Goal: Task Accomplishment & Management: Manage account settings

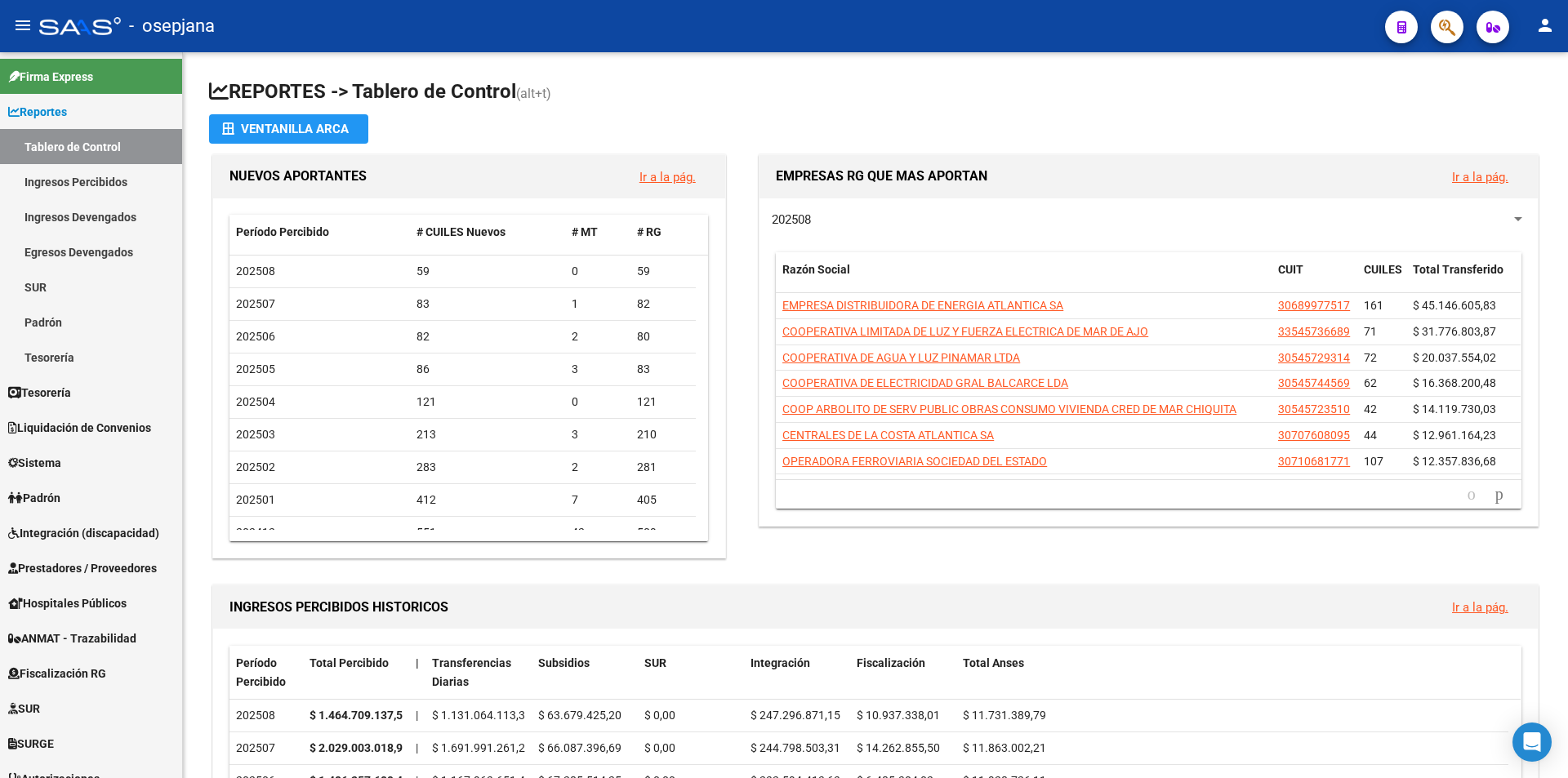
click at [1440, 41] on span "button" at bounding box center [1447, 26] width 16 height 33
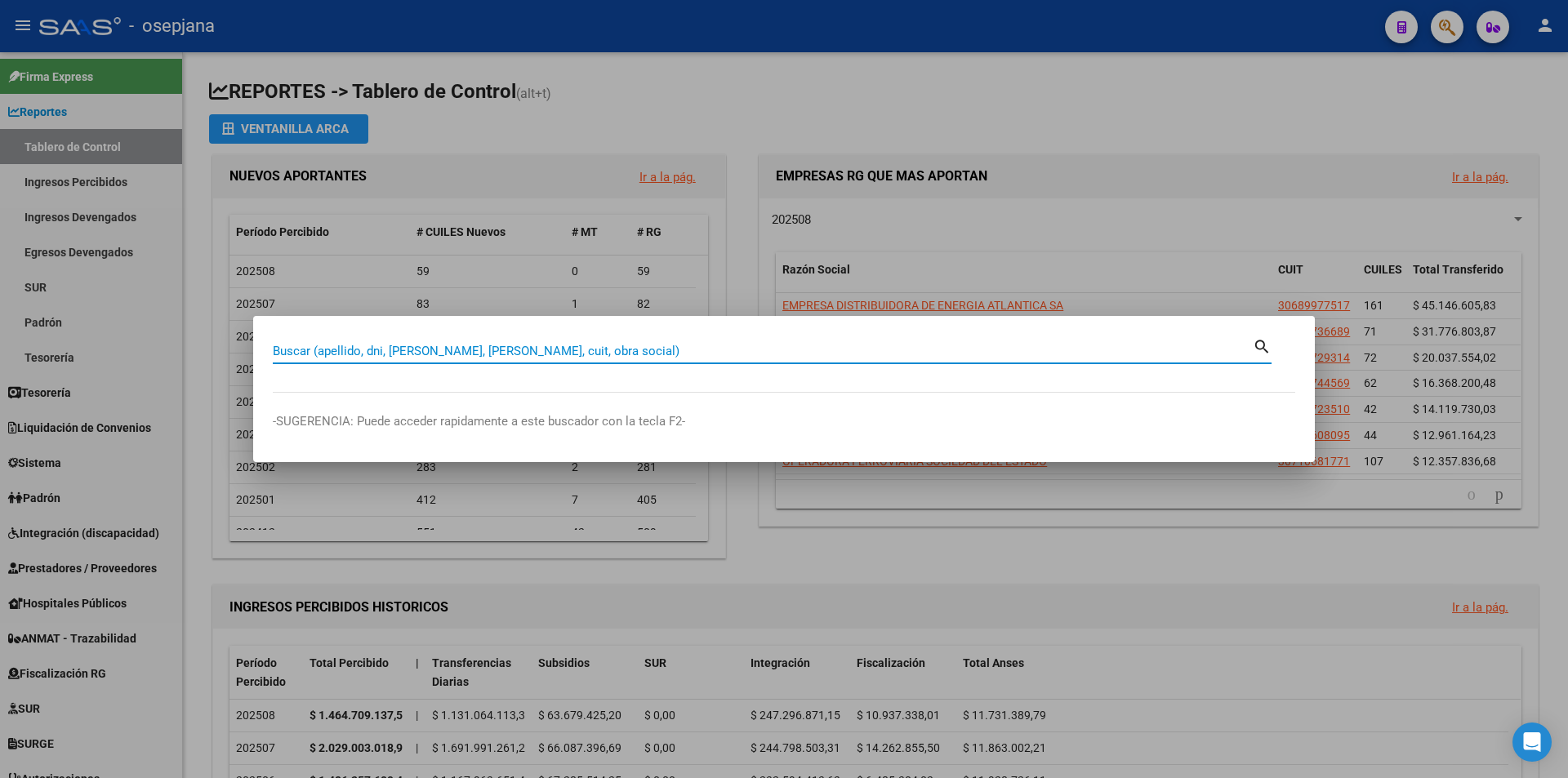
paste input "56855969"
type input "56855969"
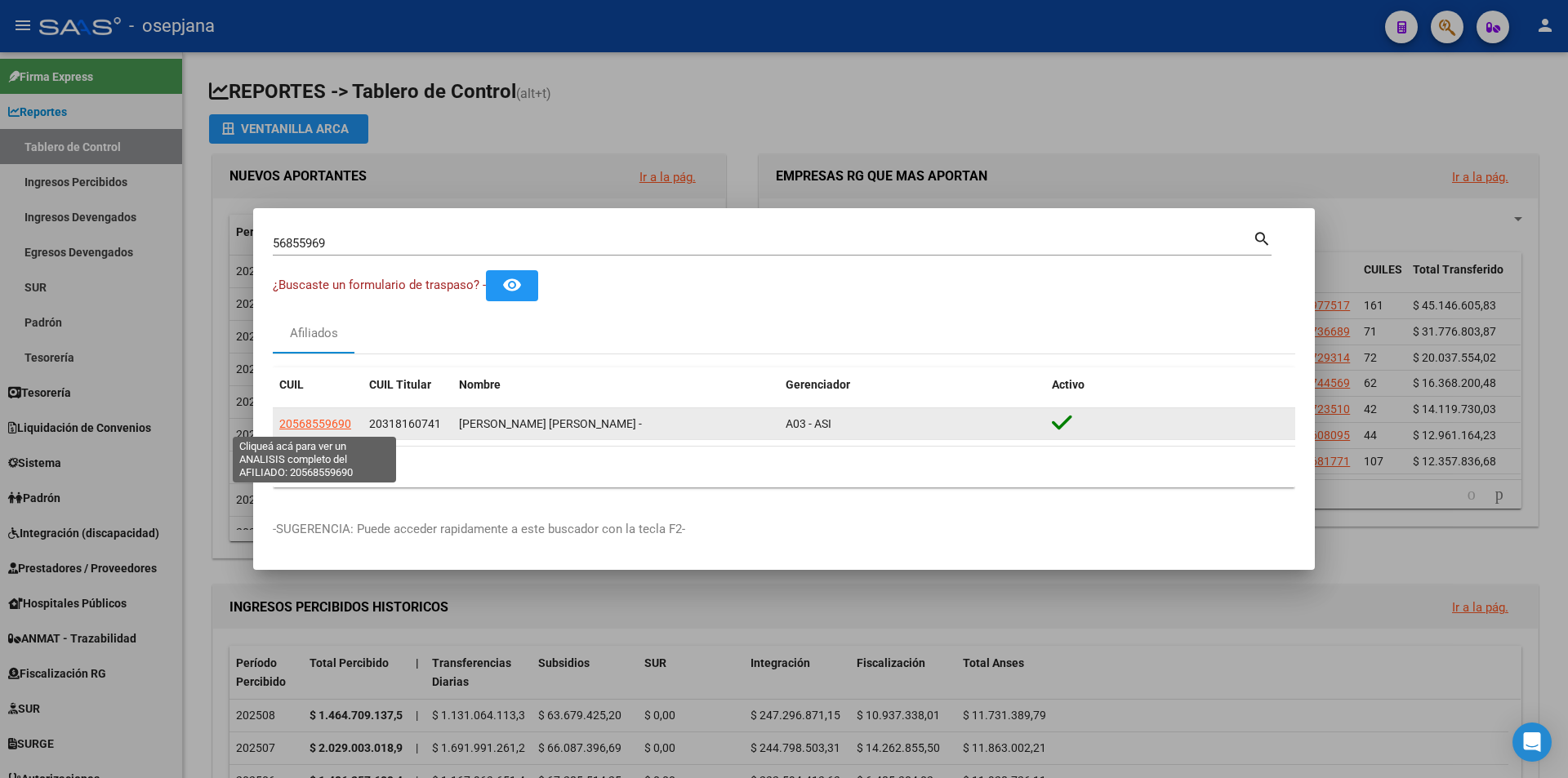
click at [338, 420] on span "20568559690" at bounding box center [315, 423] width 72 height 13
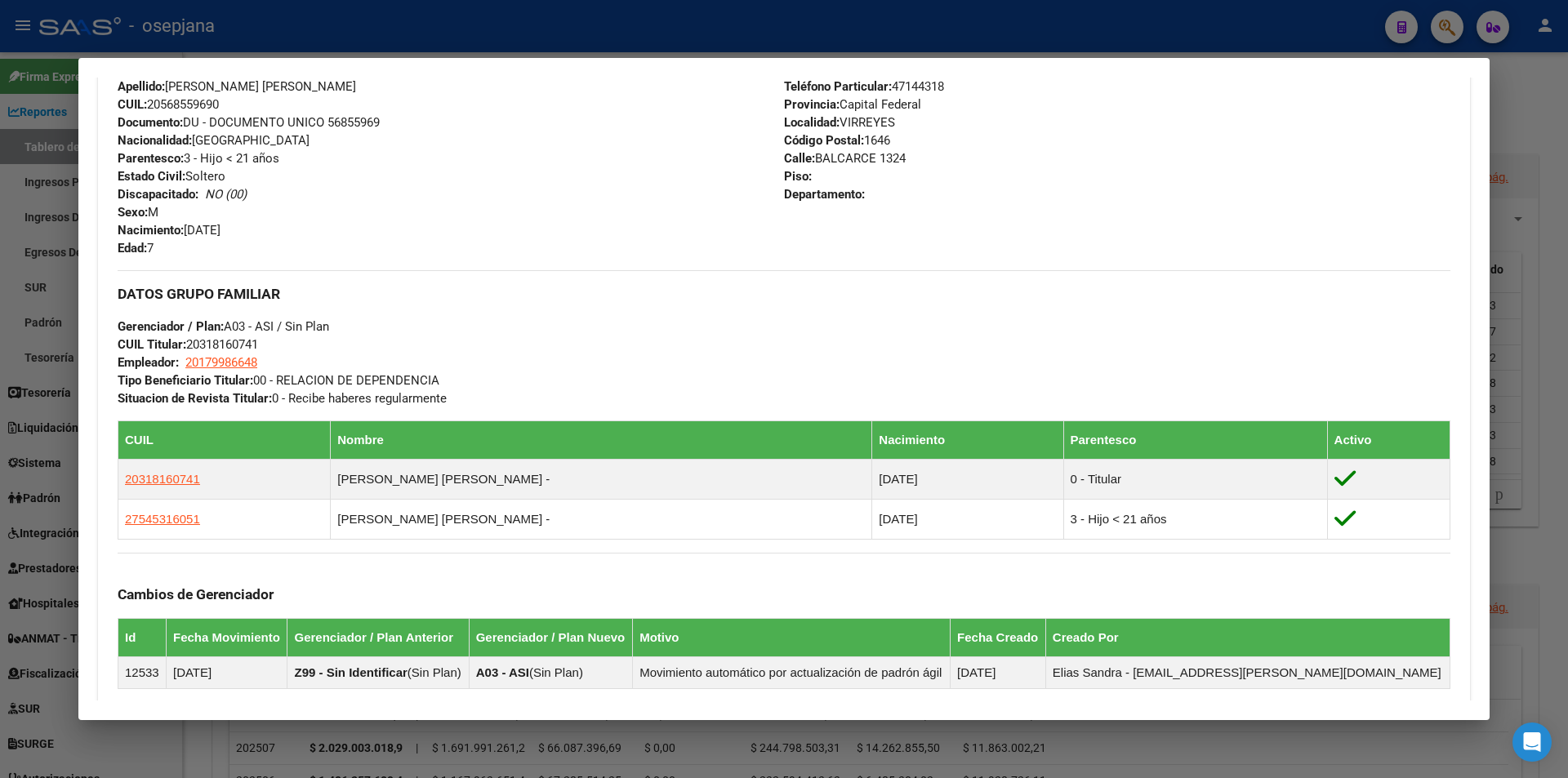
scroll to position [853, 0]
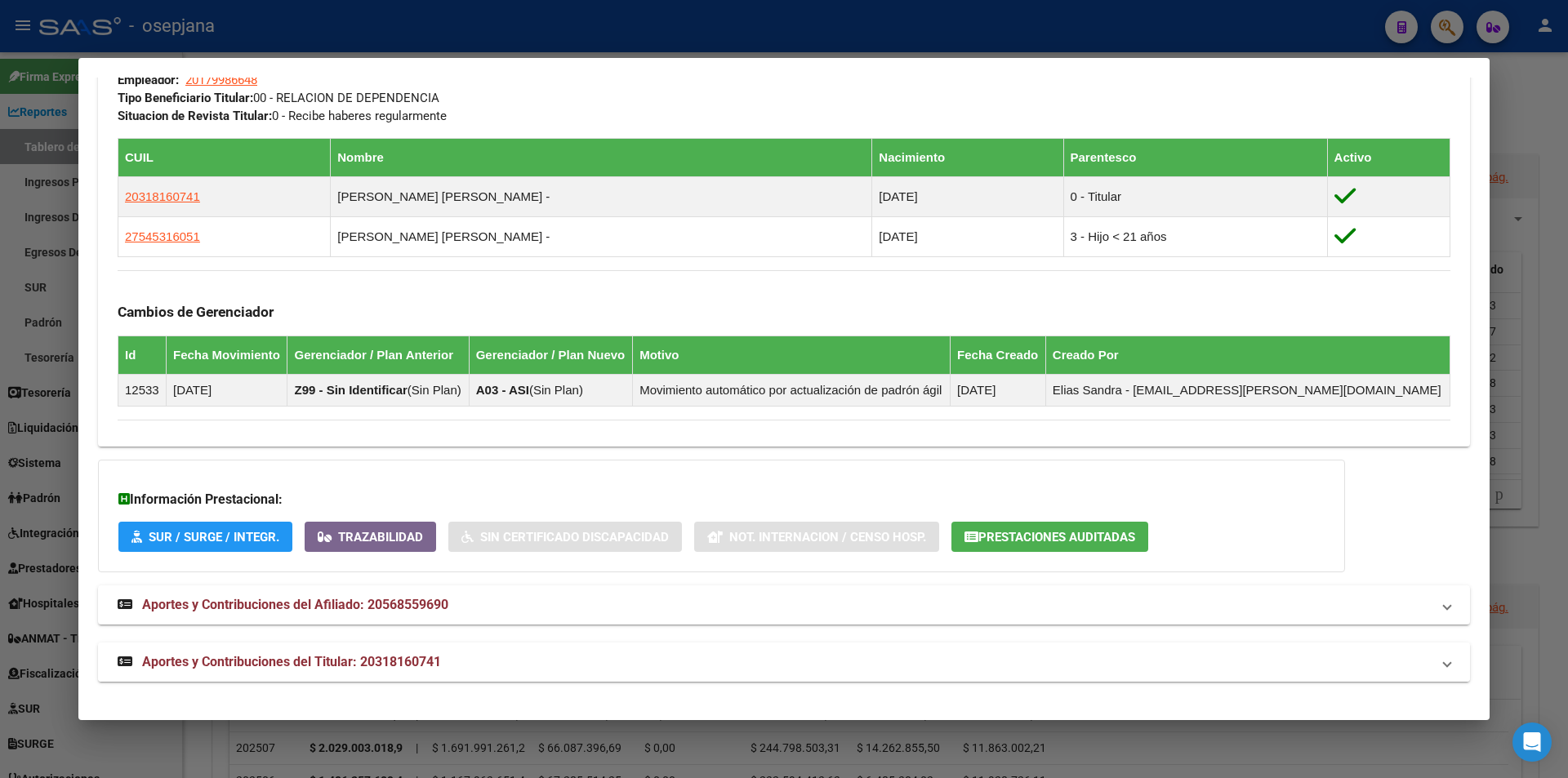
click at [354, 663] on span "Aportes y Contribuciones del Titular: 20318160741" at bounding box center [291, 661] width 299 height 15
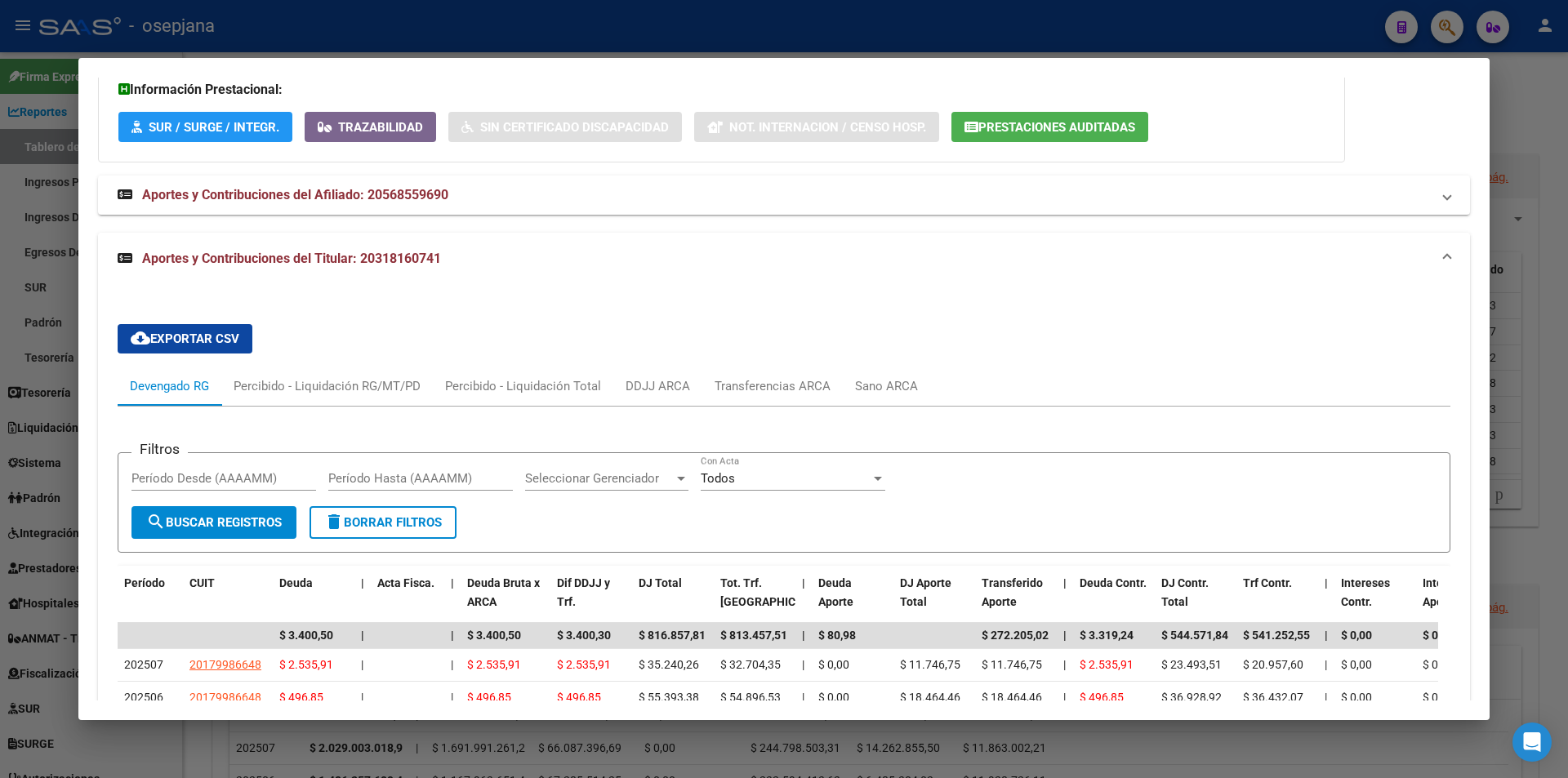
scroll to position [1589, 0]
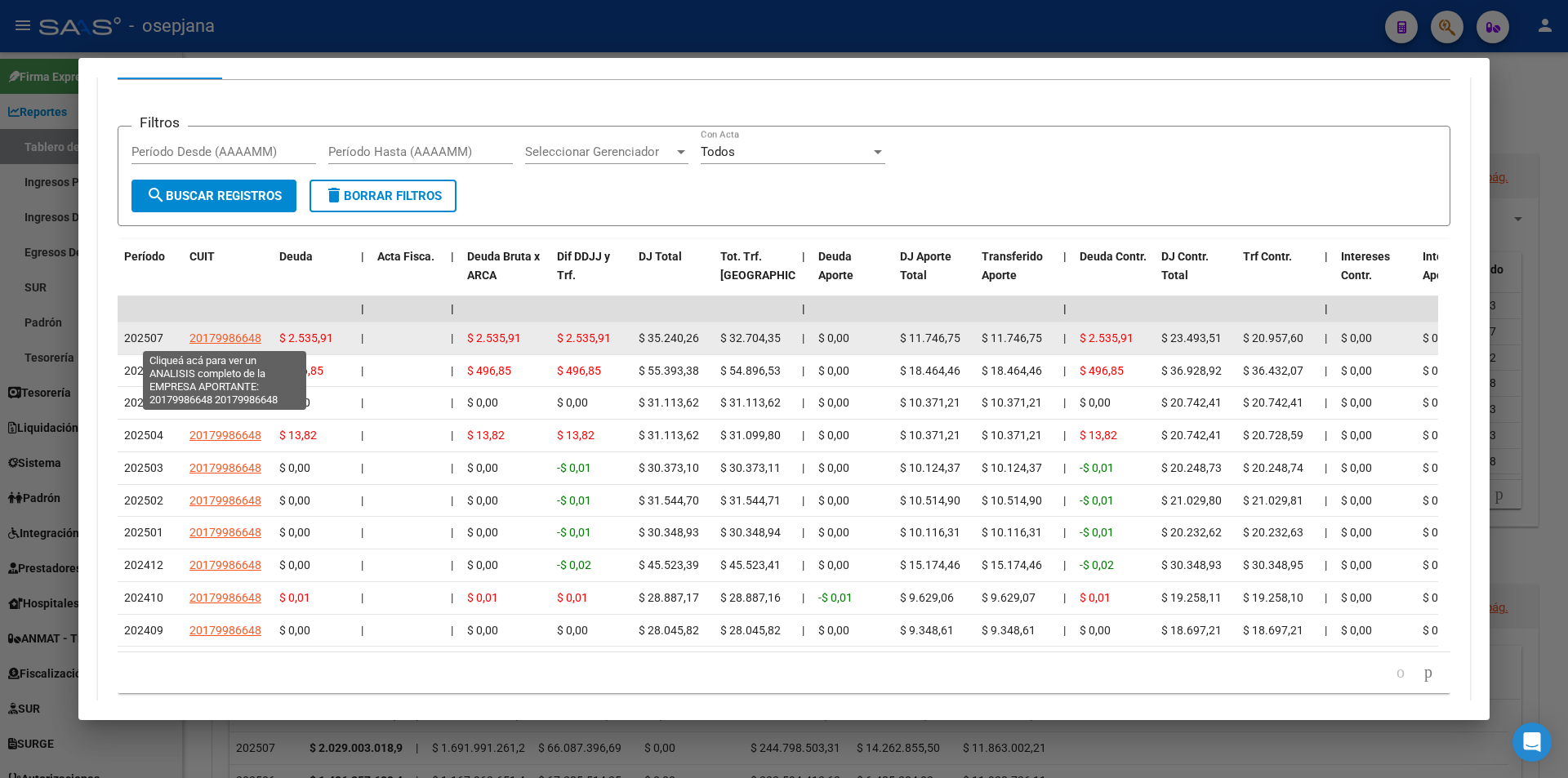
click at [213, 333] on span "20179986648" at bounding box center [226, 337] width 72 height 13
type textarea "20179986648"
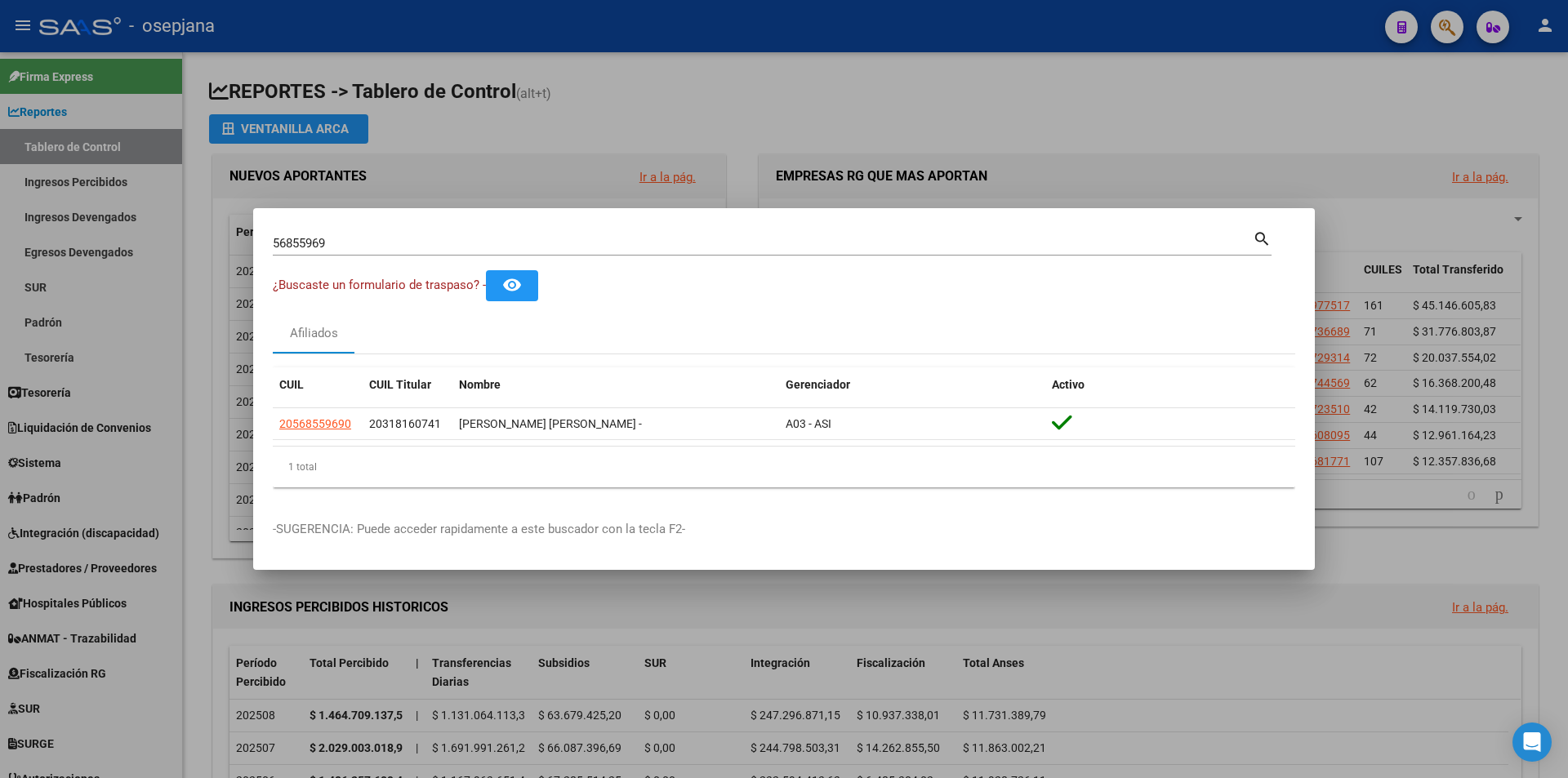
click at [112, 142] on div at bounding box center [784, 389] width 1568 height 778
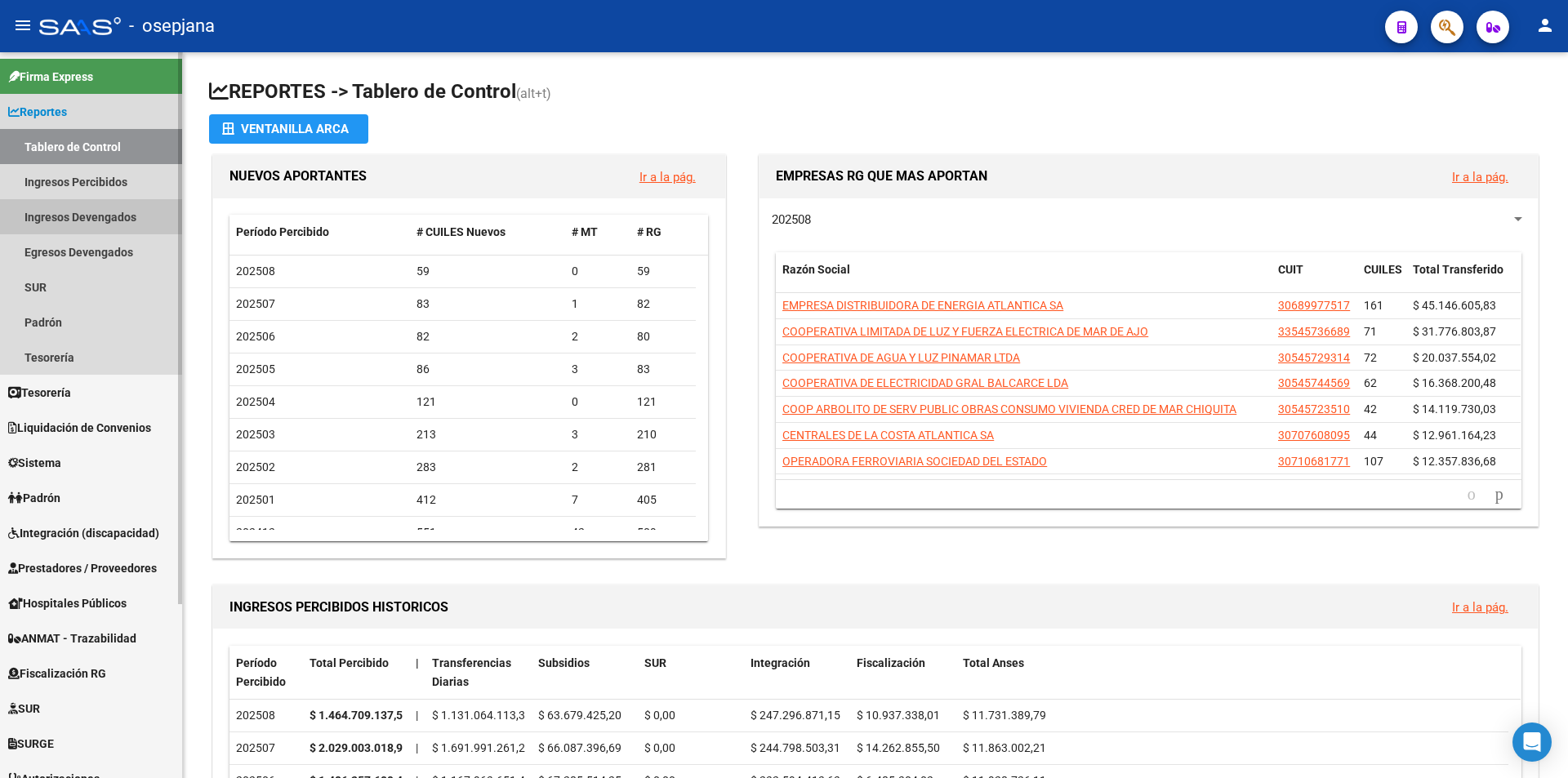
click at [95, 202] on link "Ingresos Devengados" at bounding box center [91, 216] width 182 height 35
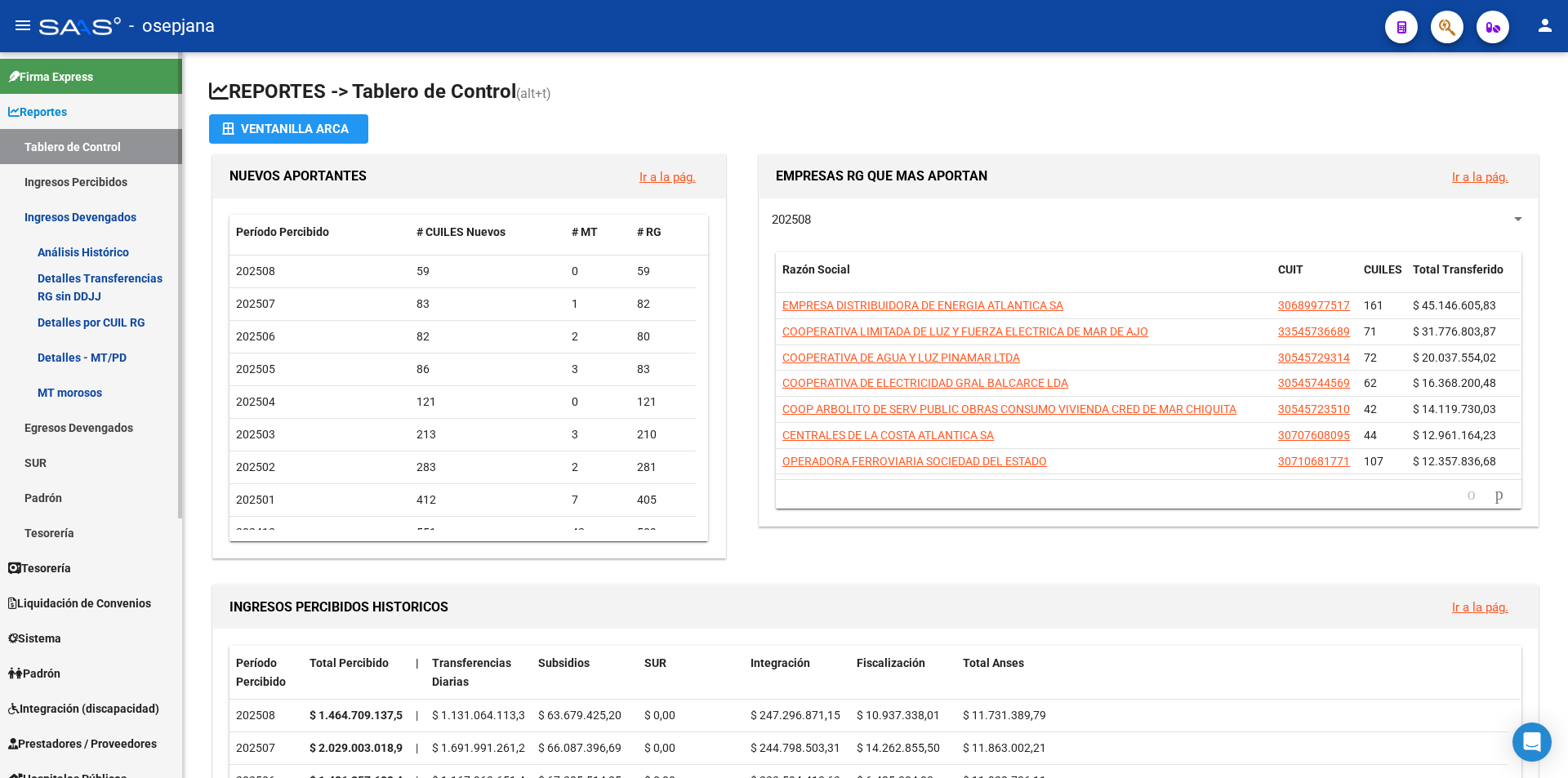
click at [105, 258] on link "Análisis Histórico" at bounding box center [91, 251] width 182 height 35
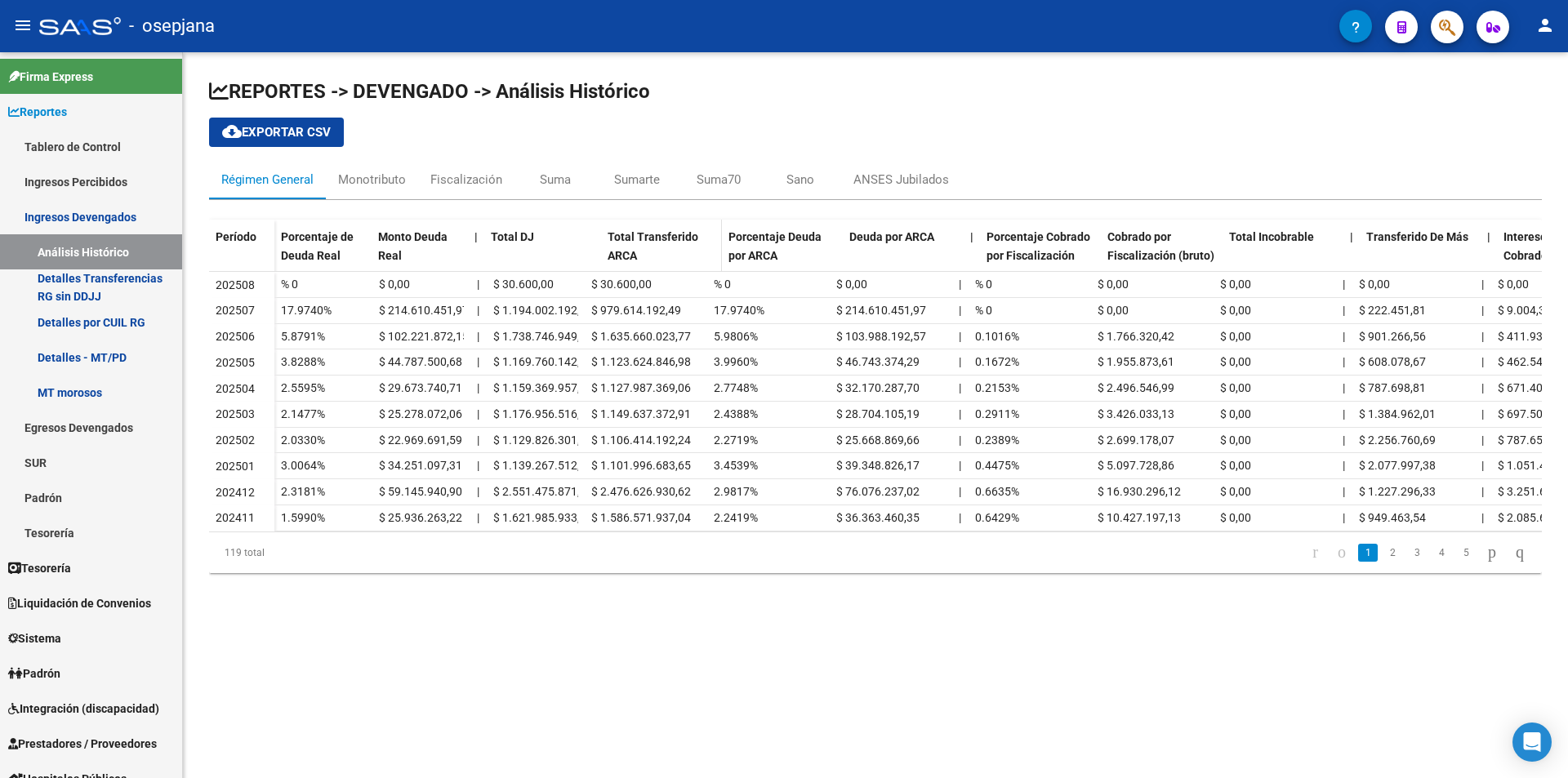
drag, startPoint x: 583, startPoint y: 241, endPoint x: 603, endPoint y: 241, distance: 20.0
click at [603, 241] on div "Porcentaje de Deuda Real Monto Deuda Real | Total DJ Total Transferido ARCA Por…" at bounding box center [1090, 254] width 1633 height 68
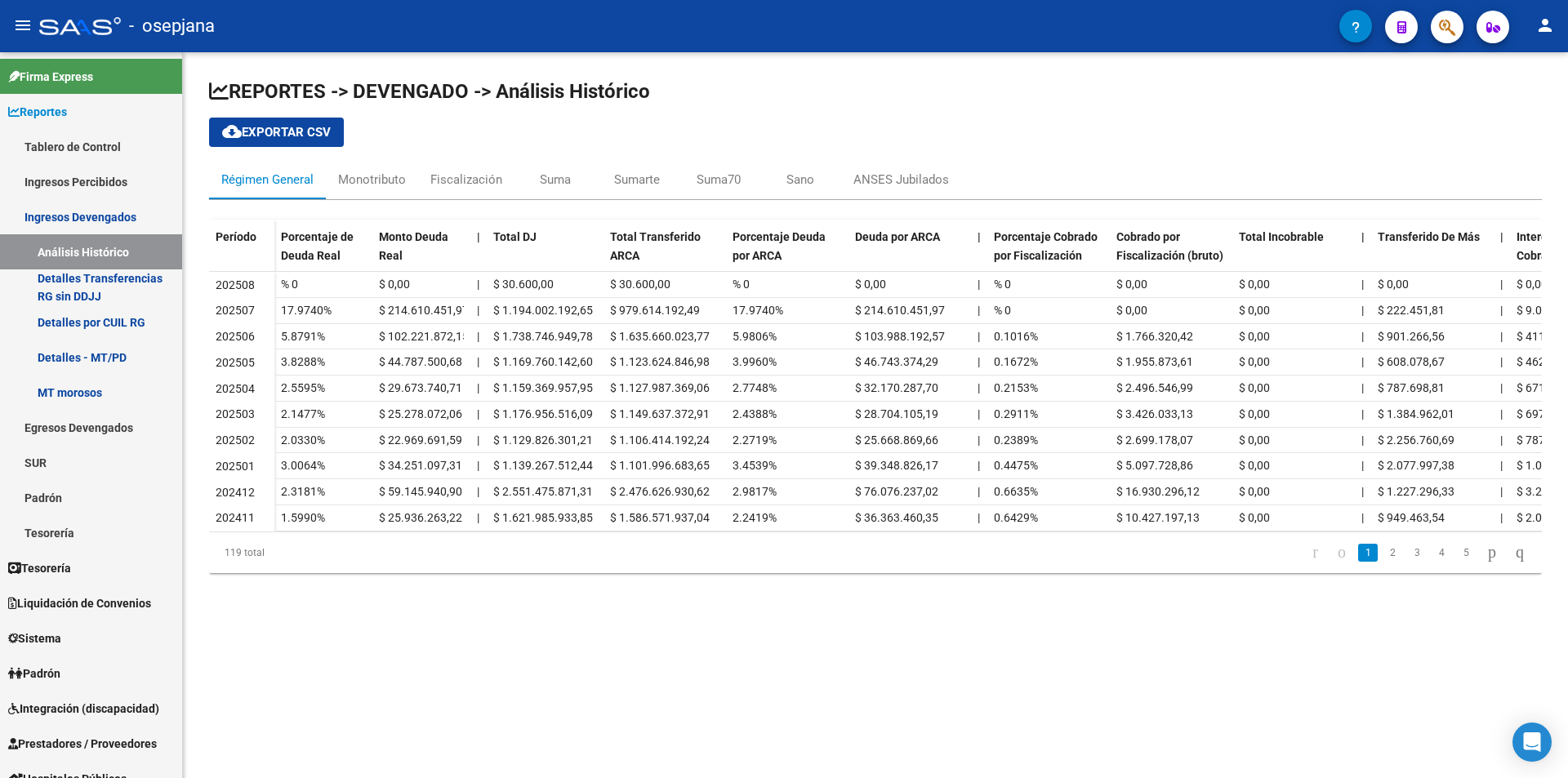
click at [1443, 27] on icon "button" at bounding box center [1447, 27] width 16 height 19
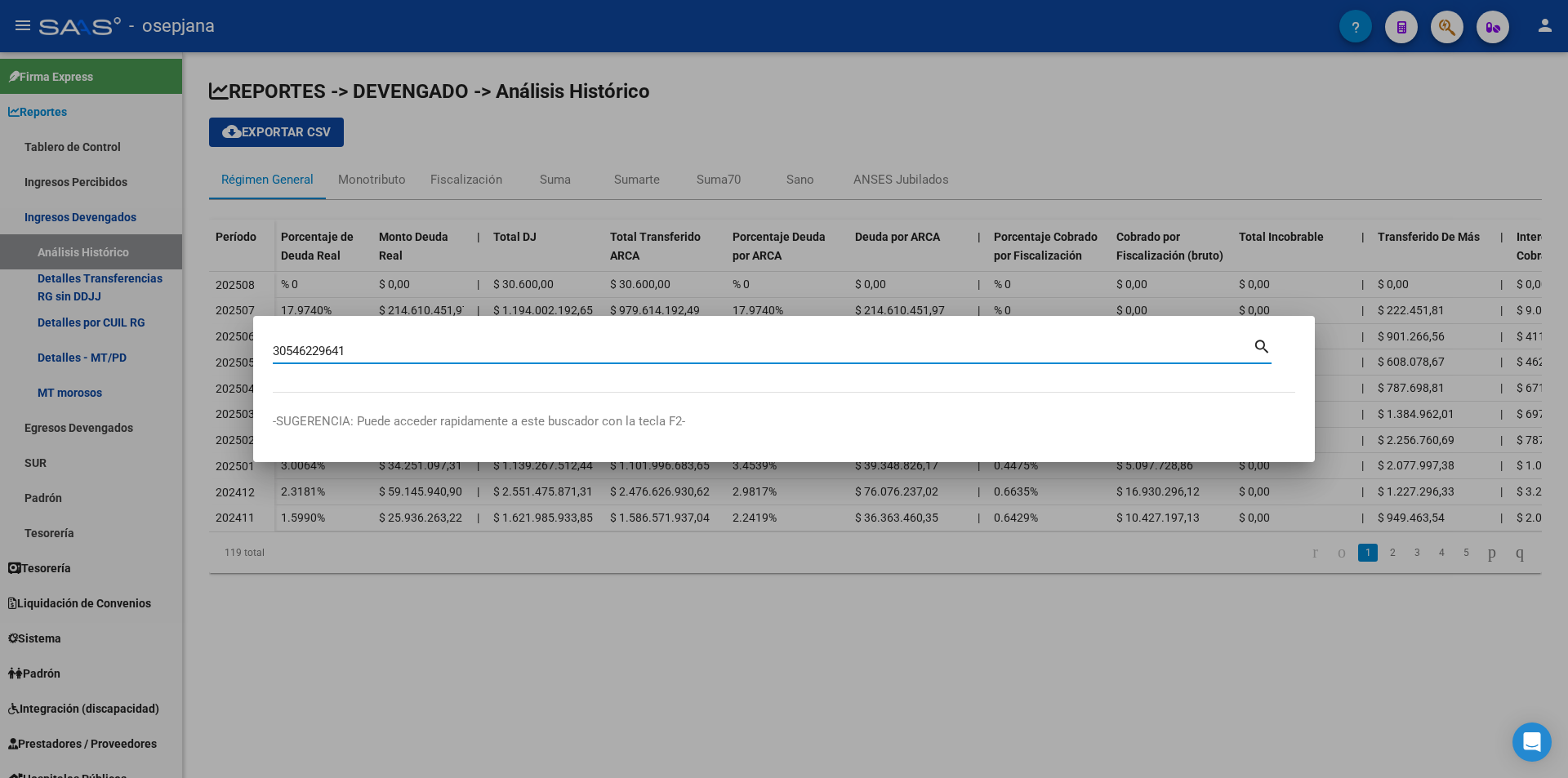
type input "30546229641"
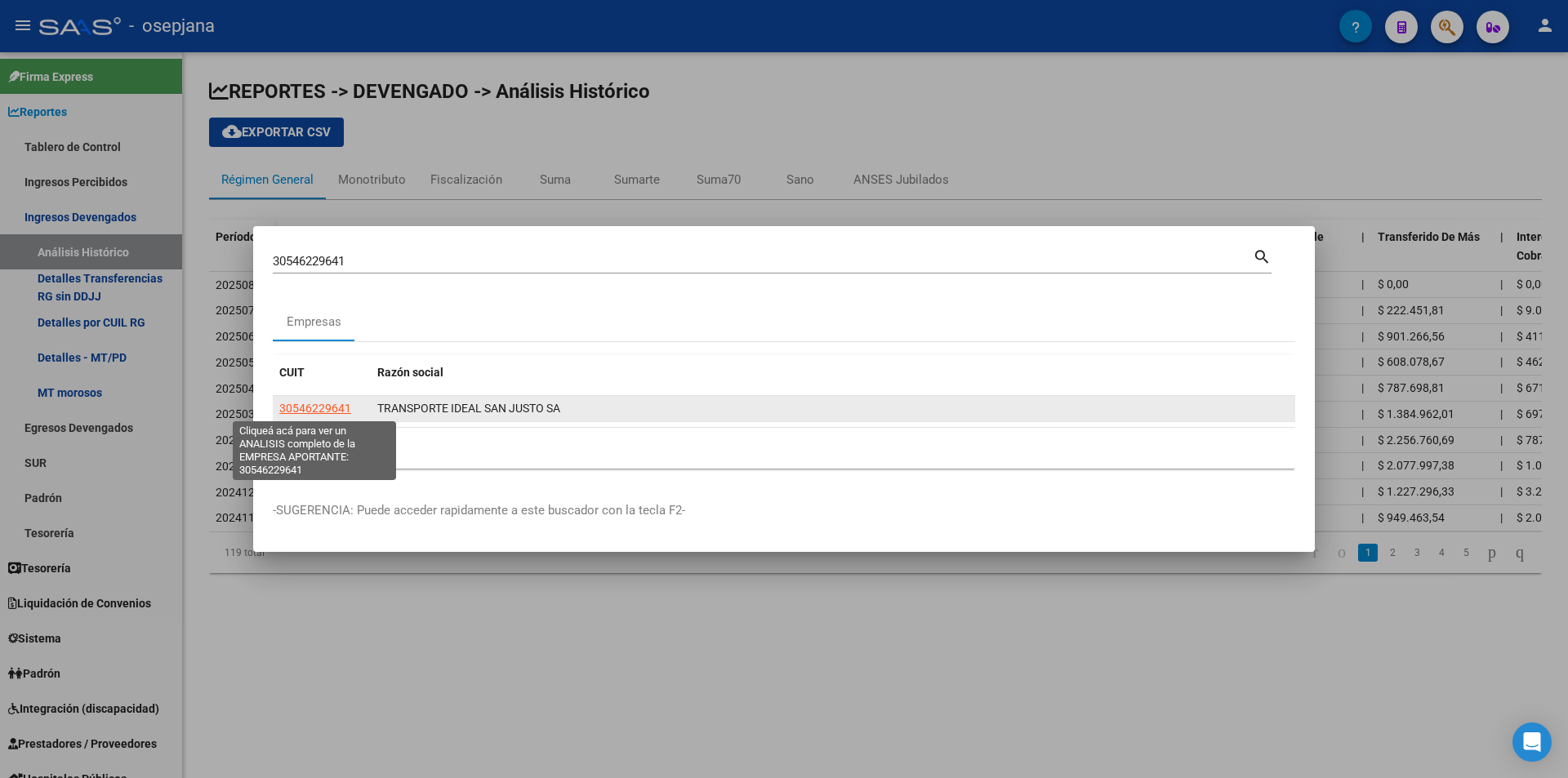
click at [335, 407] on span "30546229641" at bounding box center [315, 407] width 72 height 13
type textarea "30546229641"
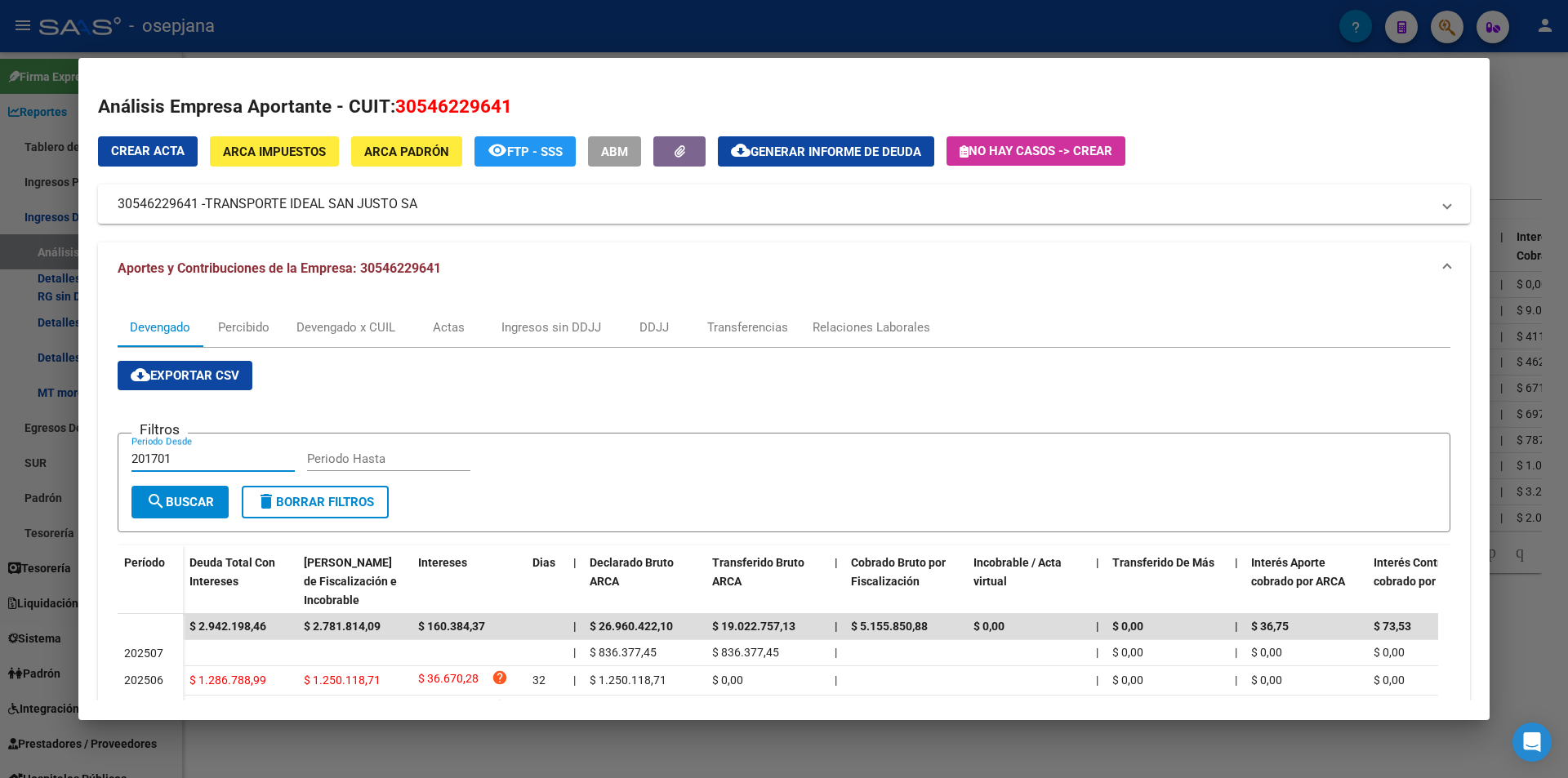
drag, startPoint x: 208, startPoint y: 458, endPoint x: 97, endPoint y: 457, distance: 111.0
click at [97, 457] on mat-dialog-content "Análisis Empresa Aportante - CUIT: 30546229641 Crear Acta ARCA Impuestos ARCA P…" at bounding box center [784, 389] width 1411 height 622
type input "202507"
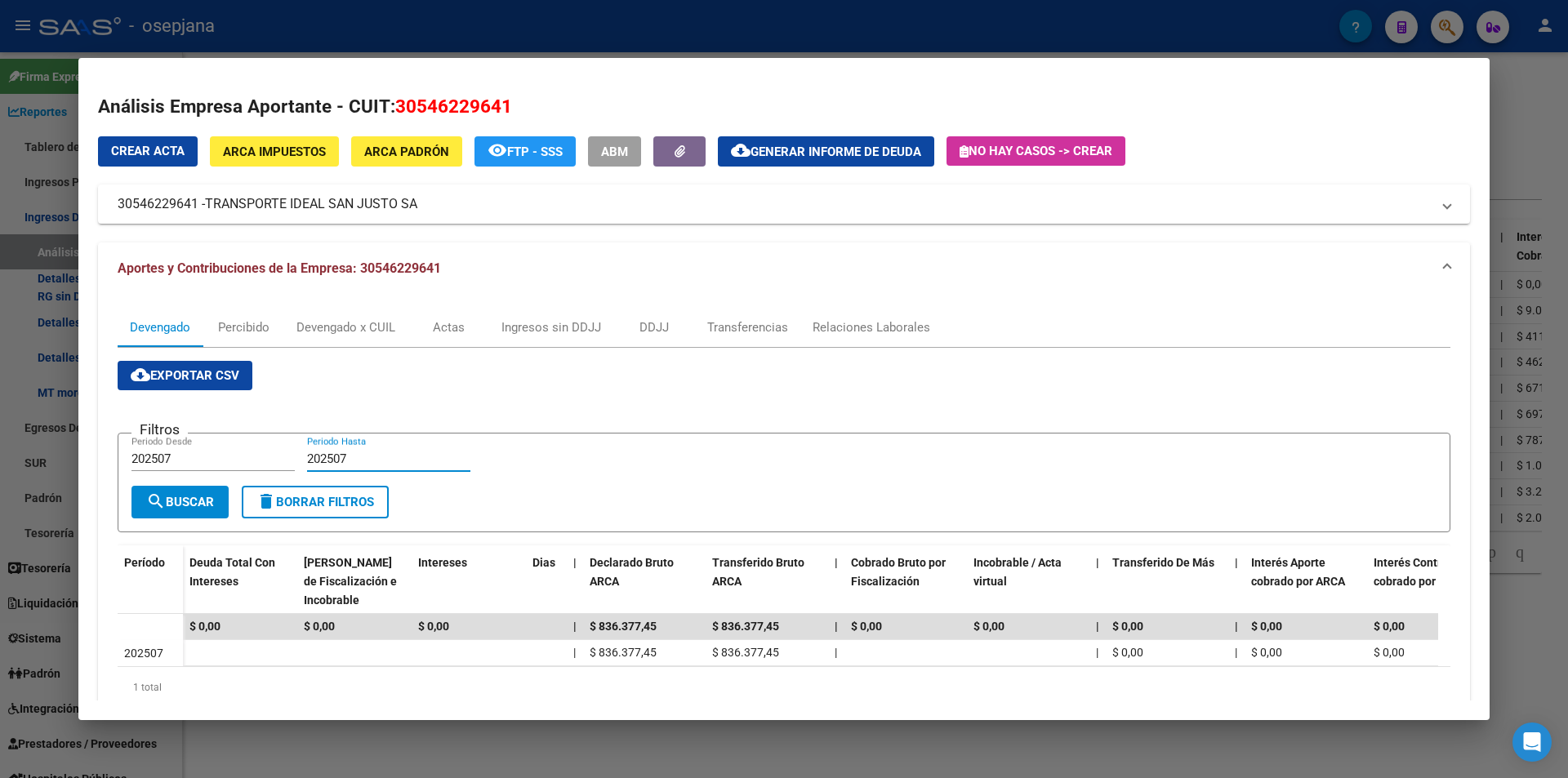
type input "202507"
click at [355, 324] on div "Devengado x CUIL" at bounding box center [346, 327] width 99 height 18
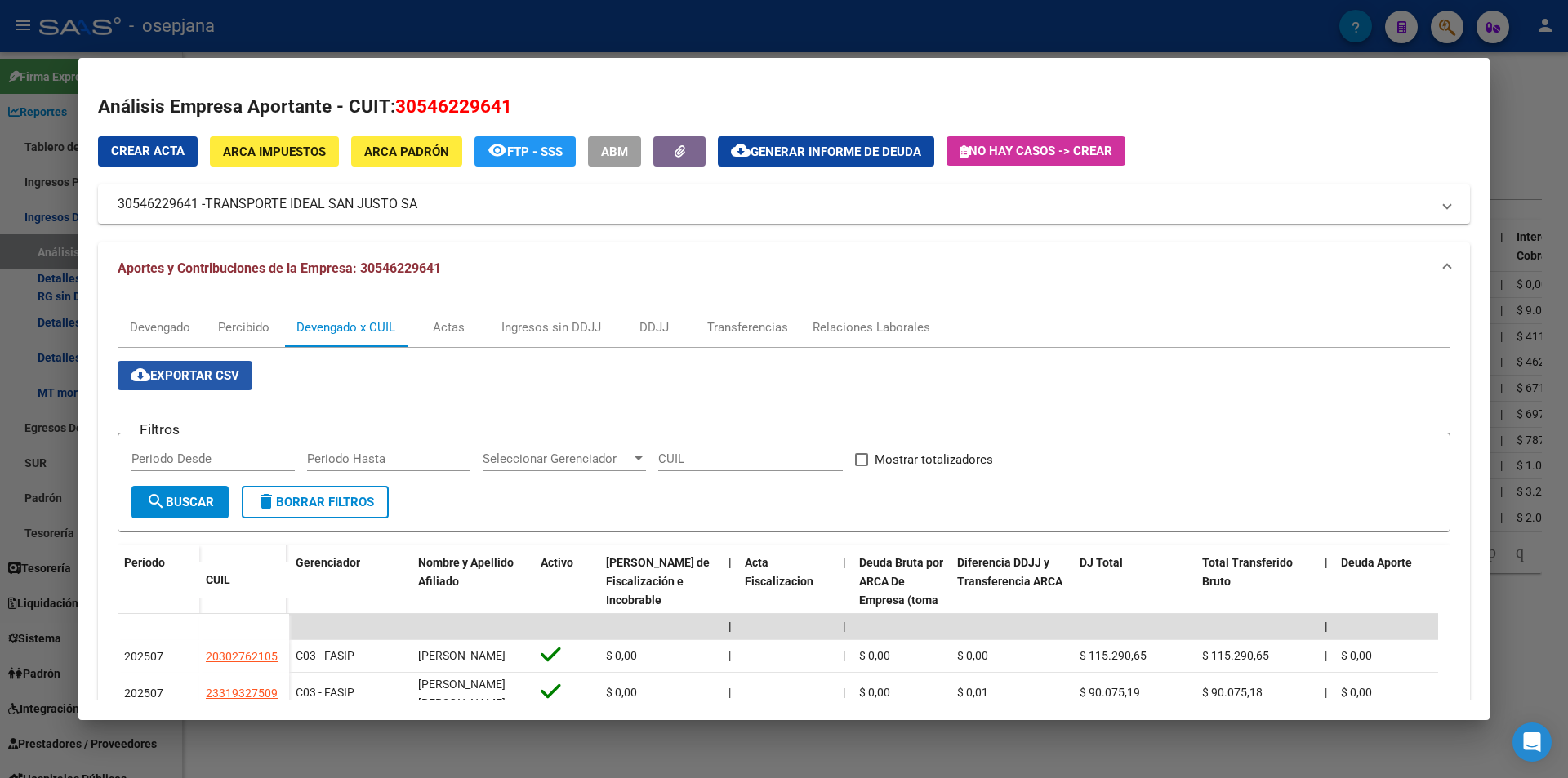
click at [219, 376] on span "cloud_download Exportar CSV" at bounding box center [185, 375] width 109 height 15
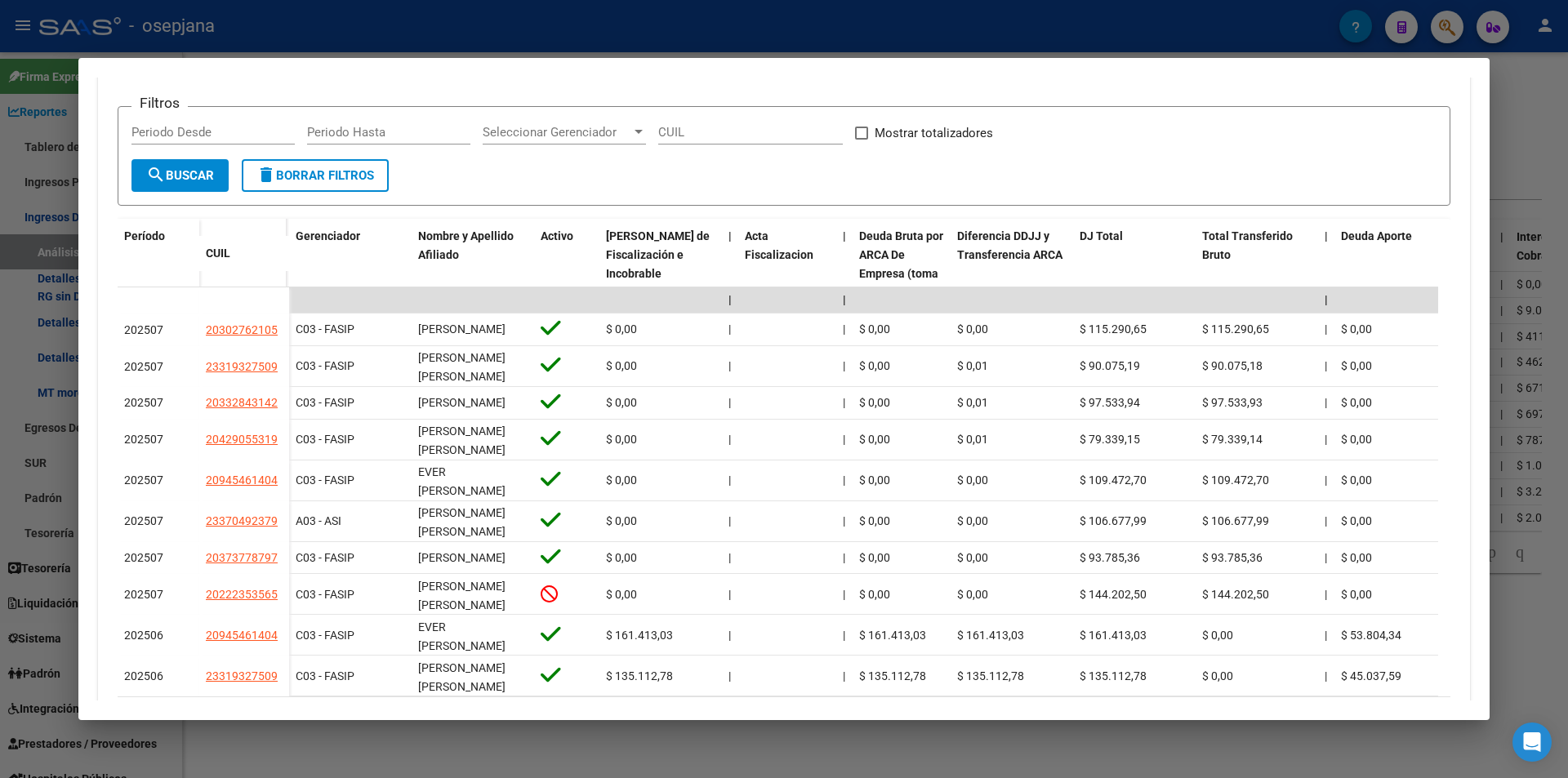
scroll to position [408, 0]
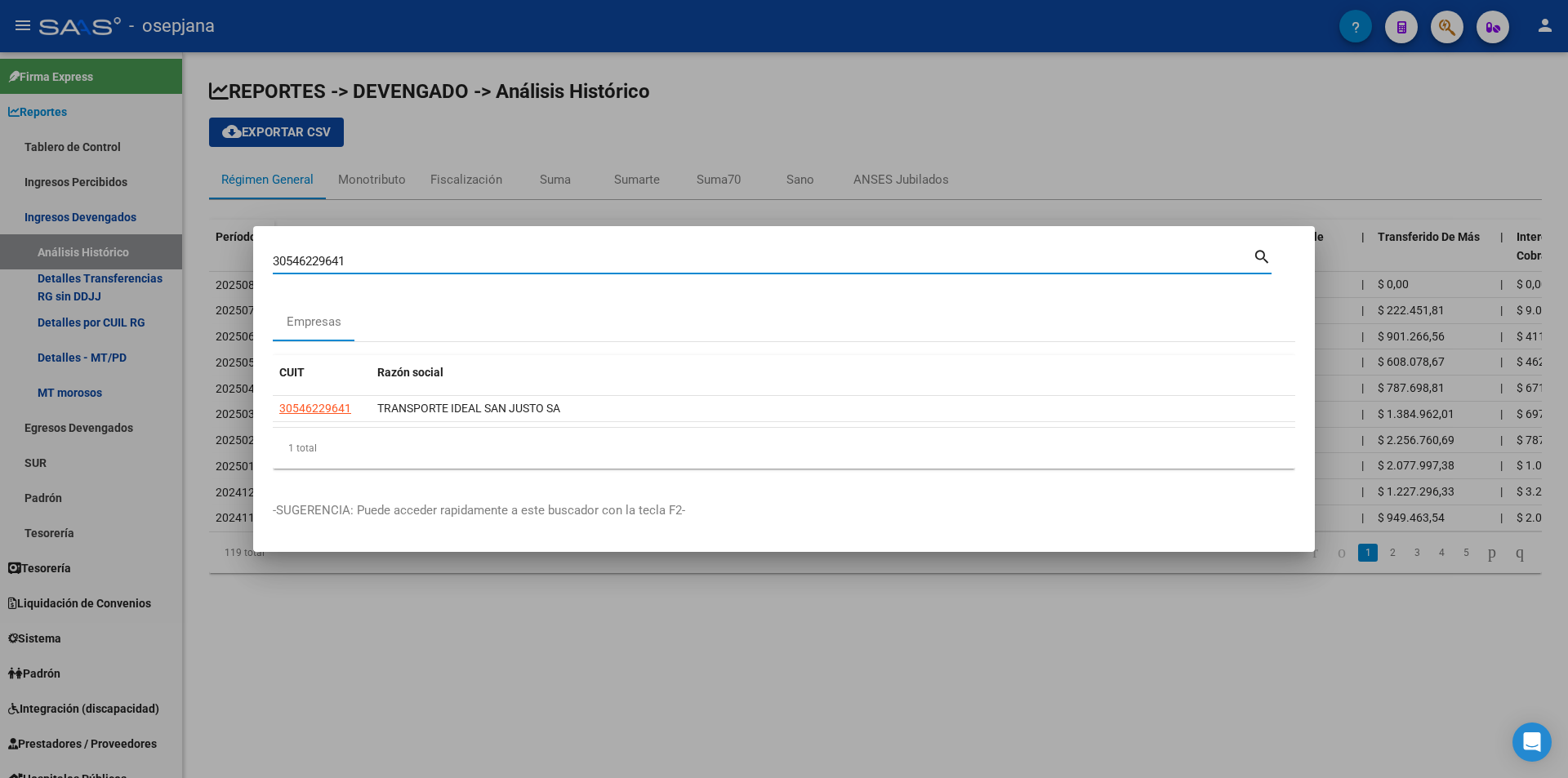
drag, startPoint x: 353, startPoint y: 255, endPoint x: 236, endPoint y: 260, distance: 117.1
click at [236, 260] on div "30546229641 Buscar (apellido, dni, cuil, nro traspaso, cuit, obra social) searc…" at bounding box center [784, 389] width 1568 height 778
type input "30546320339"
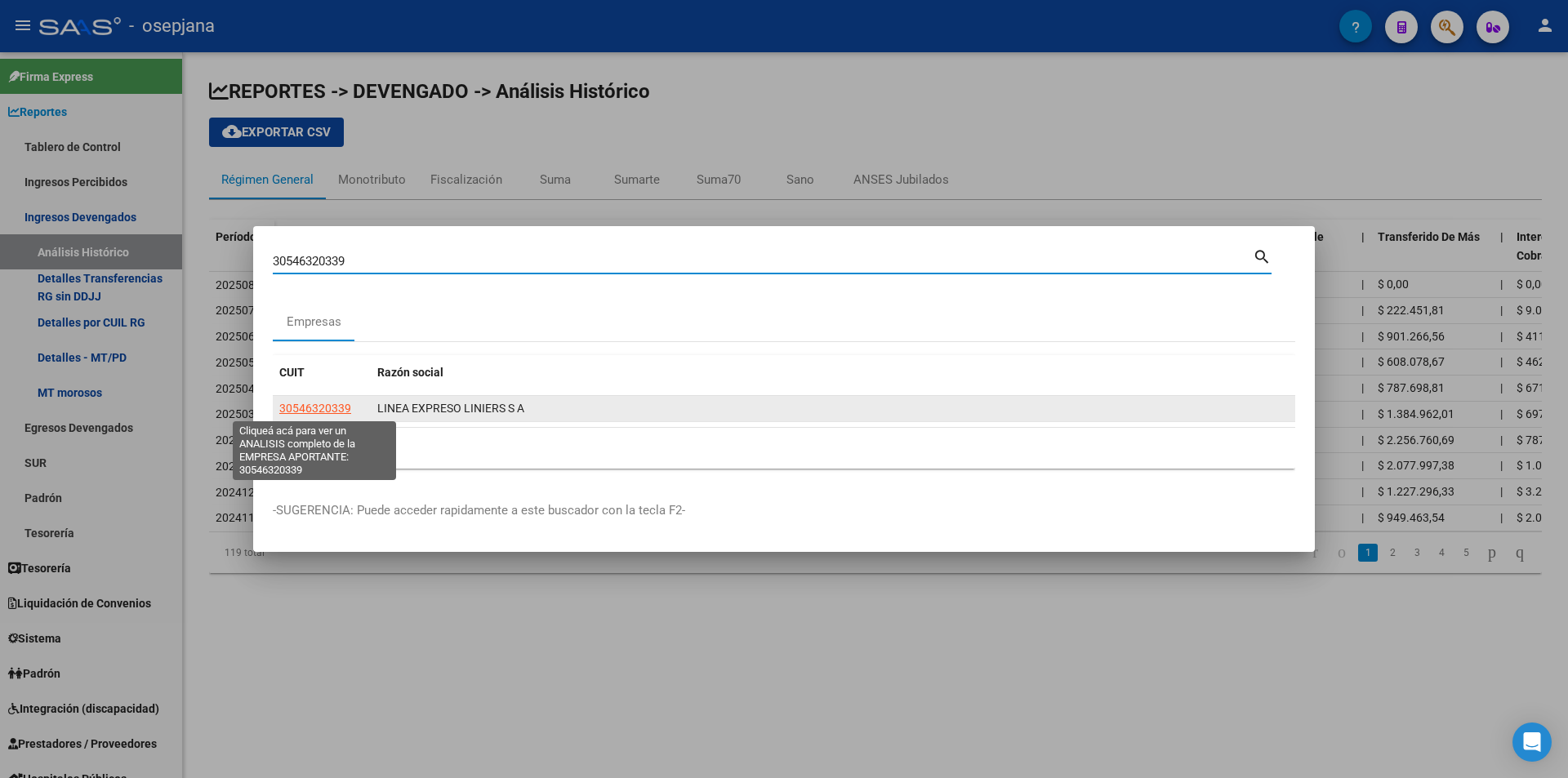
click at [329, 408] on span "30546320339" at bounding box center [315, 407] width 72 height 13
type textarea "30546320339"
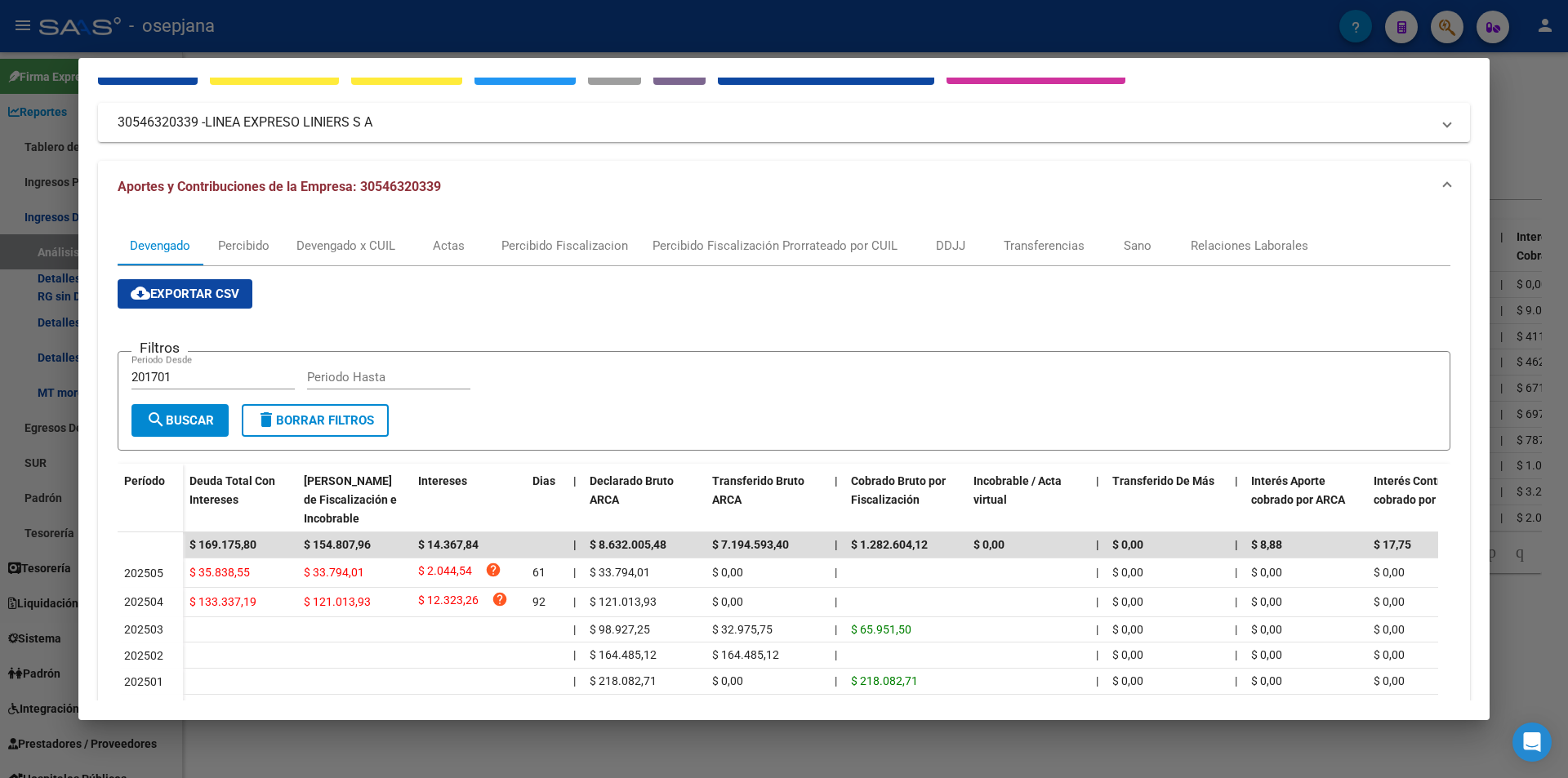
scroll to position [163, 0]
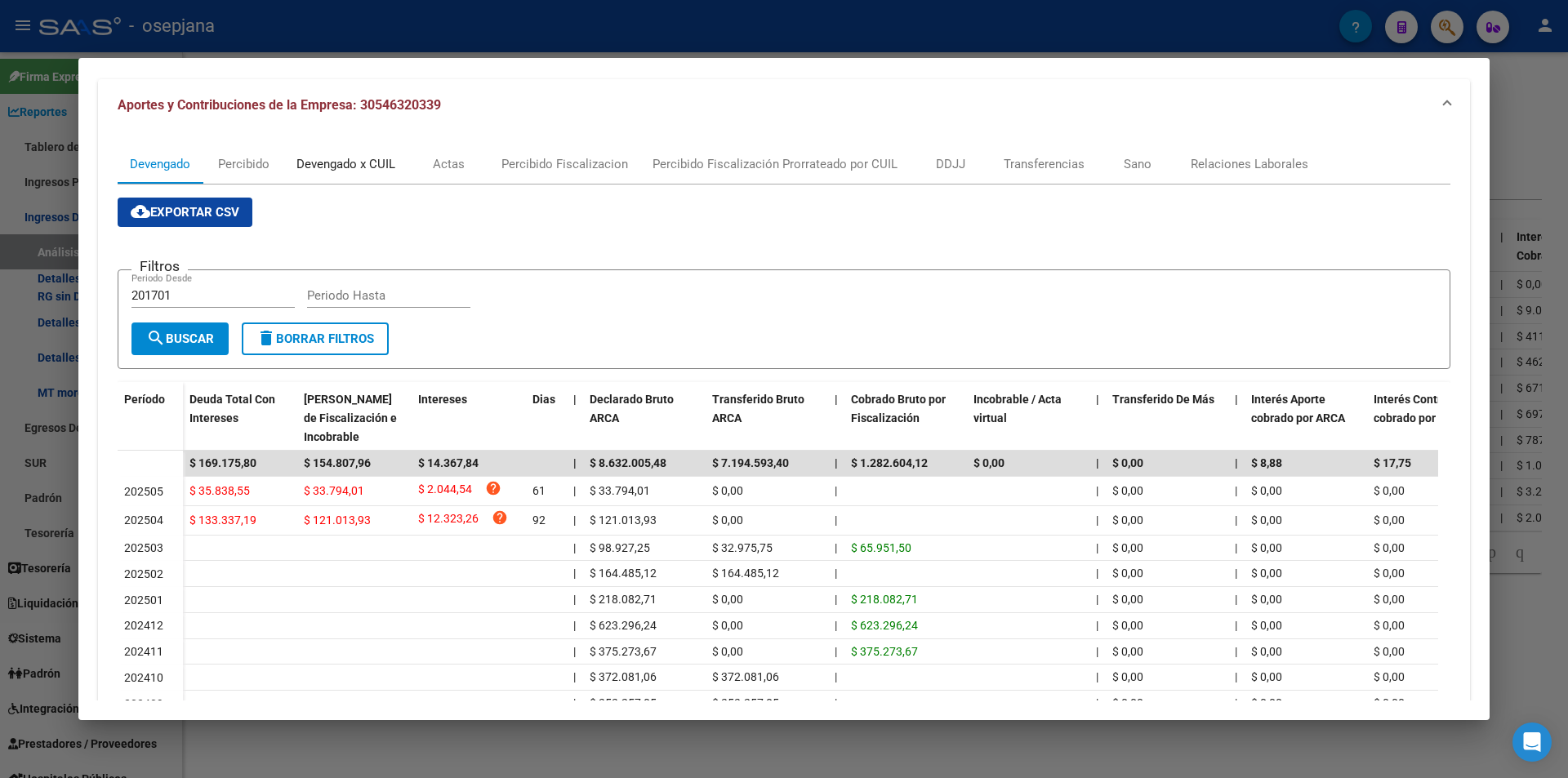
click at [337, 161] on div "Devengado x CUIL" at bounding box center [346, 164] width 99 height 18
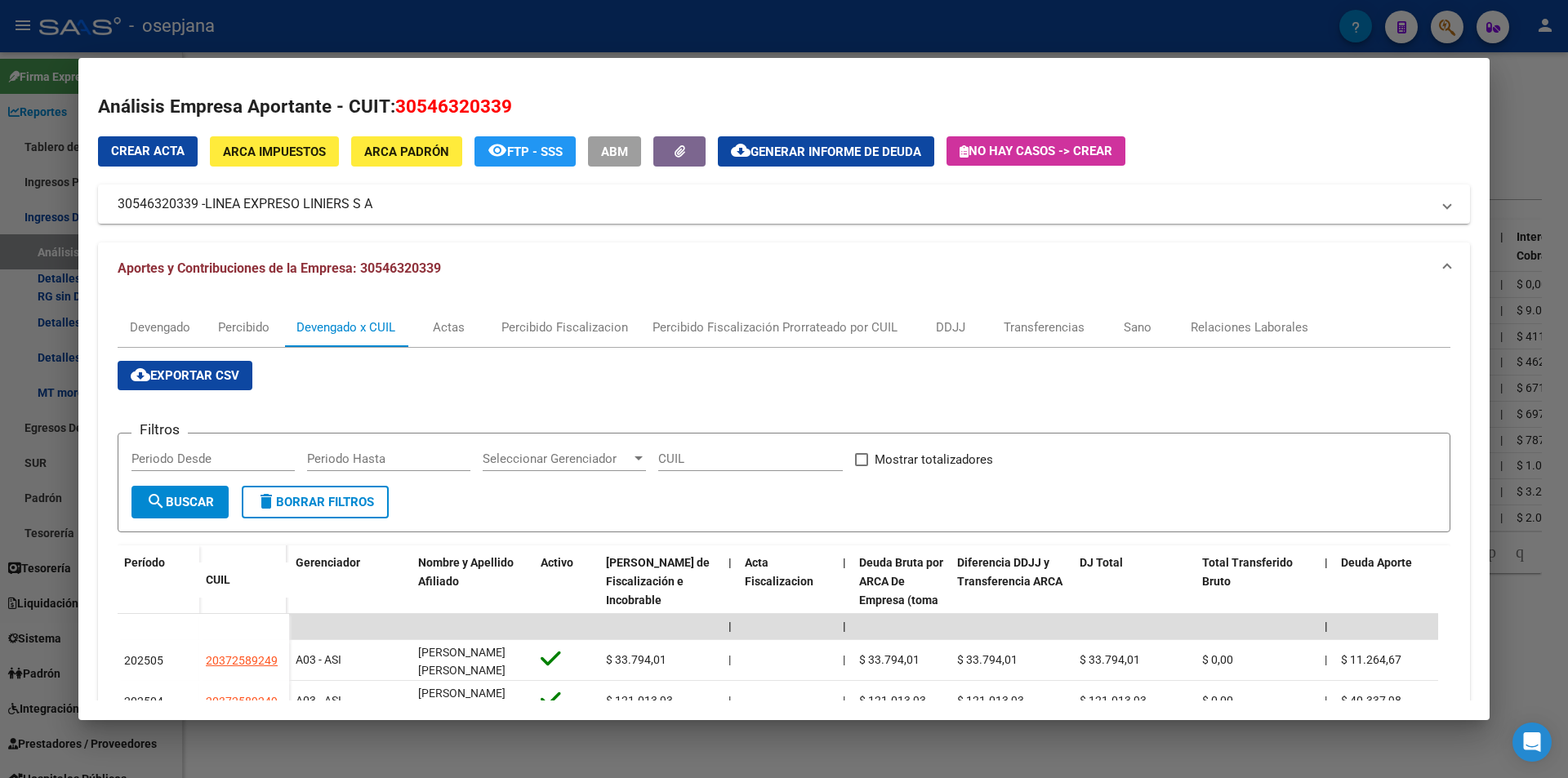
scroll to position [82, 0]
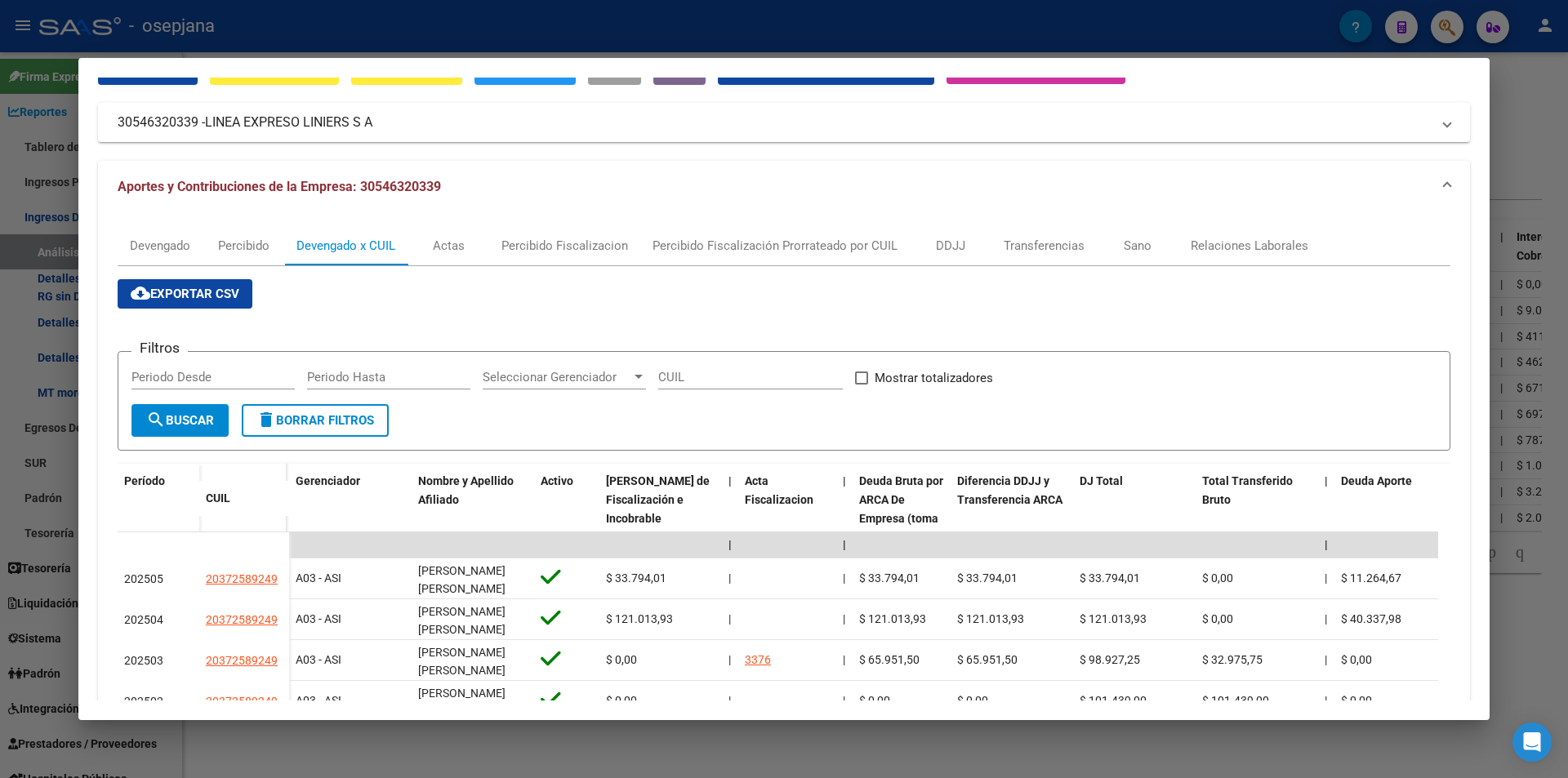
click at [254, 379] on input "Periodo Desde" at bounding box center [213, 377] width 163 height 15
type input "202505"
type input "202507"
click at [860, 384] on input "Mostrar totalizadores" at bounding box center [860, 384] width 1 height 1
checkbox input "true"
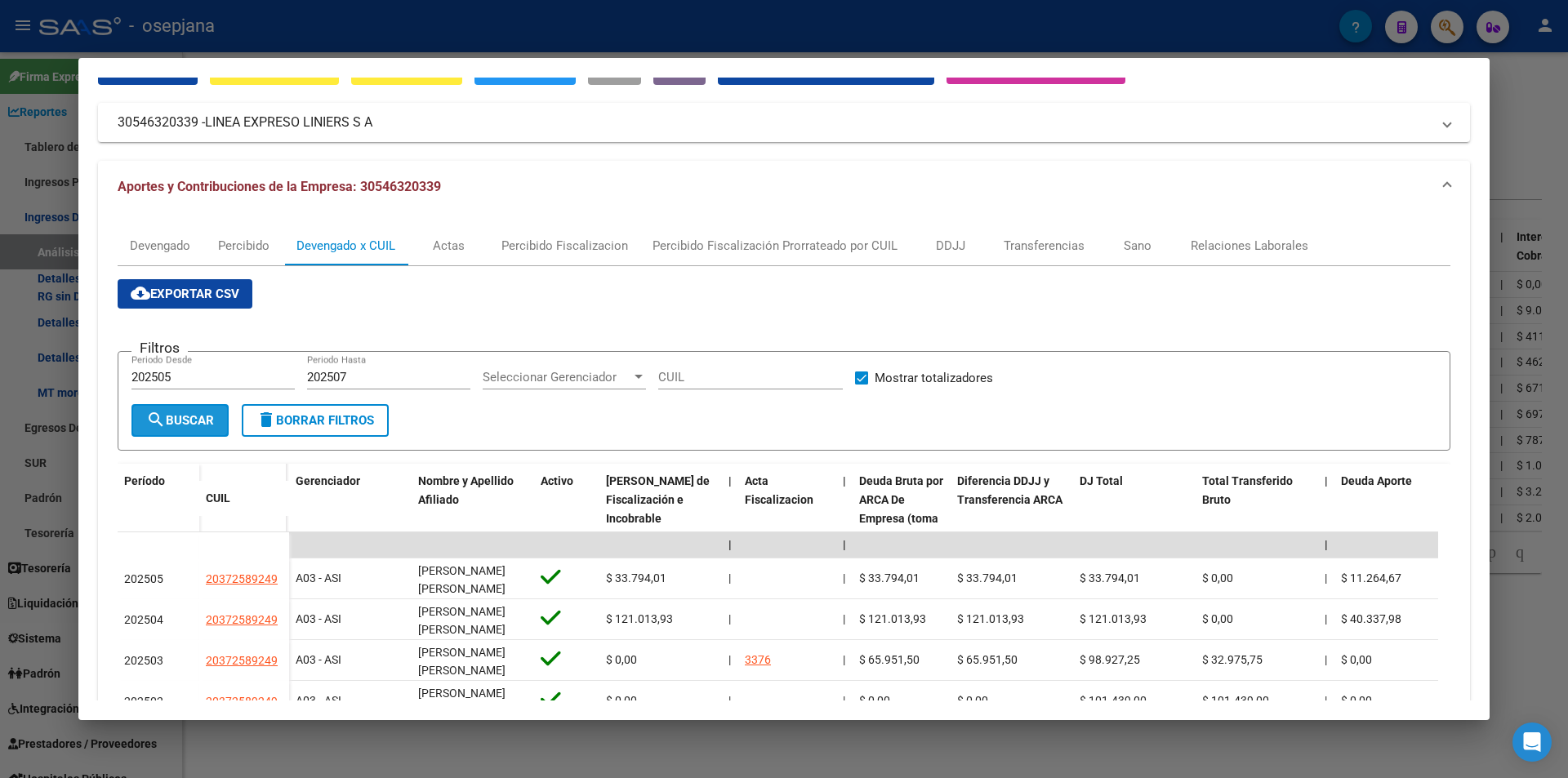
click at [180, 419] on span "search Buscar" at bounding box center [179, 419] width 68 height 15
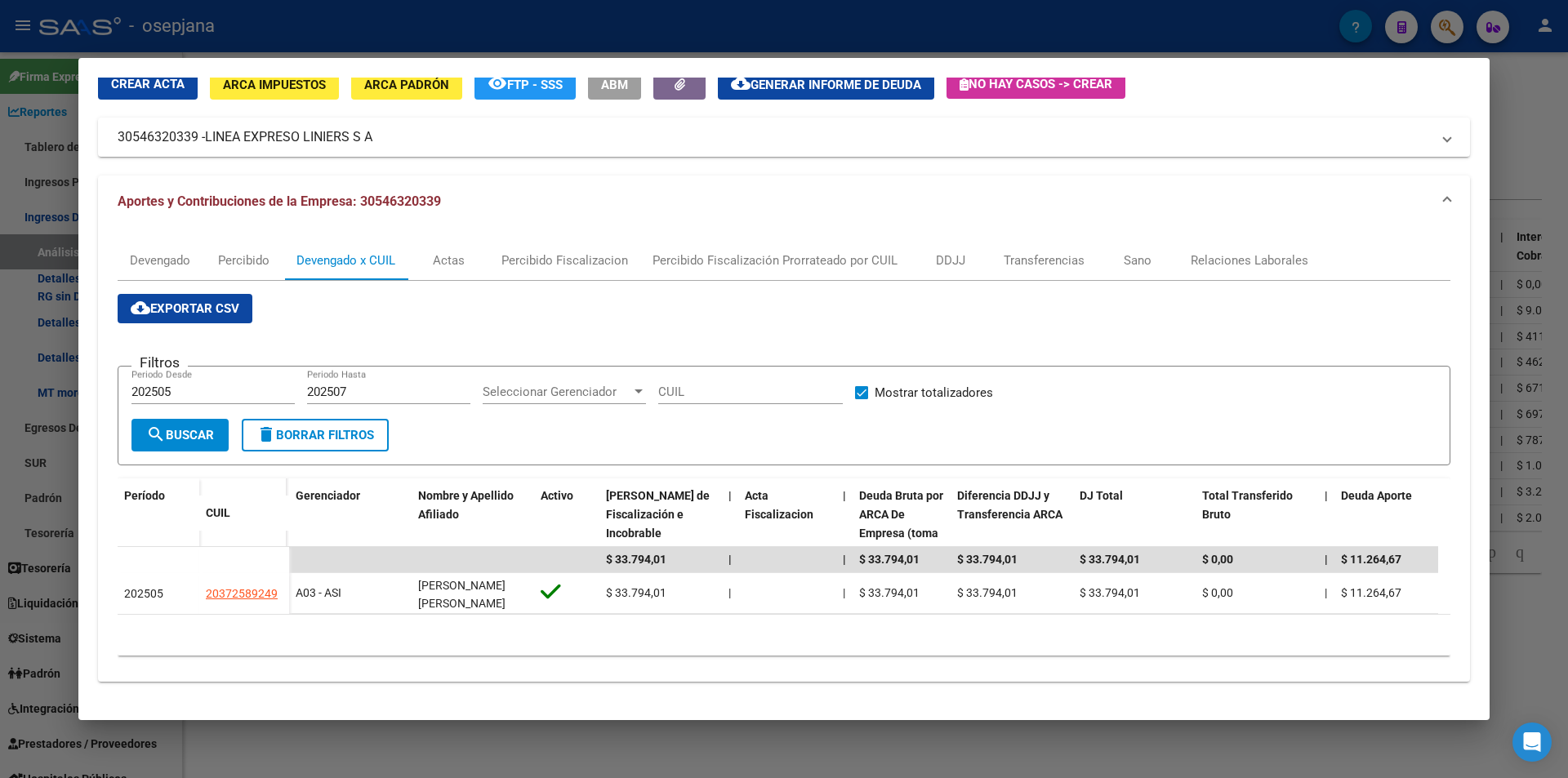
scroll to position [79, 0]
click at [206, 302] on span "cloud_download Exportar CSV" at bounding box center [185, 308] width 109 height 15
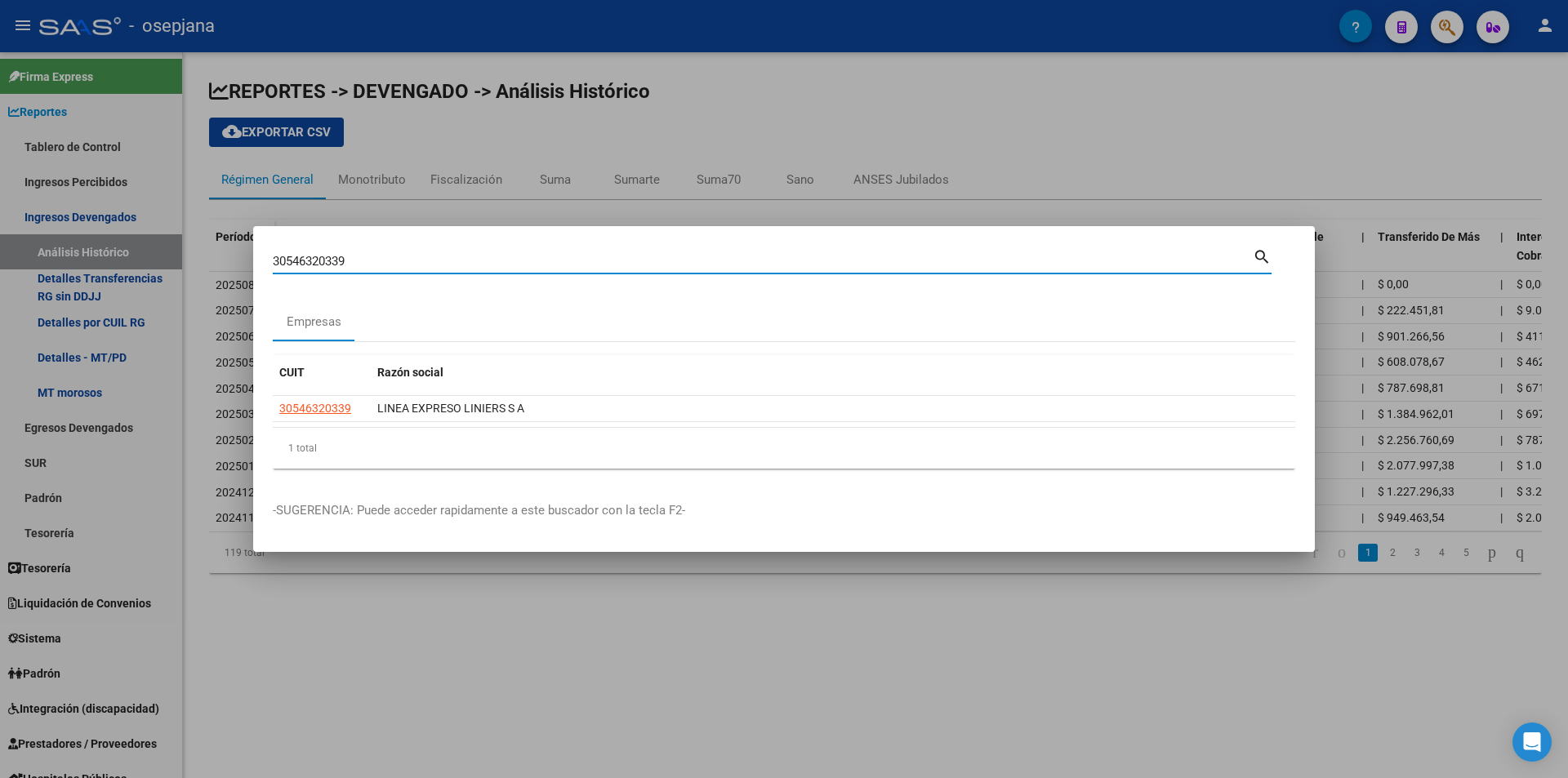
drag, startPoint x: 297, startPoint y: 258, endPoint x: 203, endPoint y: 254, distance: 94.1
click at [203, 254] on div "30546320339 Buscar (apellido, dni, cuil, nro traspaso, cuit, obra social) searc…" at bounding box center [784, 389] width 1568 height 778
type input "30708188197"
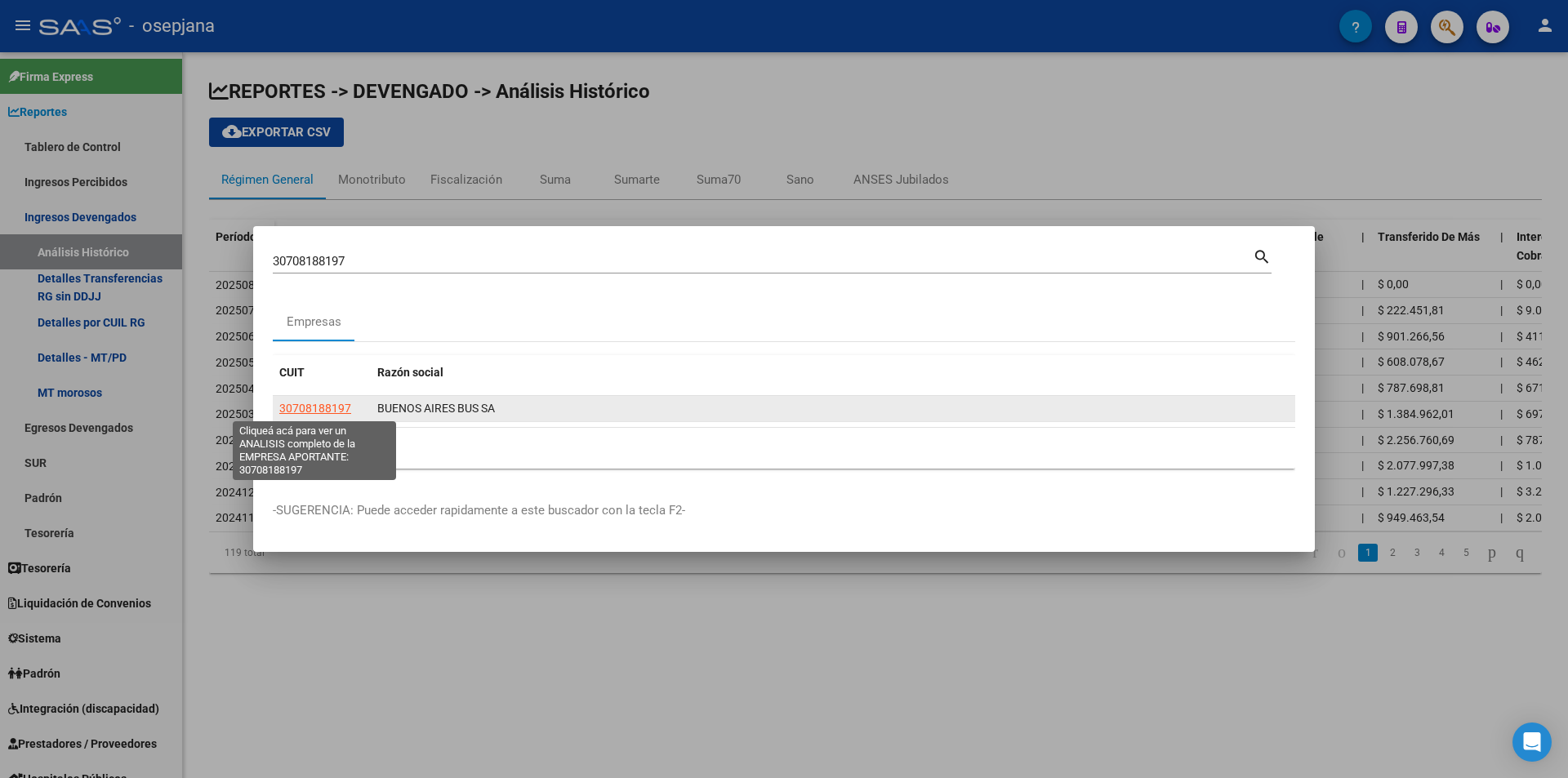
click at [343, 410] on span "30708188197" at bounding box center [315, 407] width 72 height 13
type textarea "30708188197"
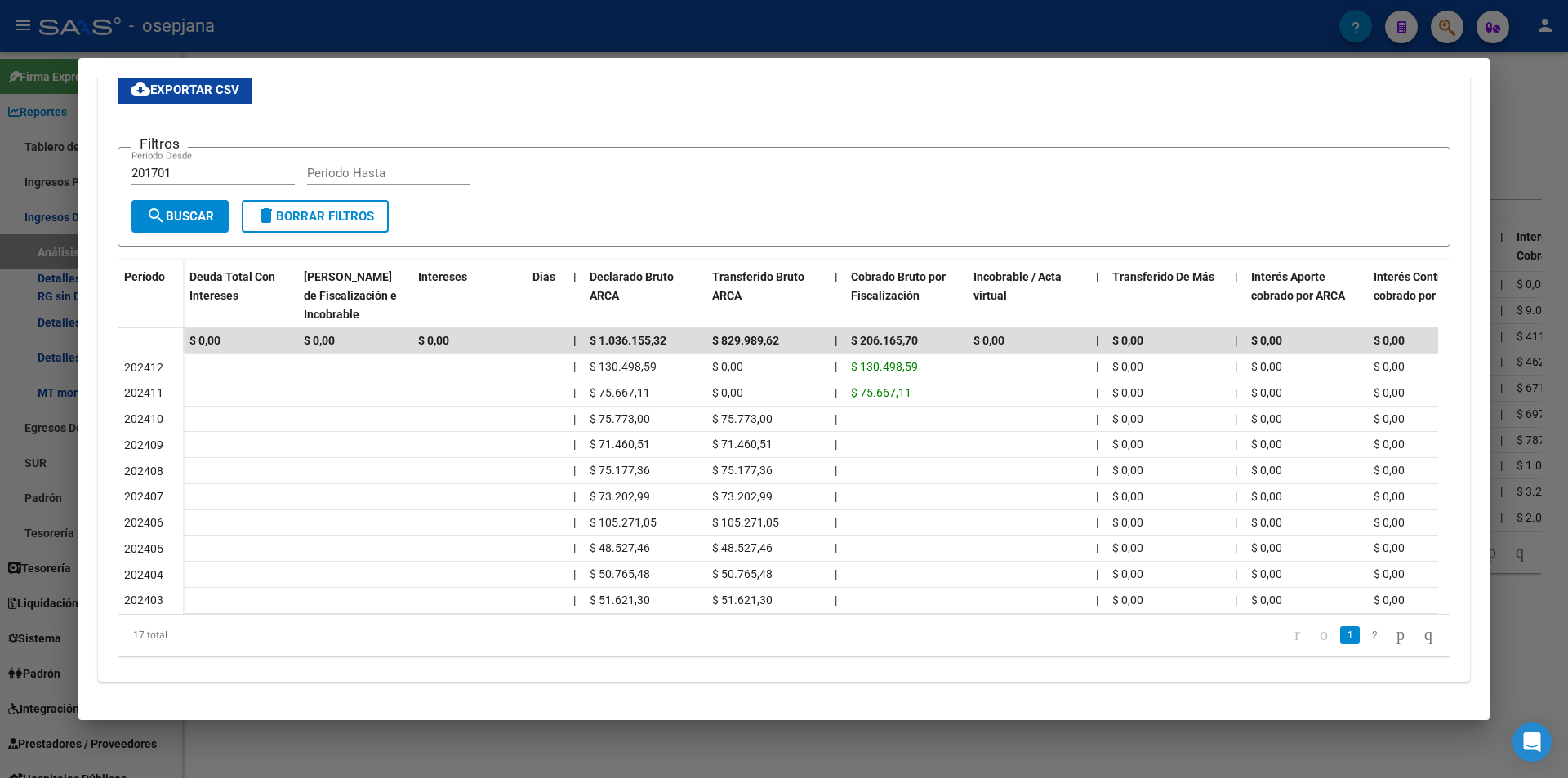
scroll to position [52, 0]
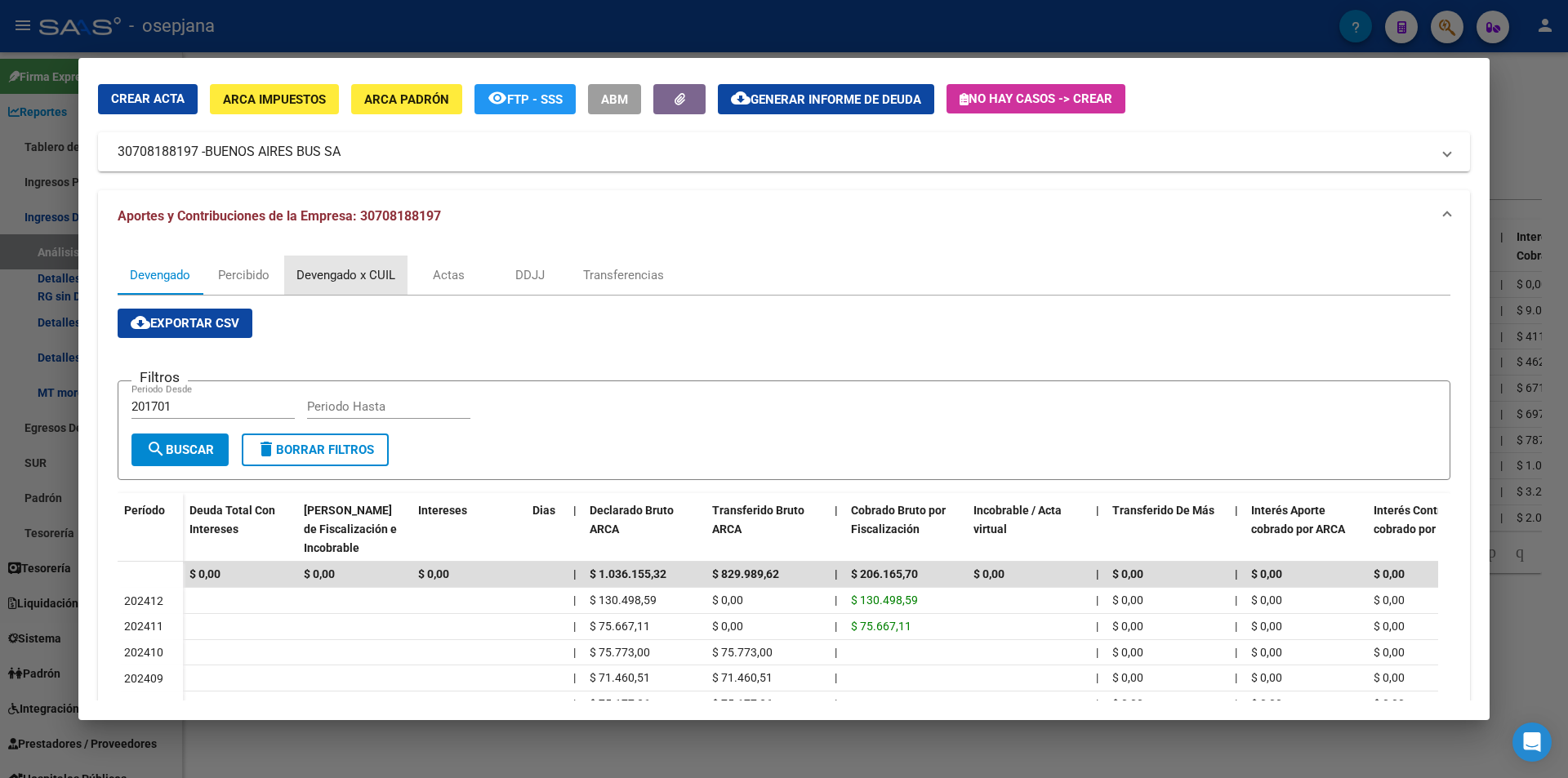
click at [390, 272] on div "Devengado x CUIL" at bounding box center [346, 274] width 99 height 18
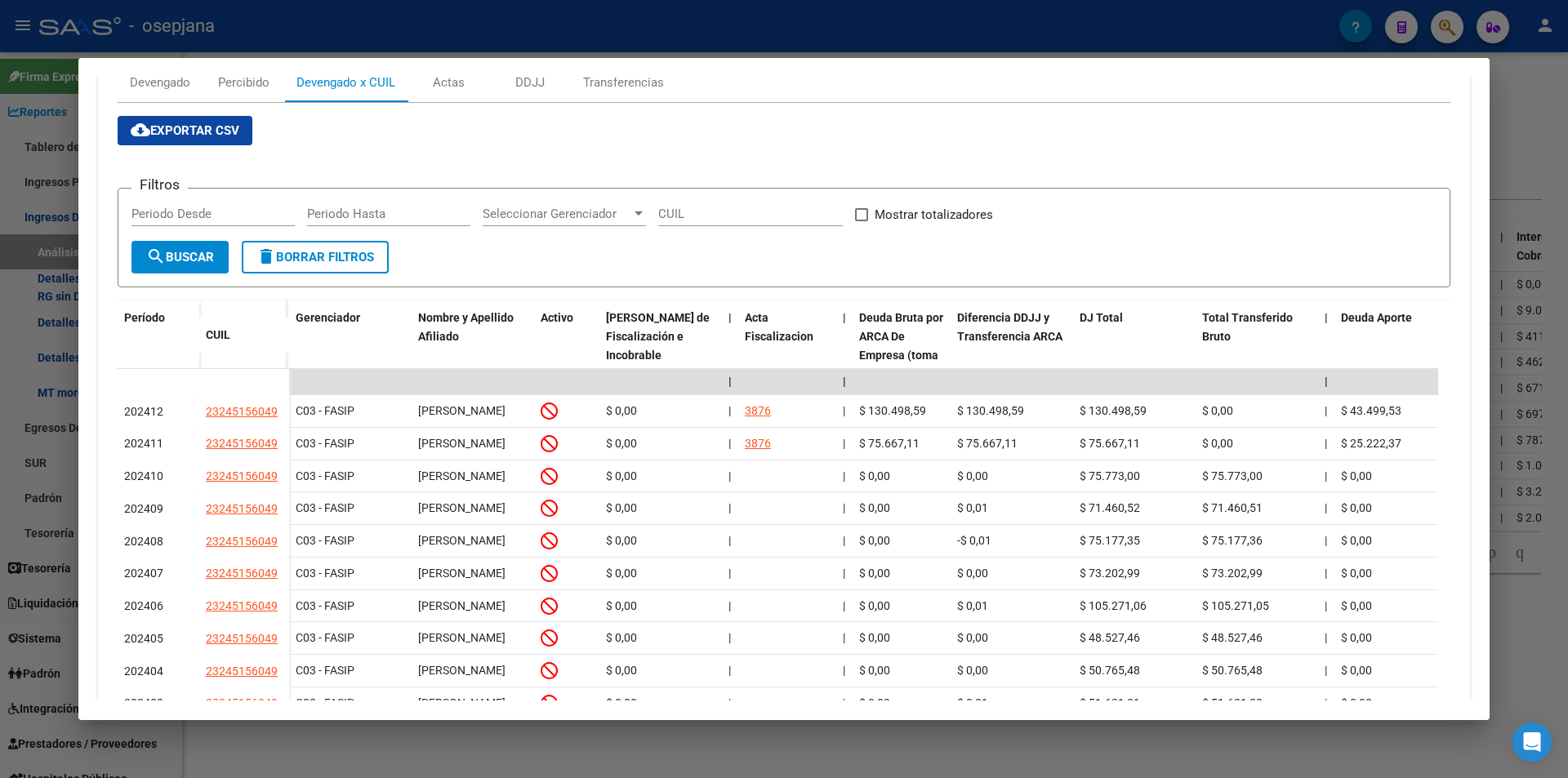
scroll to position [0, 0]
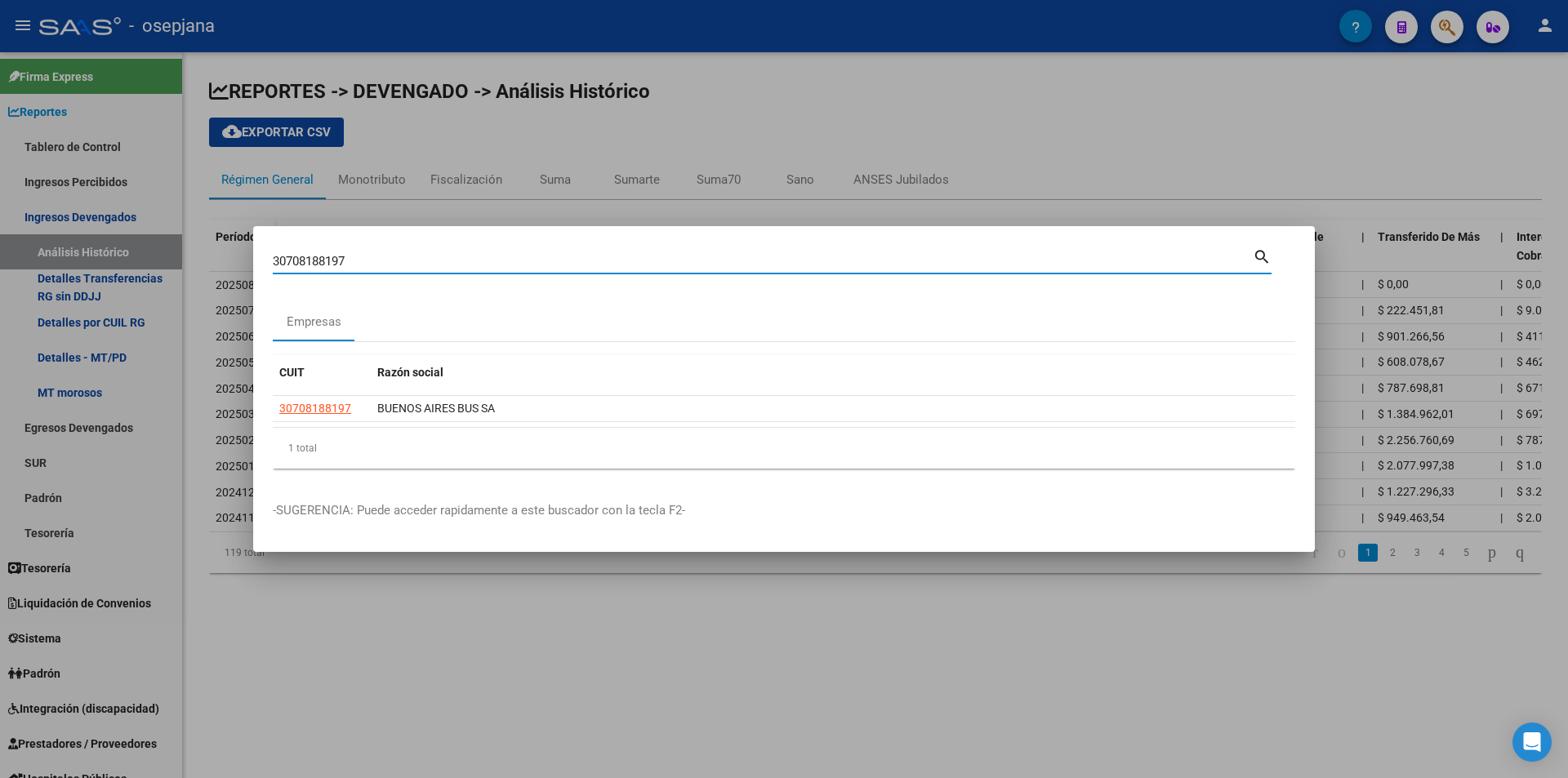
drag, startPoint x: 355, startPoint y: 260, endPoint x: 209, endPoint y: 258, distance: 146.0
click at [209, 258] on div "30708188197 Buscar (apellido, dni, cuil, [PERSON_NAME], cuit, obra social) sear…" at bounding box center [784, 389] width 1568 height 778
type input "30705549113"
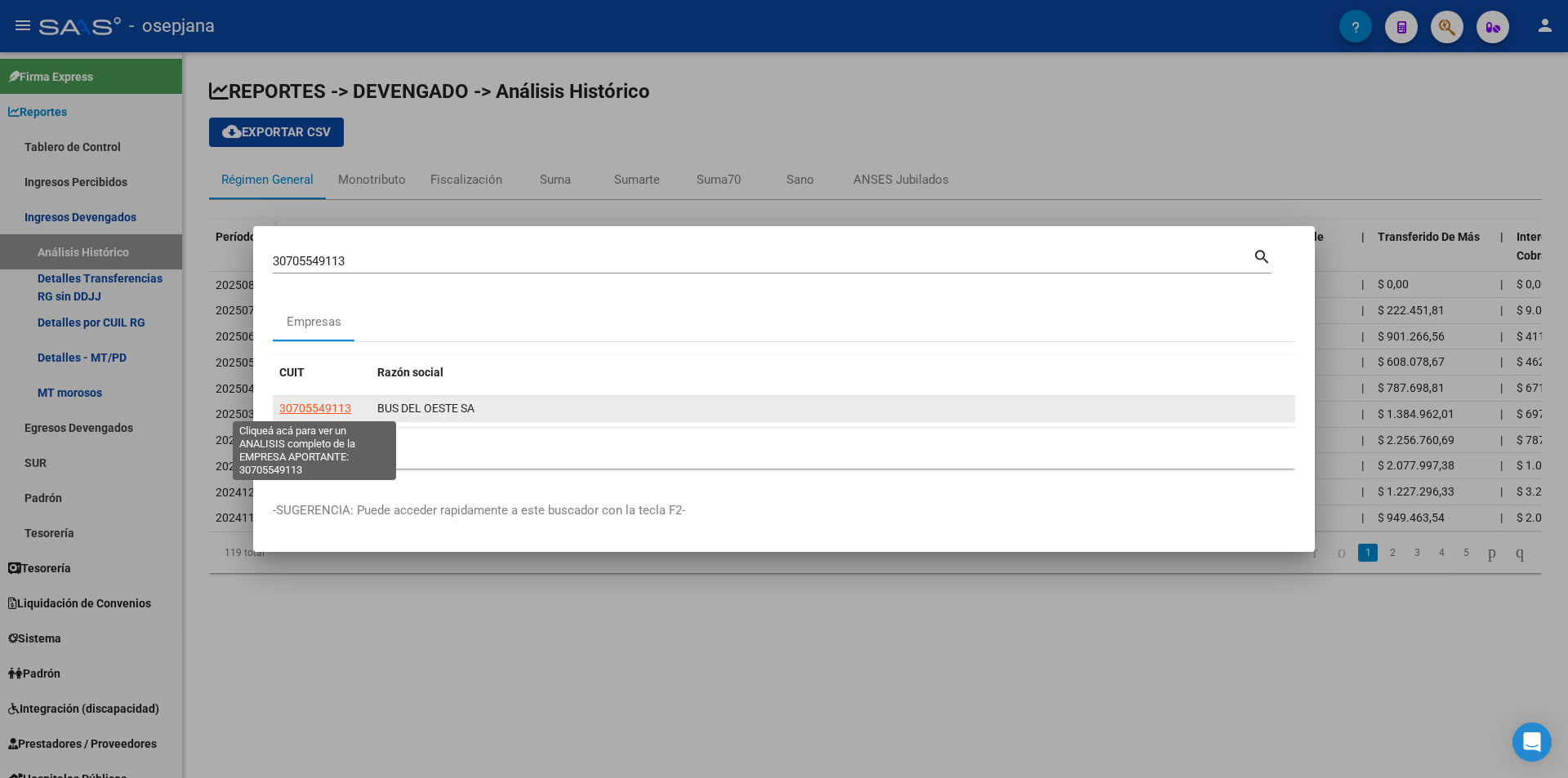
click at [306, 404] on span "30705549113" at bounding box center [315, 407] width 72 height 13
type textarea "30705549113"
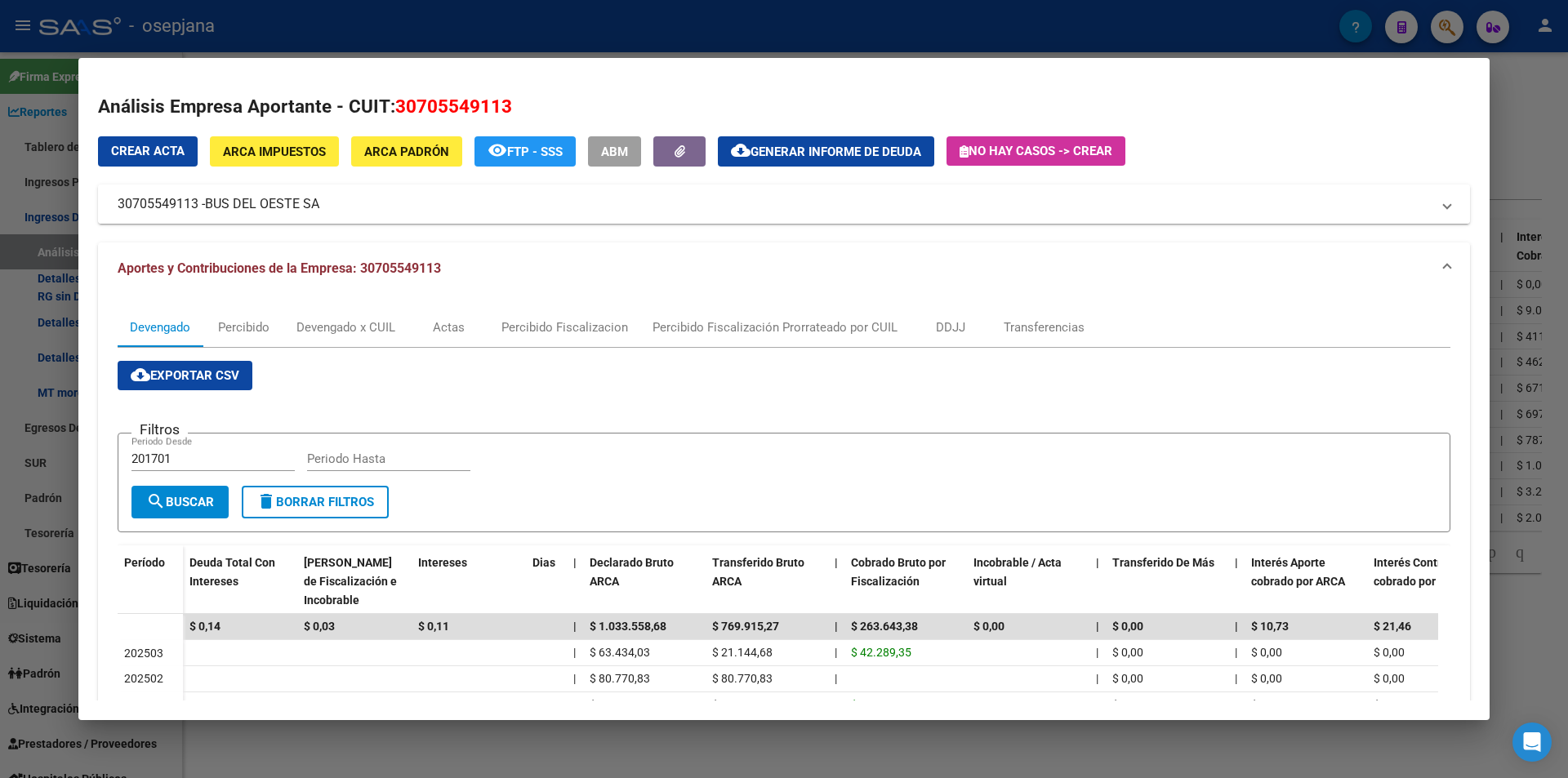
drag, startPoint x: 119, startPoint y: 203, endPoint x: 197, endPoint y: 212, distance: 78.5
click at [197, 212] on mat-panel-title "30705549113 - BUS DEL OESTE SA" at bounding box center [774, 203] width 1313 height 20
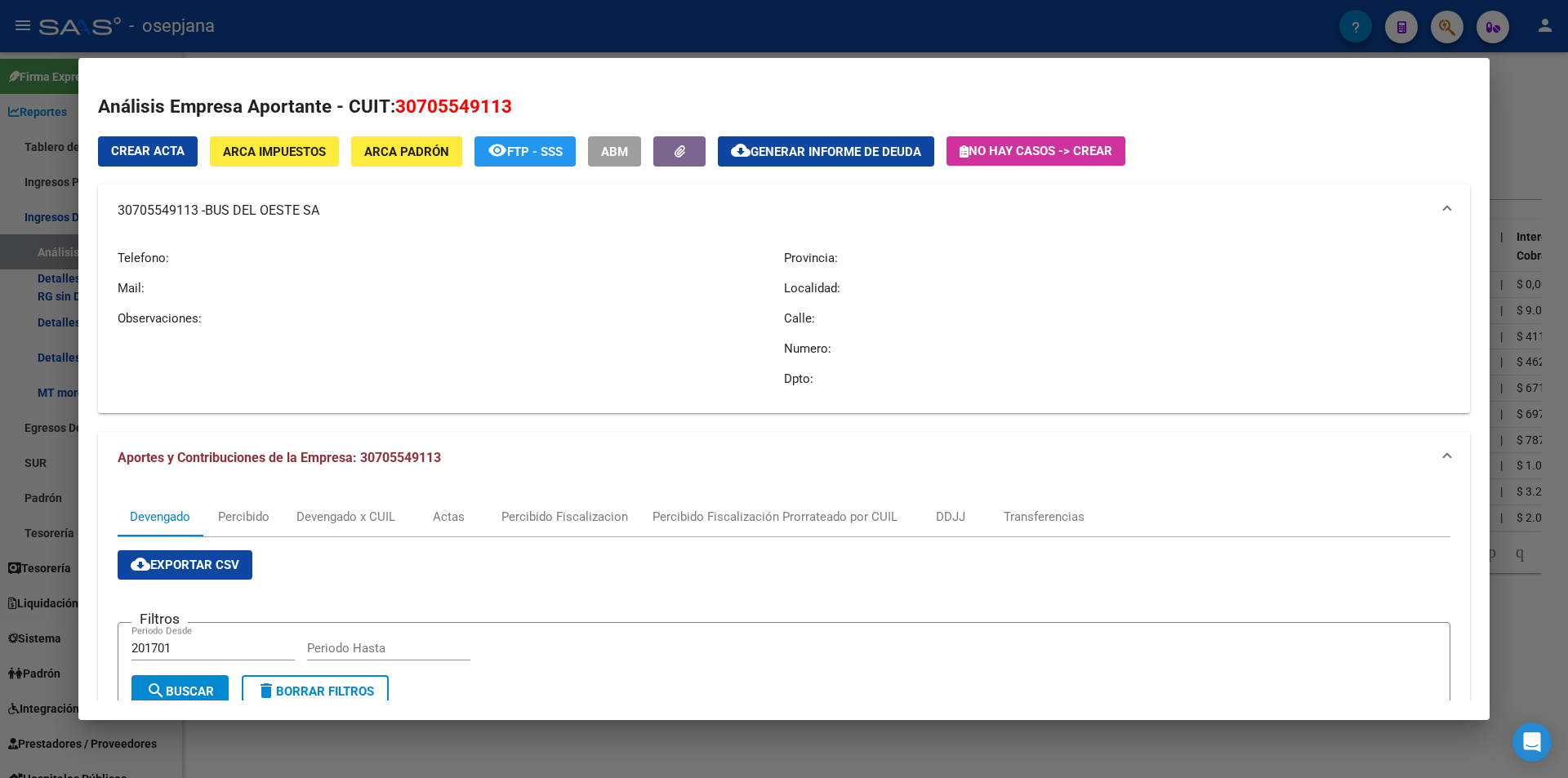
copy mat-panel-title "30705549113"
click at [402, 22] on div at bounding box center [784, 389] width 1568 height 778
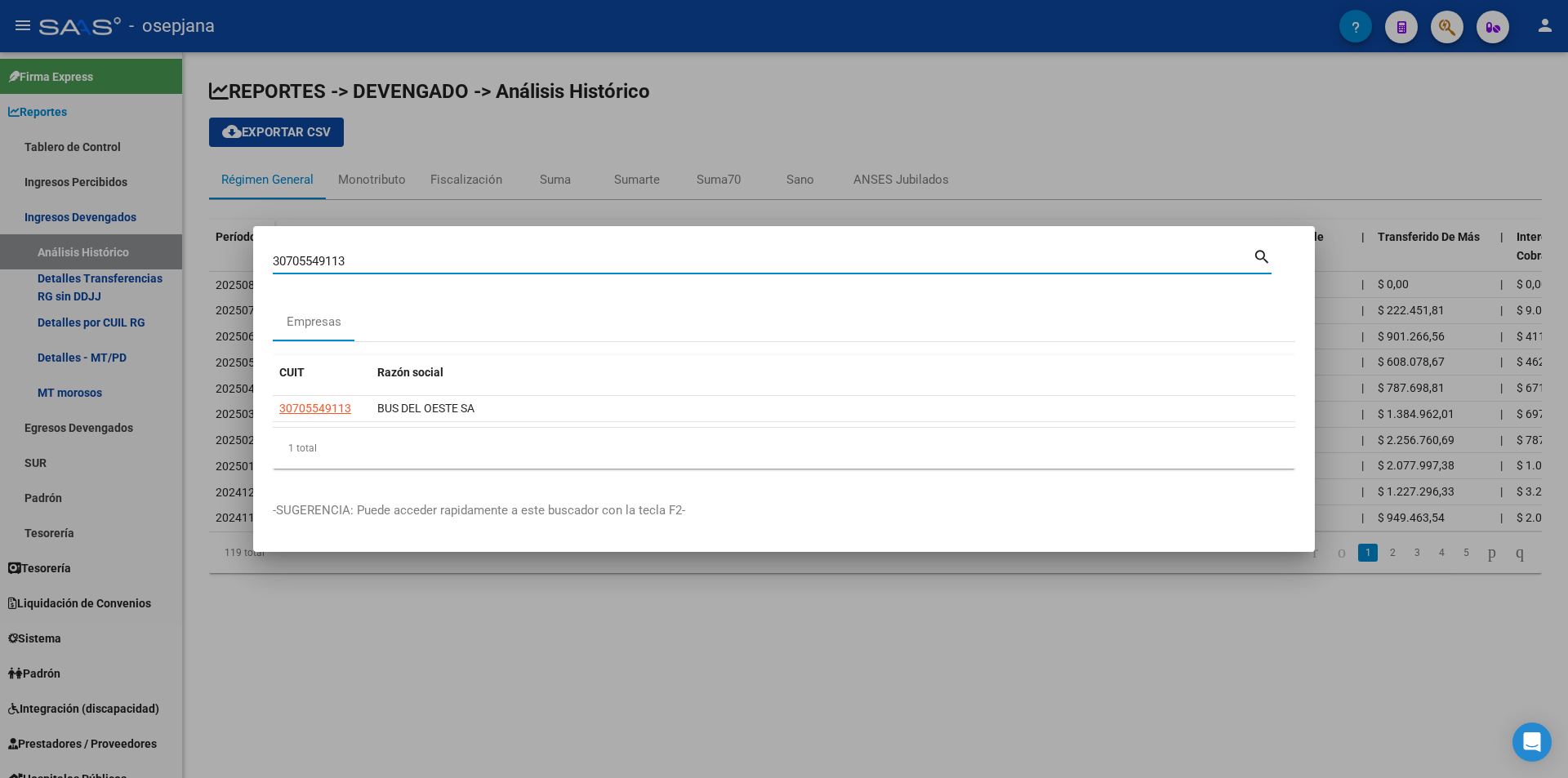
drag, startPoint x: 364, startPoint y: 259, endPoint x: 203, endPoint y: 252, distance: 161.2
click at [203, 252] on div "30705549113 Buscar (apellido, dni, cuil, nro traspaso, cuit, obra social) searc…" at bounding box center [784, 389] width 1568 height 778
type input "30703953960"
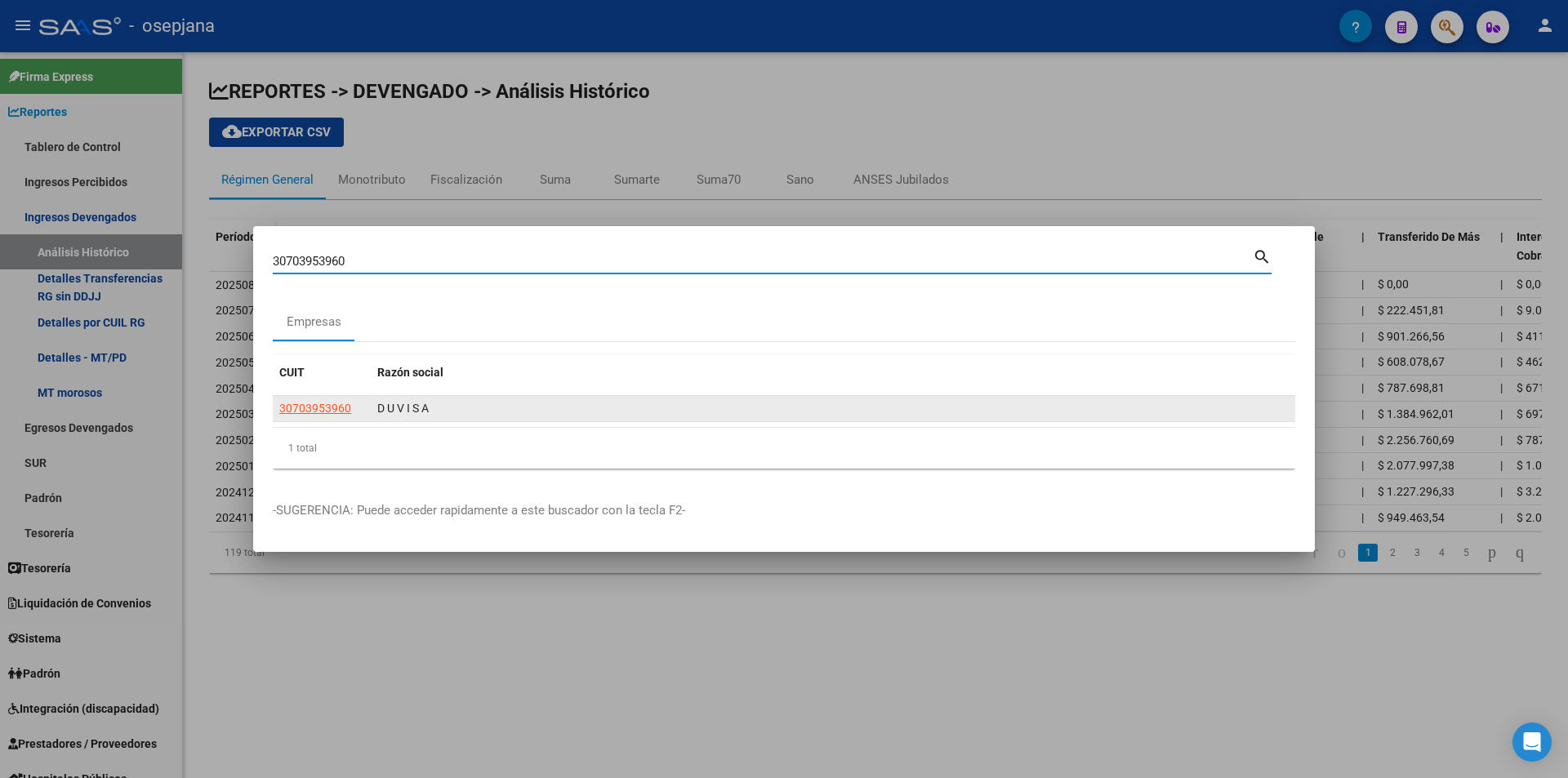
click at [285, 413] on span "30703953960" at bounding box center [315, 407] width 72 height 13
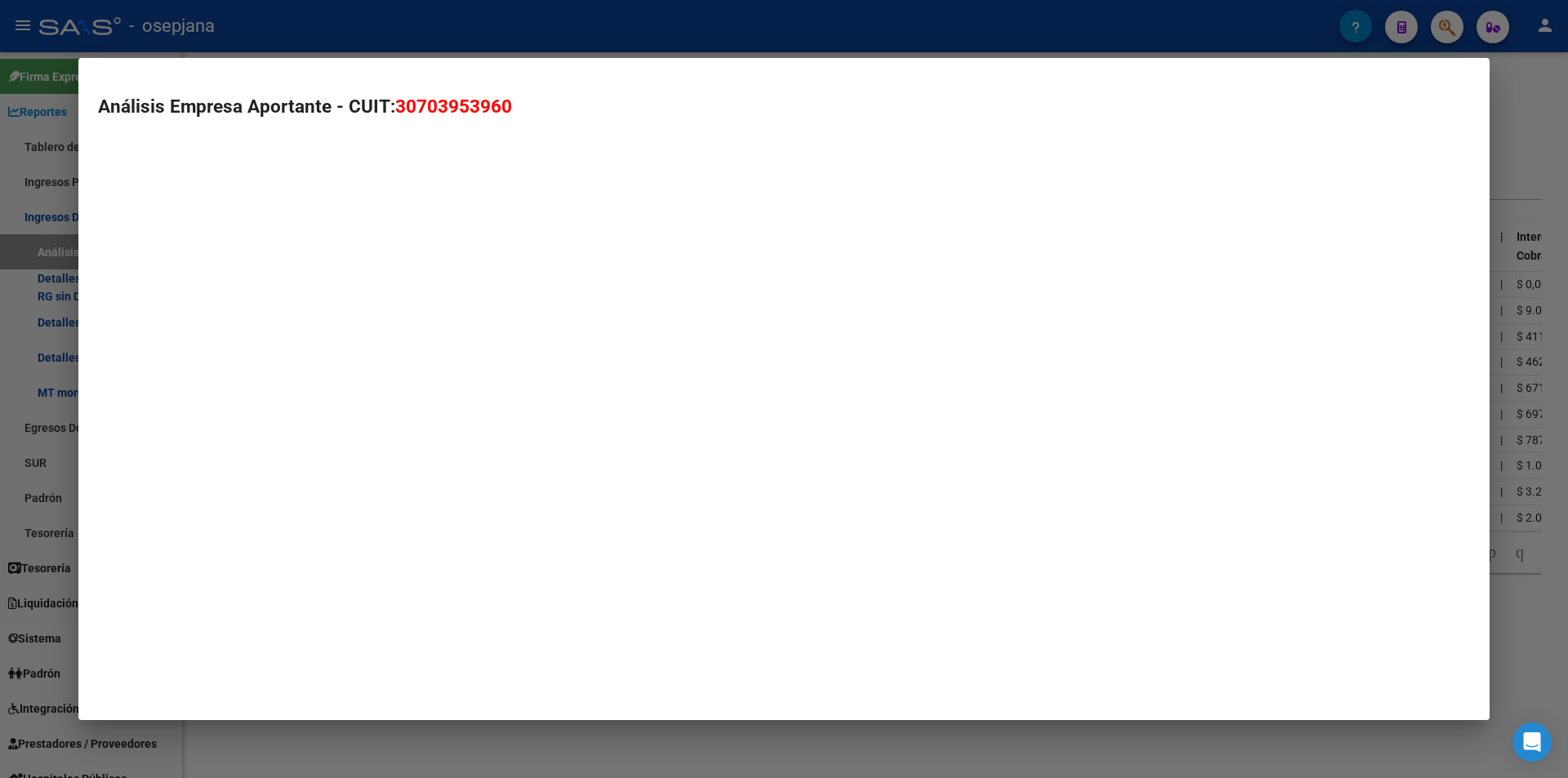
type textarea "30703953960"
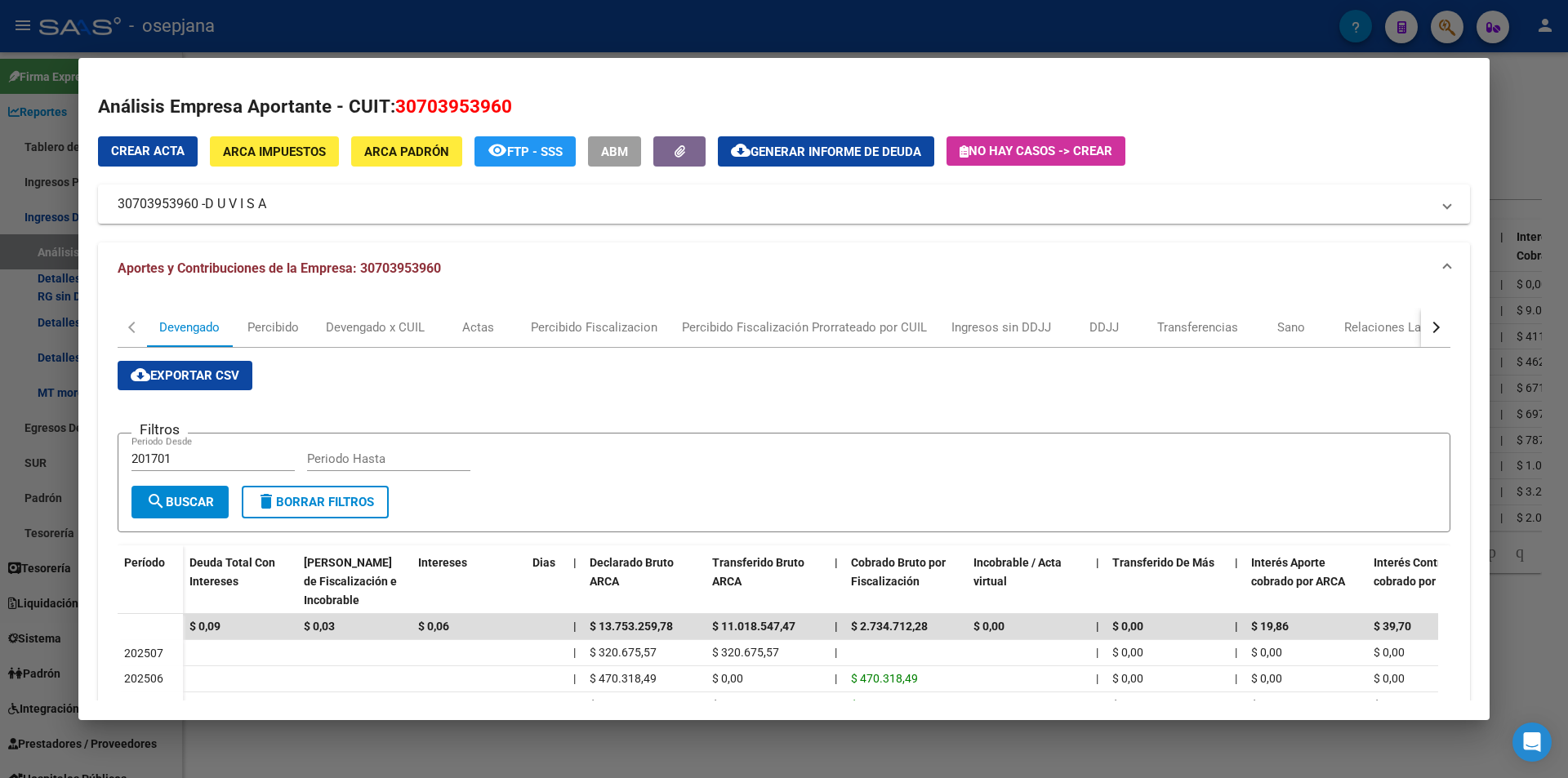
click at [448, 31] on div at bounding box center [784, 389] width 1568 height 778
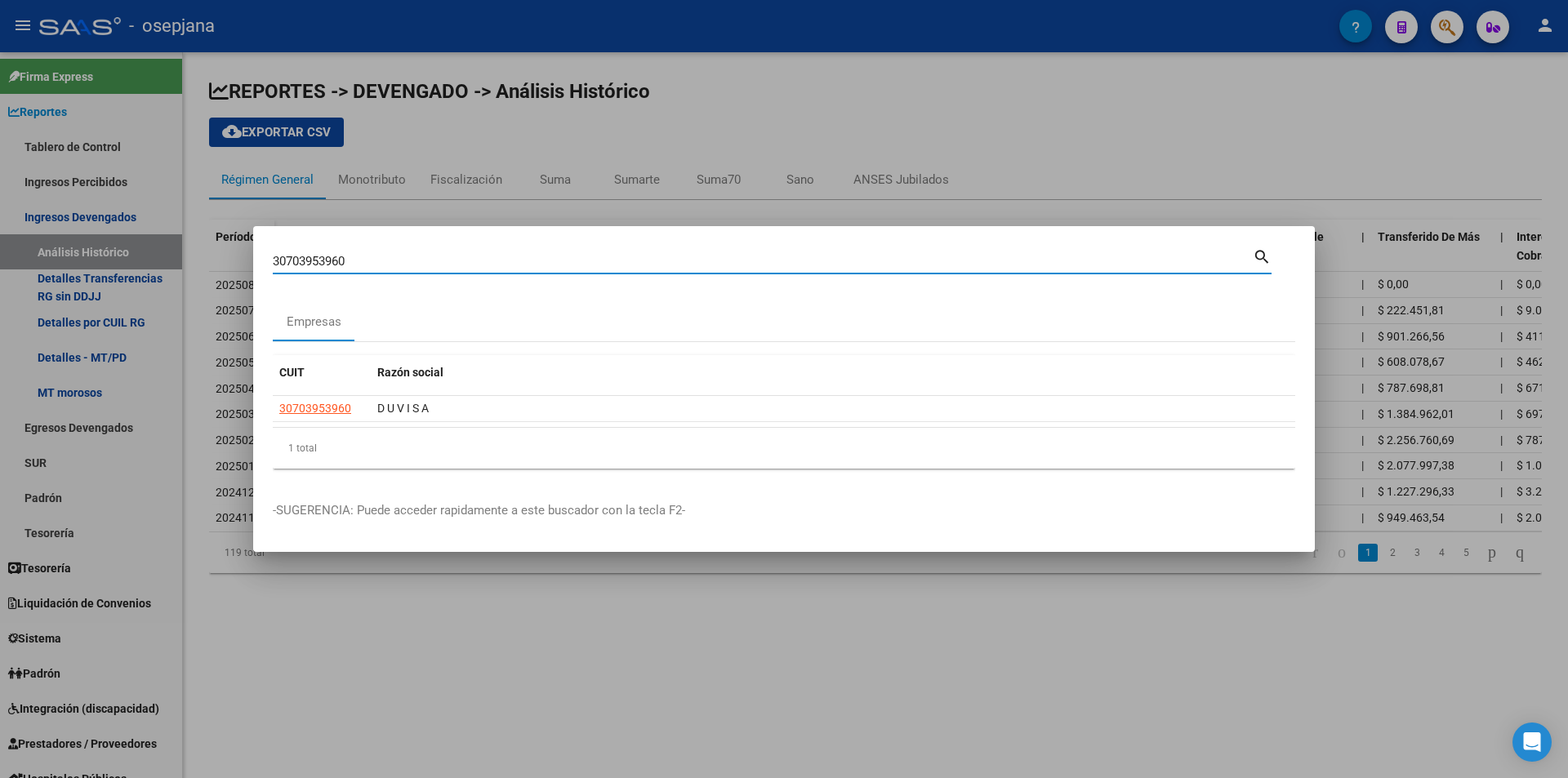
drag, startPoint x: 362, startPoint y: 255, endPoint x: 179, endPoint y: 264, distance: 183.2
click at [179, 264] on div "30703953960 Buscar (apellido, dni, cuil, nro traspaso, cuit, obra social) searc…" at bounding box center [784, 389] width 1568 height 778
type input "30546229641"
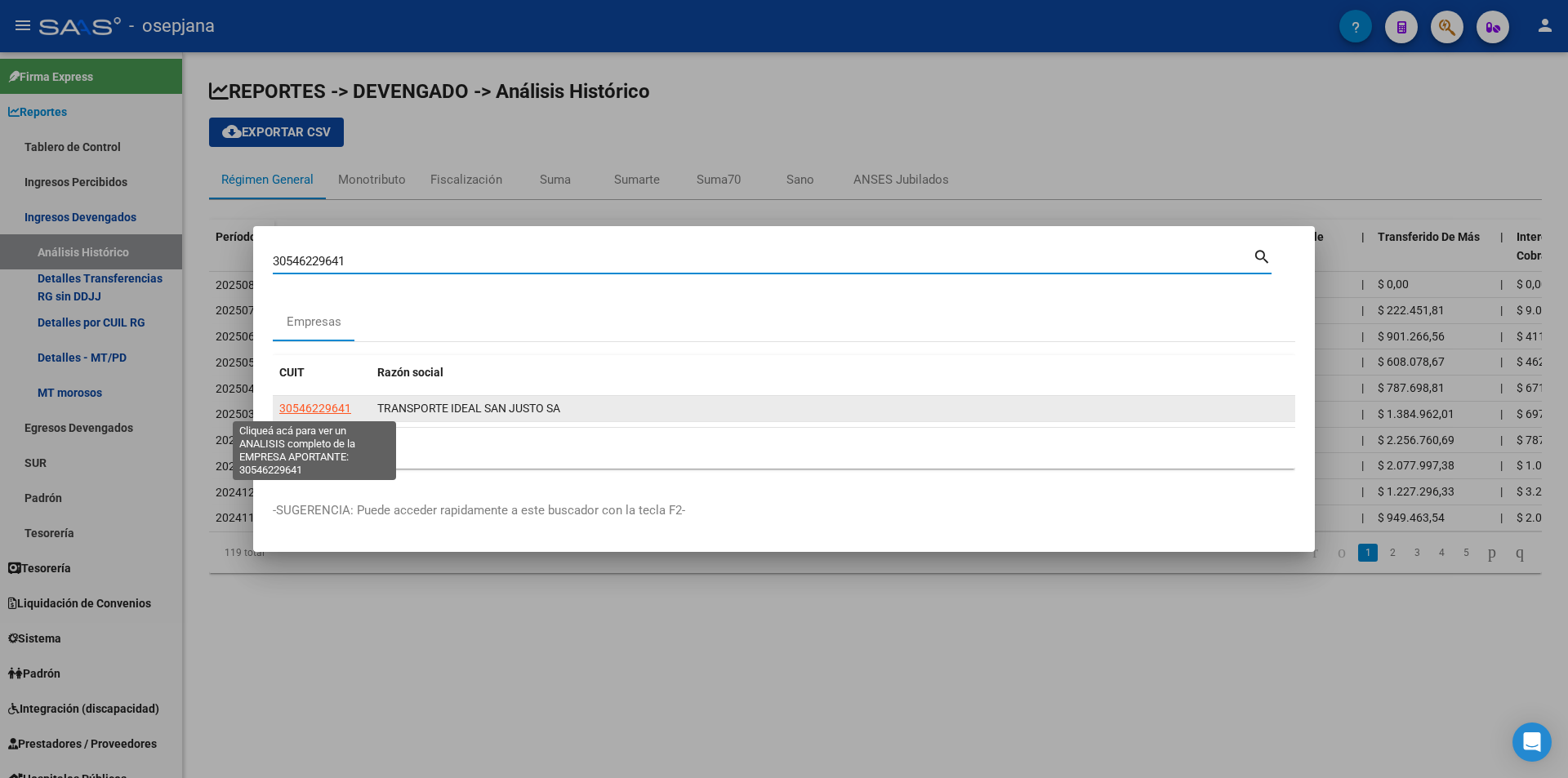
click at [314, 407] on span "30546229641" at bounding box center [315, 407] width 72 height 13
type textarea "30546229641"
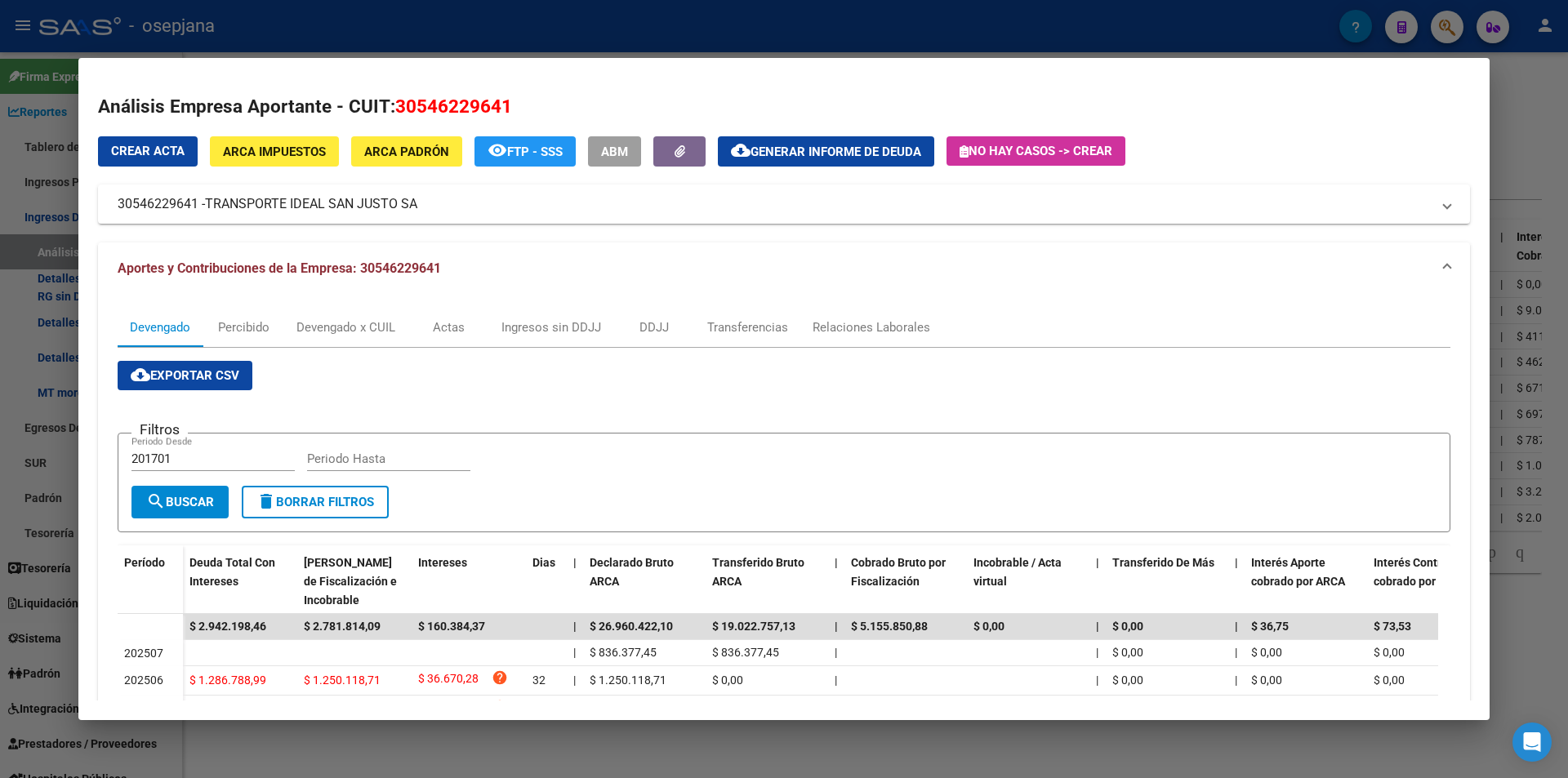
scroll to position [82, 0]
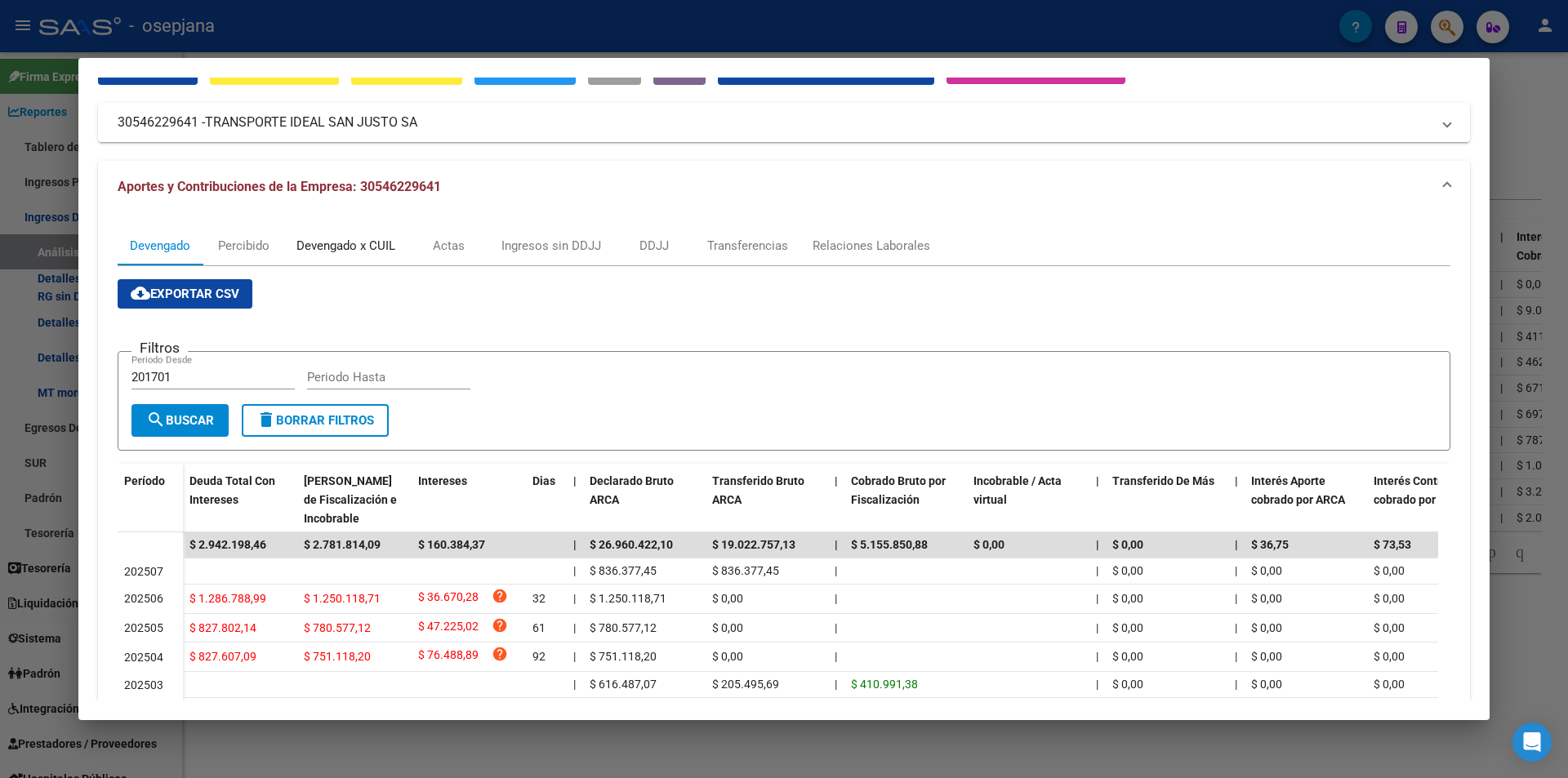
click at [373, 247] on div "Devengado x CUIL" at bounding box center [346, 245] width 99 height 18
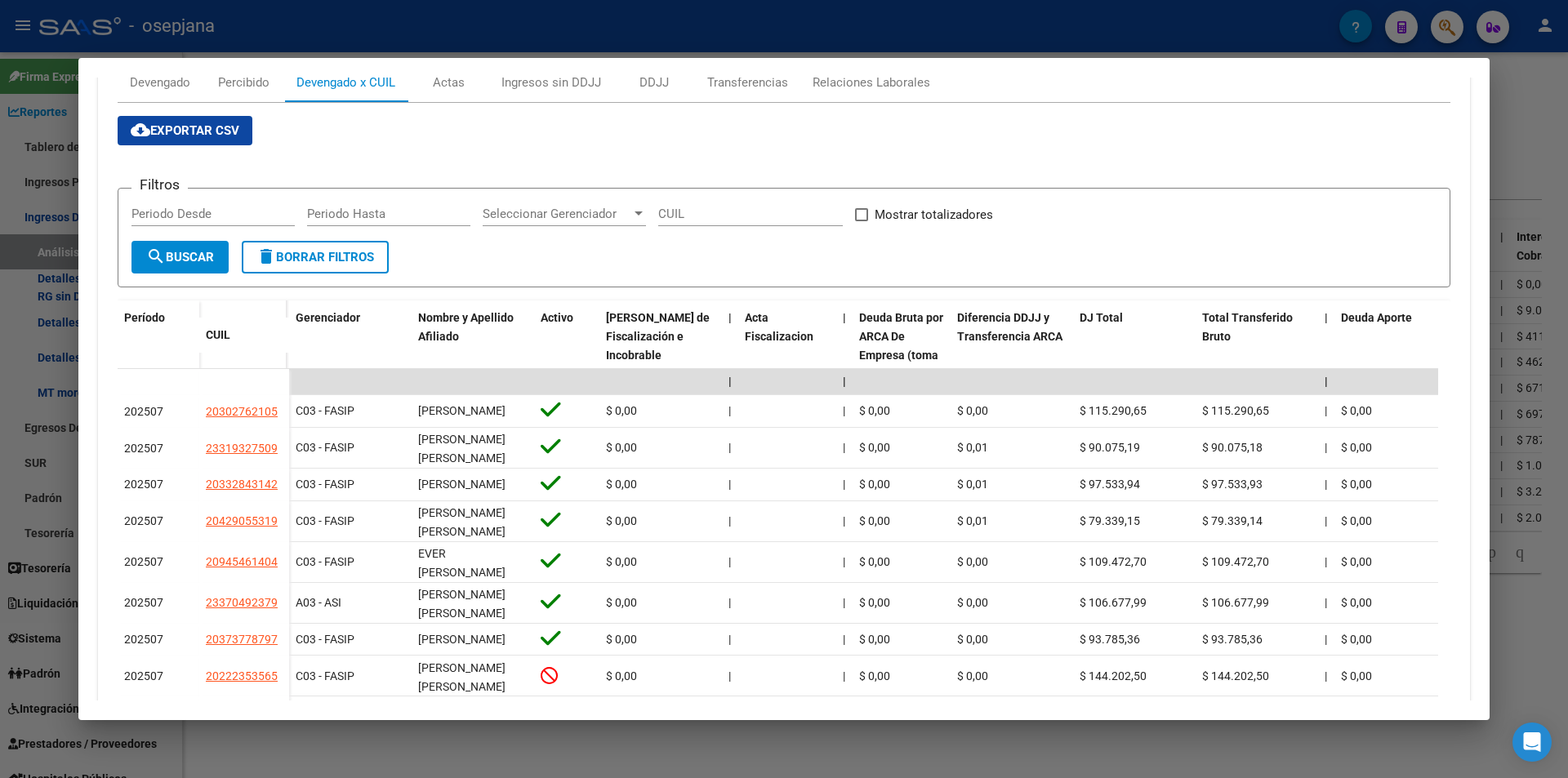
scroll to position [326, 0]
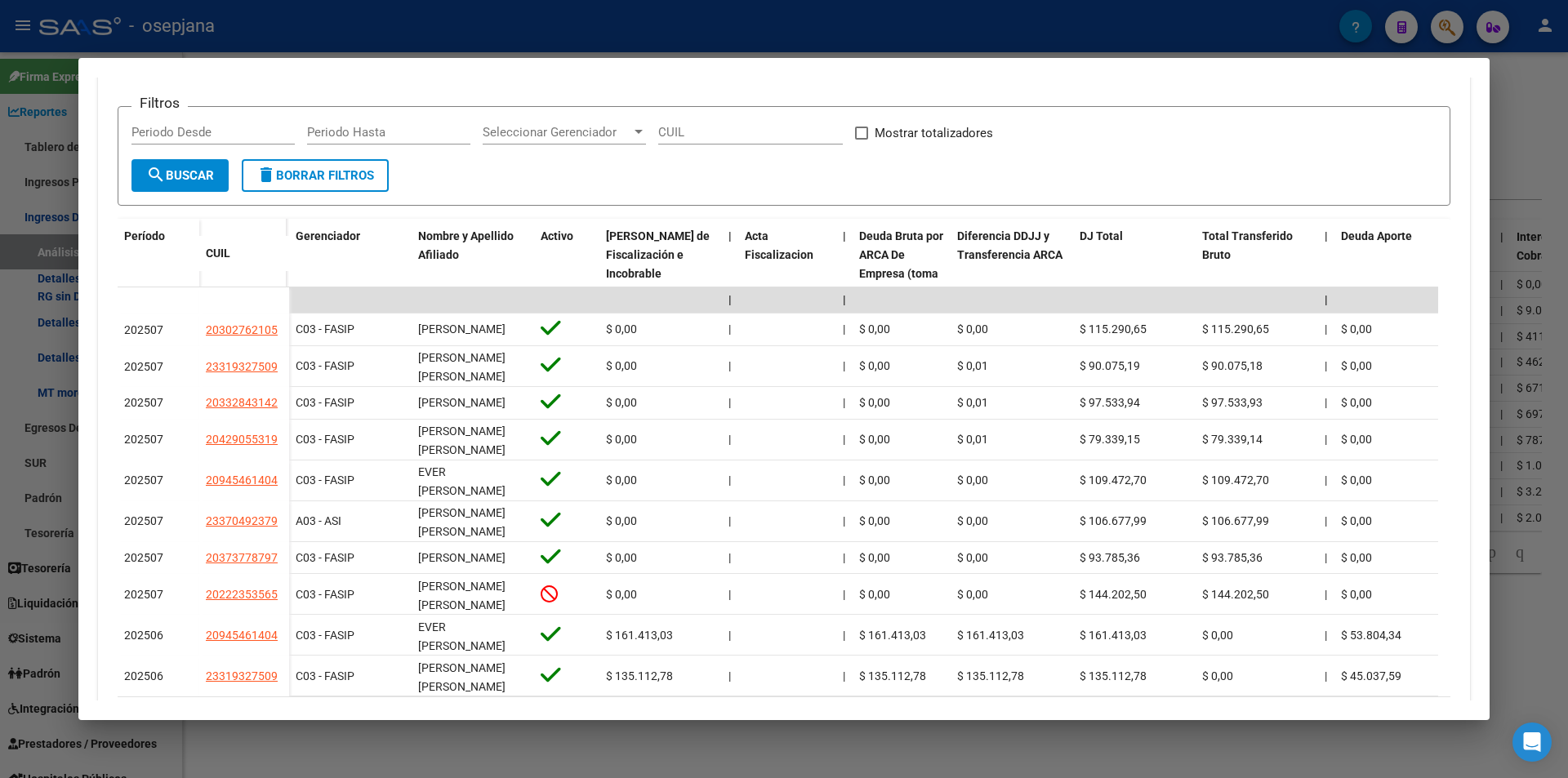
click at [529, 32] on div at bounding box center [784, 389] width 1568 height 778
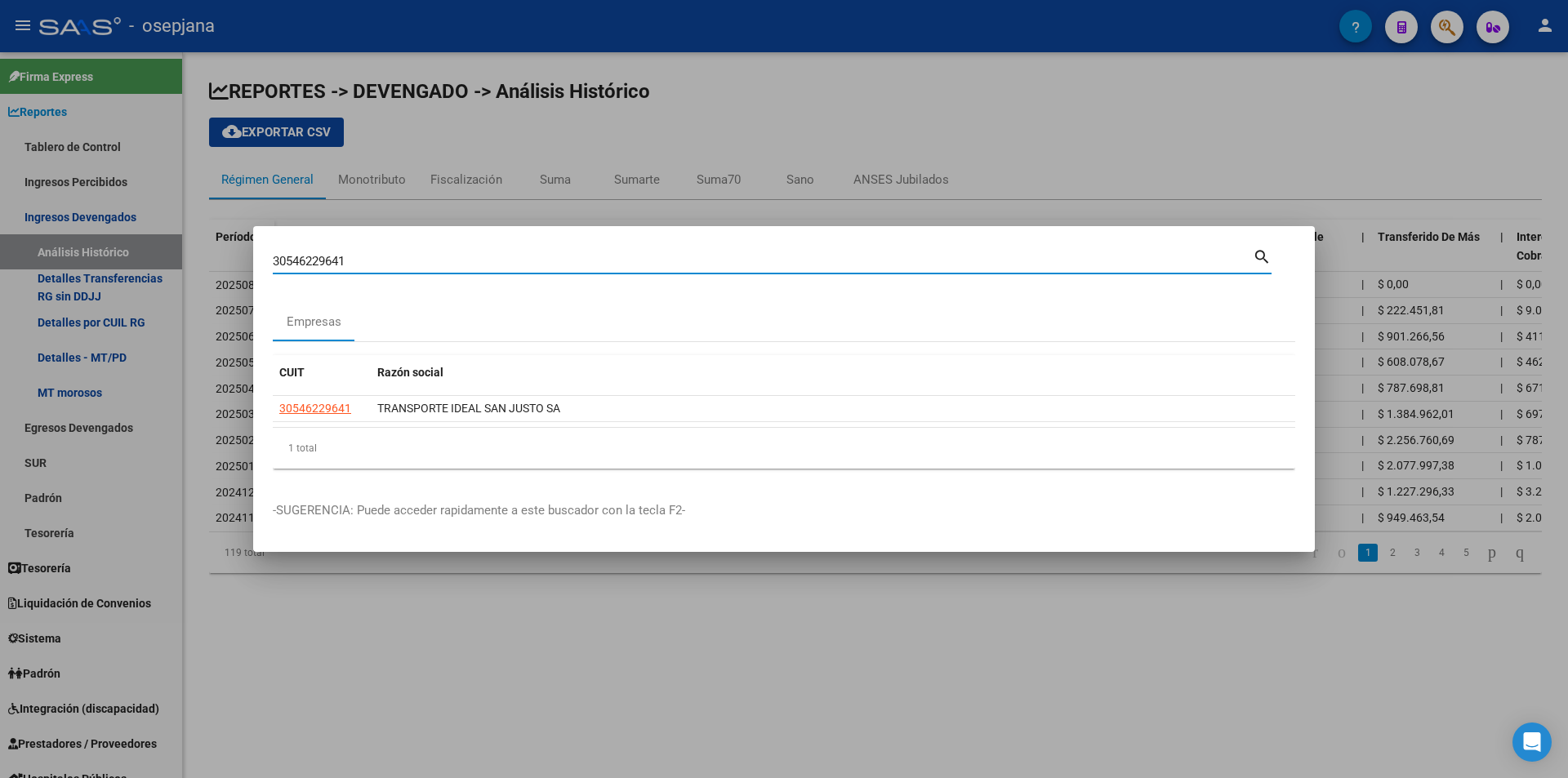
drag, startPoint x: 394, startPoint y: 260, endPoint x: 172, endPoint y: 258, distance: 222.0
click at [172, 258] on div "30546229641 Buscar (apellido, dni, cuil, nro traspaso, cuit, obra social) searc…" at bounding box center [784, 389] width 1568 height 778
type input "30546320339"
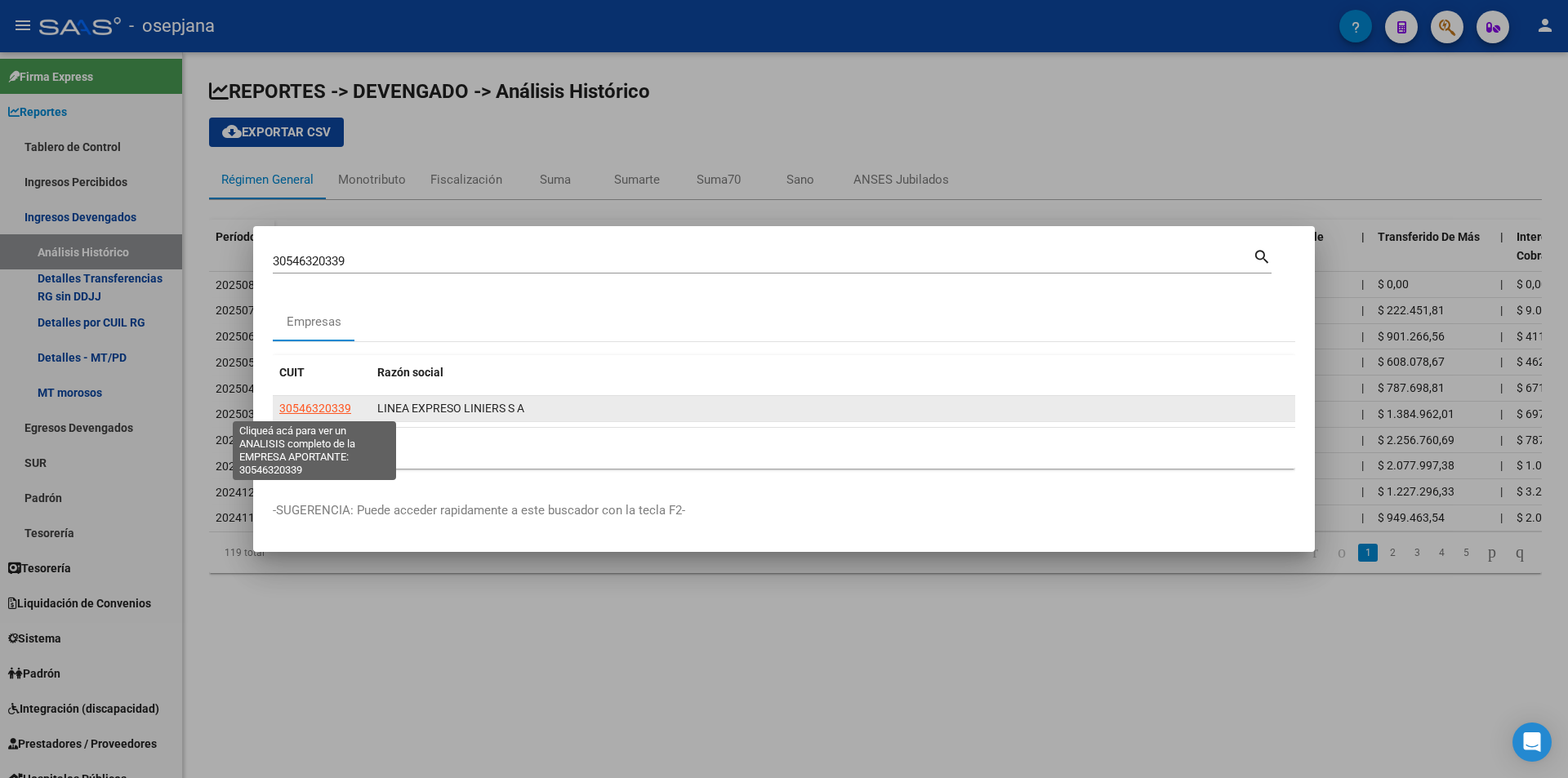
click at [332, 403] on span "30546320339" at bounding box center [315, 407] width 72 height 13
type textarea "30546320339"
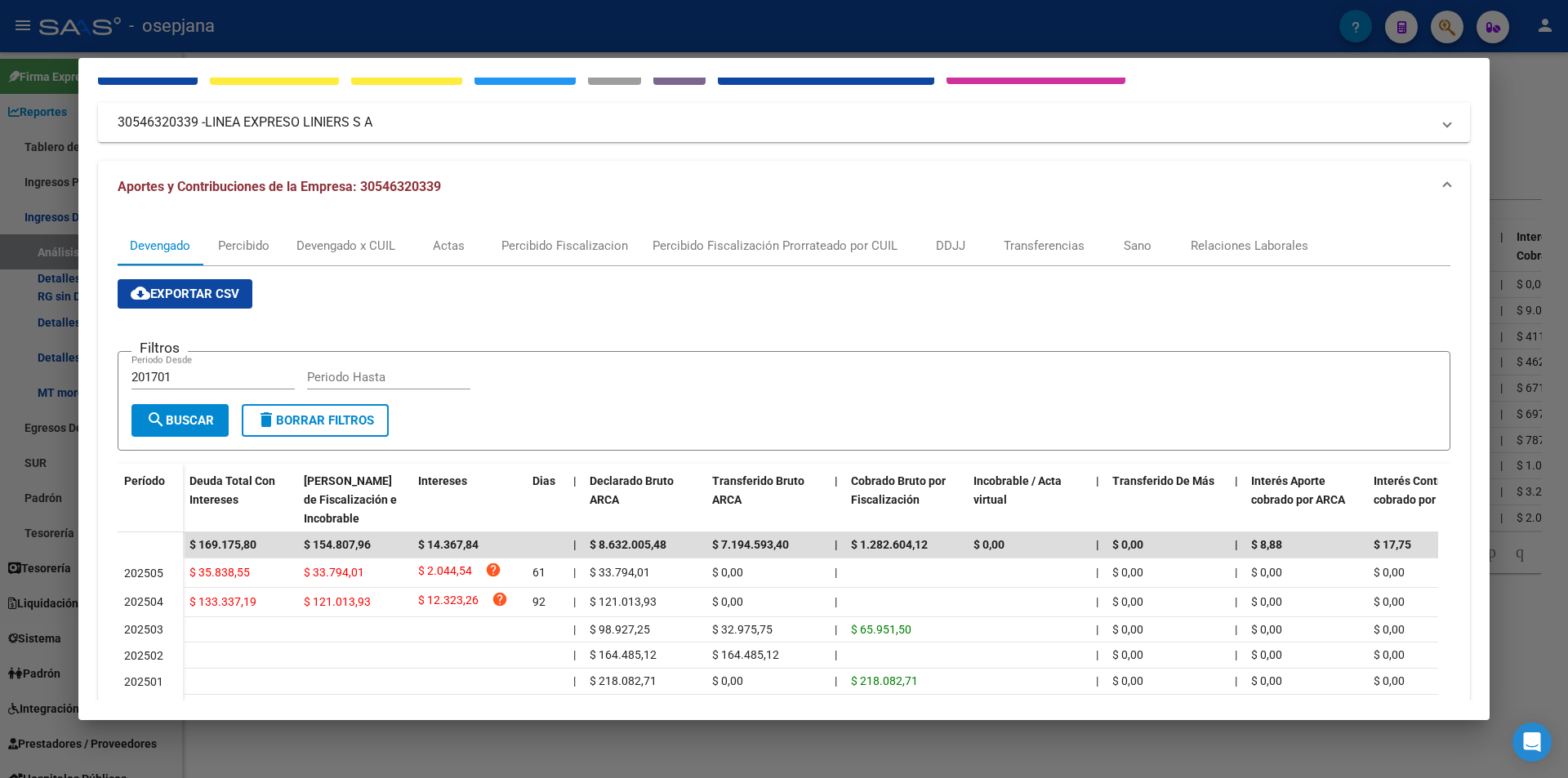
scroll to position [0, 0]
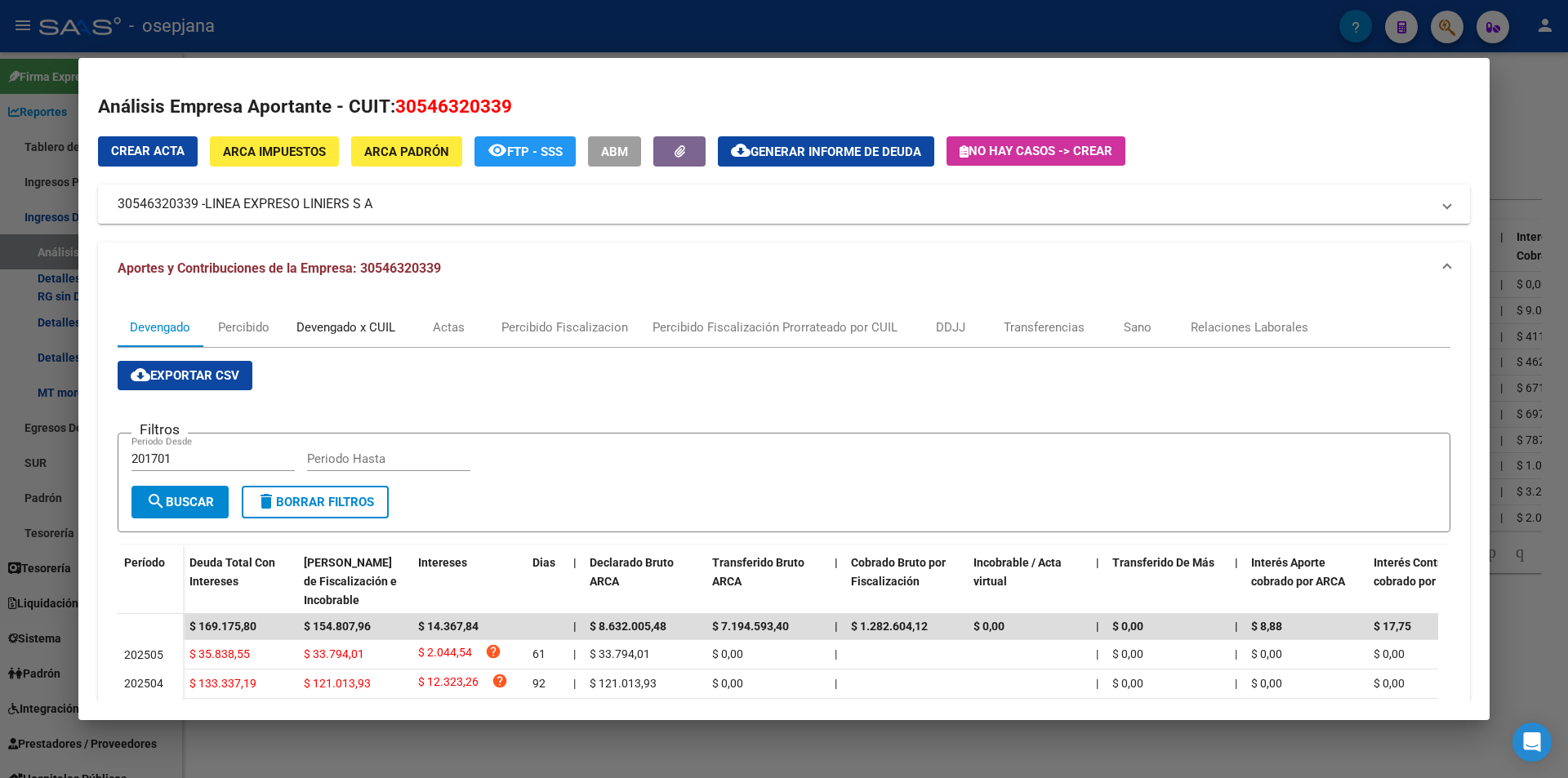
click at [366, 324] on div "Devengado x CUIL" at bounding box center [346, 327] width 99 height 18
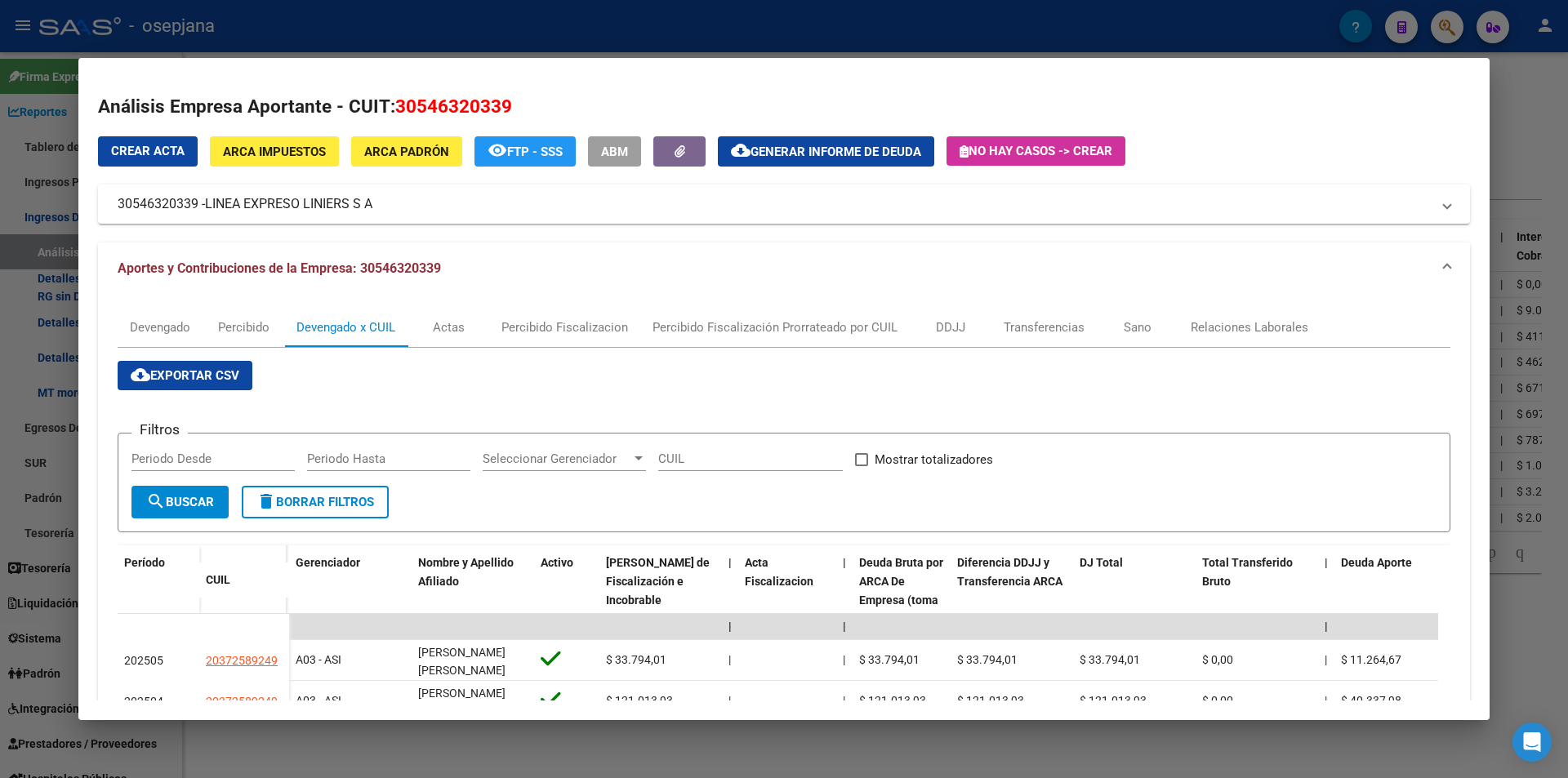
click at [557, 24] on div at bounding box center [784, 389] width 1568 height 778
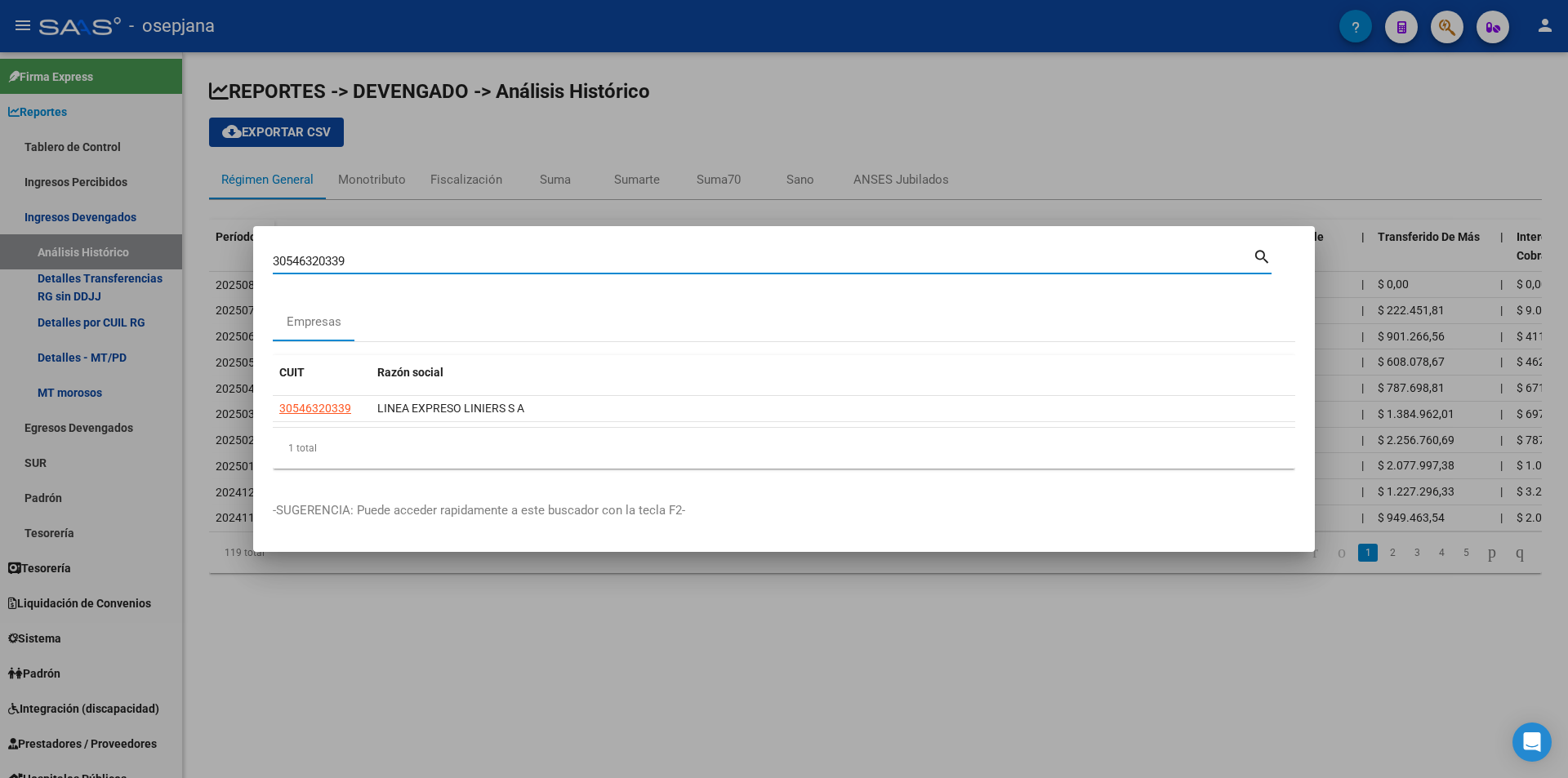
drag, startPoint x: 396, startPoint y: 254, endPoint x: 217, endPoint y: 253, distance: 179.0
click at [217, 253] on div "30546320339 Buscar (apellido, dni, cuil, nro traspaso, cuit, obra social) searc…" at bounding box center [784, 389] width 1568 height 778
type input "30708188197"
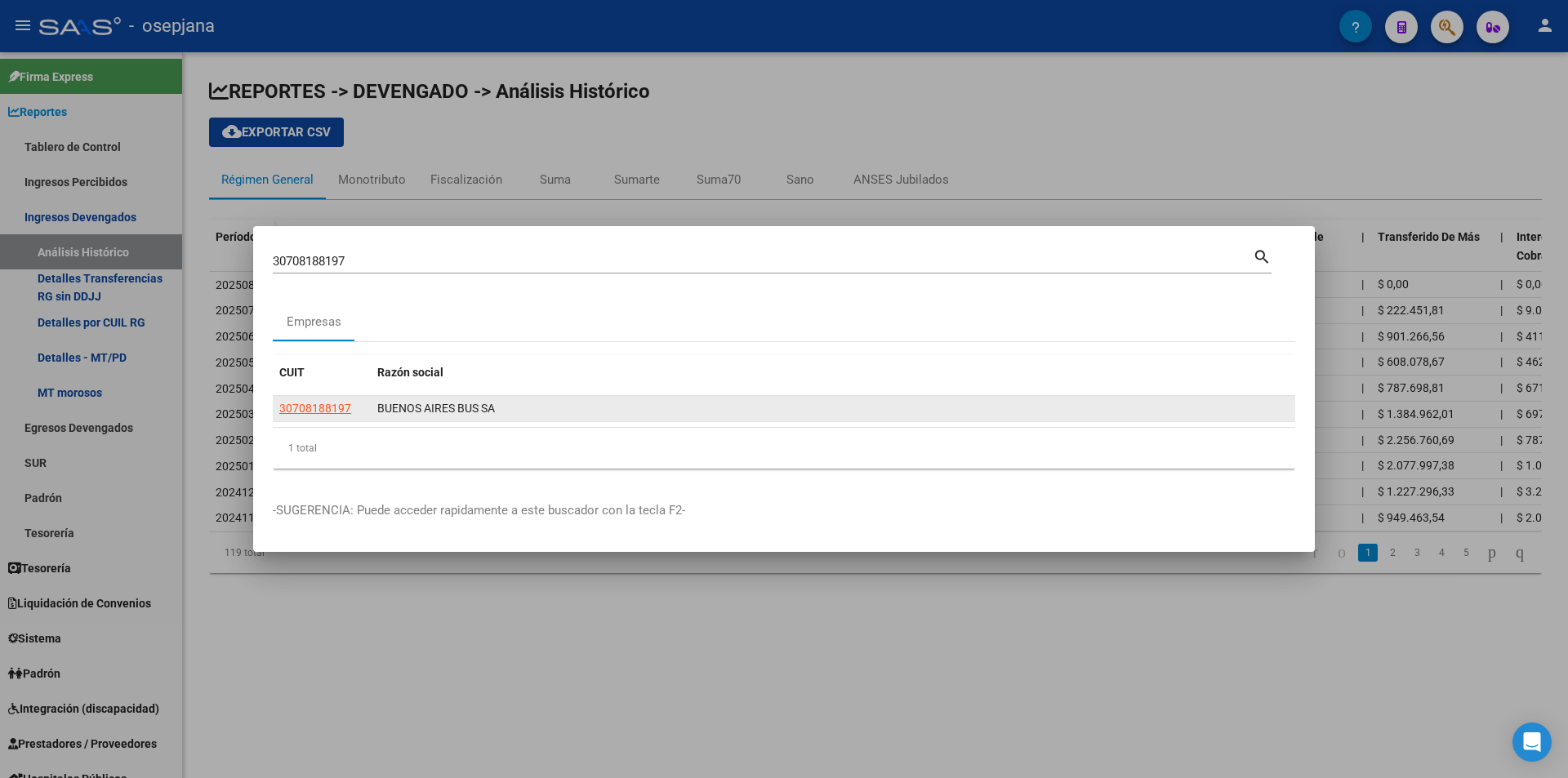
click at [327, 396] on datatable-body-cell "30708188197" at bounding box center [321, 408] width 98 height 26
click at [324, 407] on span "30708188197" at bounding box center [315, 407] width 72 height 13
type textarea "30708188197"
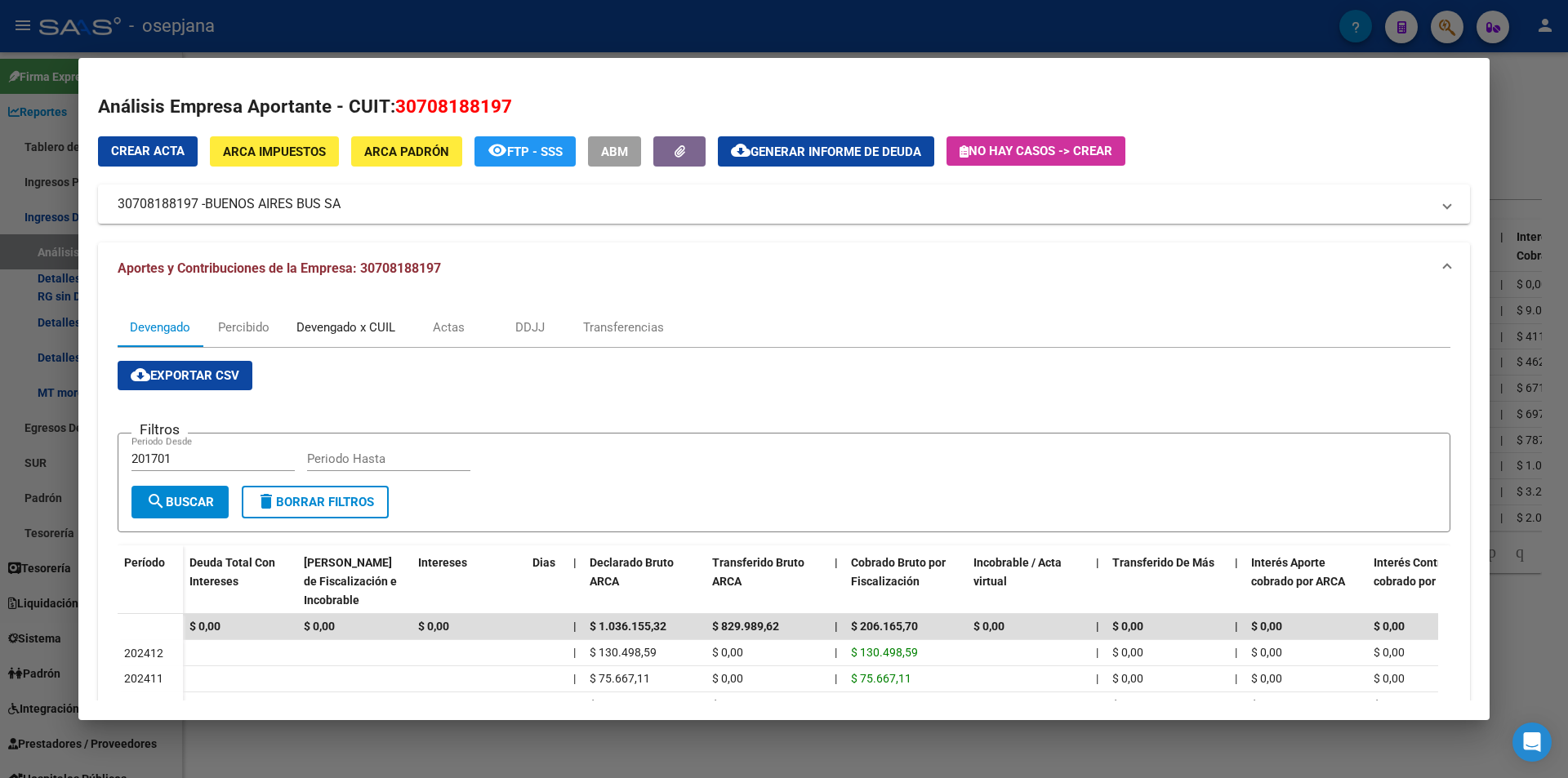
click at [373, 326] on div "Devengado x CUIL" at bounding box center [346, 327] width 99 height 18
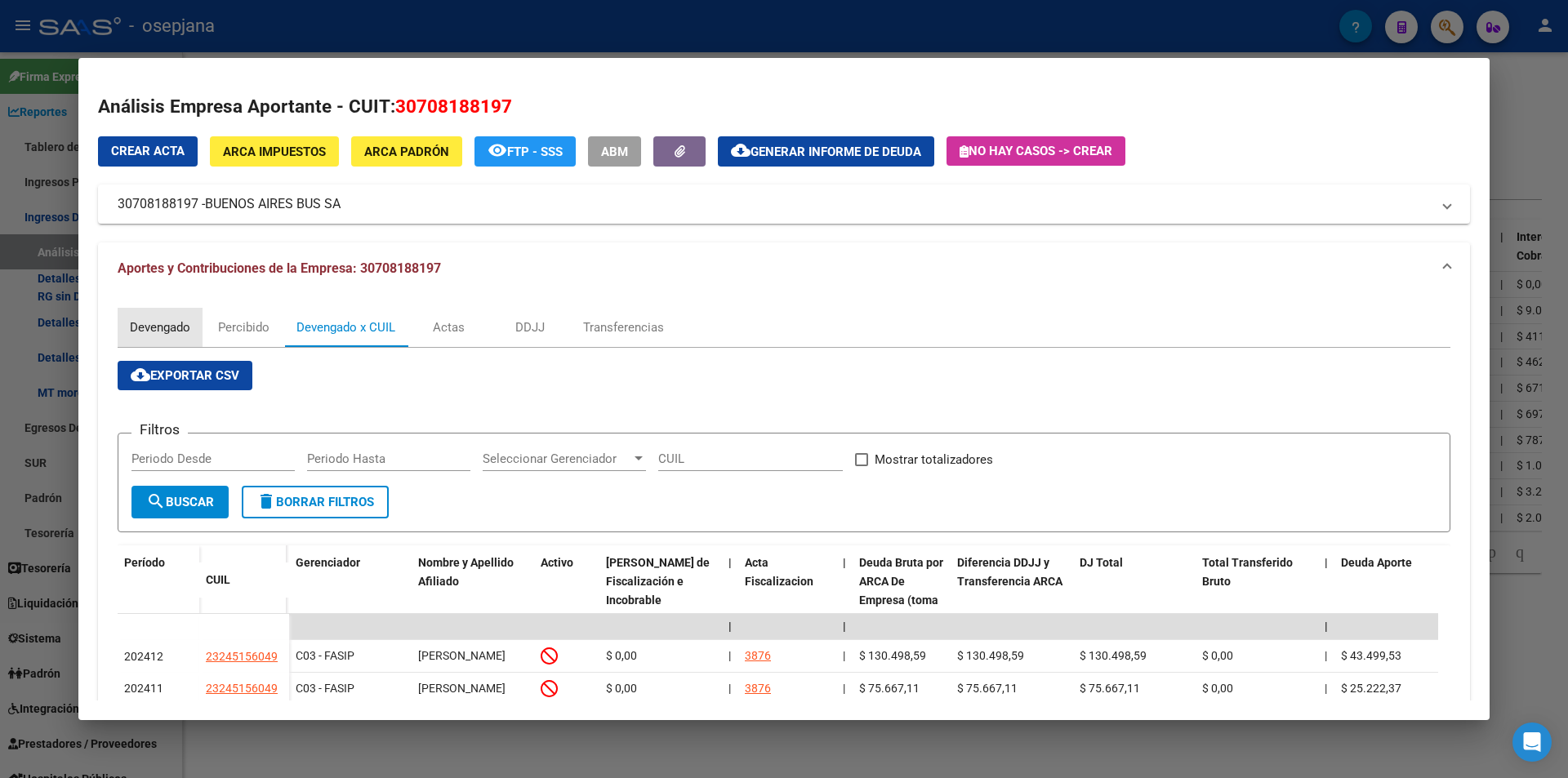
click at [161, 321] on div "Devengado" at bounding box center [160, 327] width 61 height 18
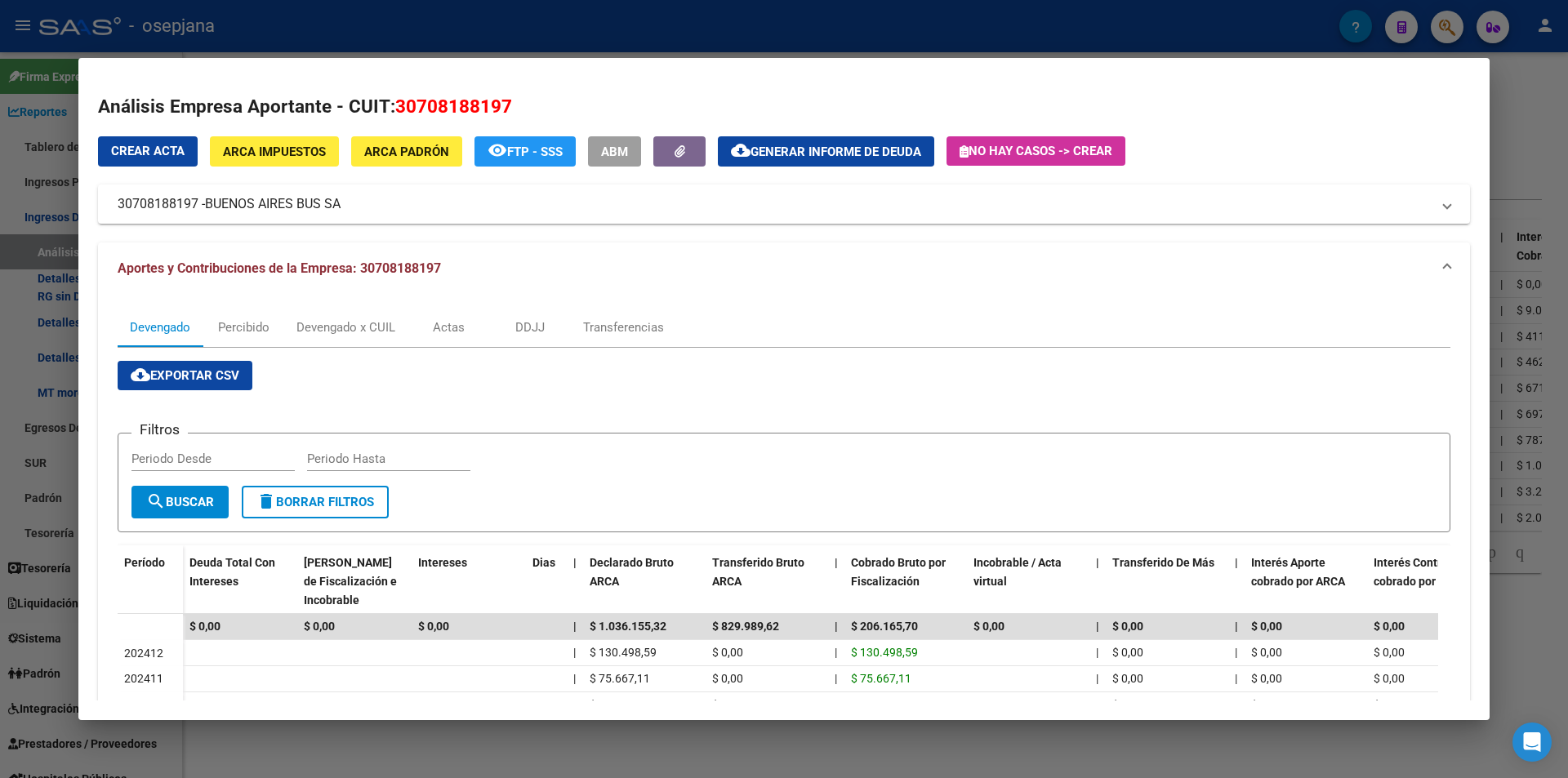
drag, startPoint x: 396, startPoint y: 106, endPoint x: 524, endPoint y: 112, distance: 128.1
click at [524, 112] on h2 "Análisis Empresa Aportante - CUIT: 30708188197" at bounding box center [784, 107] width 1371 height 27
copy span "30708188197"
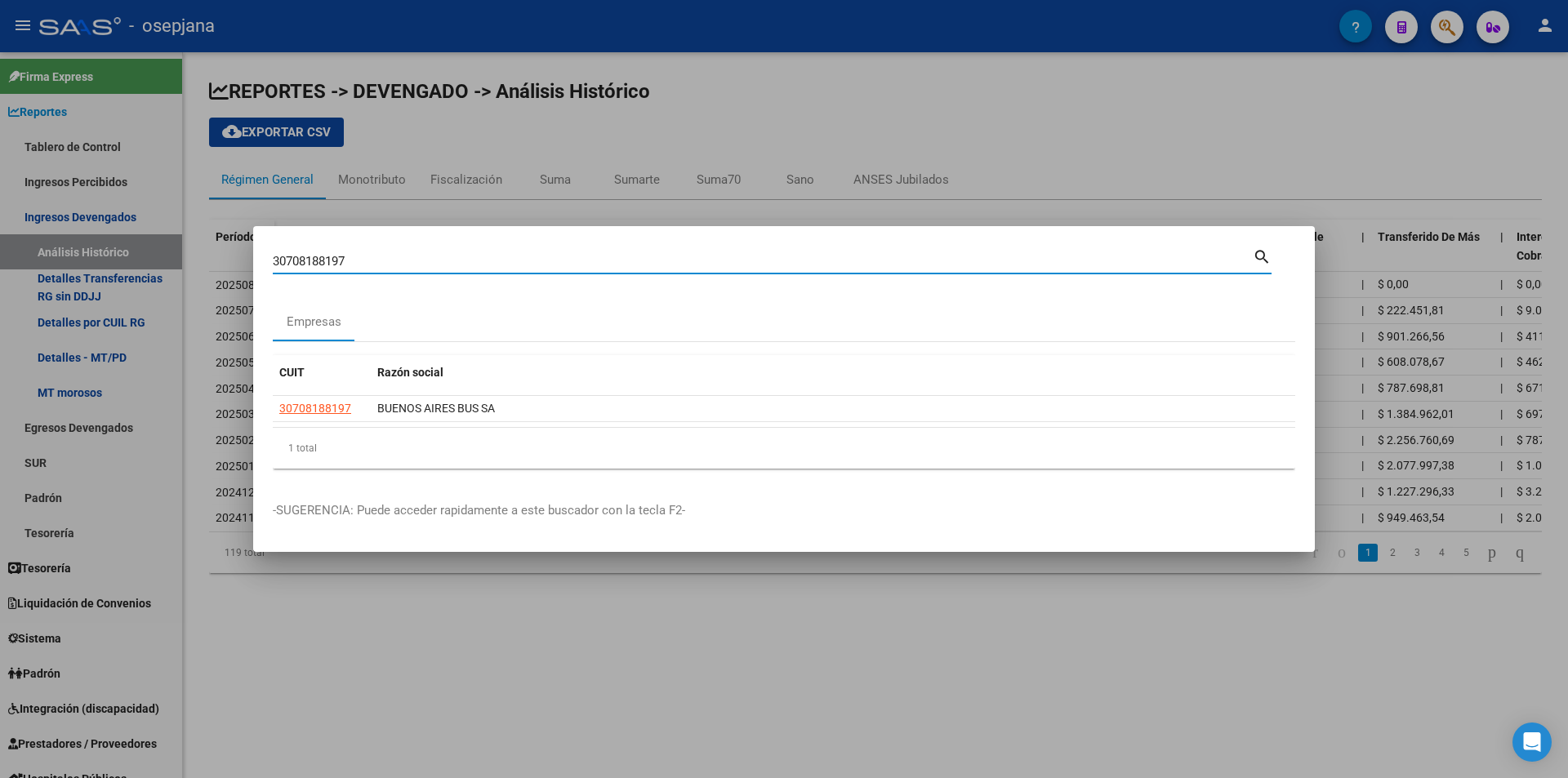
drag, startPoint x: 369, startPoint y: 255, endPoint x: 220, endPoint y: 260, distance: 149.1
click at [220, 260] on div "30708188197 Buscar (apellido, dni, cuil, [PERSON_NAME], cuit, obra social) sear…" at bounding box center [784, 389] width 1568 height 778
type input "30705549113"
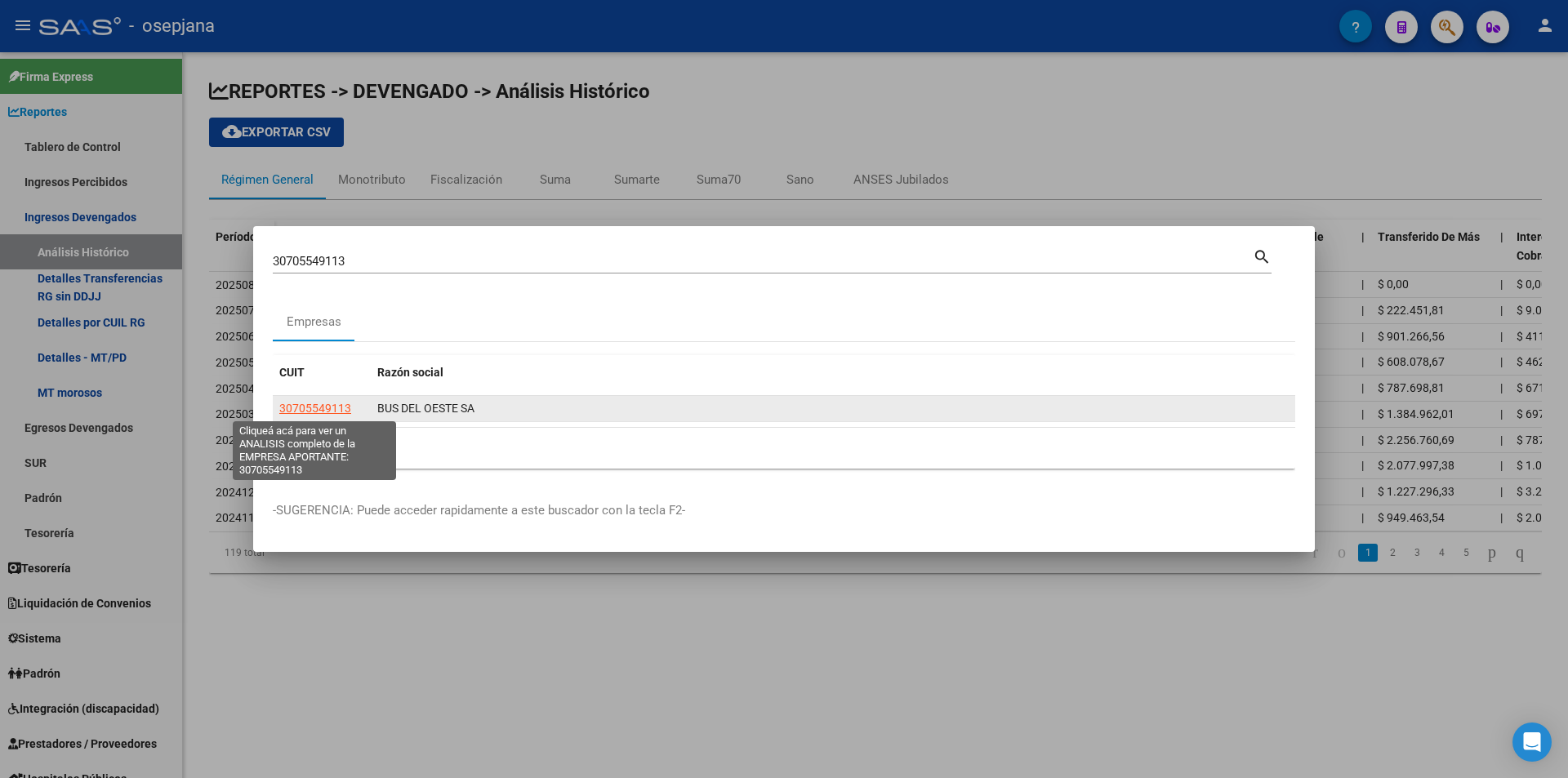
click at [316, 408] on span "30705549113" at bounding box center [315, 407] width 72 height 13
type textarea "30705549113"
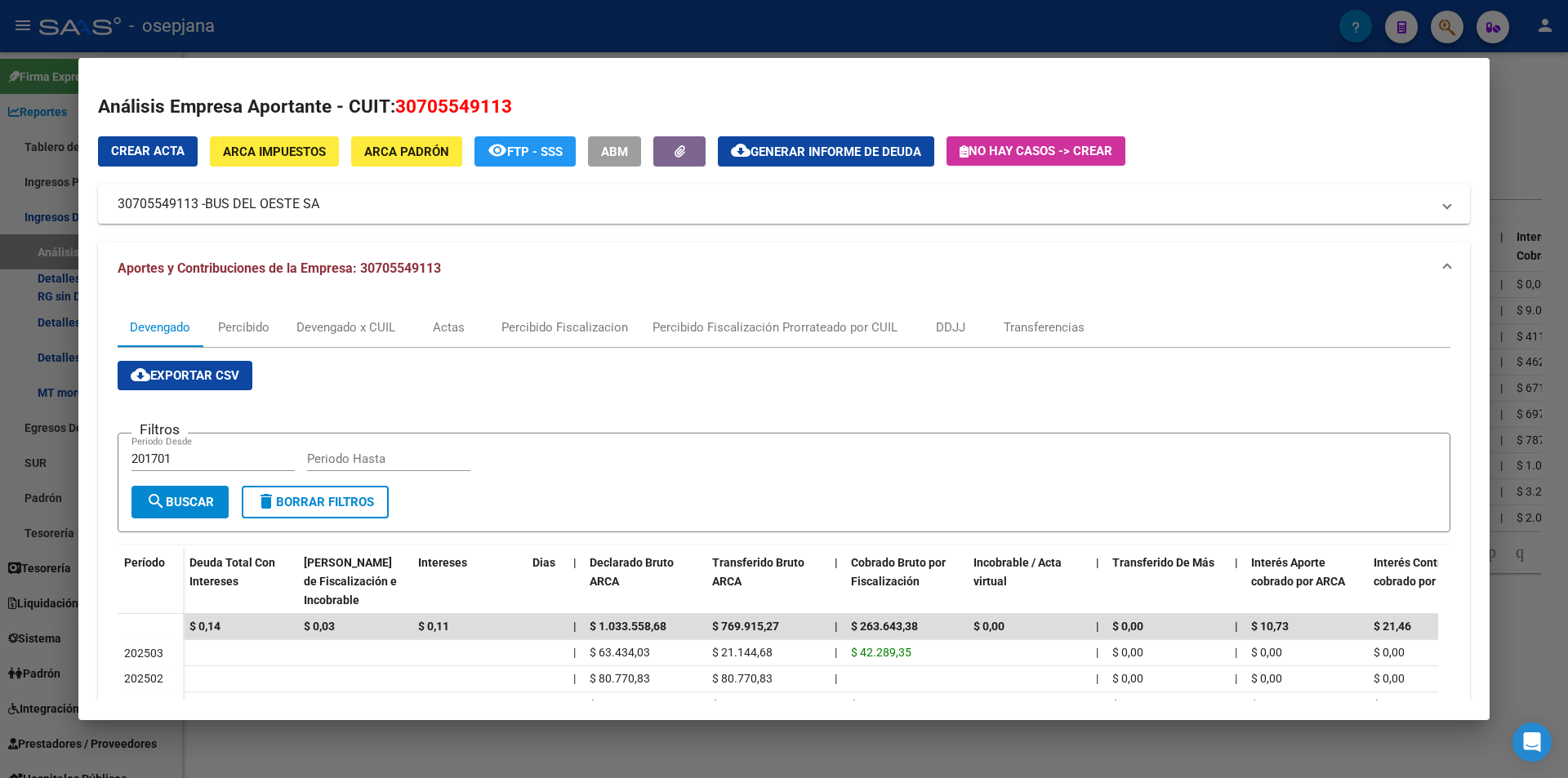
drag, startPoint x: 393, startPoint y: 106, endPoint x: 534, endPoint y: 105, distance: 141.0
click at [534, 105] on h2 "Análisis Empresa Aportante - CUIT: 30705549113" at bounding box center [784, 107] width 1371 height 27
copy span "30705549113"
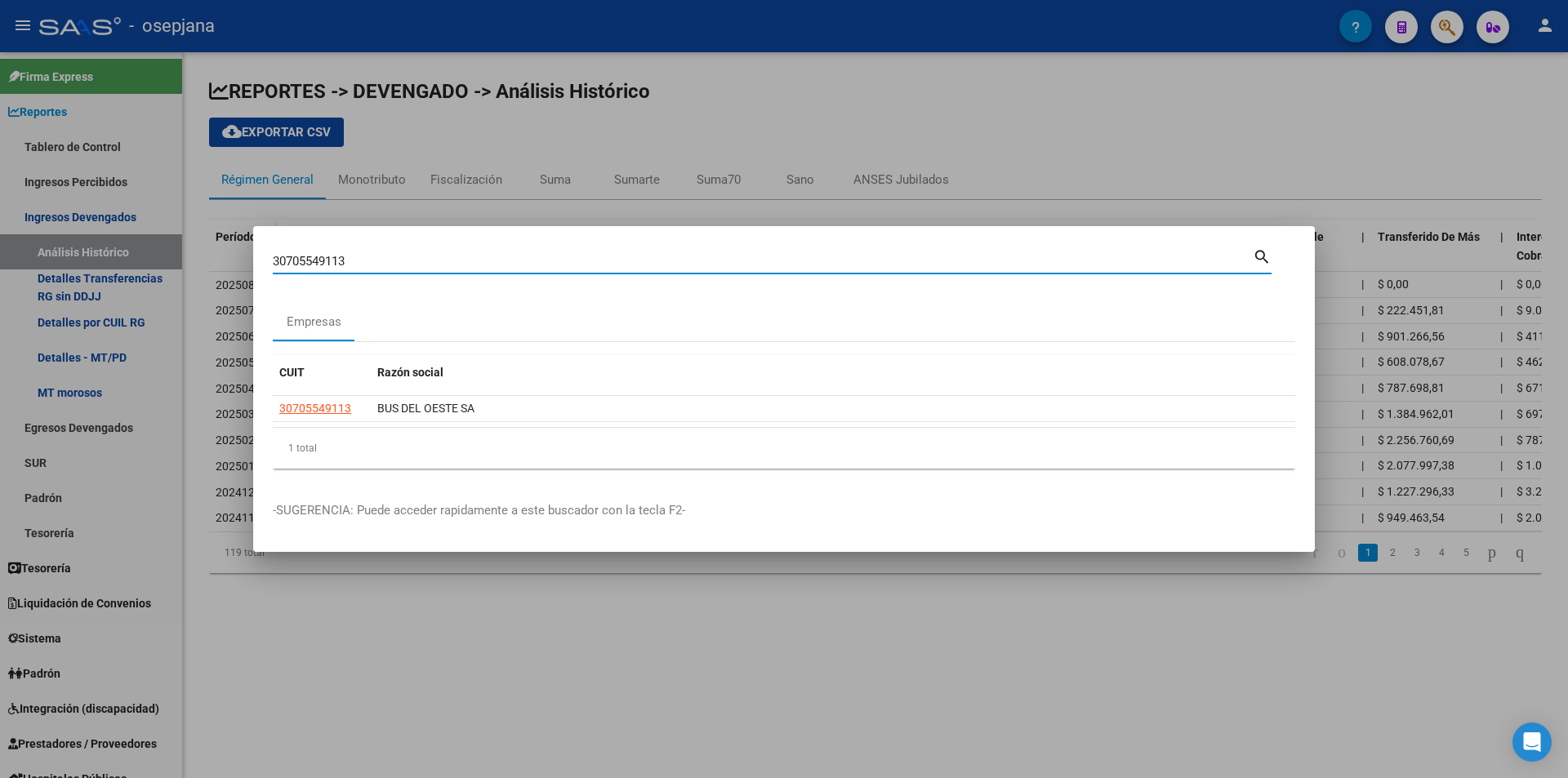
drag, startPoint x: 234, startPoint y: 261, endPoint x: 194, endPoint y: 257, distance: 40.2
click at [194, 257] on div "30705549113 Buscar (apellido, dni, cuil, nro traspaso, cuit, obra social) searc…" at bounding box center [784, 389] width 1568 height 778
paste input "-70841273-9"
type input "30708412739"
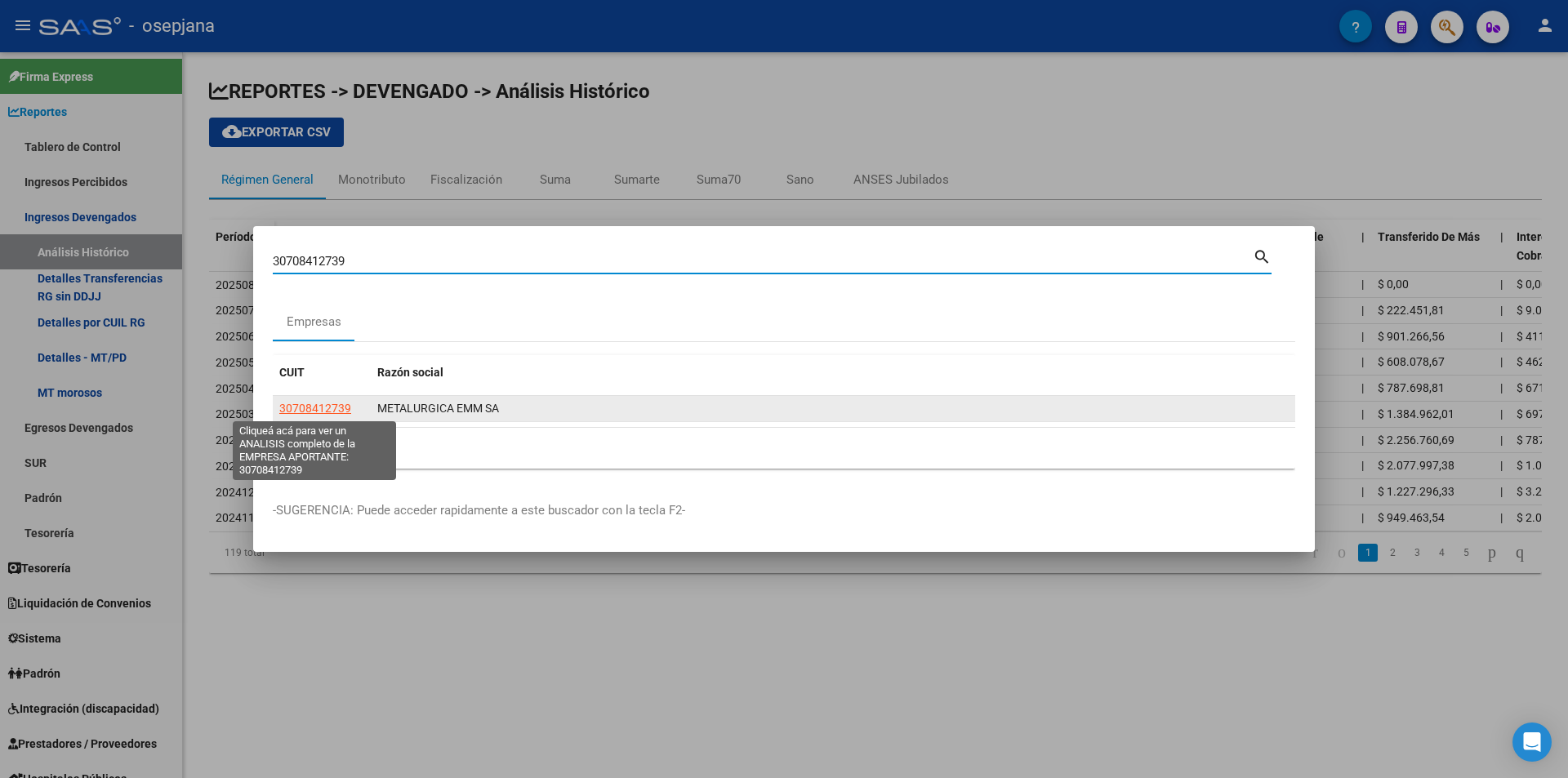
click at [326, 408] on span "30708412739" at bounding box center [315, 407] width 72 height 13
type textarea "30708412739"
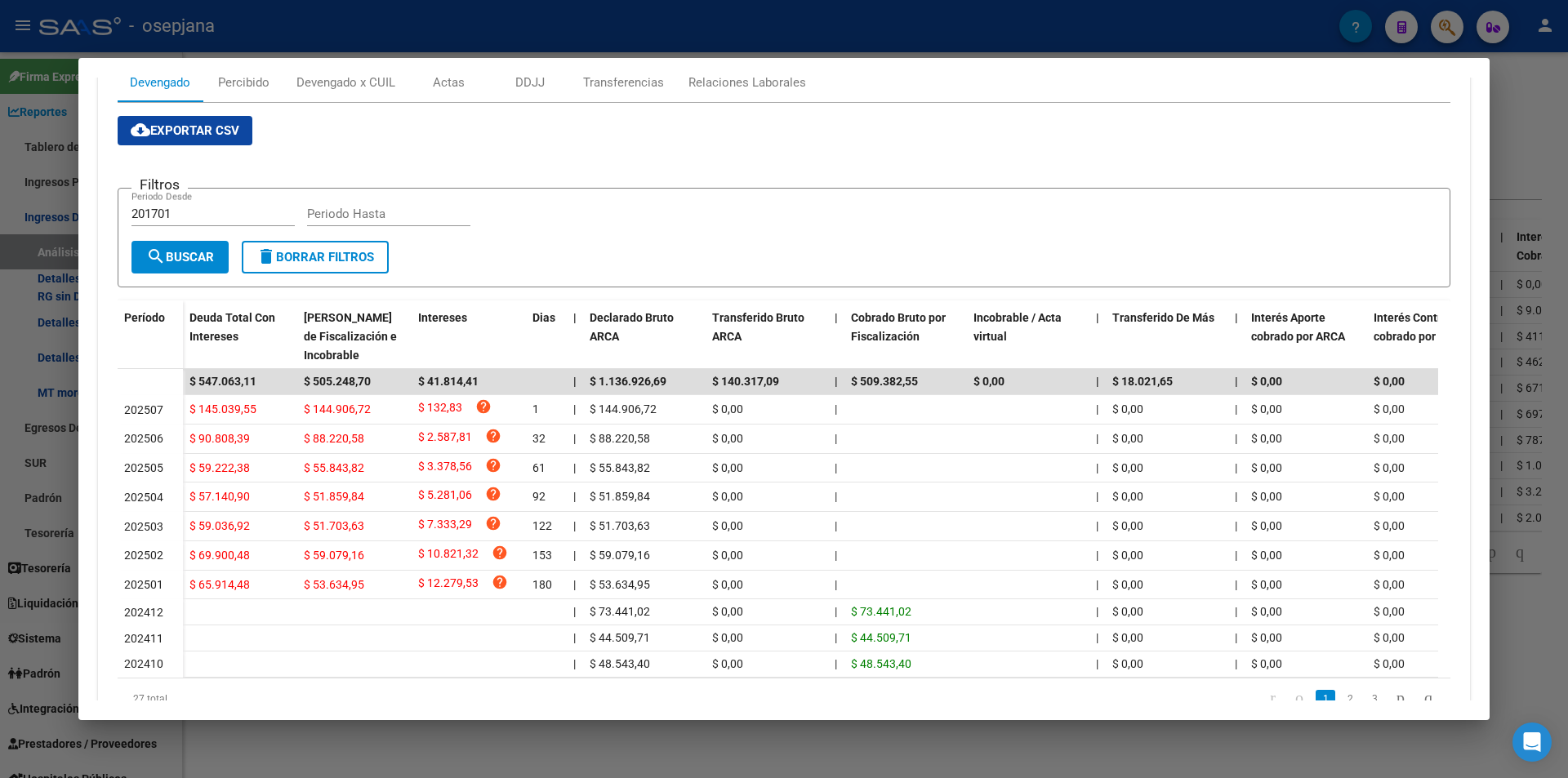
scroll to position [82, 0]
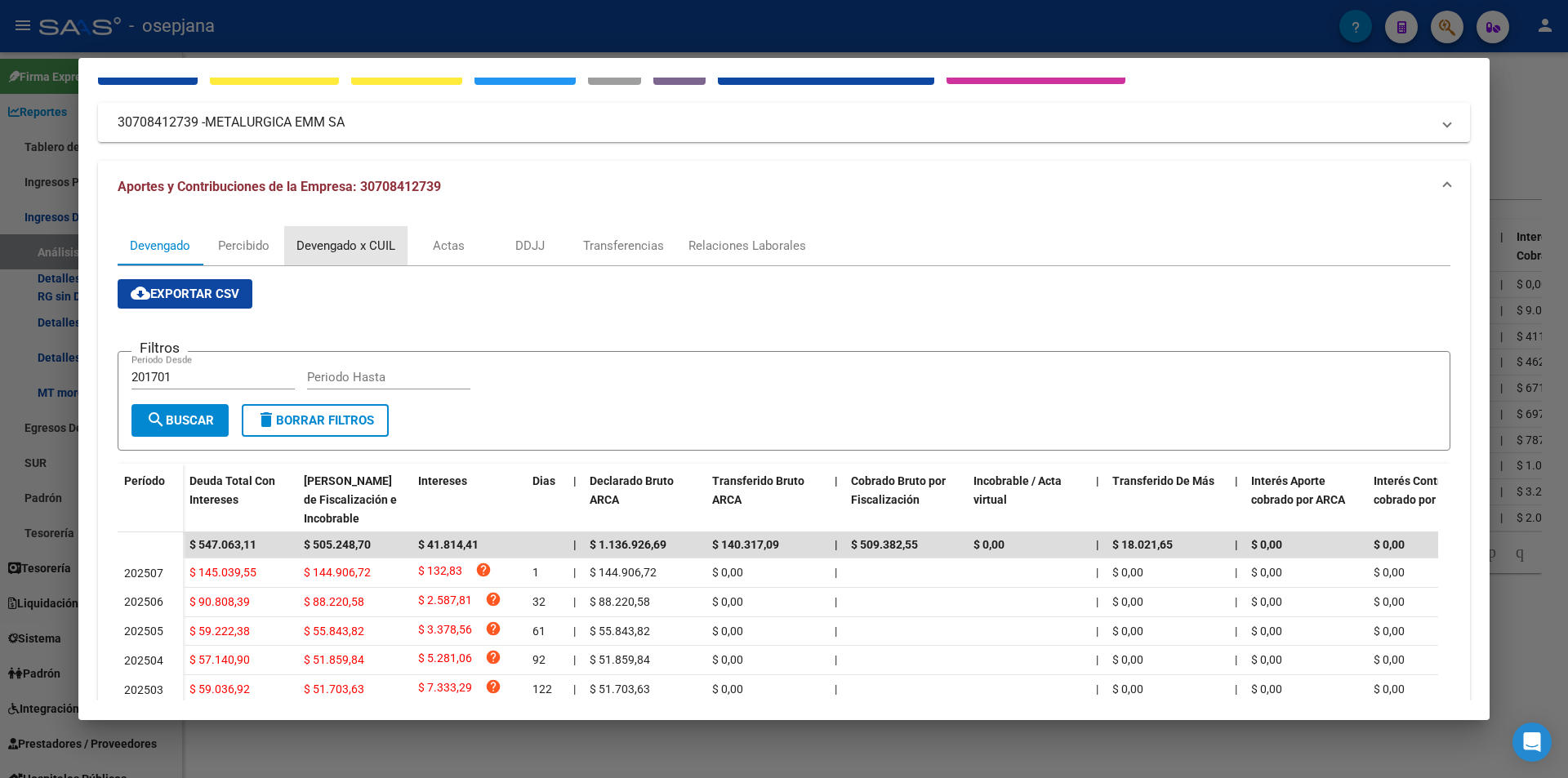
click at [360, 251] on div "Devengado x CUIL" at bounding box center [346, 245] width 99 height 18
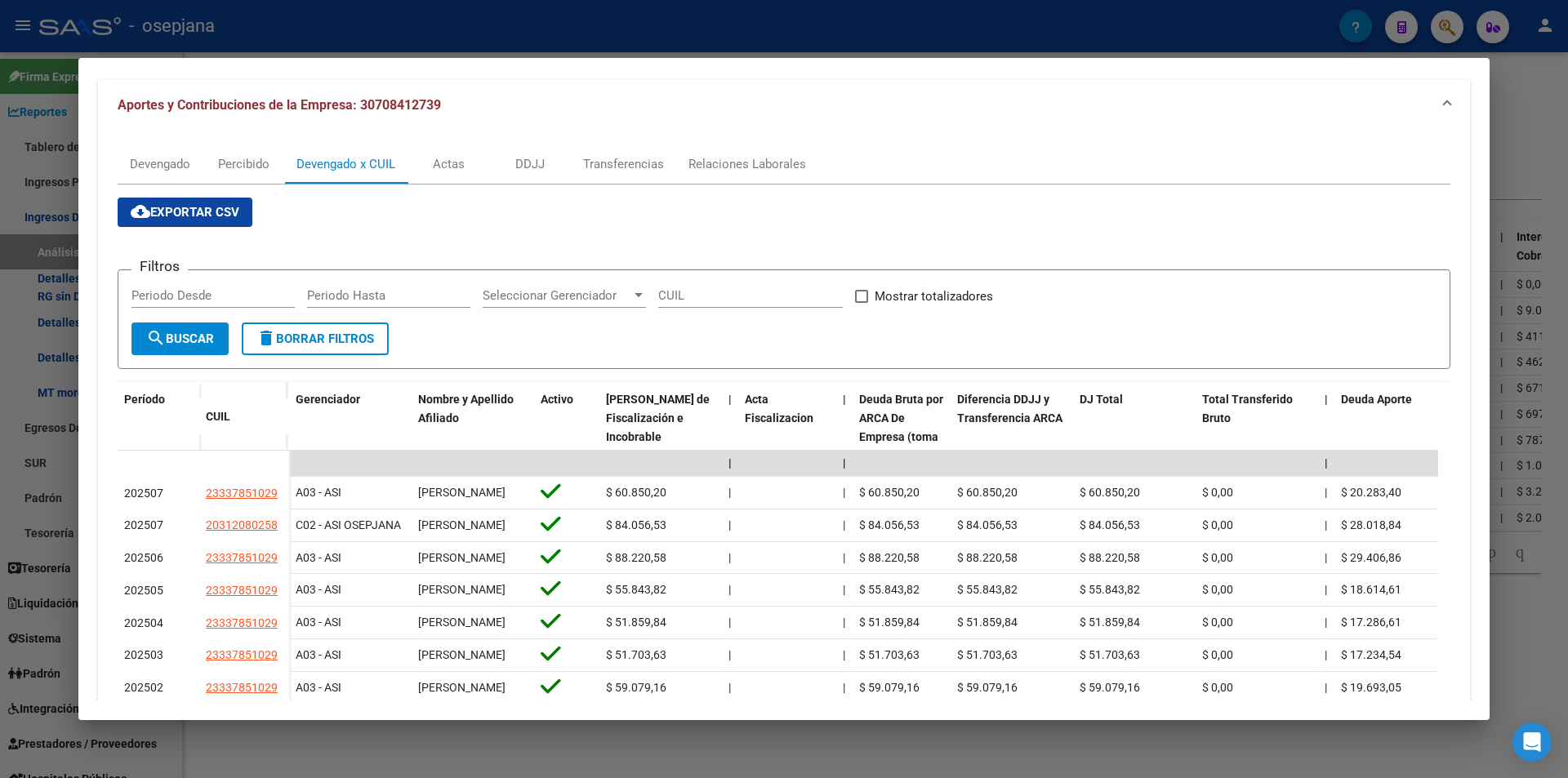
scroll to position [245, 0]
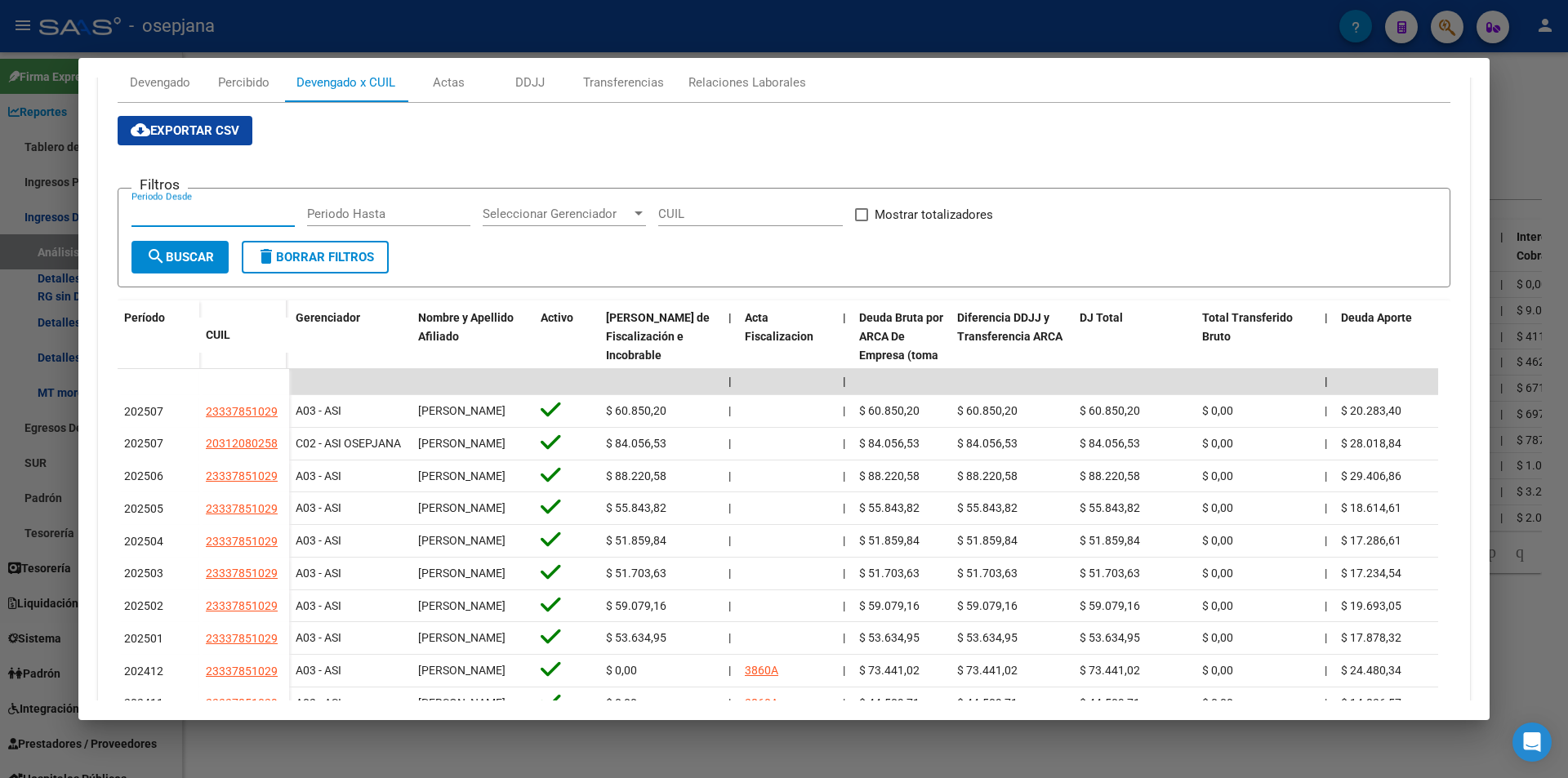
click at [220, 215] on input "Periodo Desde" at bounding box center [213, 214] width 163 height 15
type input "202501"
type input "202507"
click at [861, 213] on span at bounding box center [860, 214] width 13 height 13
click at [861, 221] on input "Mostrar totalizadores" at bounding box center [860, 221] width 1 height 1
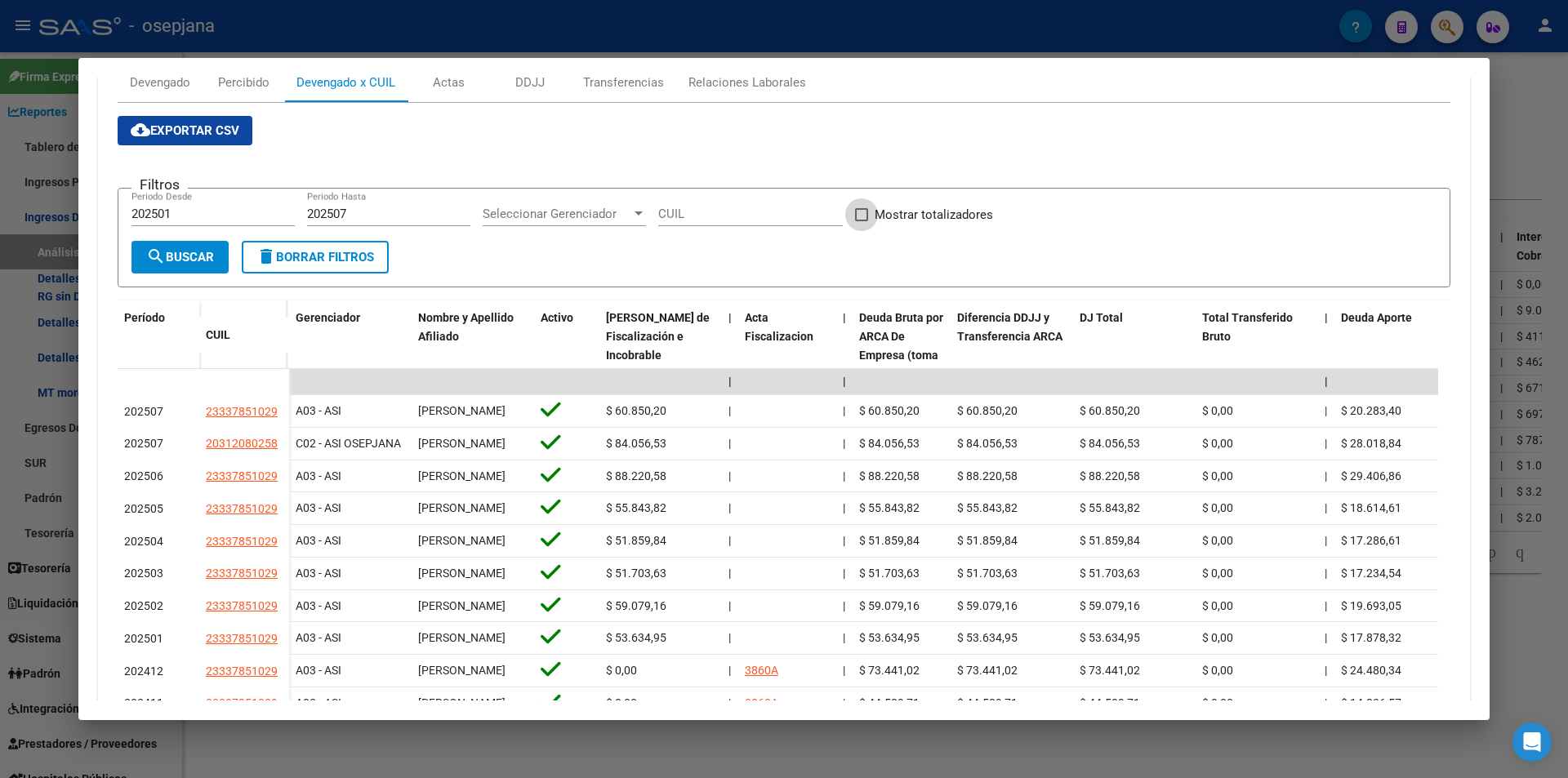
checkbox input "true"
click at [217, 254] on button "search Buscar" at bounding box center [180, 257] width 97 height 32
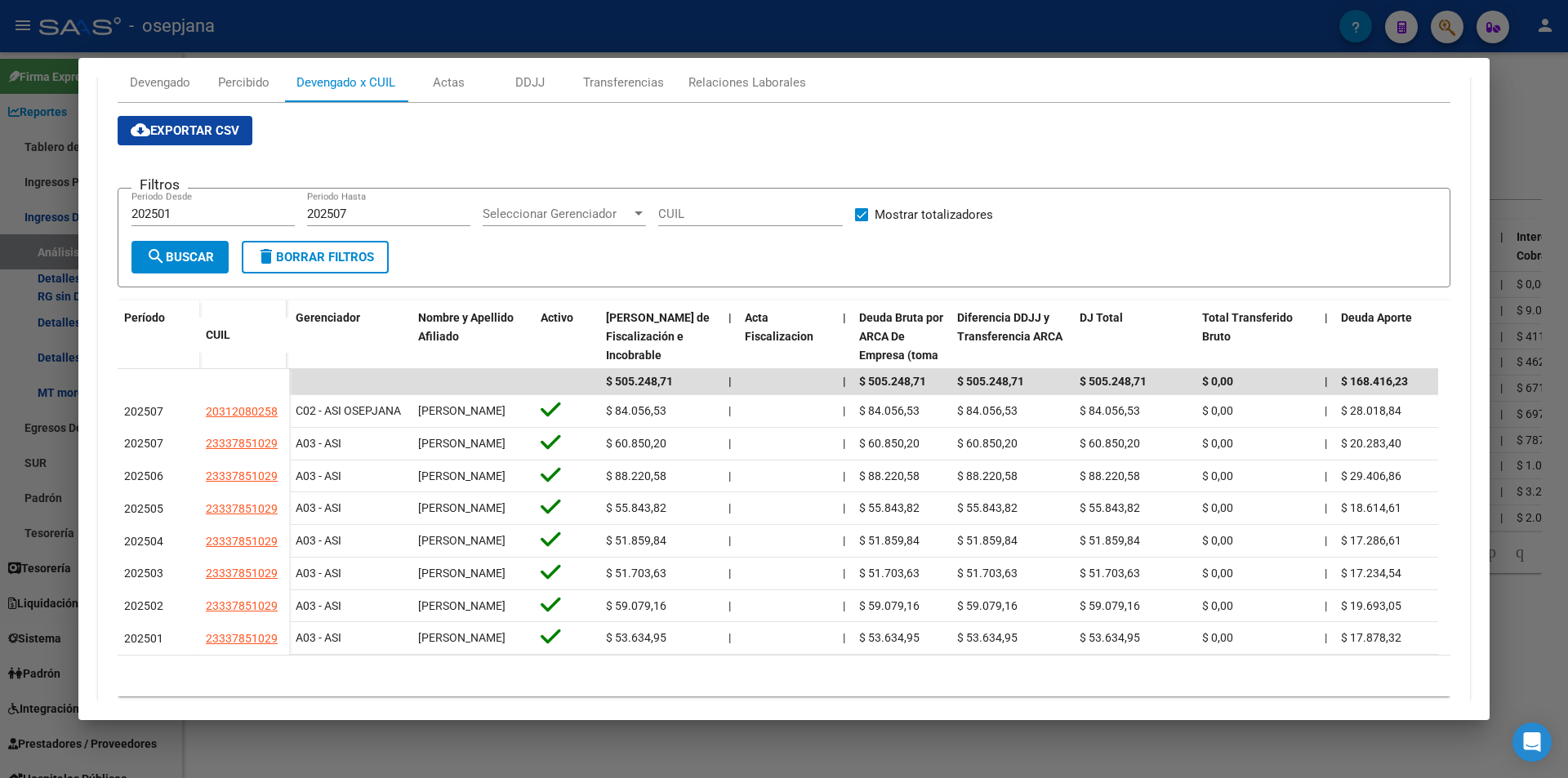
scroll to position [0, 0]
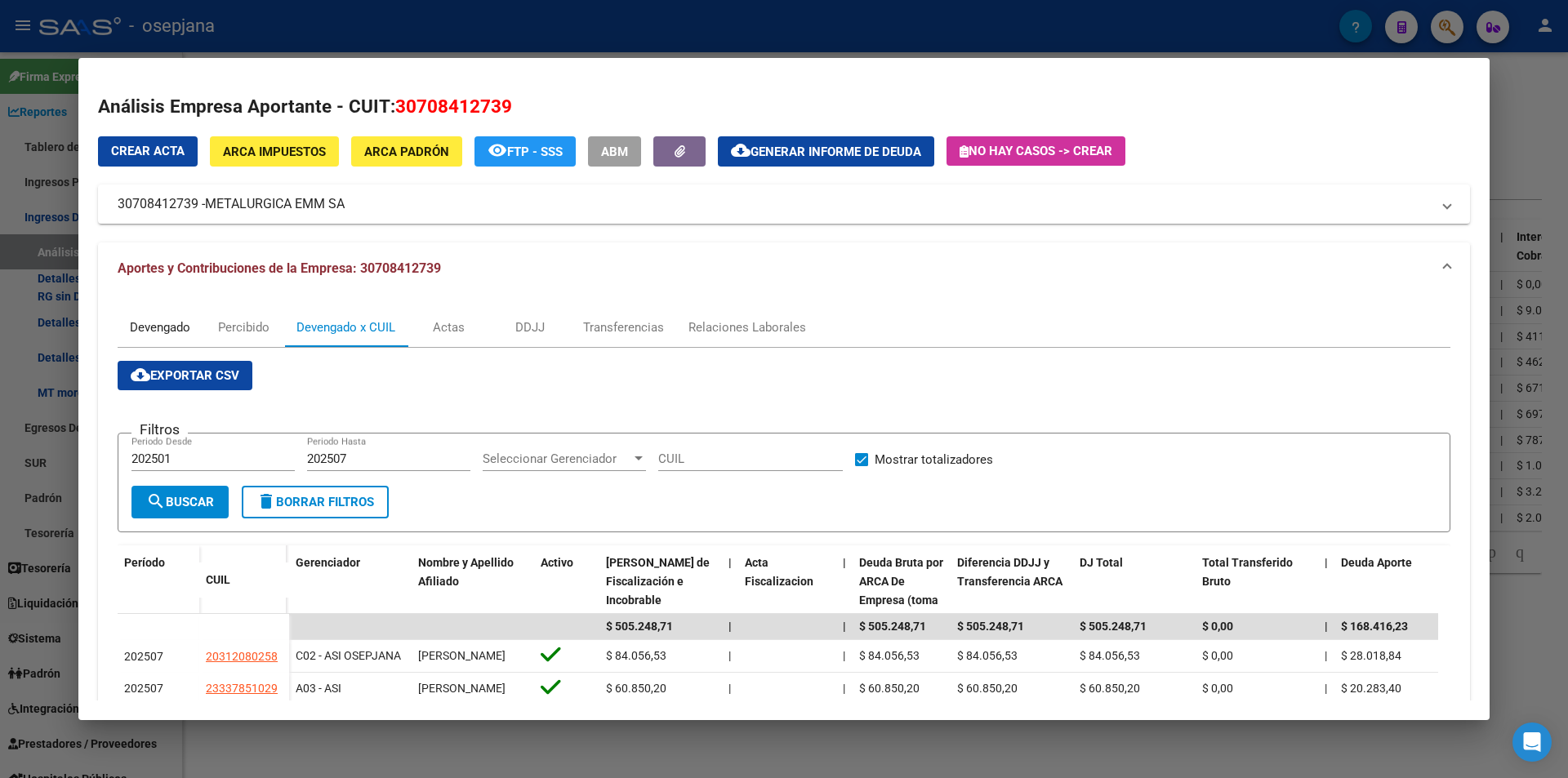
click at [175, 320] on div "Devengado" at bounding box center [160, 327] width 61 height 18
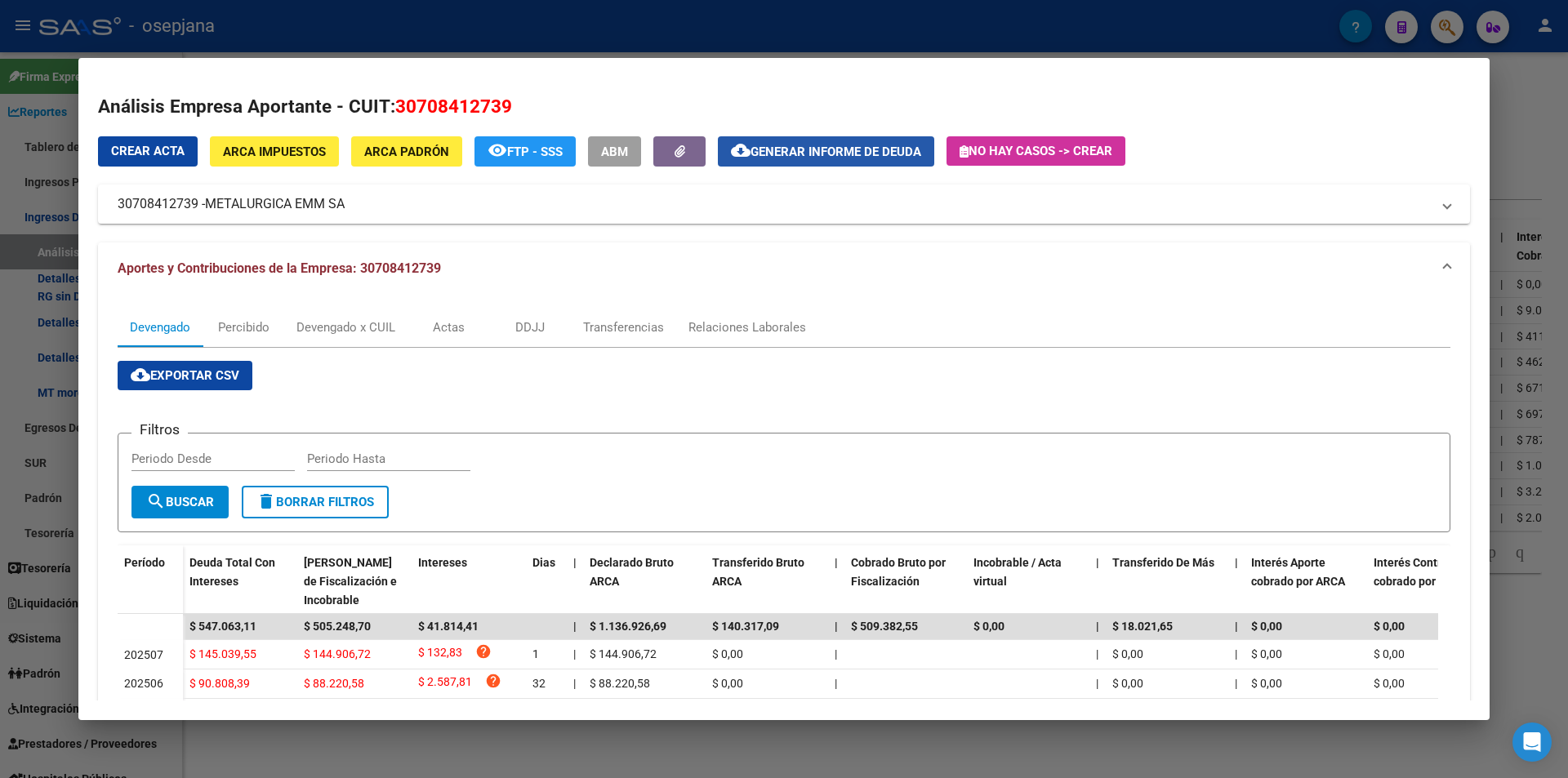
click at [776, 152] on span "Generar informe de deuda" at bounding box center [836, 151] width 171 height 15
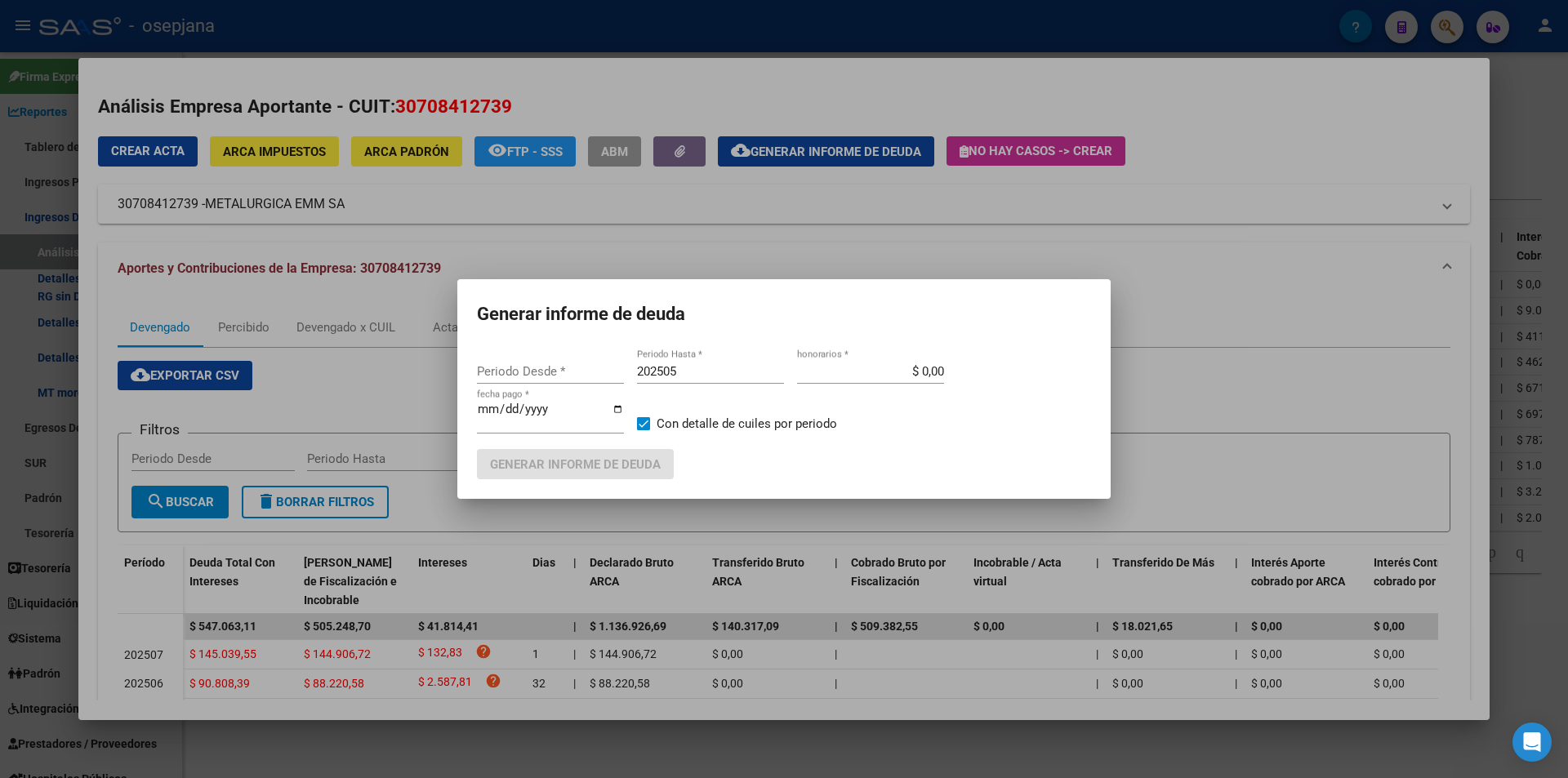
type input "202501"
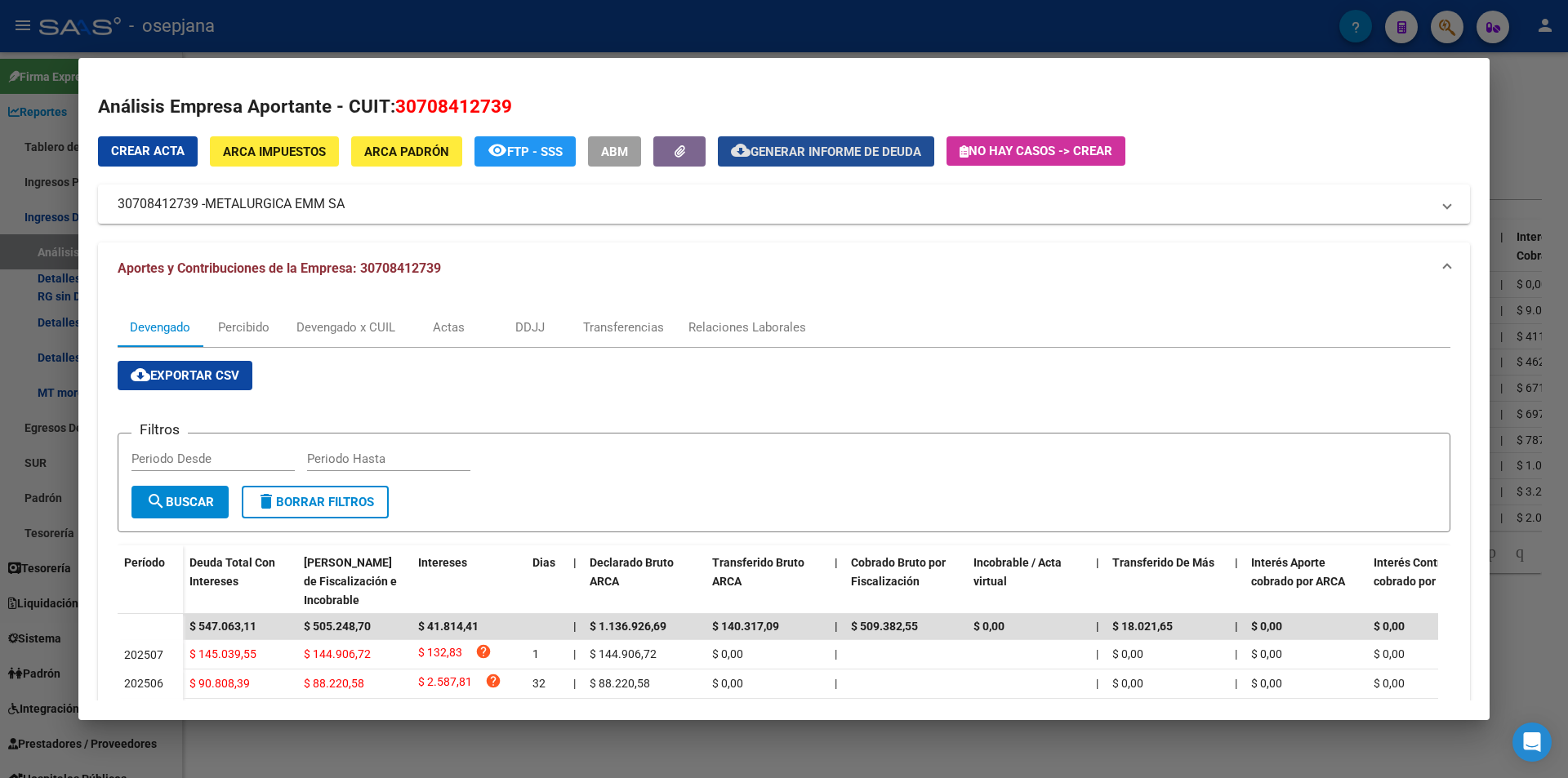
click at [867, 141] on button "cloud_download Generar informe de deuda" at bounding box center [825, 151] width 216 height 30
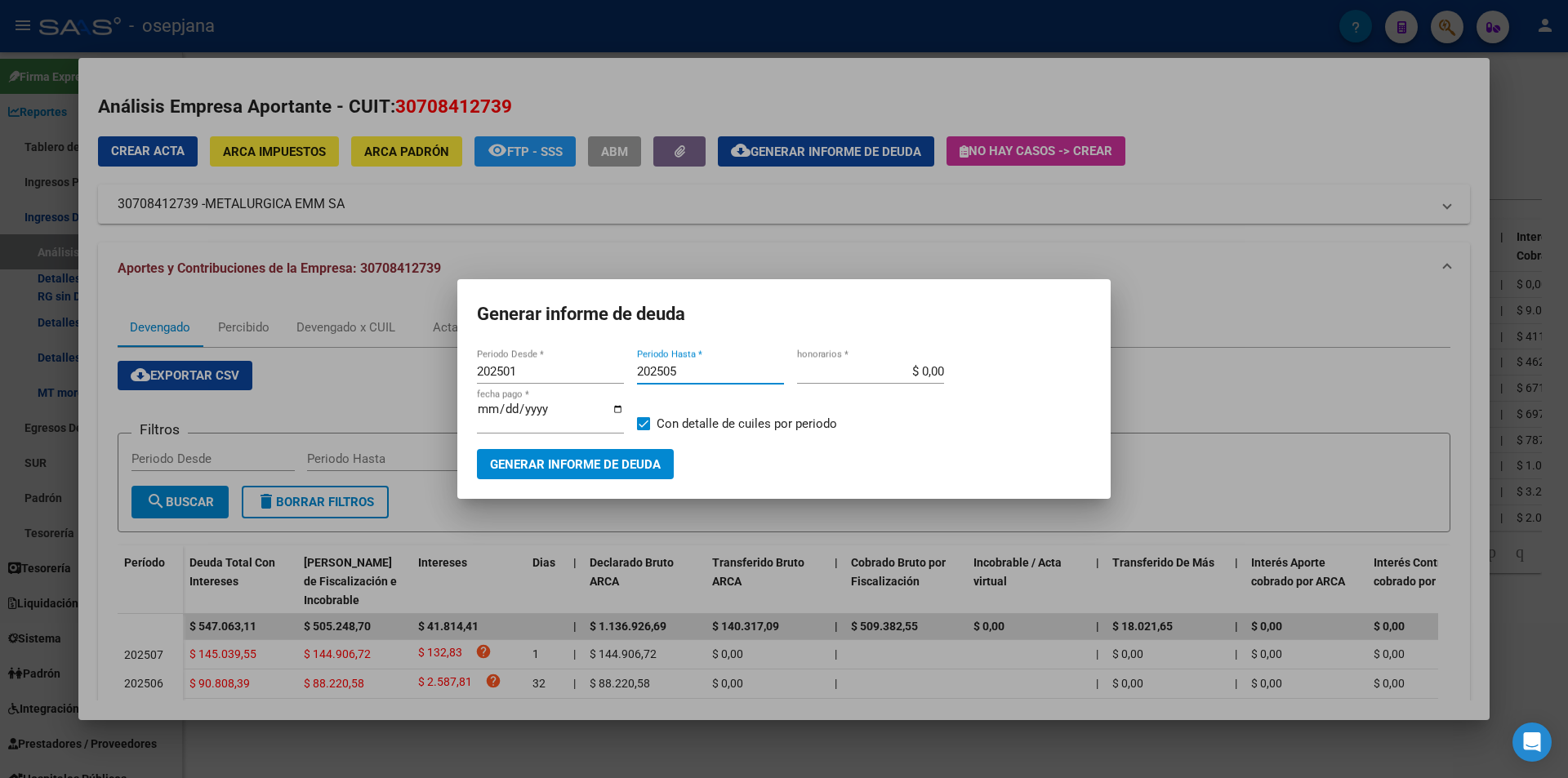
drag, startPoint x: 686, startPoint y: 365, endPoint x: 675, endPoint y: 369, distance: 11.7
click at [675, 369] on input "202505" at bounding box center [710, 371] width 147 height 15
click at [673, 369] on input "202505" at bounding box center [710, 371] width 147 height 15
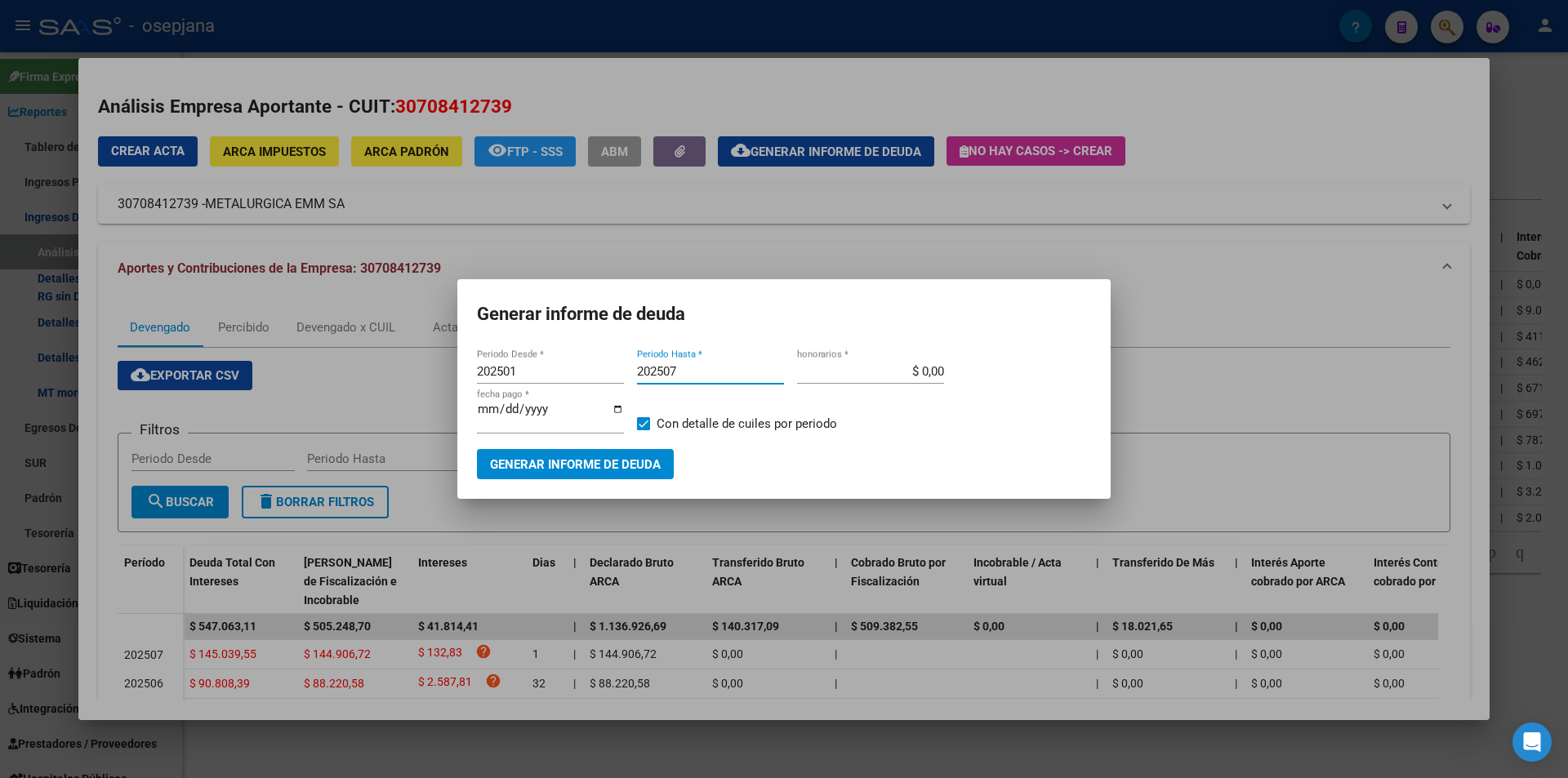
type input "202507"
type input "$ 10,00"
type input "2025-08-20"
type input "2025-09-20"
click at [615, 458] on span "Generar informe de deuda" at bounding box center [575, 464] width 171 height 15
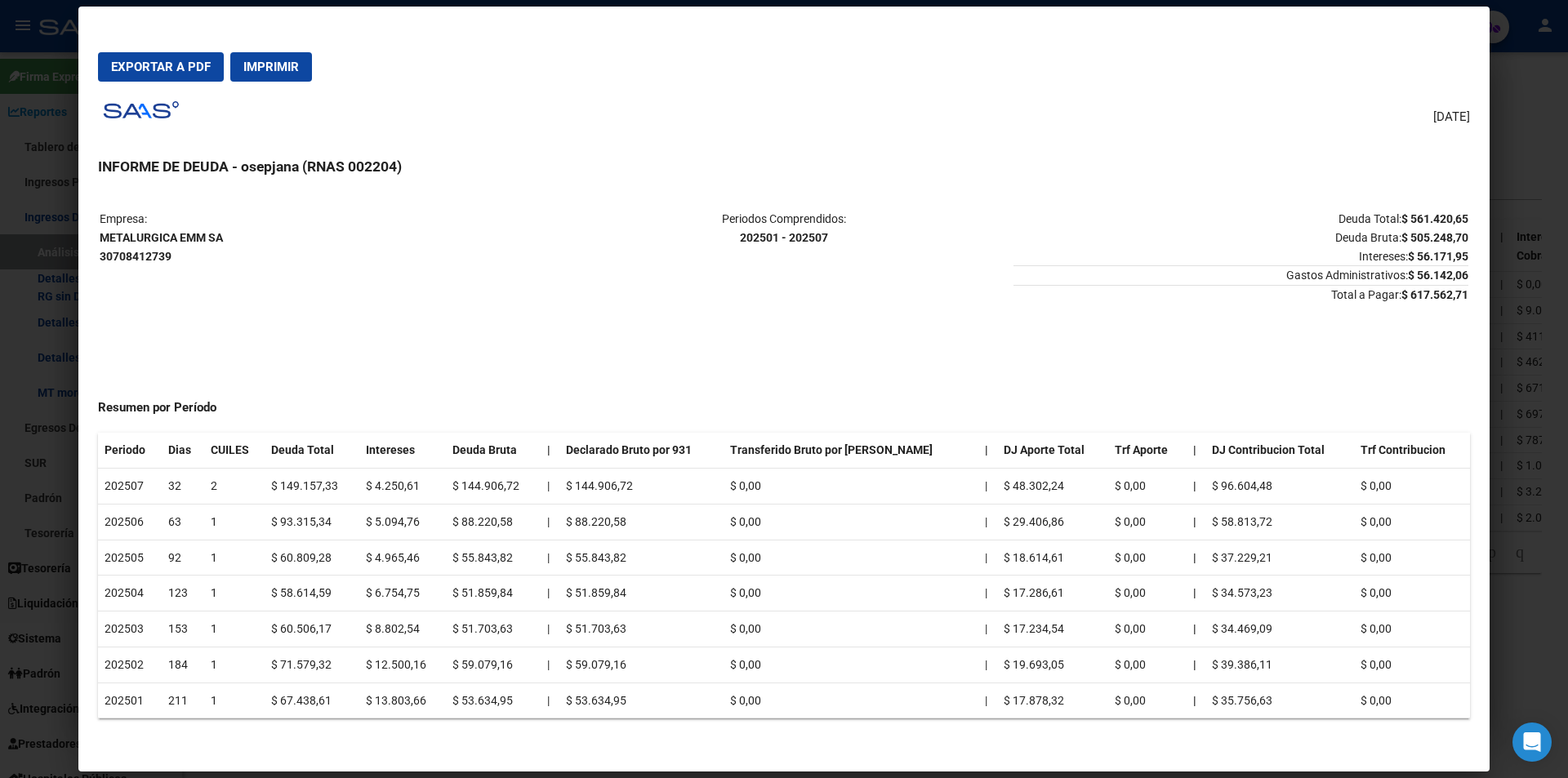
click at [171, 70] on span "Exportar a PDF" at bounding box center [161, 67] width 100 height 15
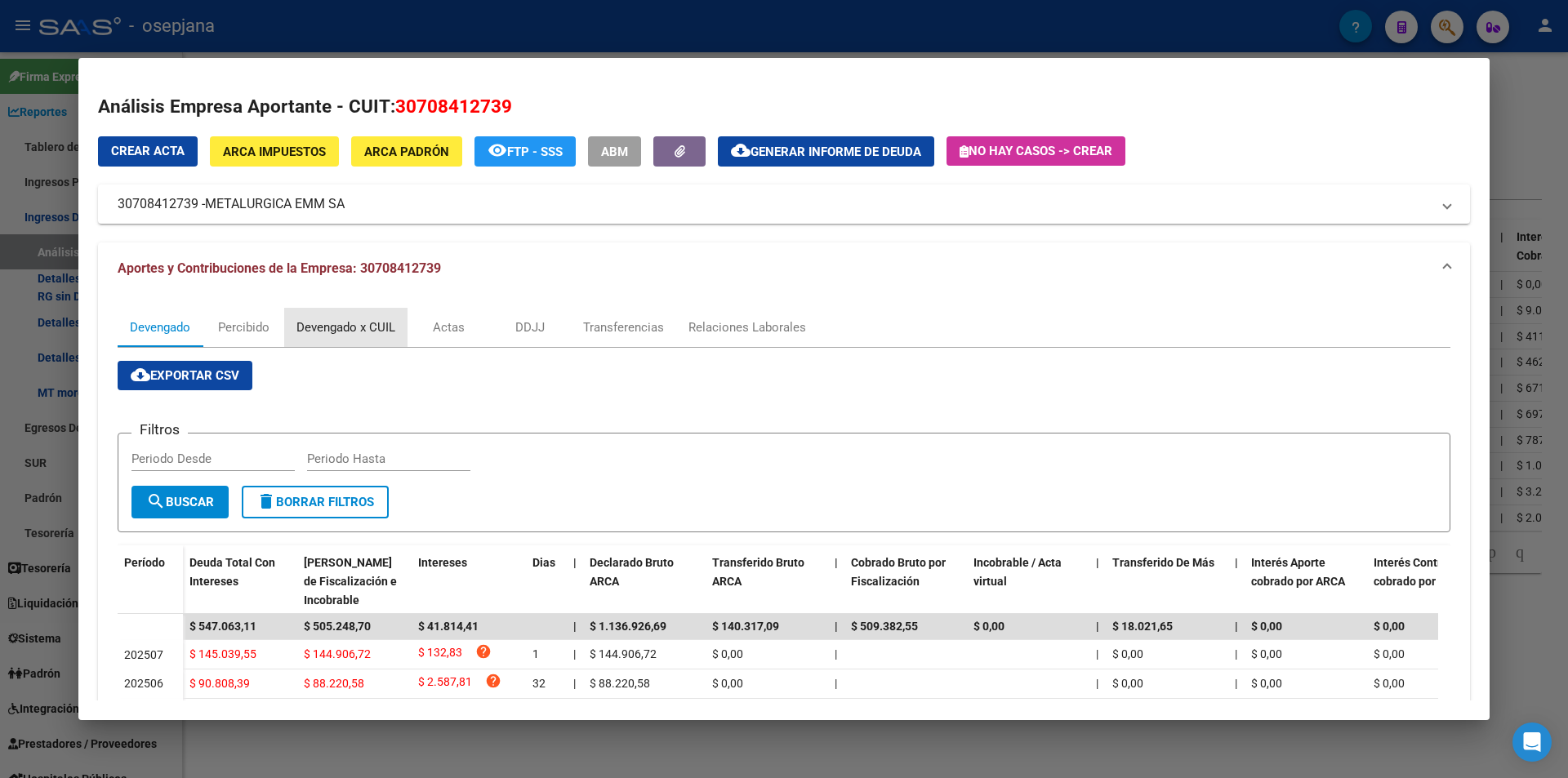
click at [378, 326] on div "Devengado x CUIL" at bounding box center [346, 327] width 99 height 18
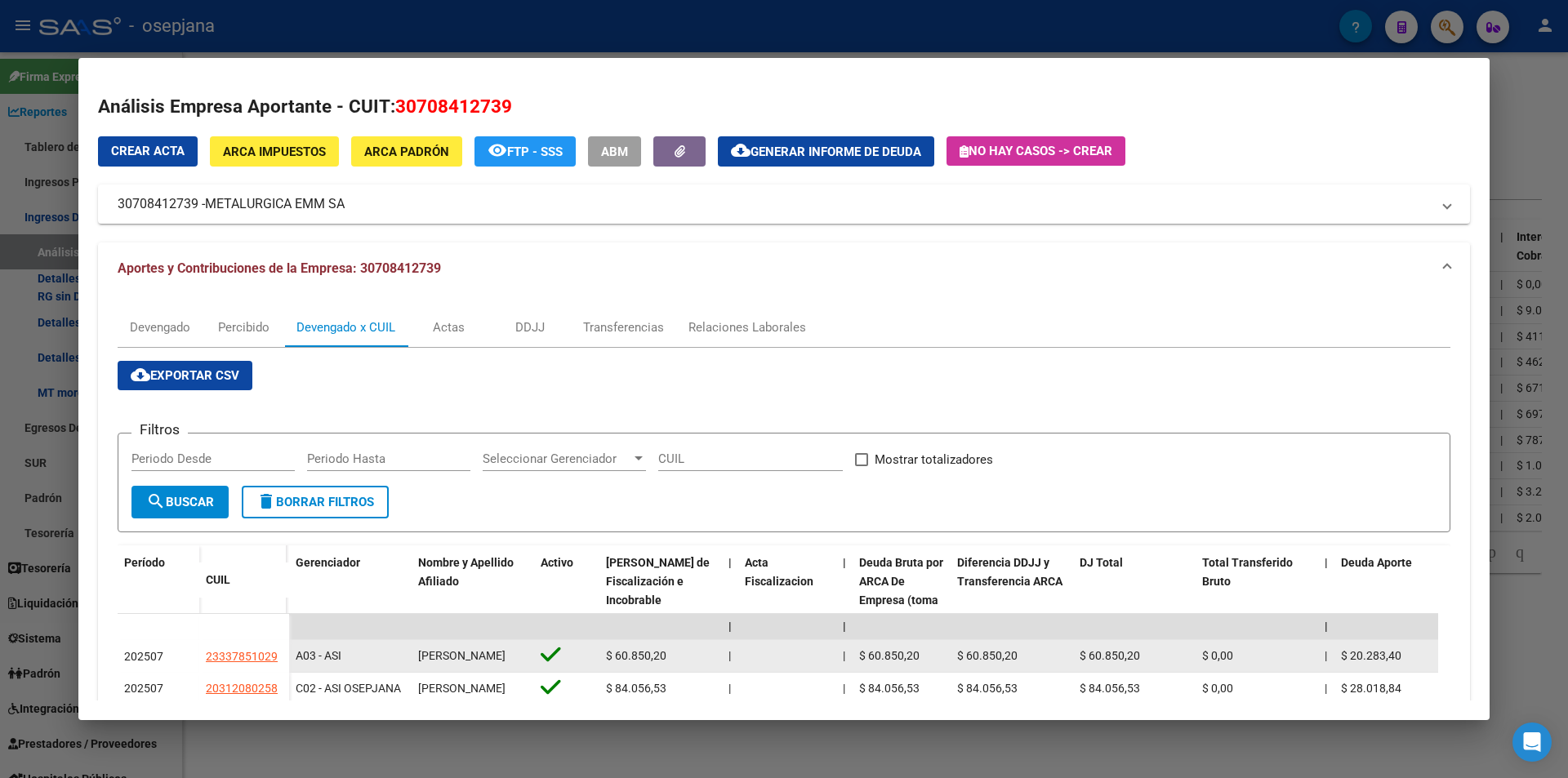
scroll to position [163, 0]
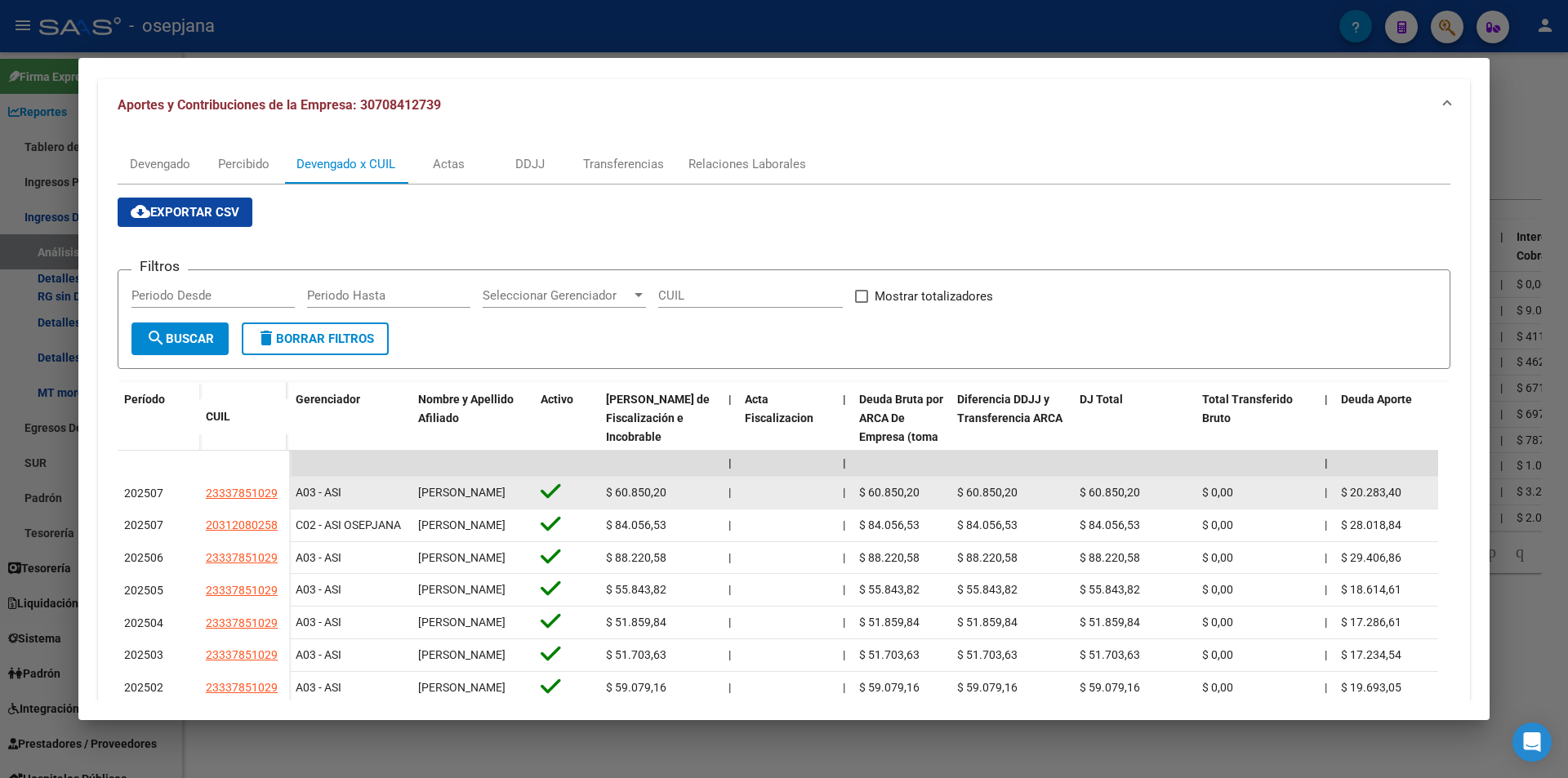
drag, startPoint x: 420, startPoint y: 489, endPoint x: 515, endPoint y: 492, distance: 95.0
click at [515, 492] on div "MARCOS AGUILAR" at bounding box center [473, 493] width 109 height 19
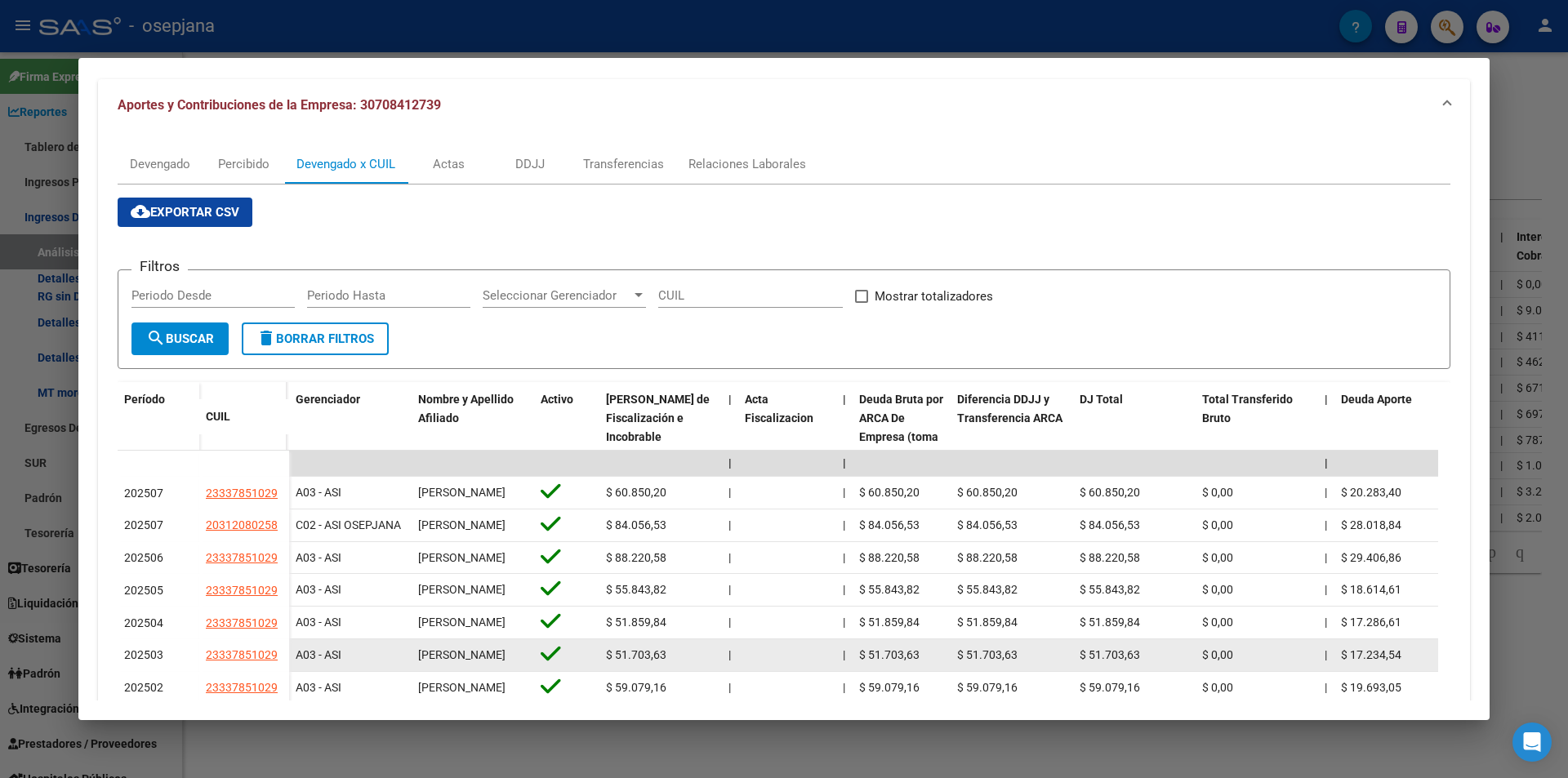
copy span "MARCOS AGUILAR"
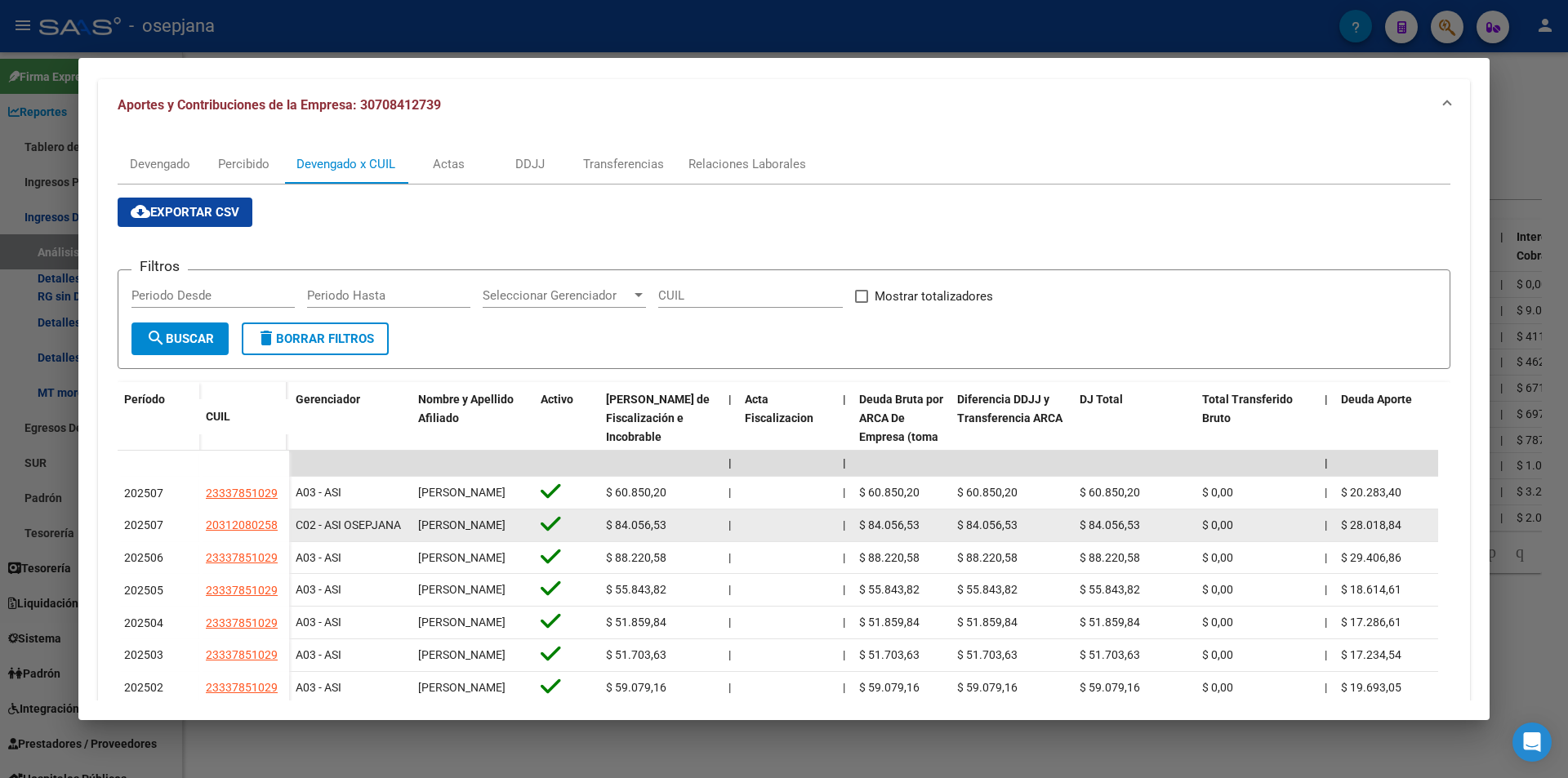
drag, startPoint x: 419, startPoint y: 523, endPoint x: 516, endPoint y: 523, distance: 97.0
click at [516, 523] on div "ANDRES ALMIRON" at bounding box center [473, 525] width 109 height 19
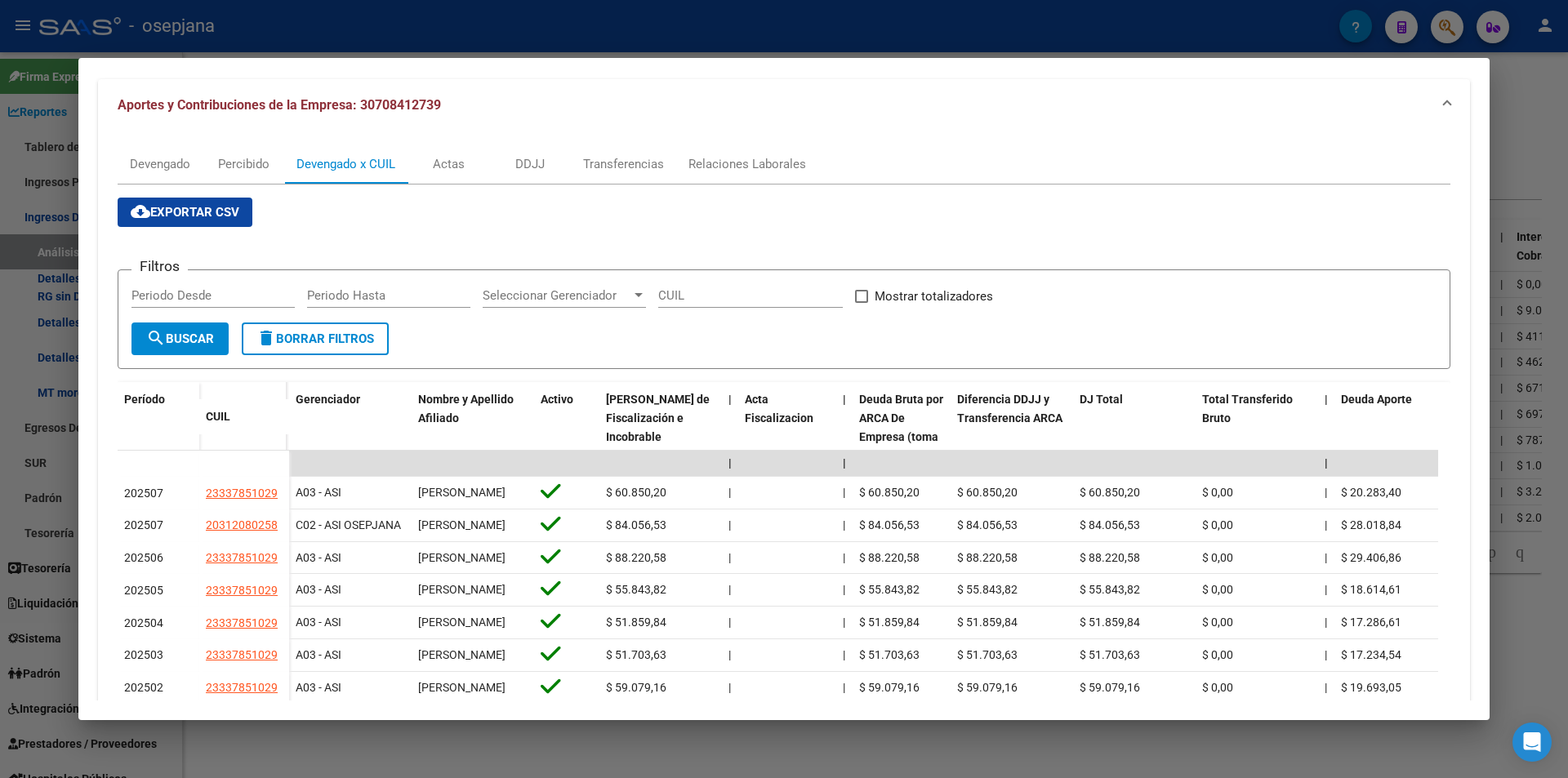
copy span "ANDRES ALMIRON"
click at [515, 22] on div at bounding box center [784, 389] width 1568 height 778
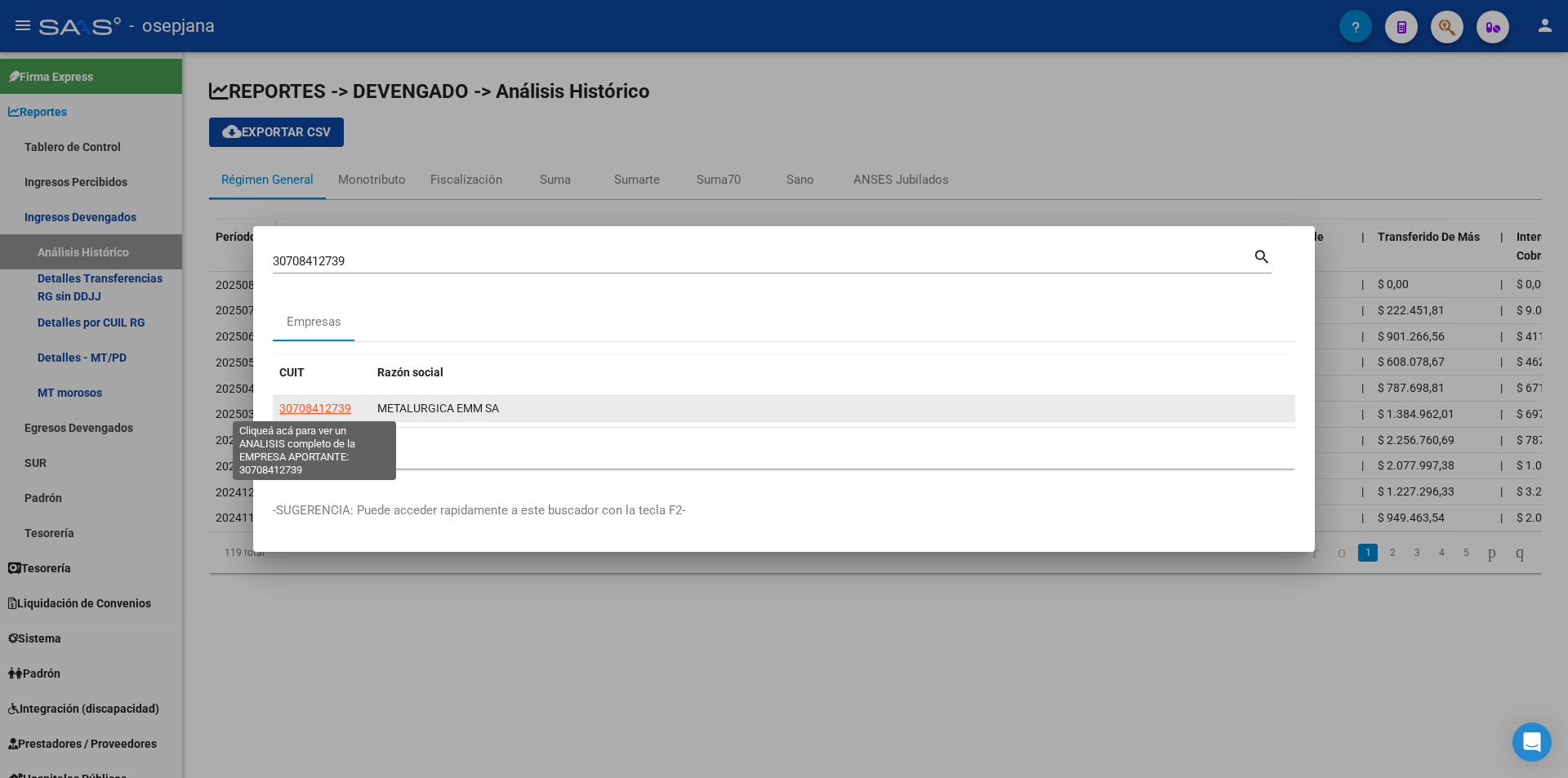
click at [340, 409] on span "30708412739" at bounding box center [315, 407] width 72 height 13
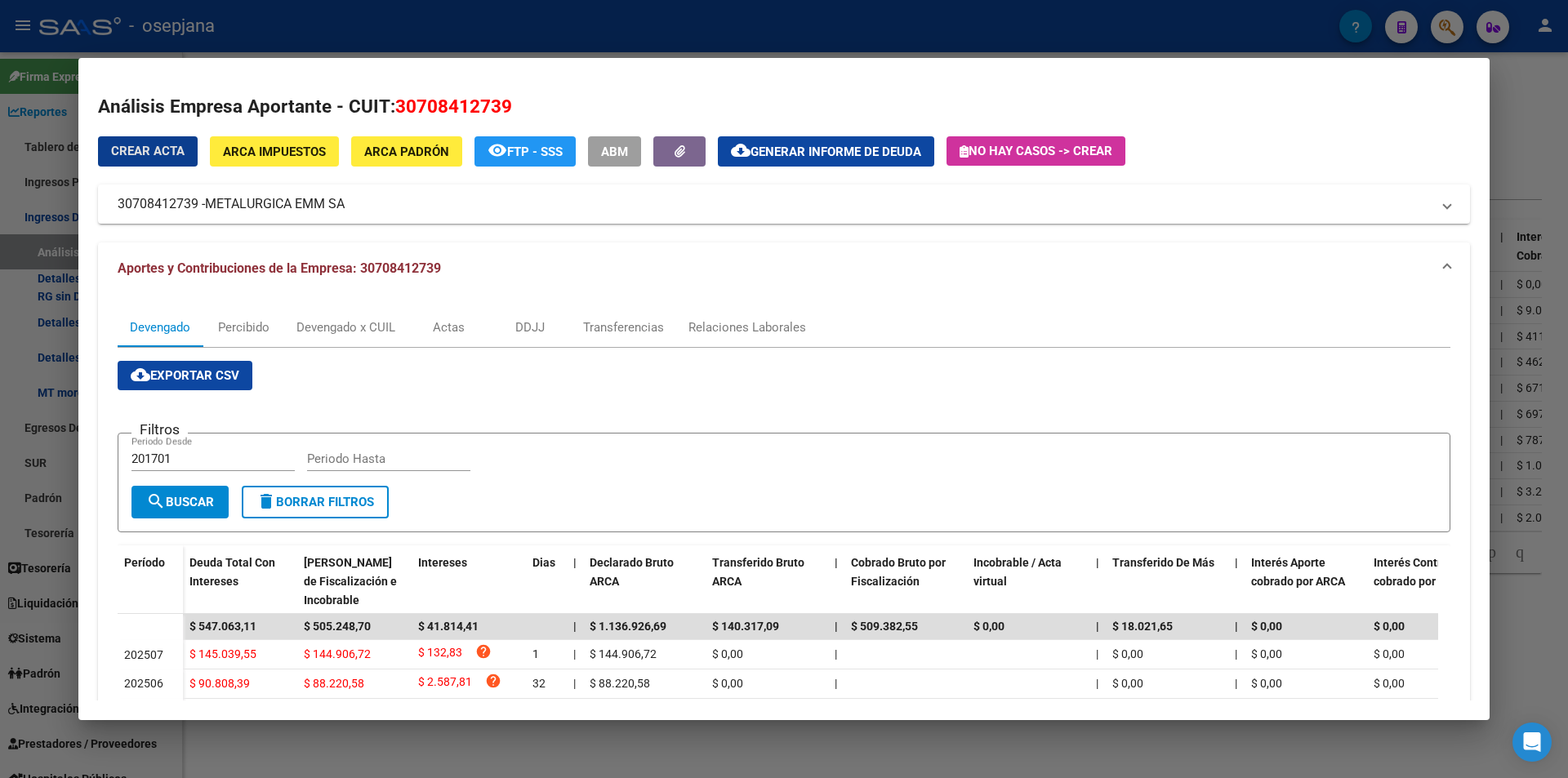
click at [802, 146] on span "Generar informe de deuda" at bounding box center [836, 151] width 171 height 15
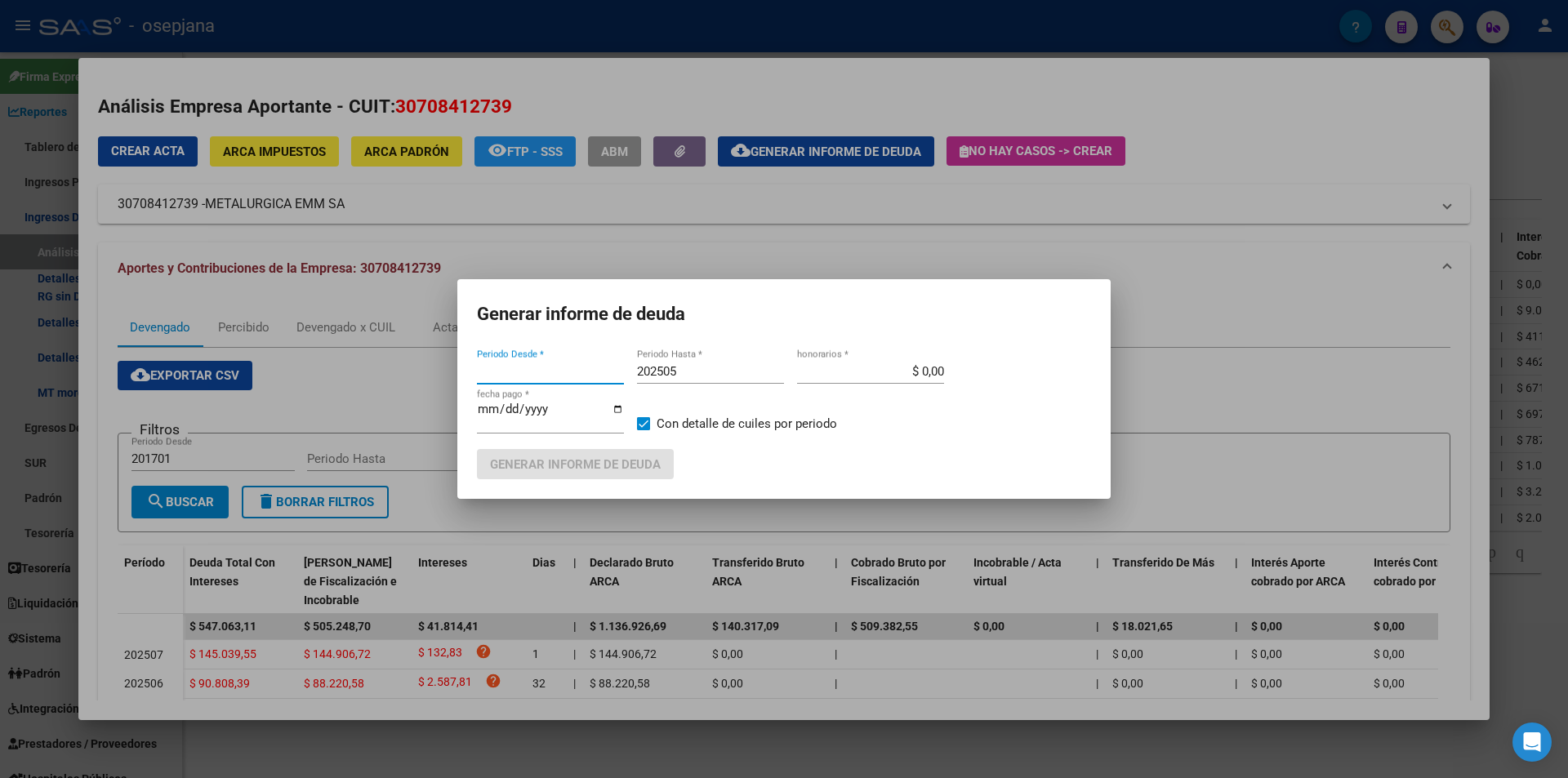
type input "202501"
type input "202507"
type input "$ 10,00"
type input "2025-08-20"
type input "2025-09-20"
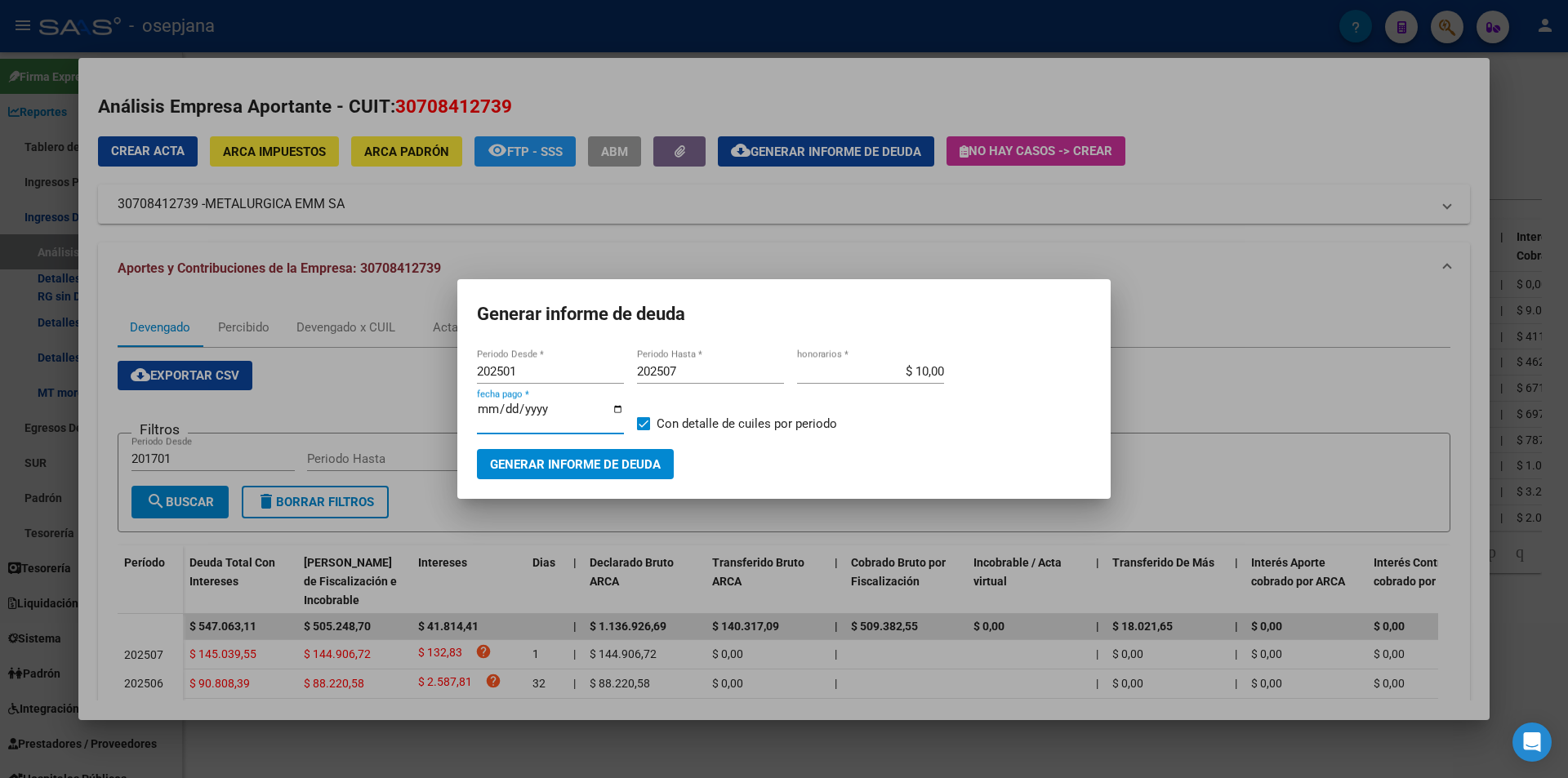
click at [651, 450] on button "Generar informe de deuda" at bounding box center [575, 464] width 197 height 30
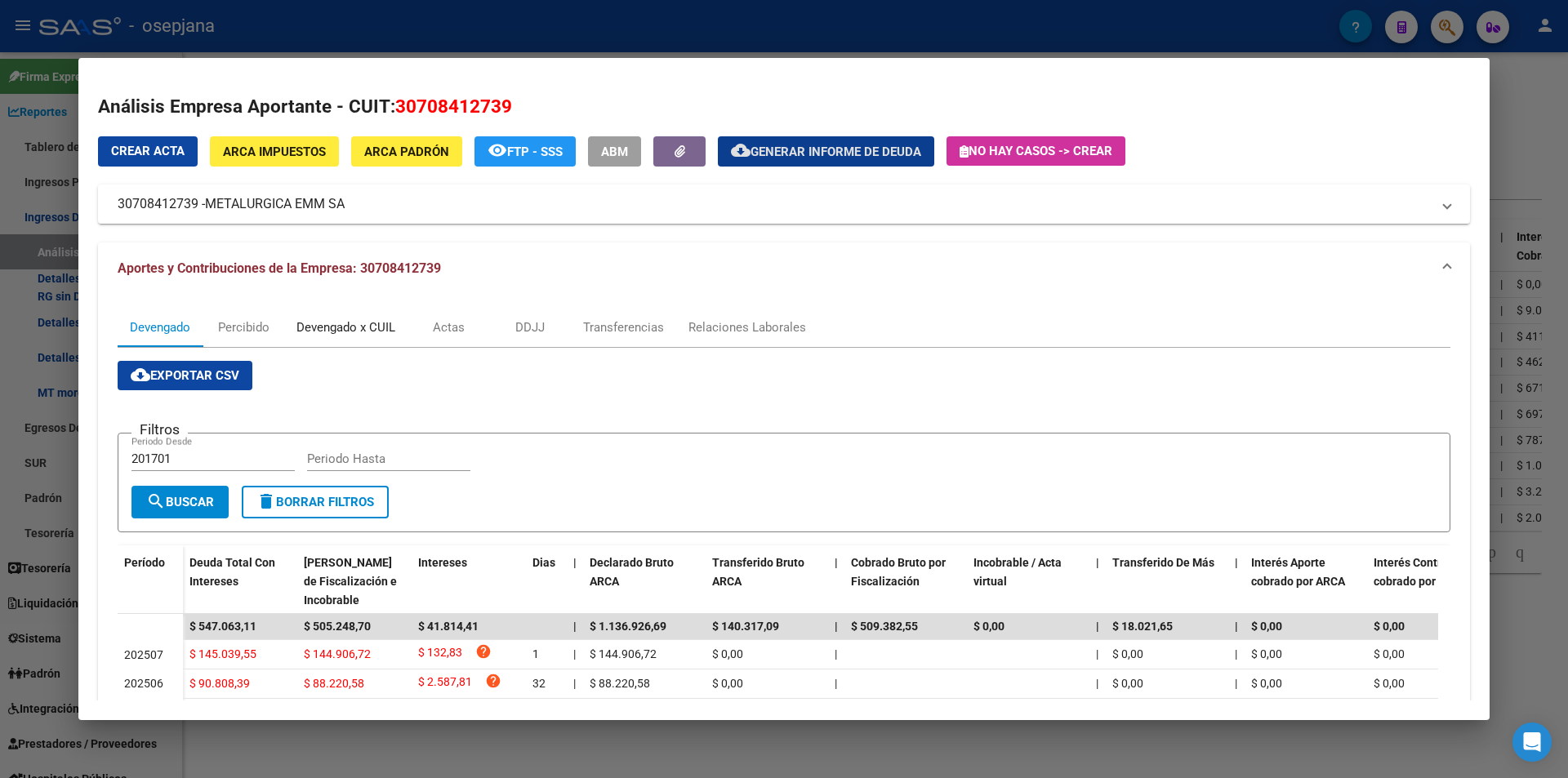
click at [332, 320] on div "Devengado x CUIL" at bounding box center [346, 327] width 99 height 18
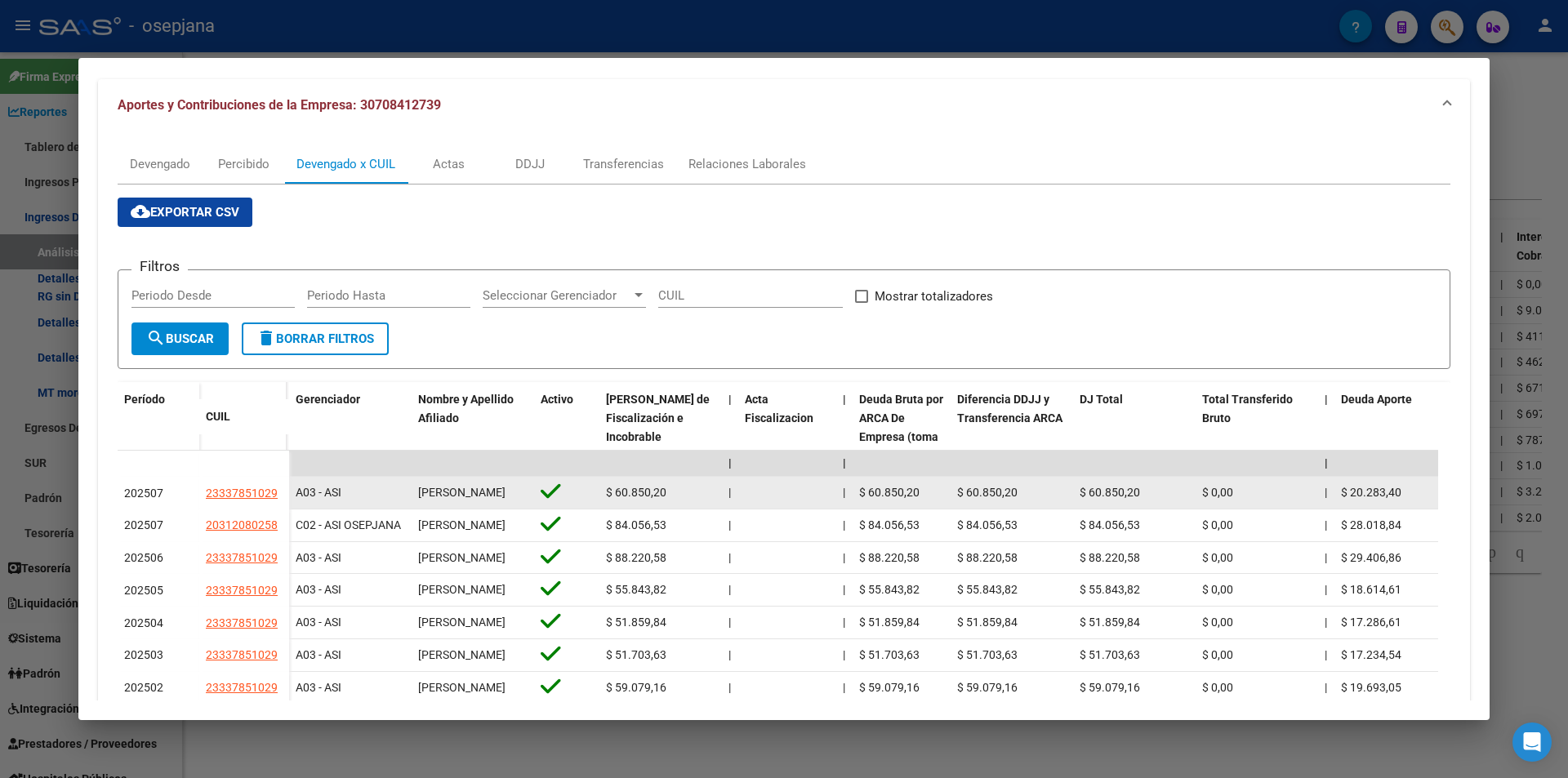
drag, startPoint x: 206, startPoint y: 495, endPoint x: 285, endPoint y: 499, distance: 79.1
click at [285, 499] on datatable-body-cell "23337851029" at bounding box center [244, 493] width 90 height 32
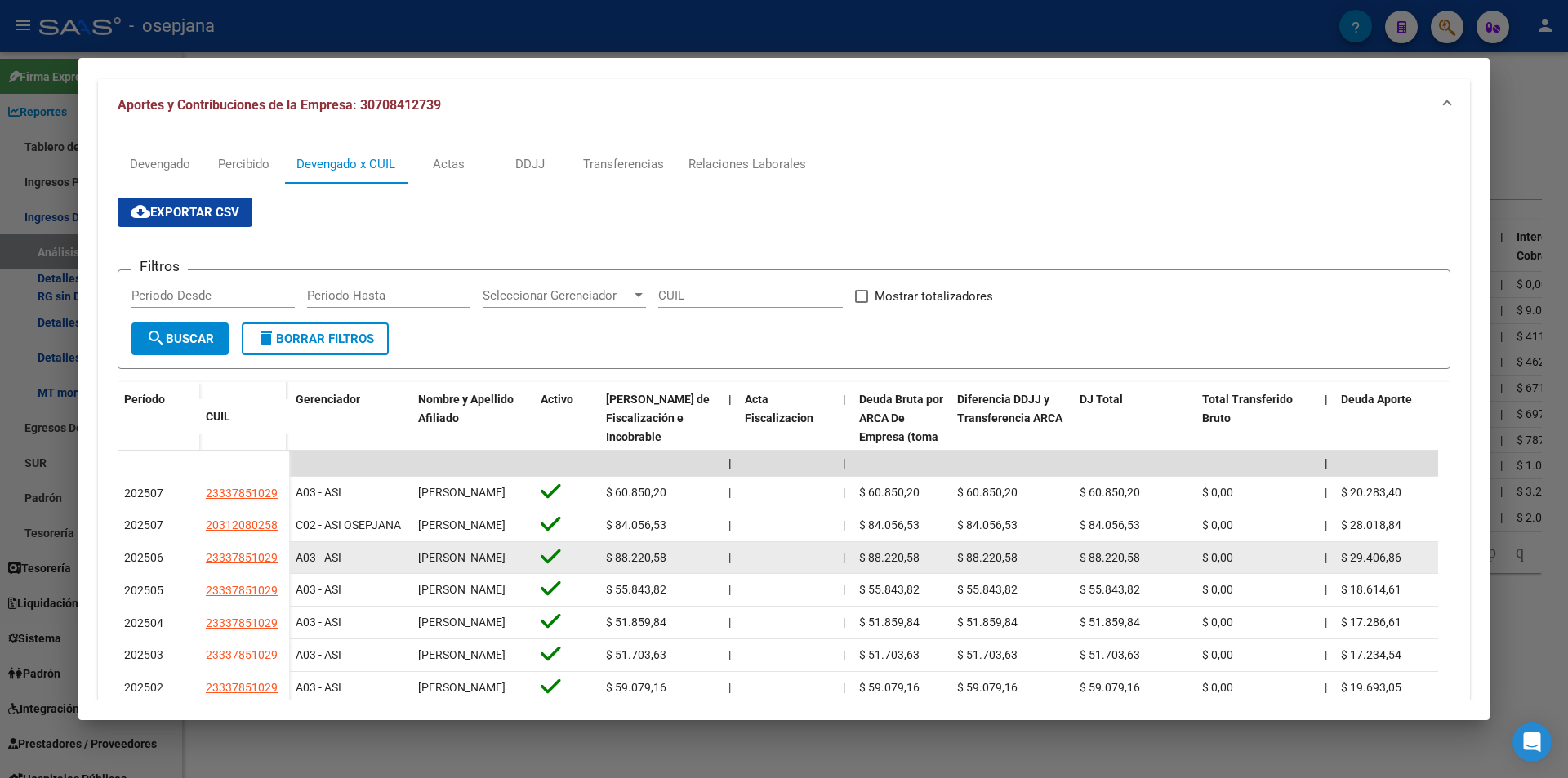
copy span "23337851029"
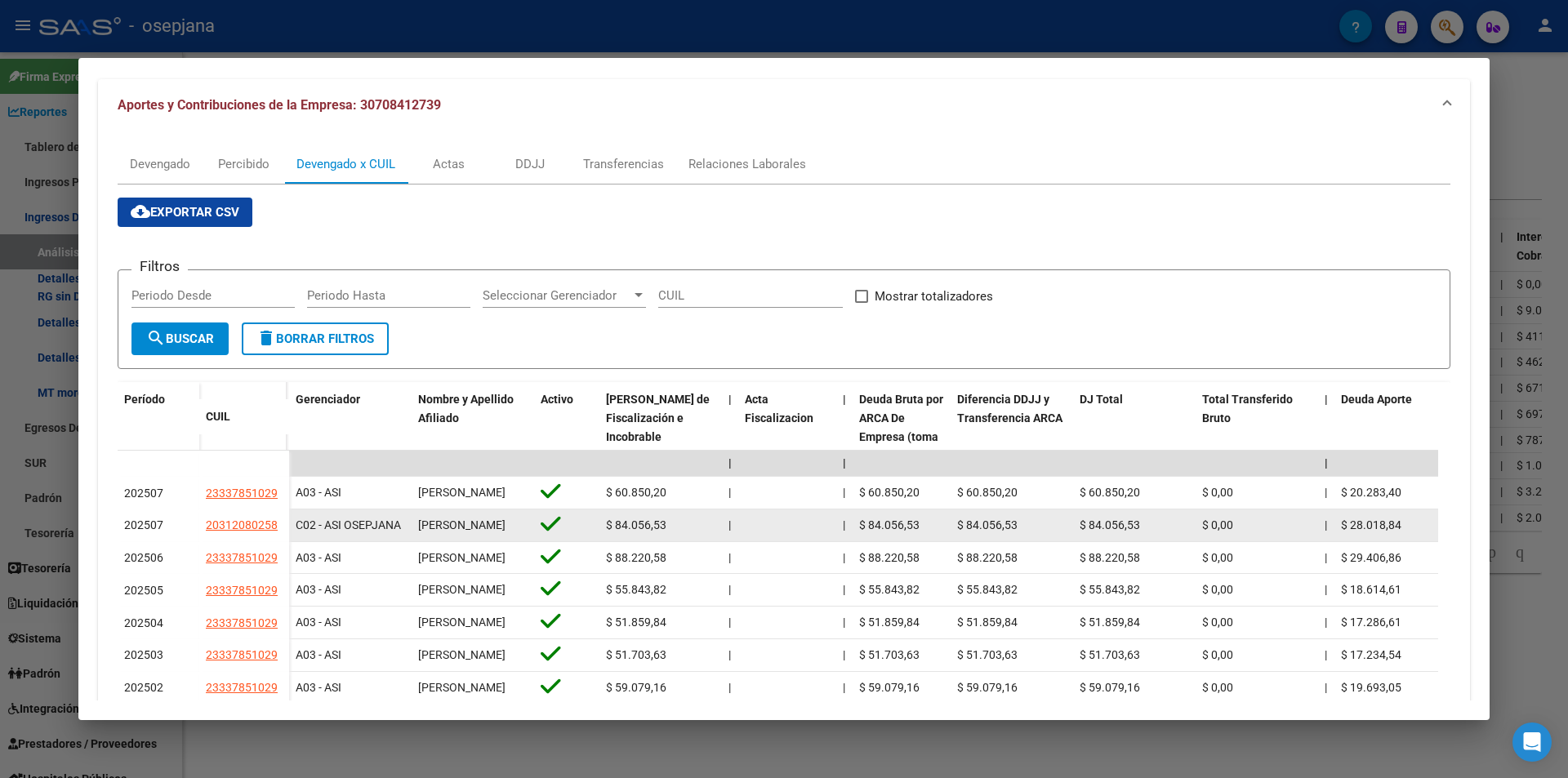
drag, startPoint x: 205, startPoint y: 531, endPoint x: 279, endPoint y: 532, distance: 74.0
click at [279, 532] on datatable-body-cell "20312080258" at bounding box center [244, 525] width 90 height 32
copy span "20312080258"
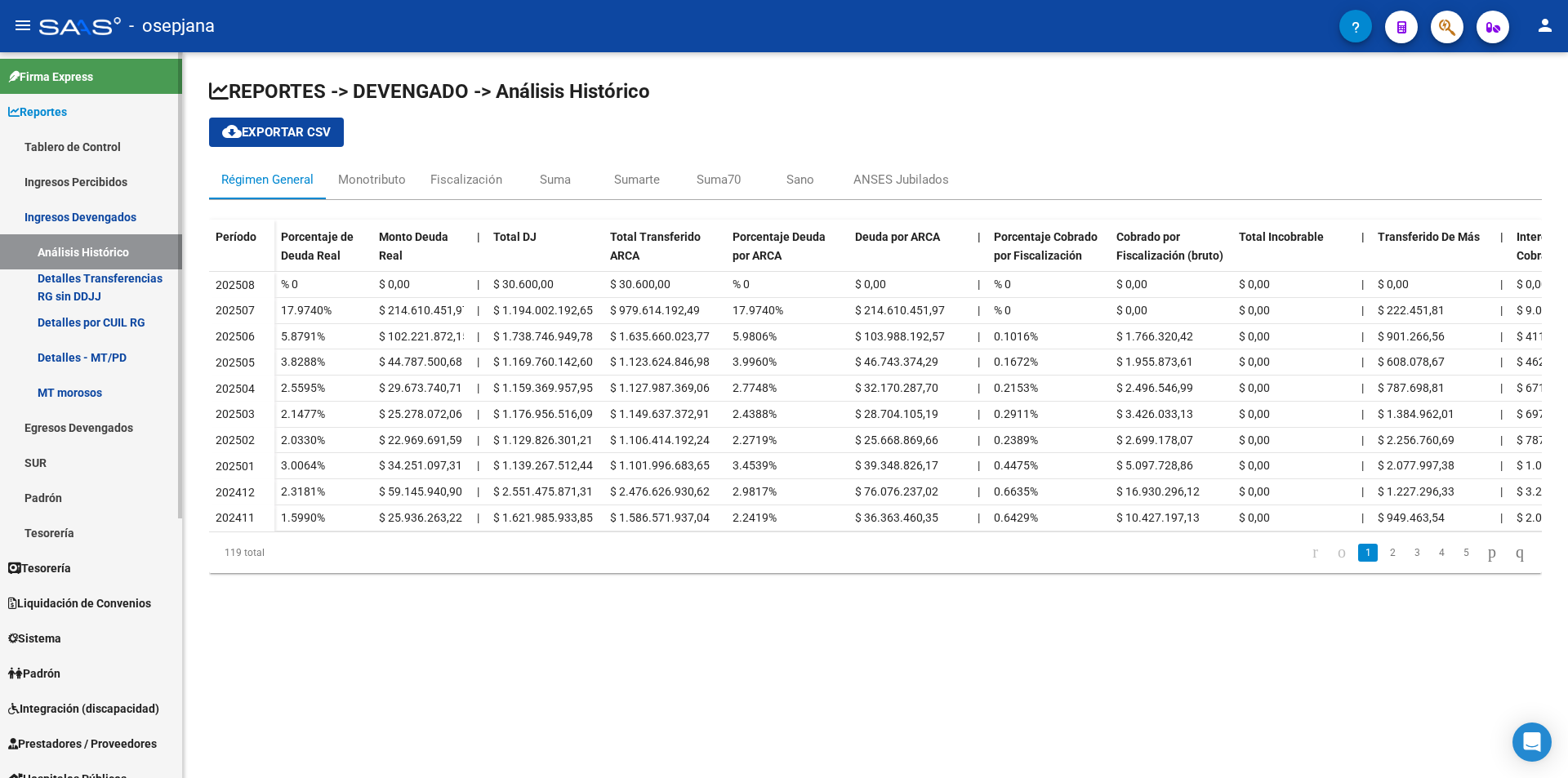
click at [77, 110] on link "Reportes" at bounding box center [91, 111] width 182 height 35
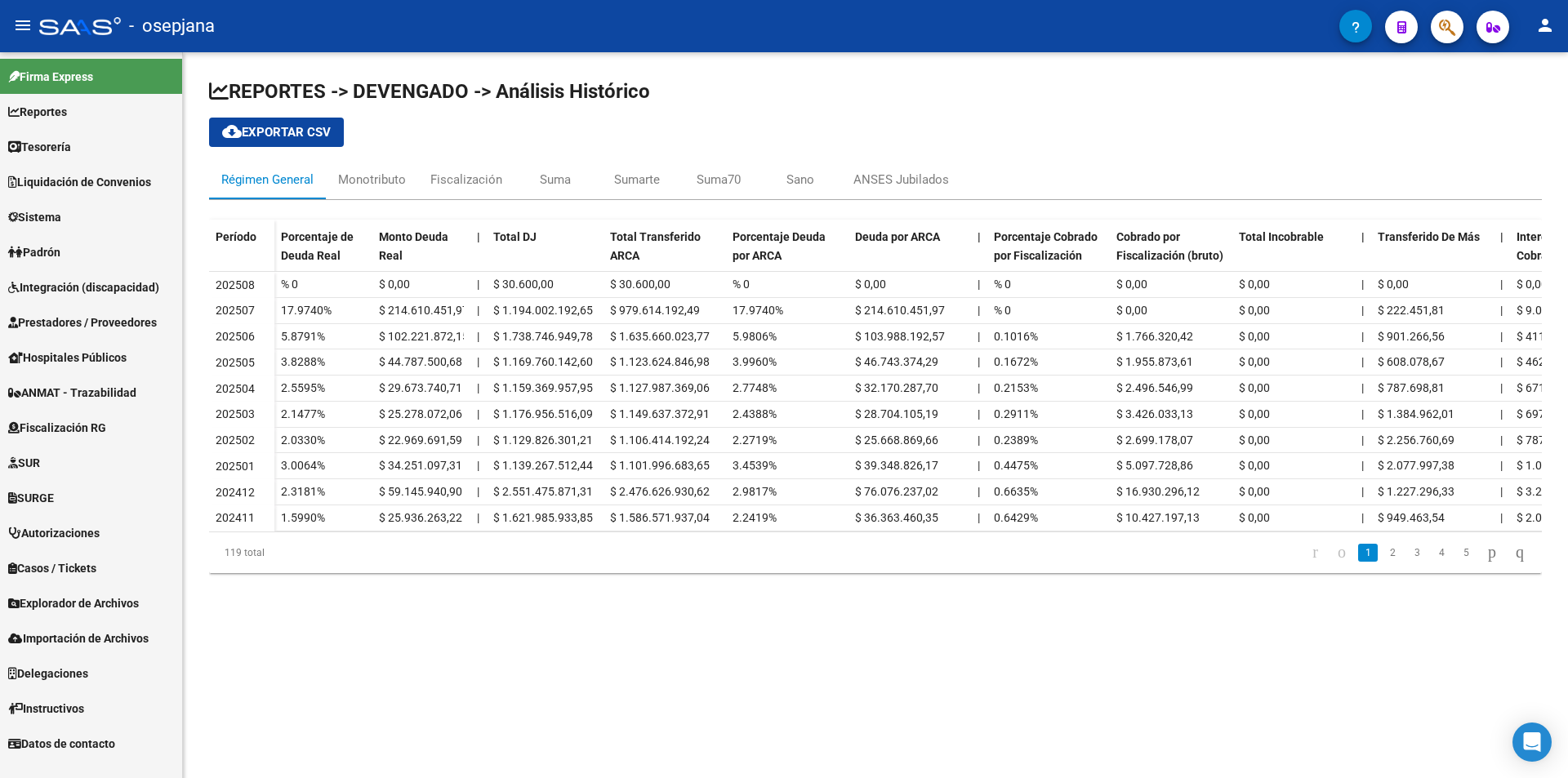
click at [74, 219] on link "Sistema" at bounding box center [91, 216] width 182 height 35
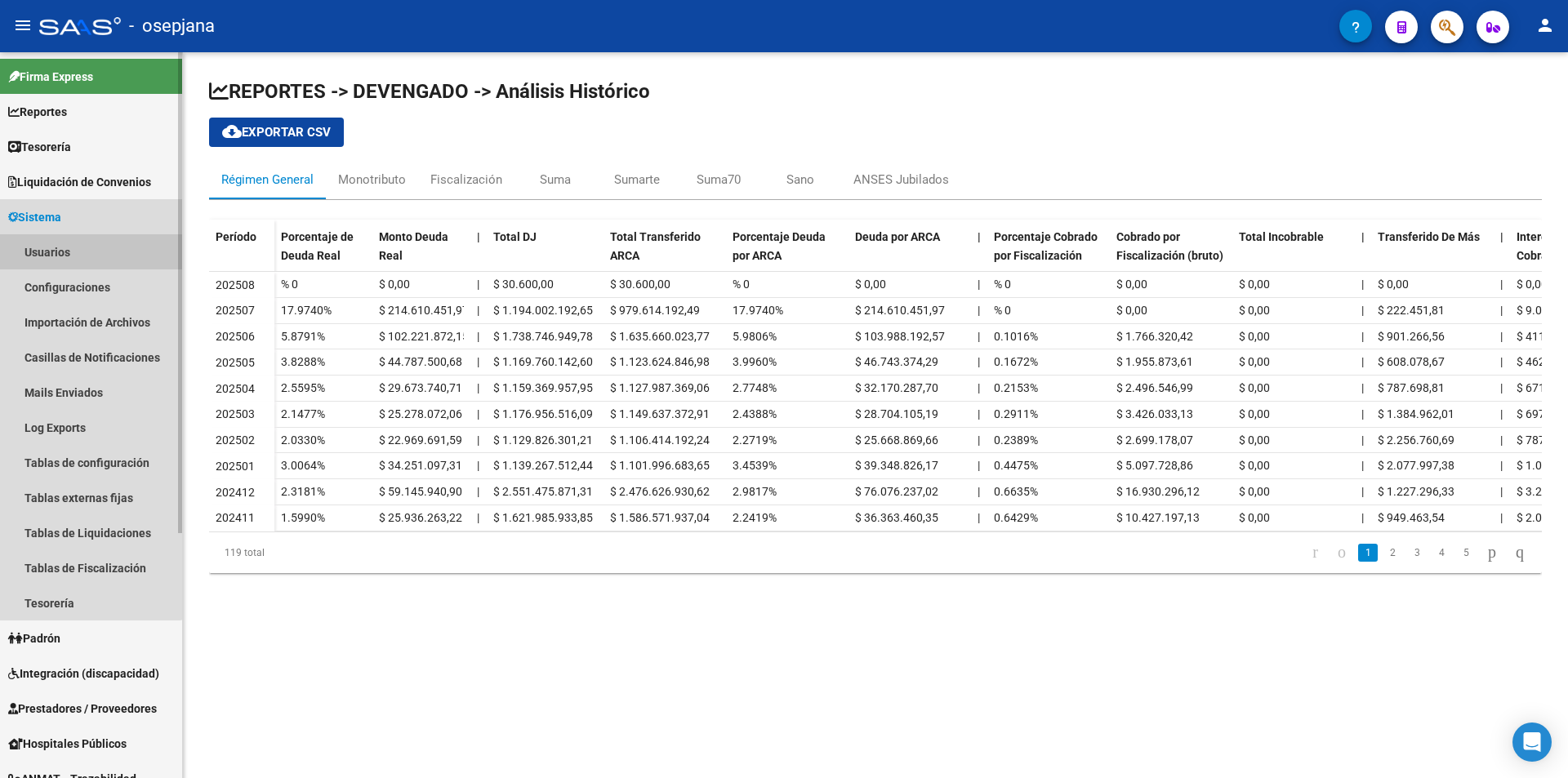
click at [76, 253] on link "Usuarios" at bounding box center [91, 251] width 182 height 35
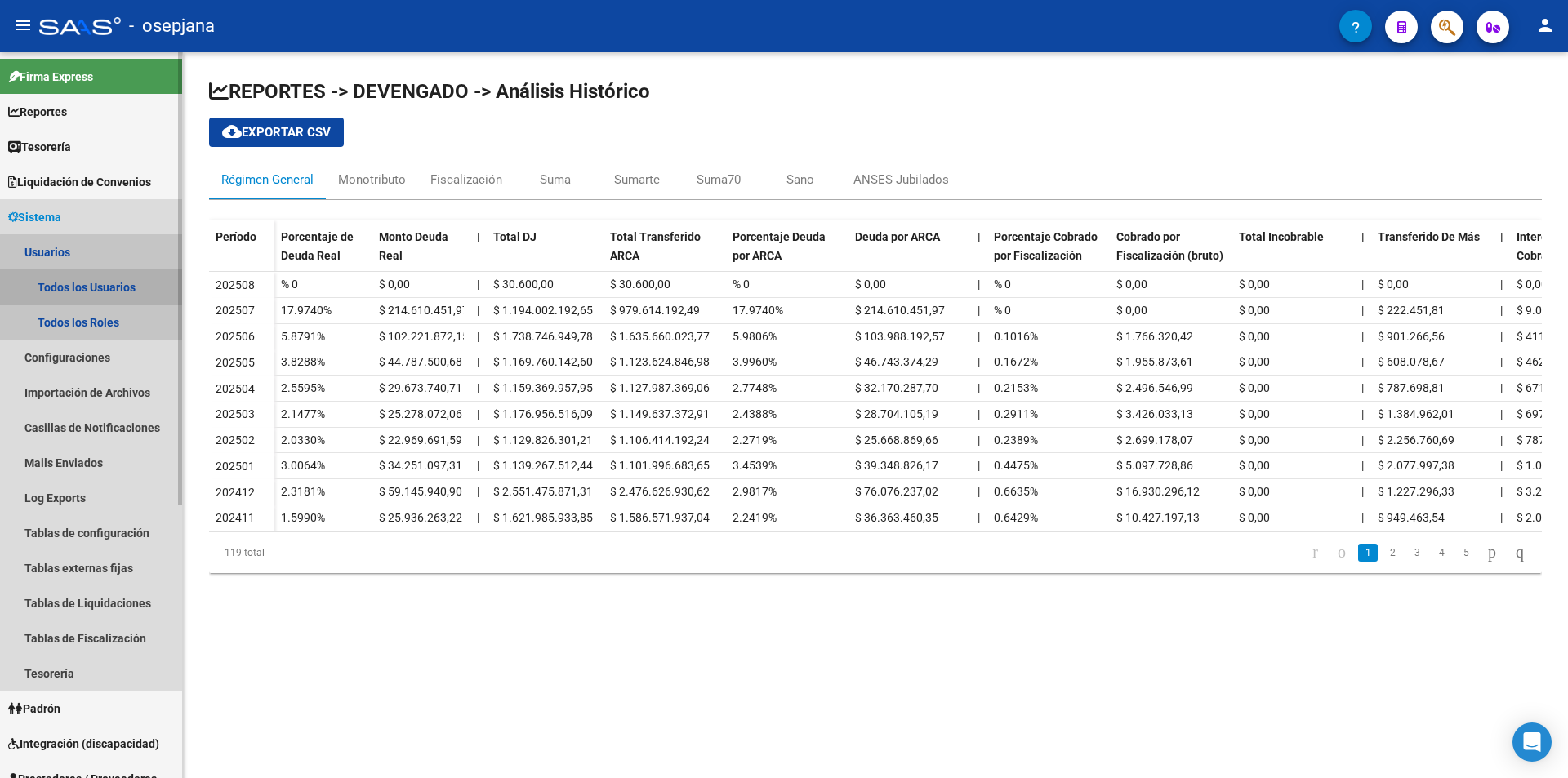
click at [109, 287] on link "Todos los Usuarios" at bounding box center [91, 286] width 182 height 35
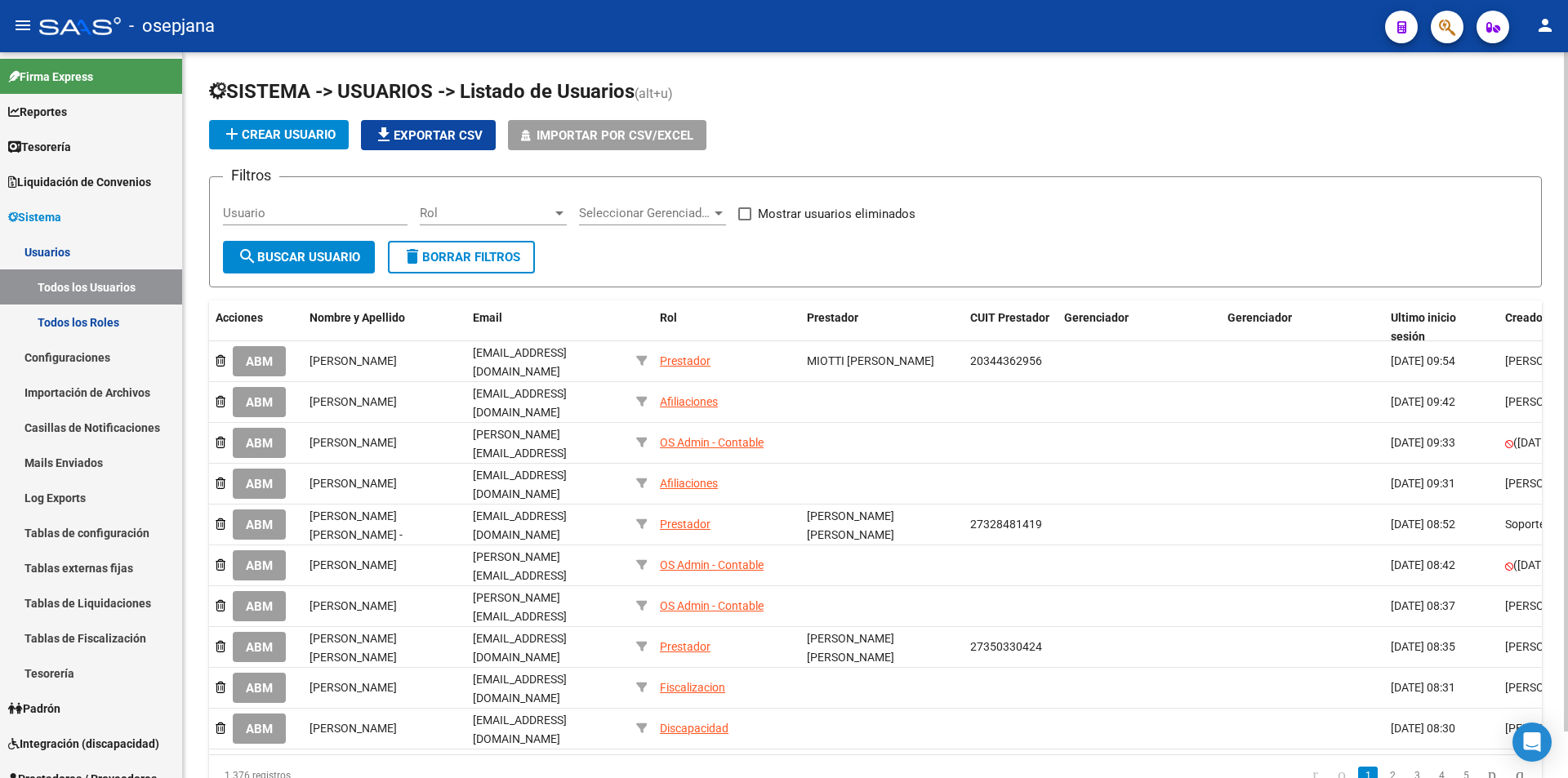
click at [305, 211] on input "Usuario" at bounding box center [315, 213] width 185 height 15
paste input "mariapazdelavega1@gmail.com"
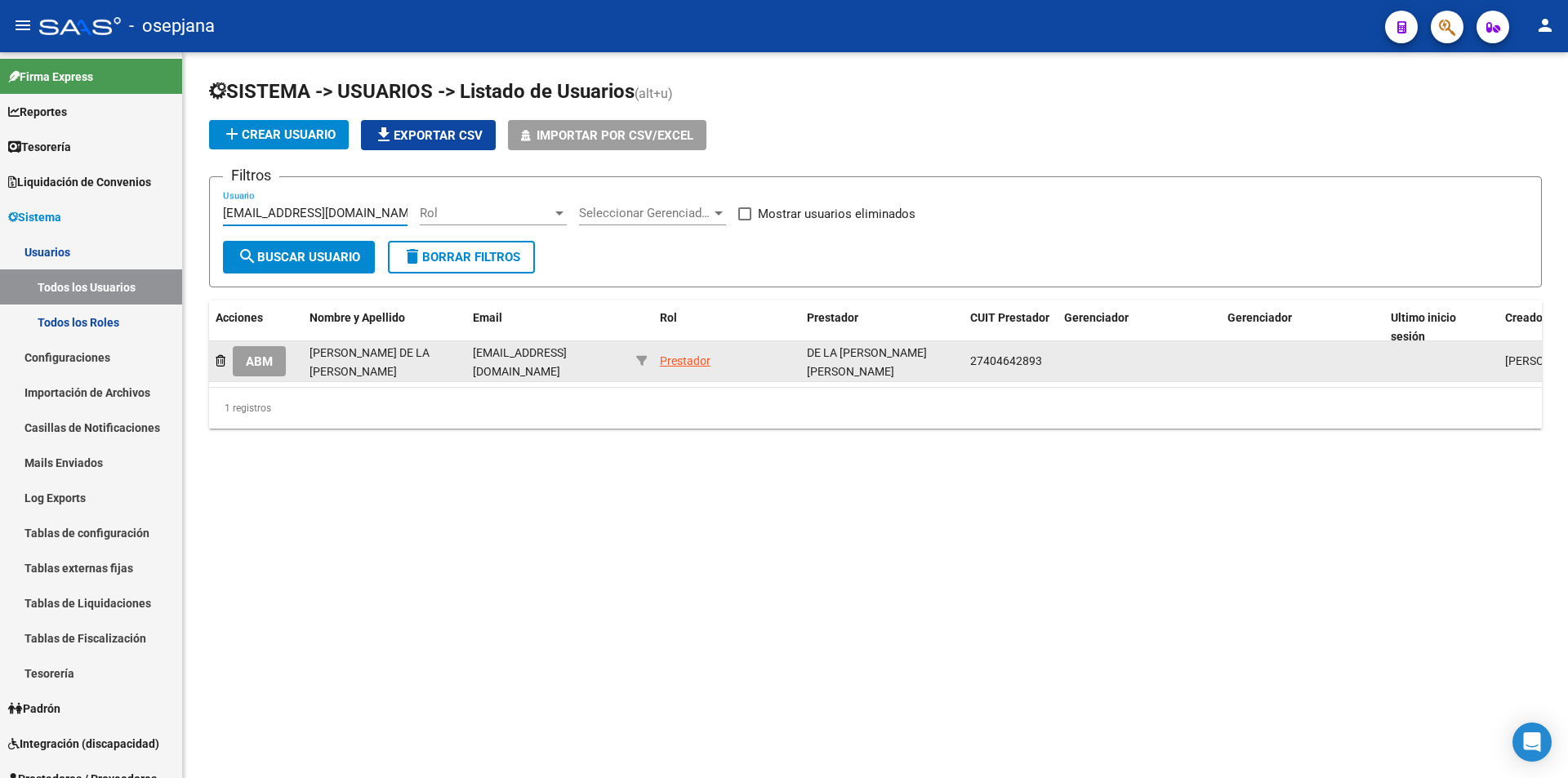
type input "mariapazdelavega1@gmail.com"
click at [264, 358] on span "ABM" at bounding box center [260, 361] width 27 height 15
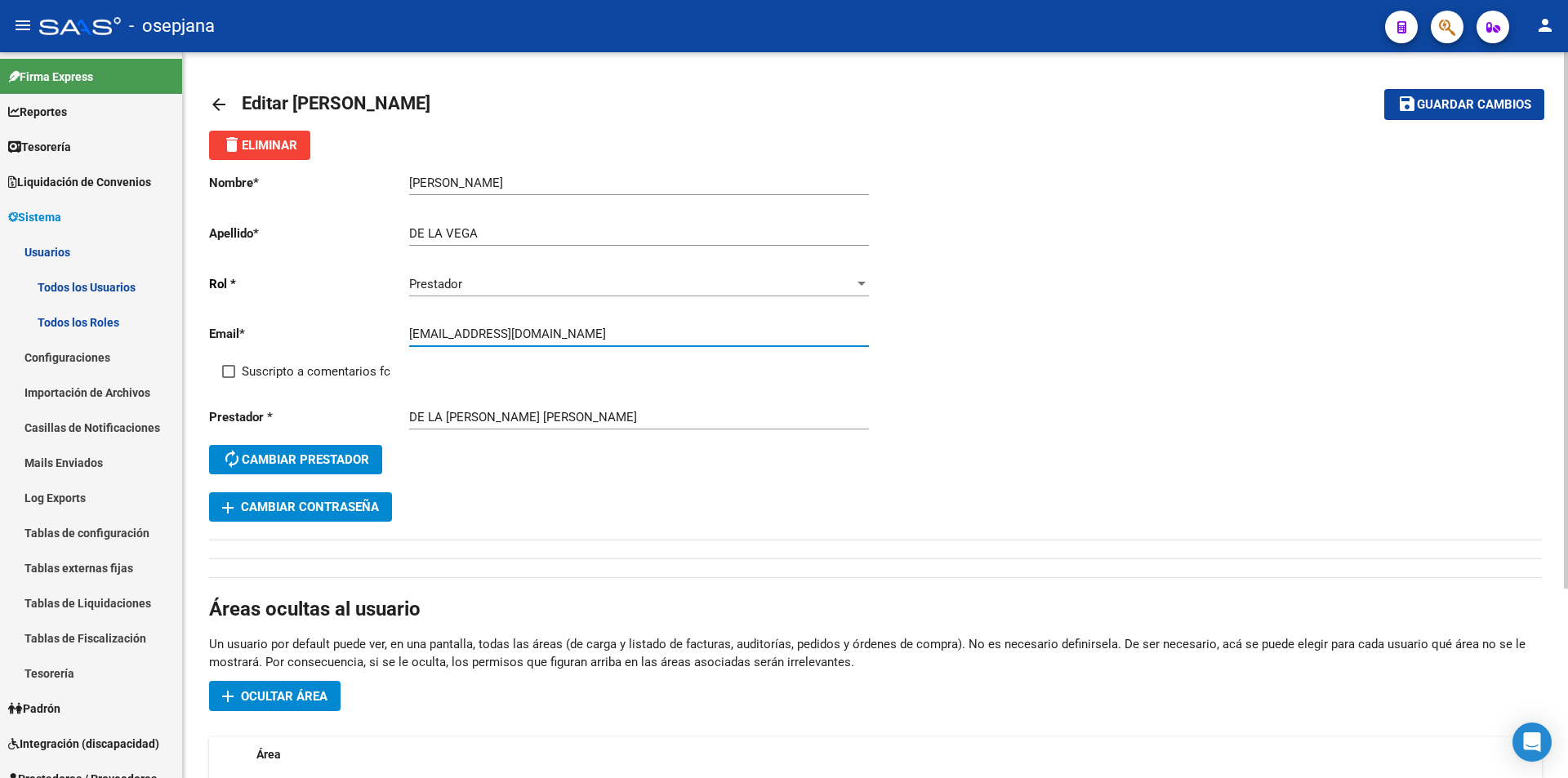
drag, startPoint x: 411, startPoint y: 336, endPoint x: 609, endPoint y: 341, distance: 198.1
click at [609, 341] on input "mariapazdelavega1@gmail.com" at bounding box center [639, 333] width 460 height 15
click at [75, 215] on link "Sistema" at bounding box center [91, 216] width 182 height 35
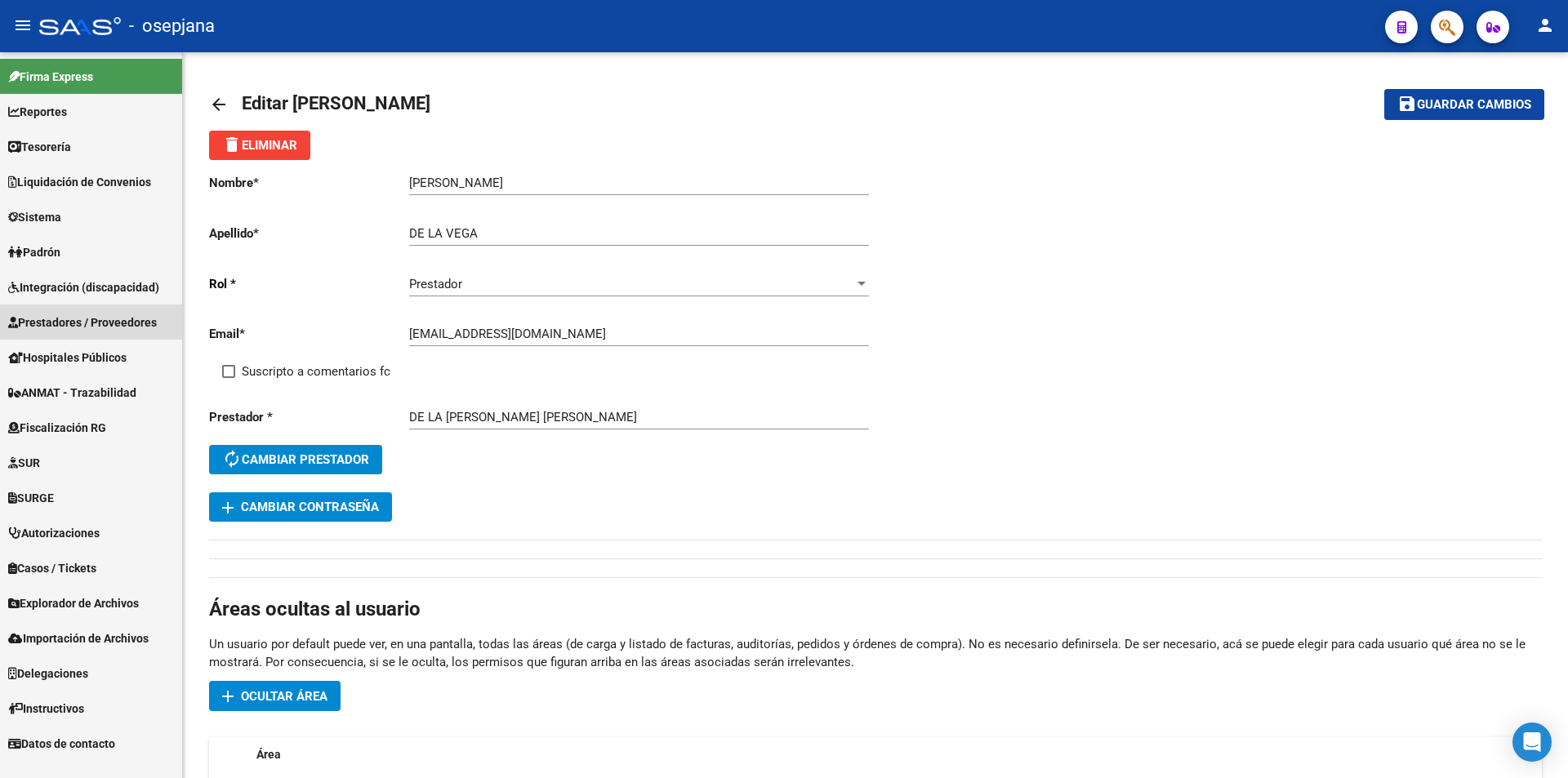
click at [72, 320] on span "Prestadores / Proveedores" at bounding box center [83, 322] width 149 height 18
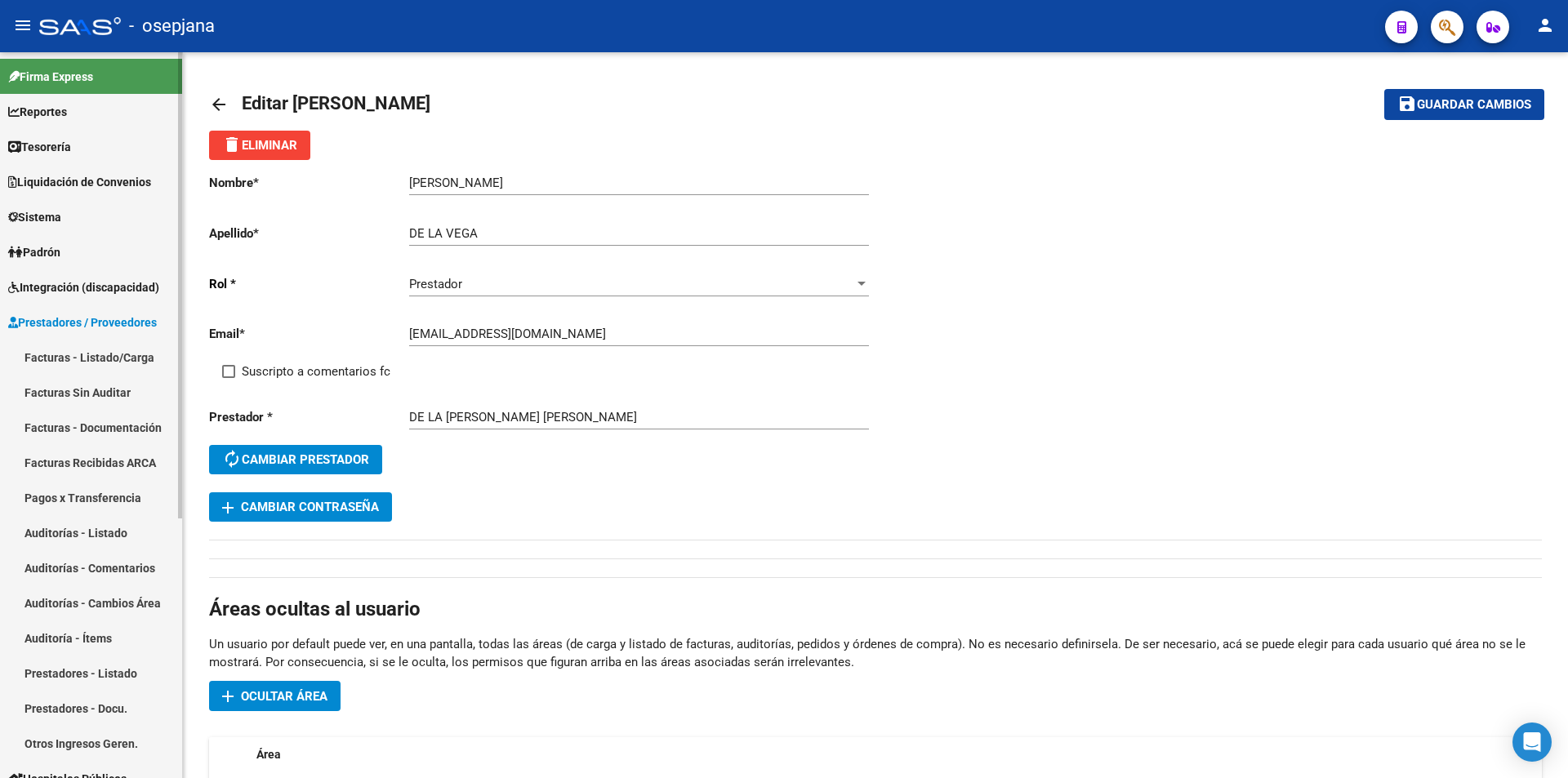
click at [84, 666] on link "Prestadores - Listado" at bounding box center [91, 672] width 182 height 35
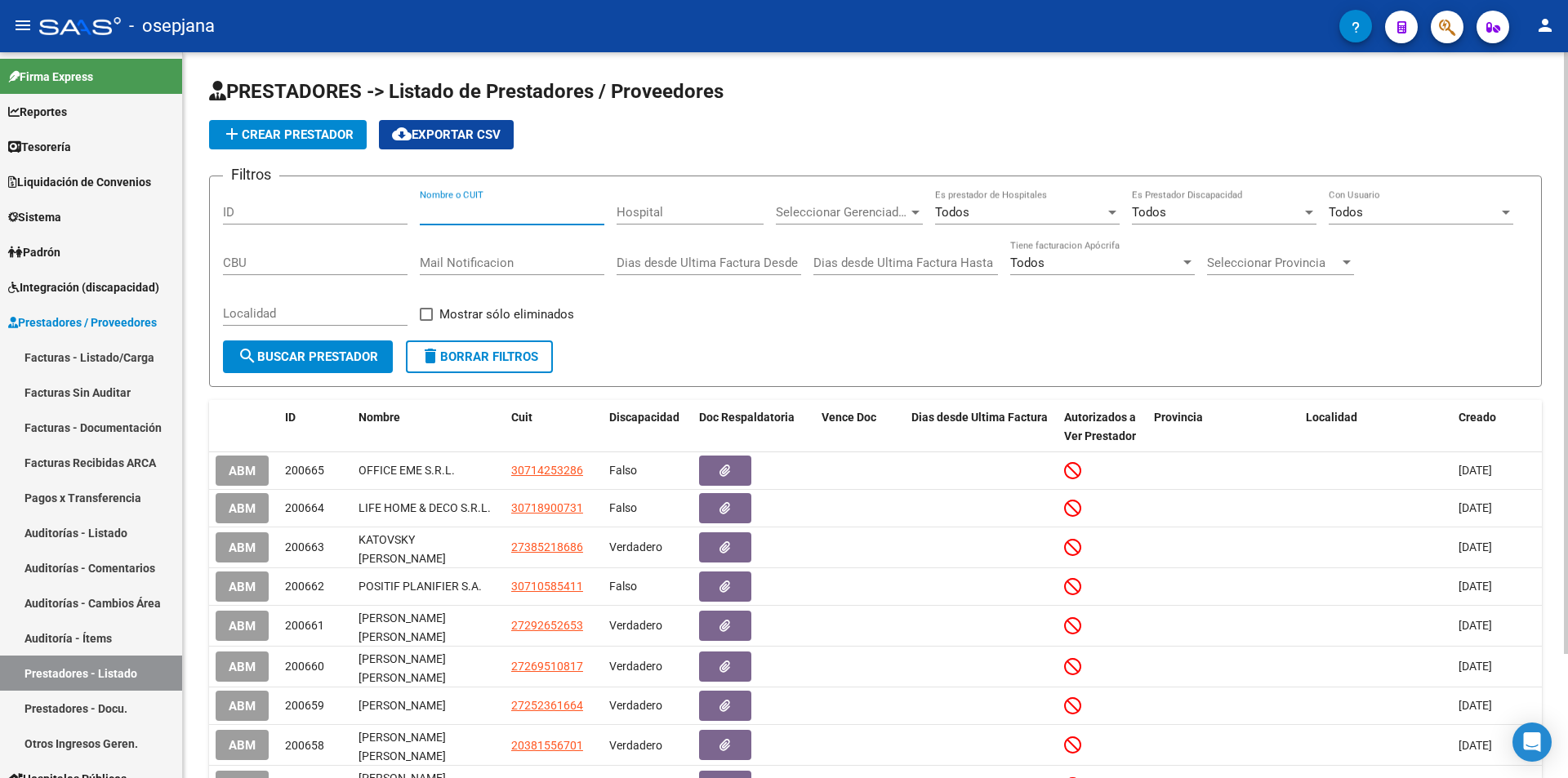
click at [471, 213] on input "Nombre o CUIT" at bounding box center [512, 212] width 185 height 15
paste input "40464289"
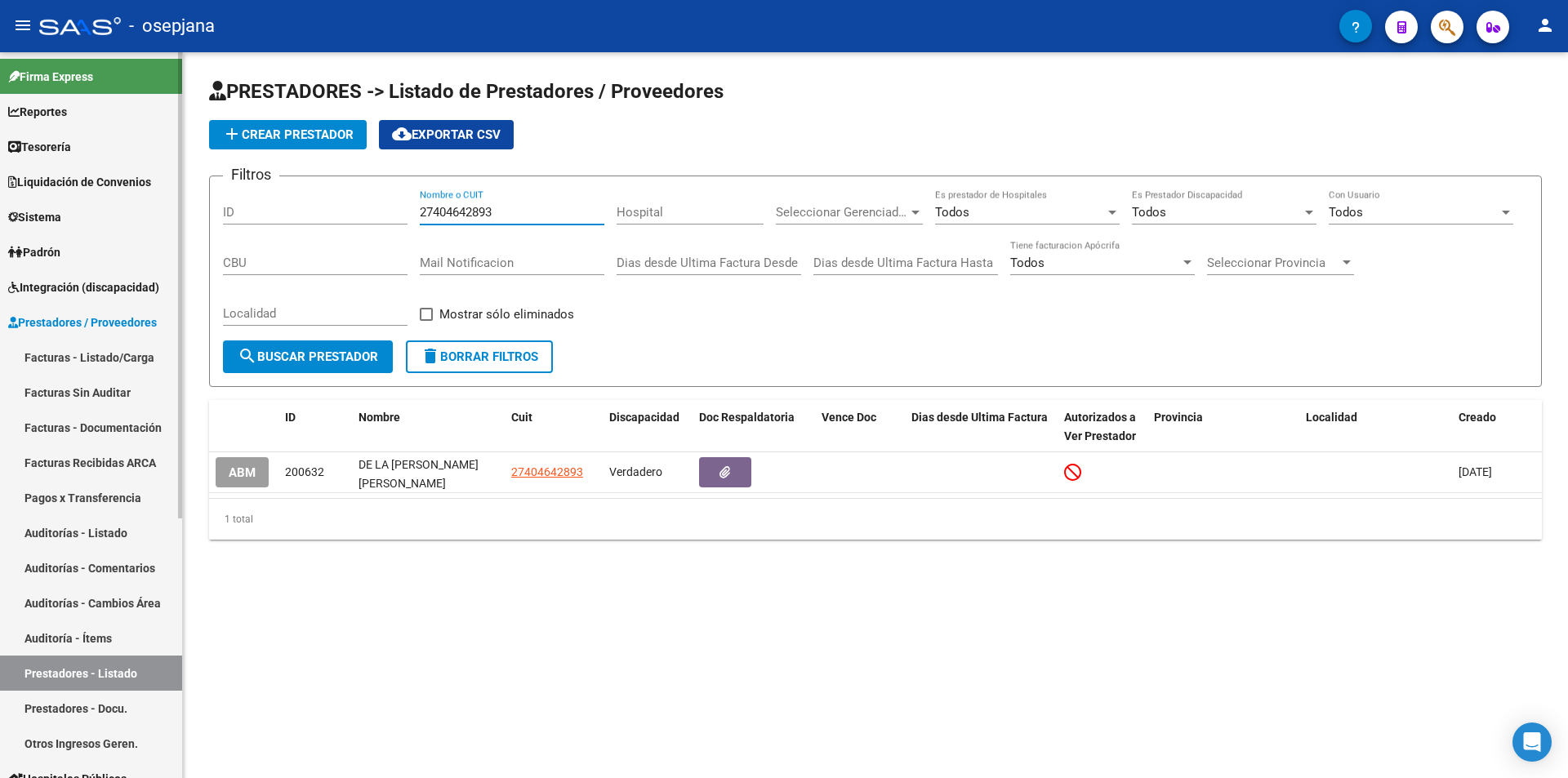
type input "27404642893"
click at [89, 313] on span "Prestadores / Proveedores" at bounding box center [83, 322] width 149 height 18
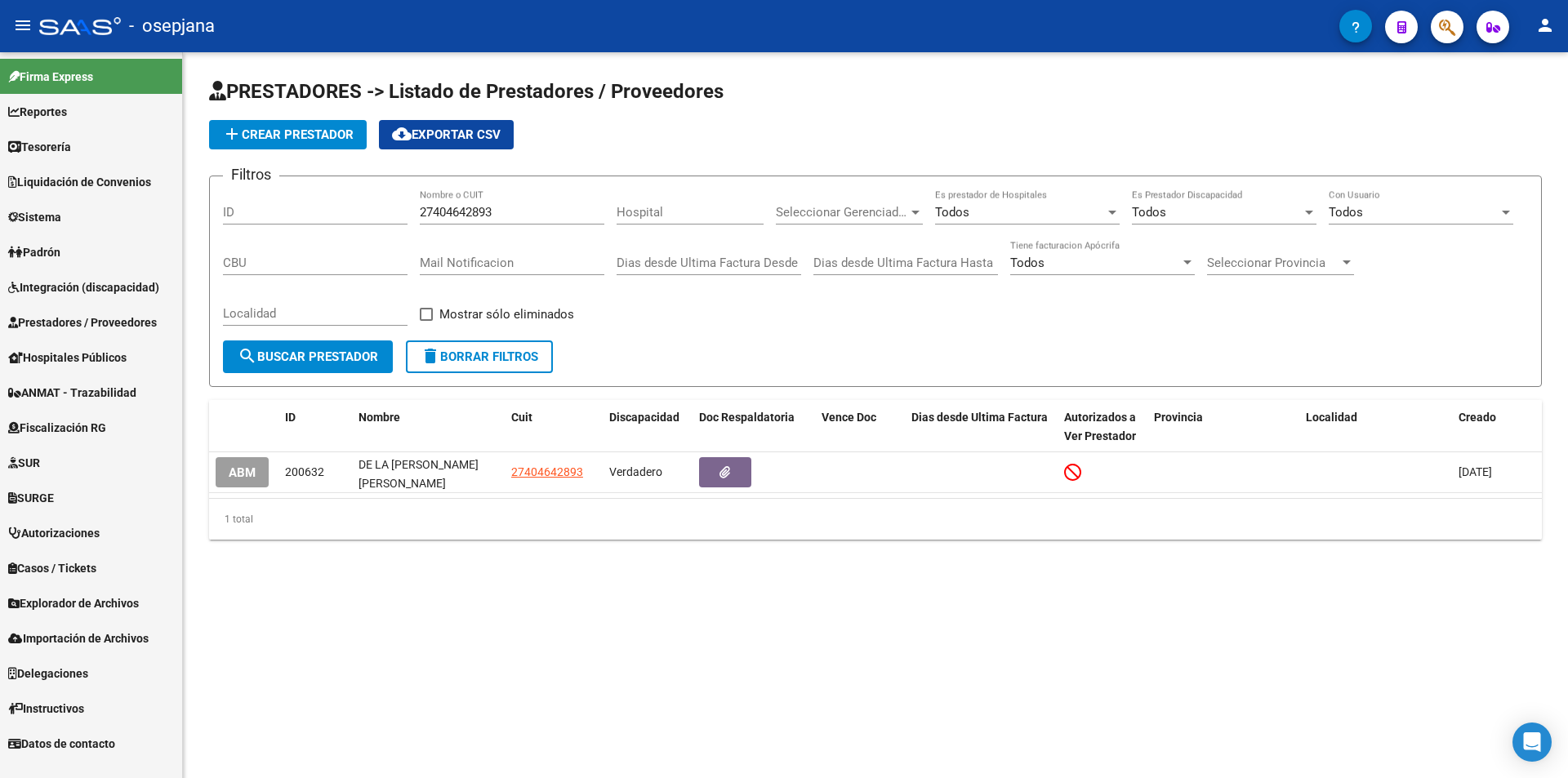
click at [62, 213] on span "Sistema" at bounding box center [35, 217] width 53 height 18
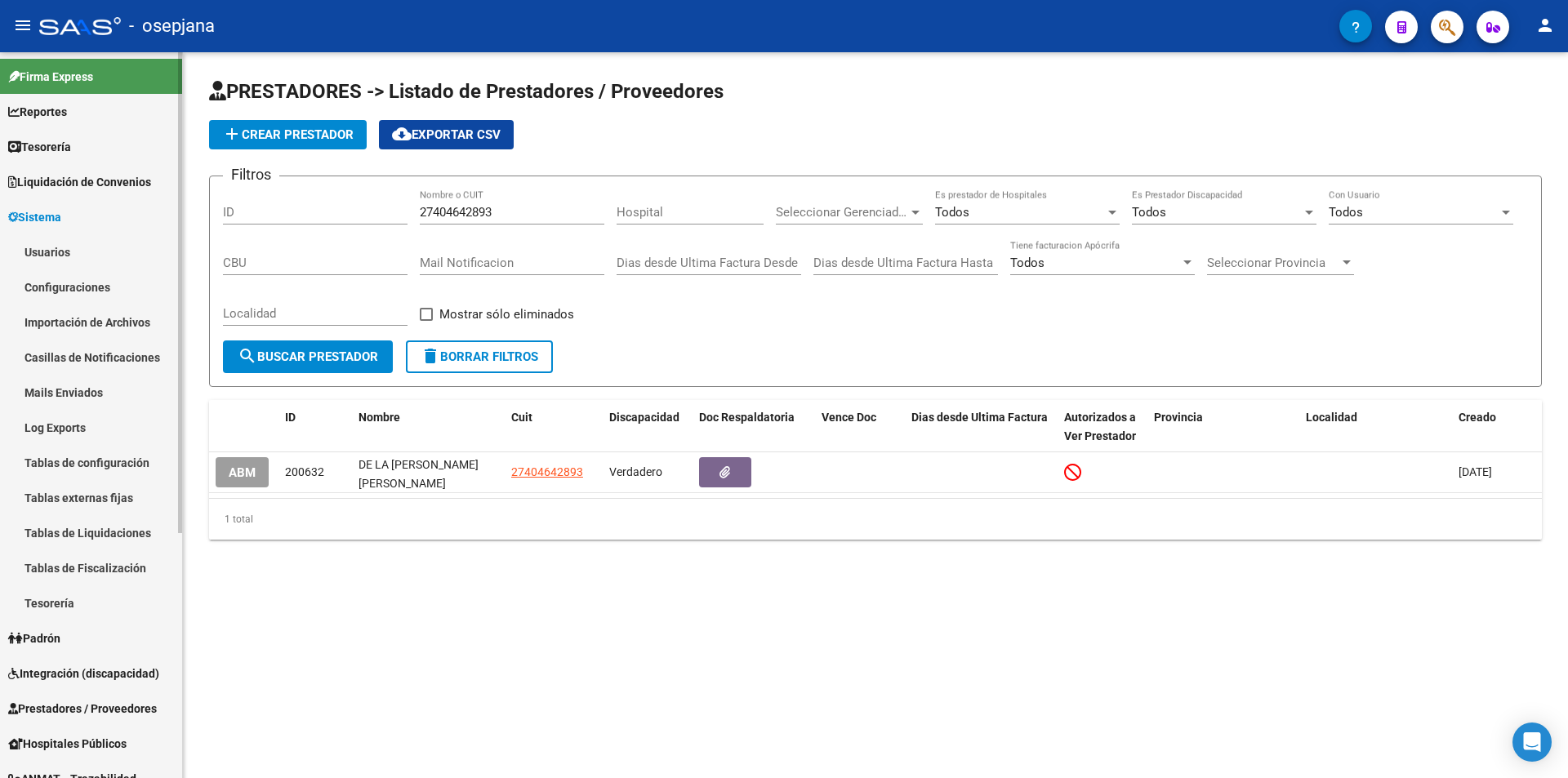
click at [66, 248] on link "Usuarios" at bounding box center [91, 251] width 182 height 35
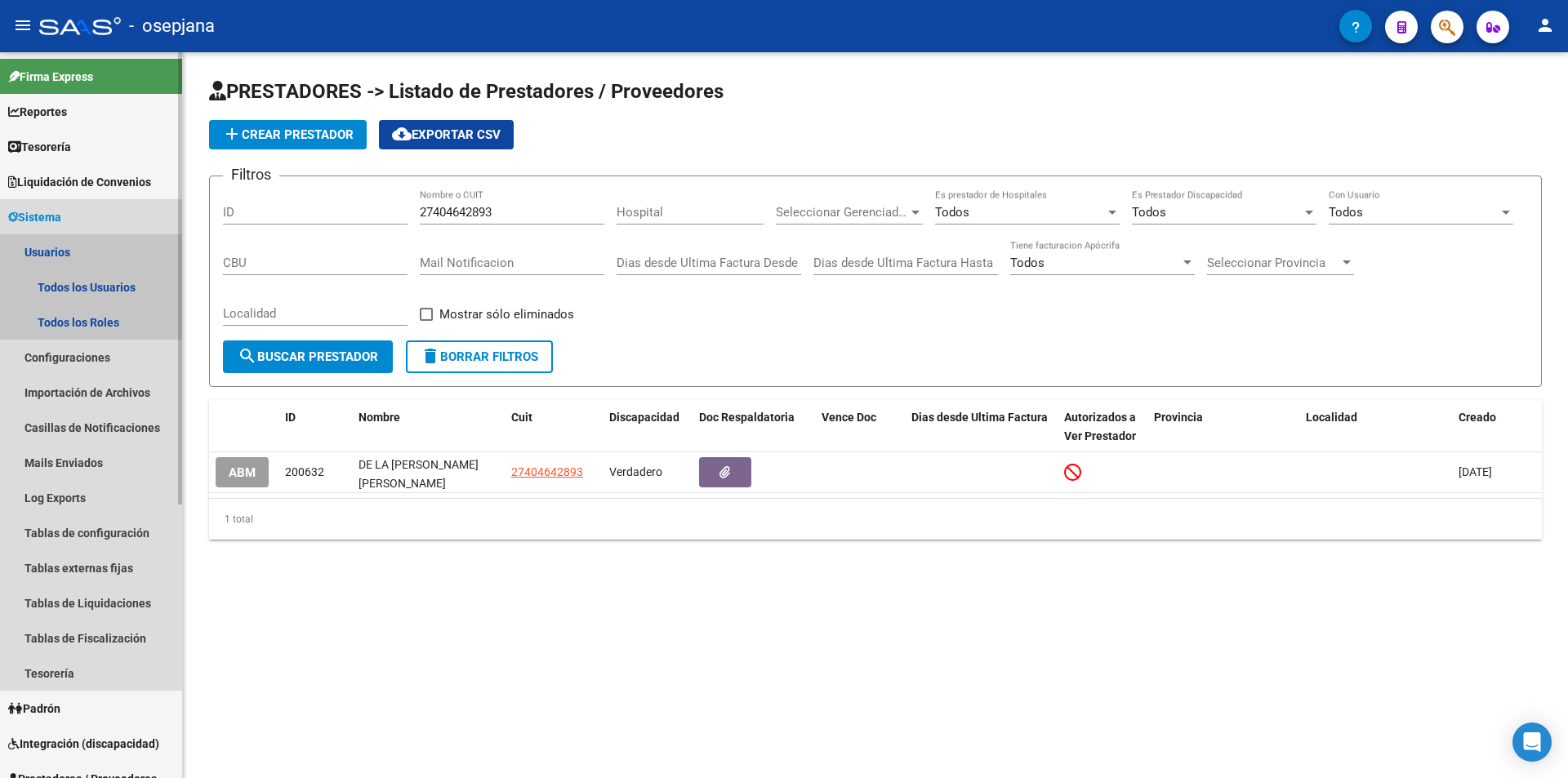
click at [56, 248] on link "Usuarios" at bounding box center [91, 251] width 182 height 35
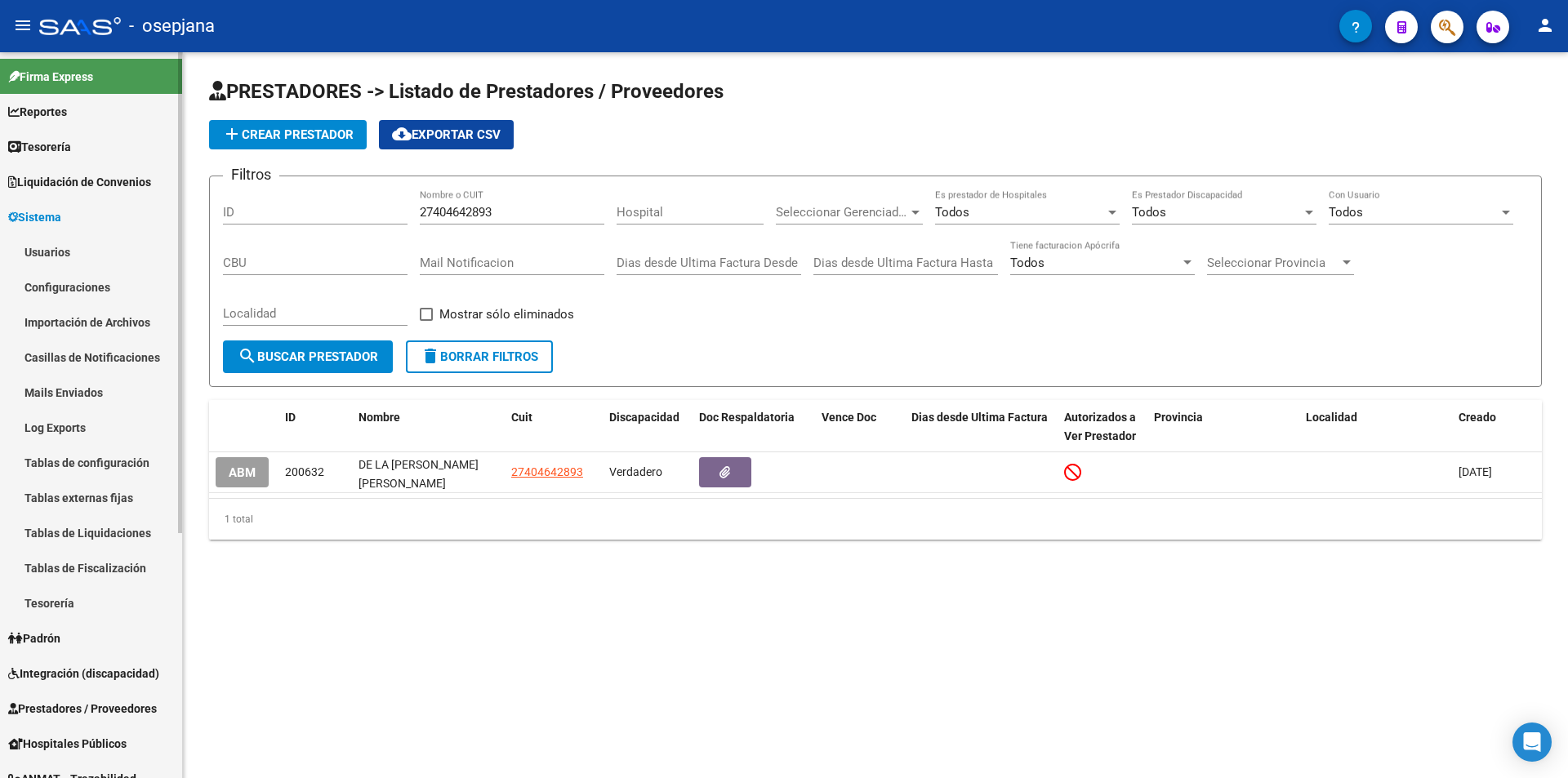
click at [64, 254] on link "Usuarios" at bounding box center [91, 251] width 182 height 35
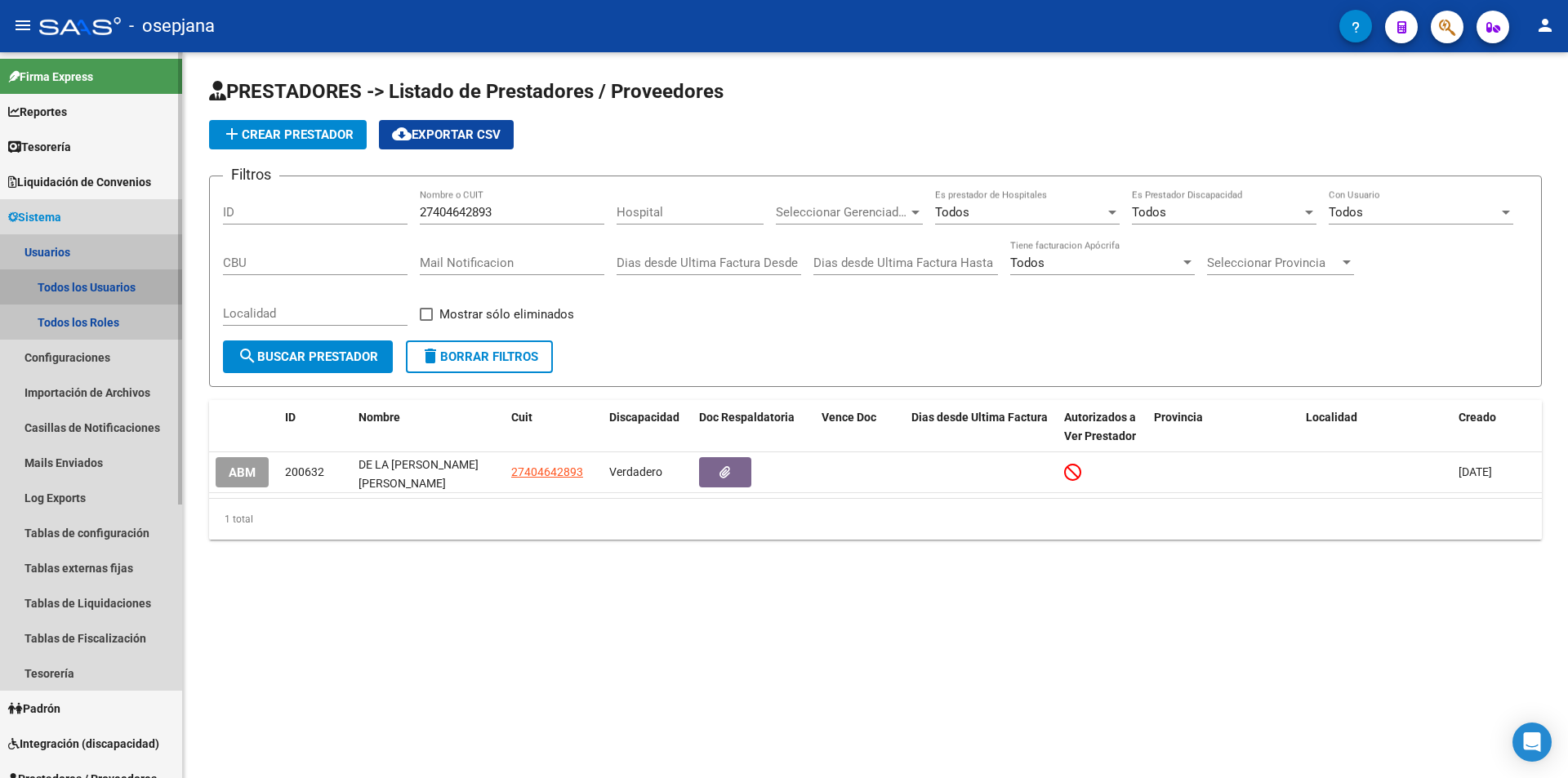
click at [85, 279] on link "Todos los Usuarios" at bounding box center [91, 286] width 182 height 35
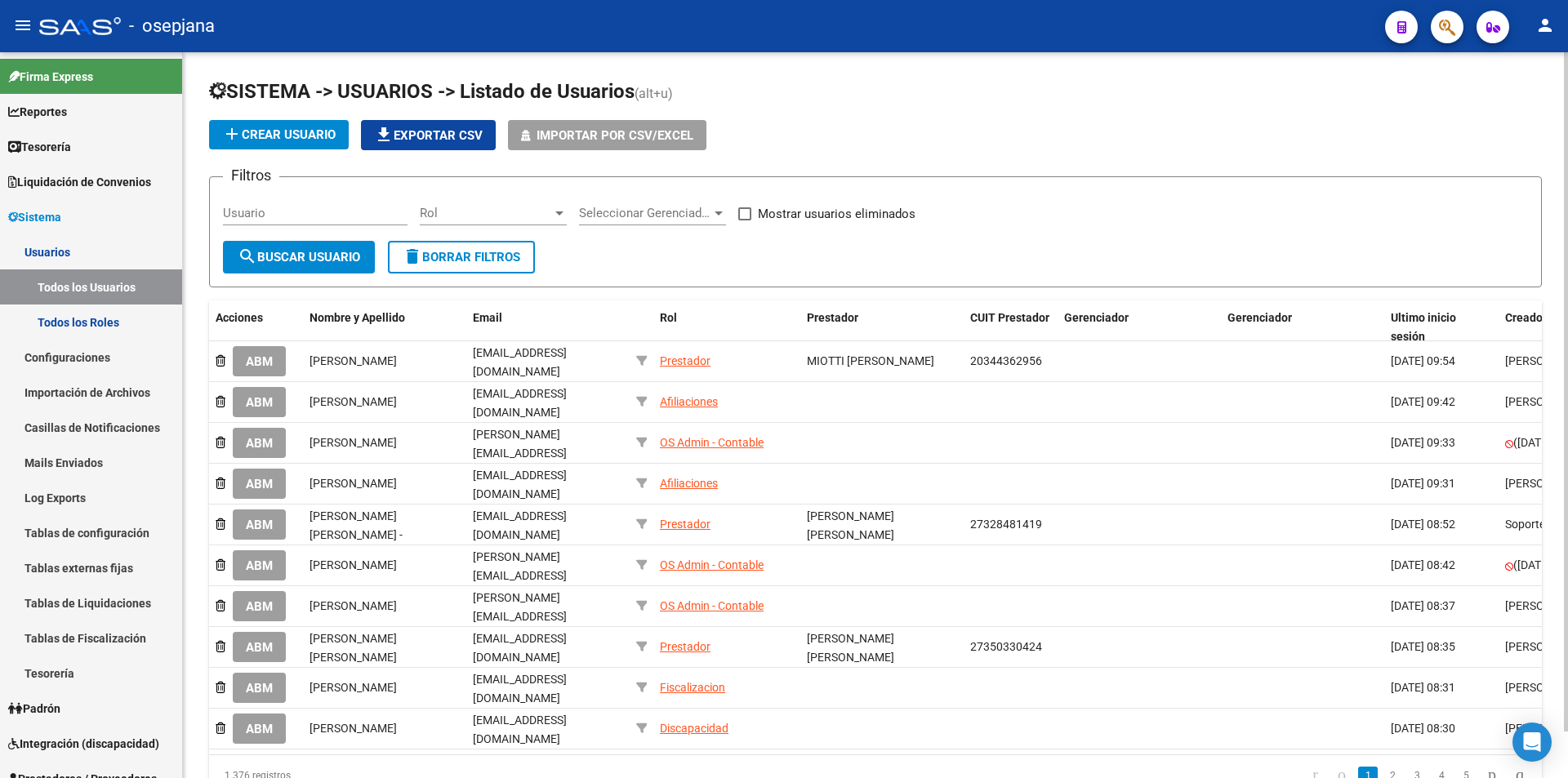
click at [332, 209] on input "Usuario" at bounding box center [315, 213] width 185 height 15
paste input "mariapazdelavega1@gmail.com"
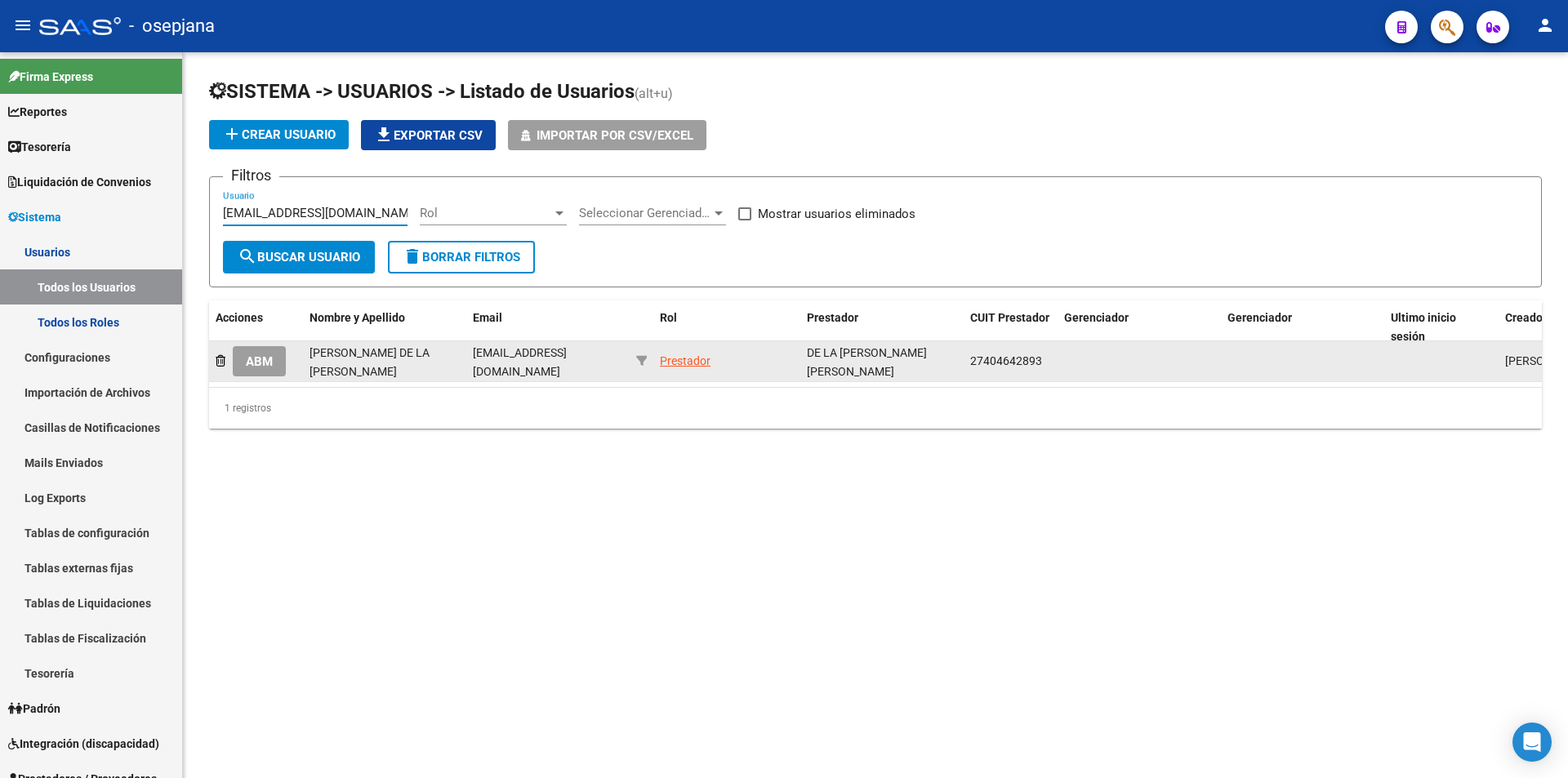
type input "mariapazdelavega1@gmail.com"
click at [258, 360] on span "ABM" at bounding box center [260, 361] width 27 height 15
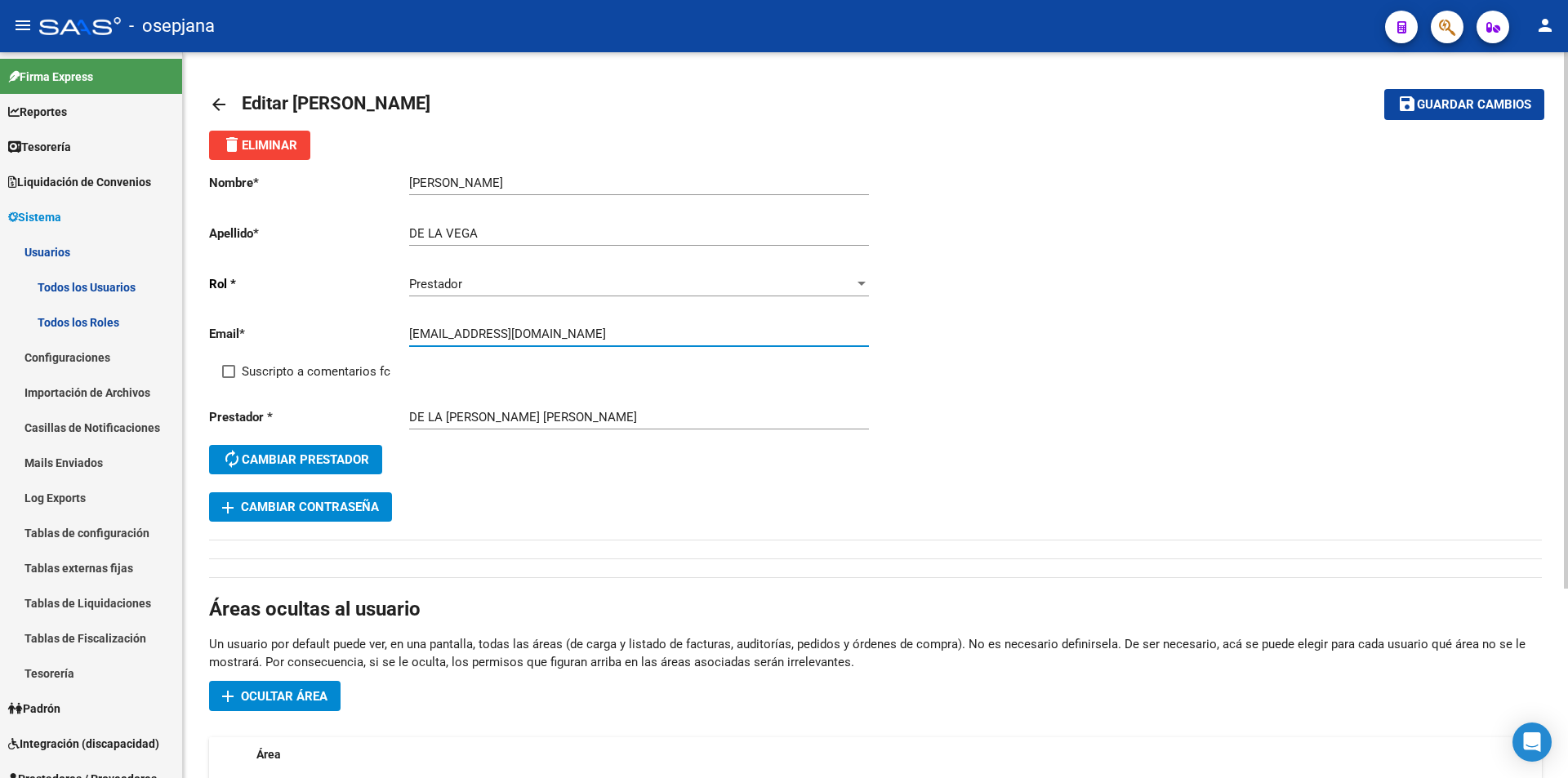
drag, startPoint x: 411, startPoint y: 337, endPoint x: 513, endPoint y: 336, distance: 102.0
click at [513, 336] on input "mariapazdelavega1@gmail.com" at bounding box center [639, 333] width 460 height 15
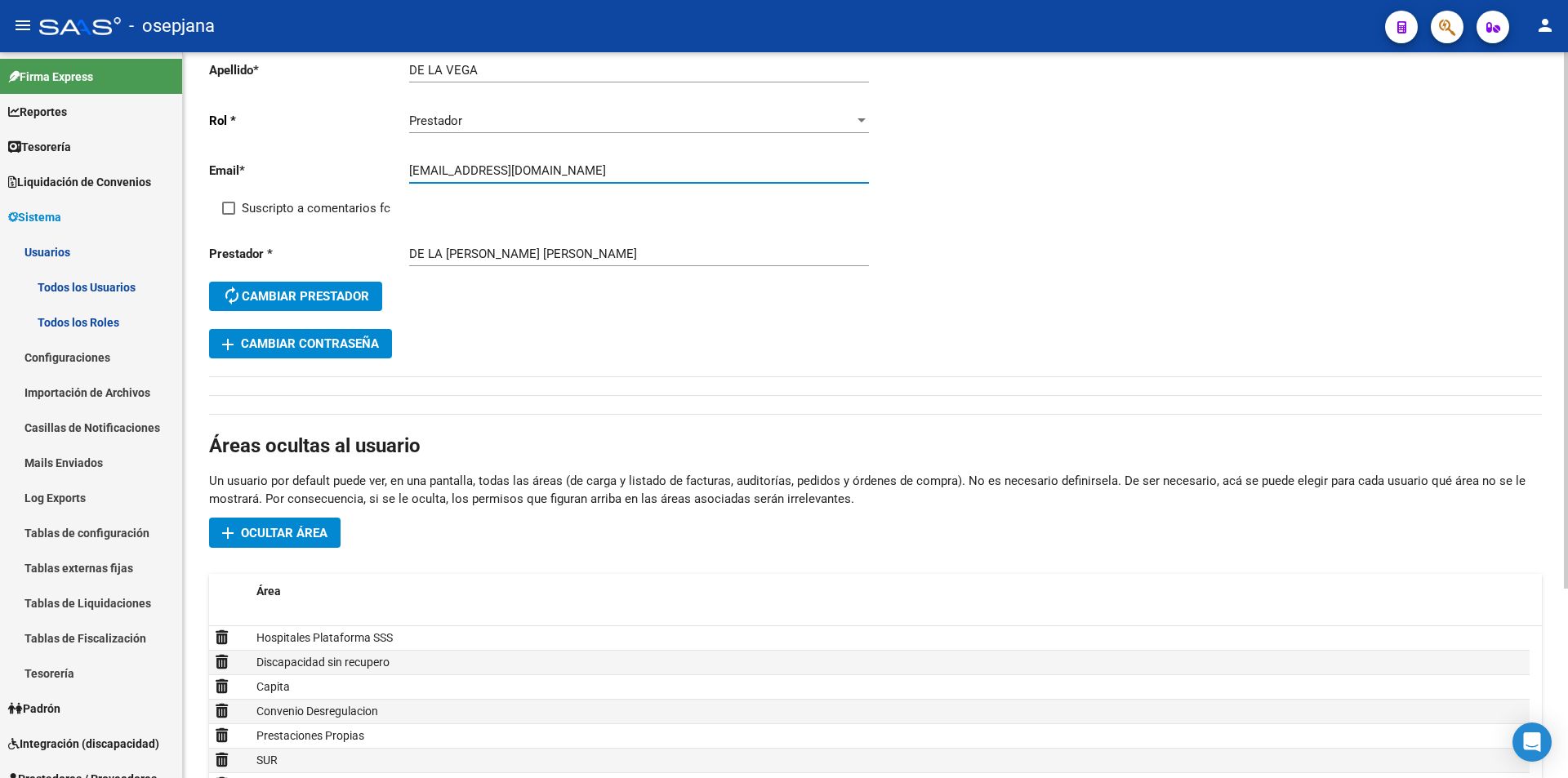
scroll to position [245, 0]
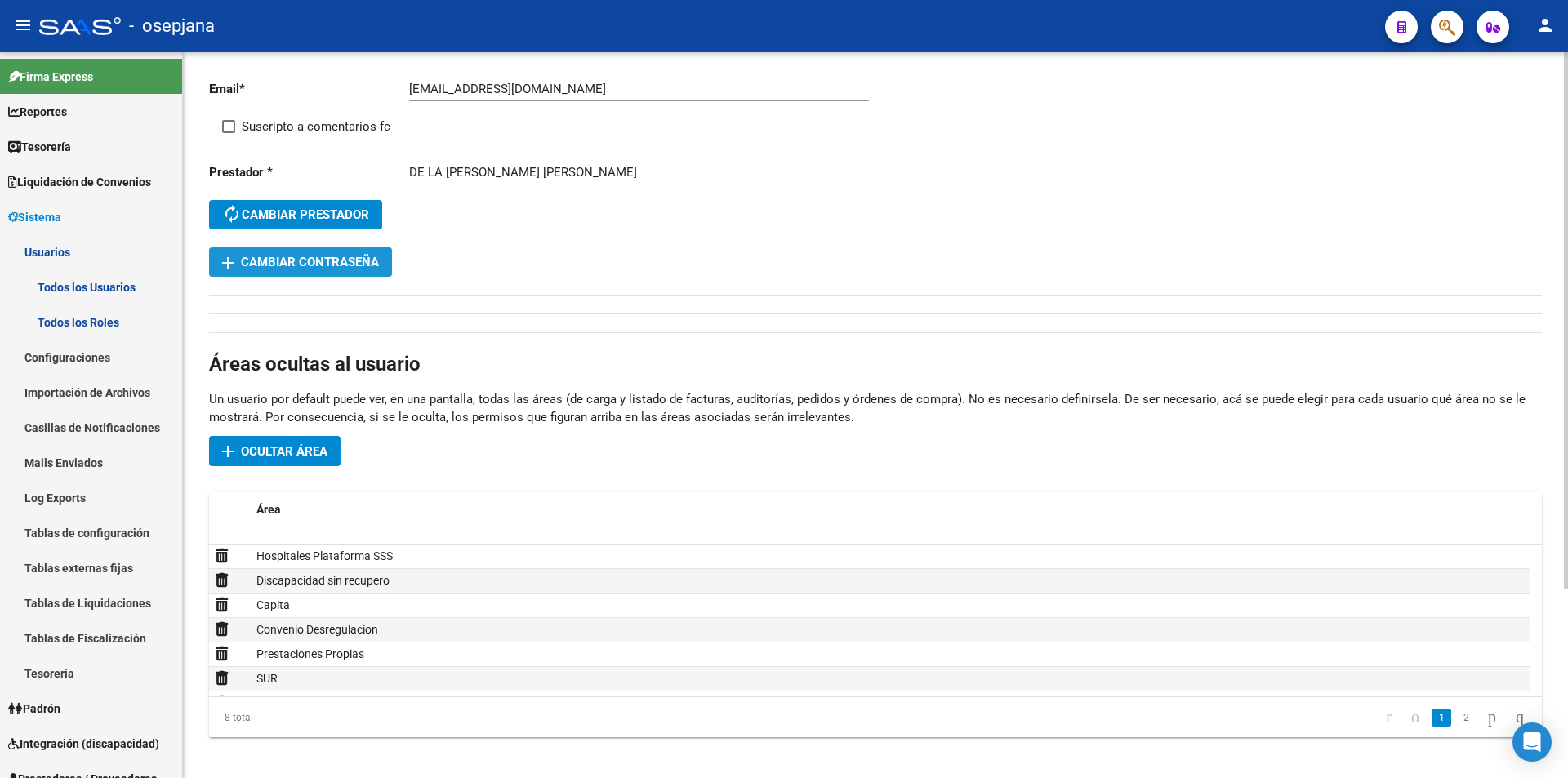
click at [352, 266] on span "add Cambiar Contraseña" at bounding box center [300, 261] width 156 height 15
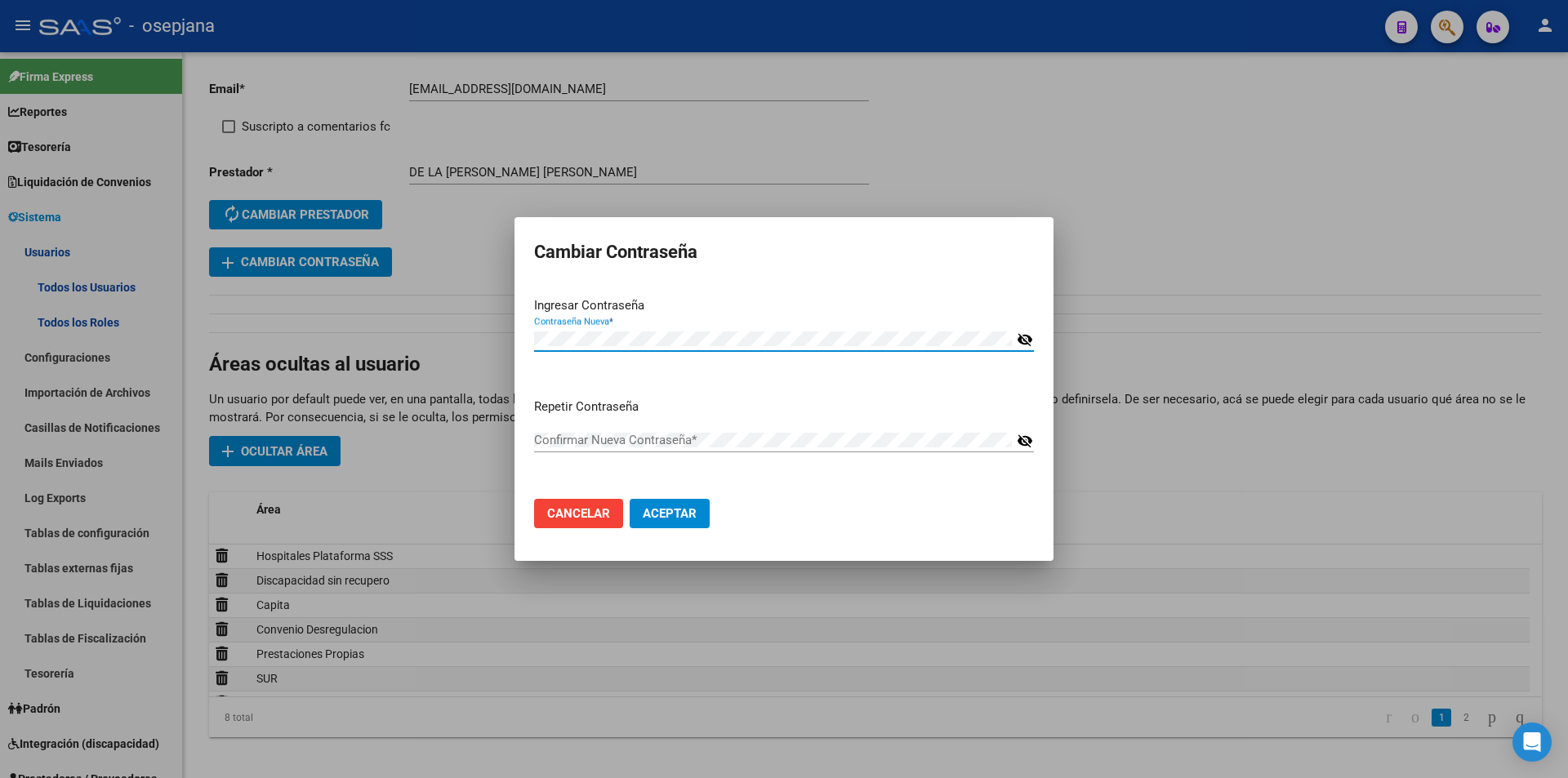
click at [624, 429] on div "Confirmar Nueva Contraseña *" at bounding box center [772, 440] width 478 height 25
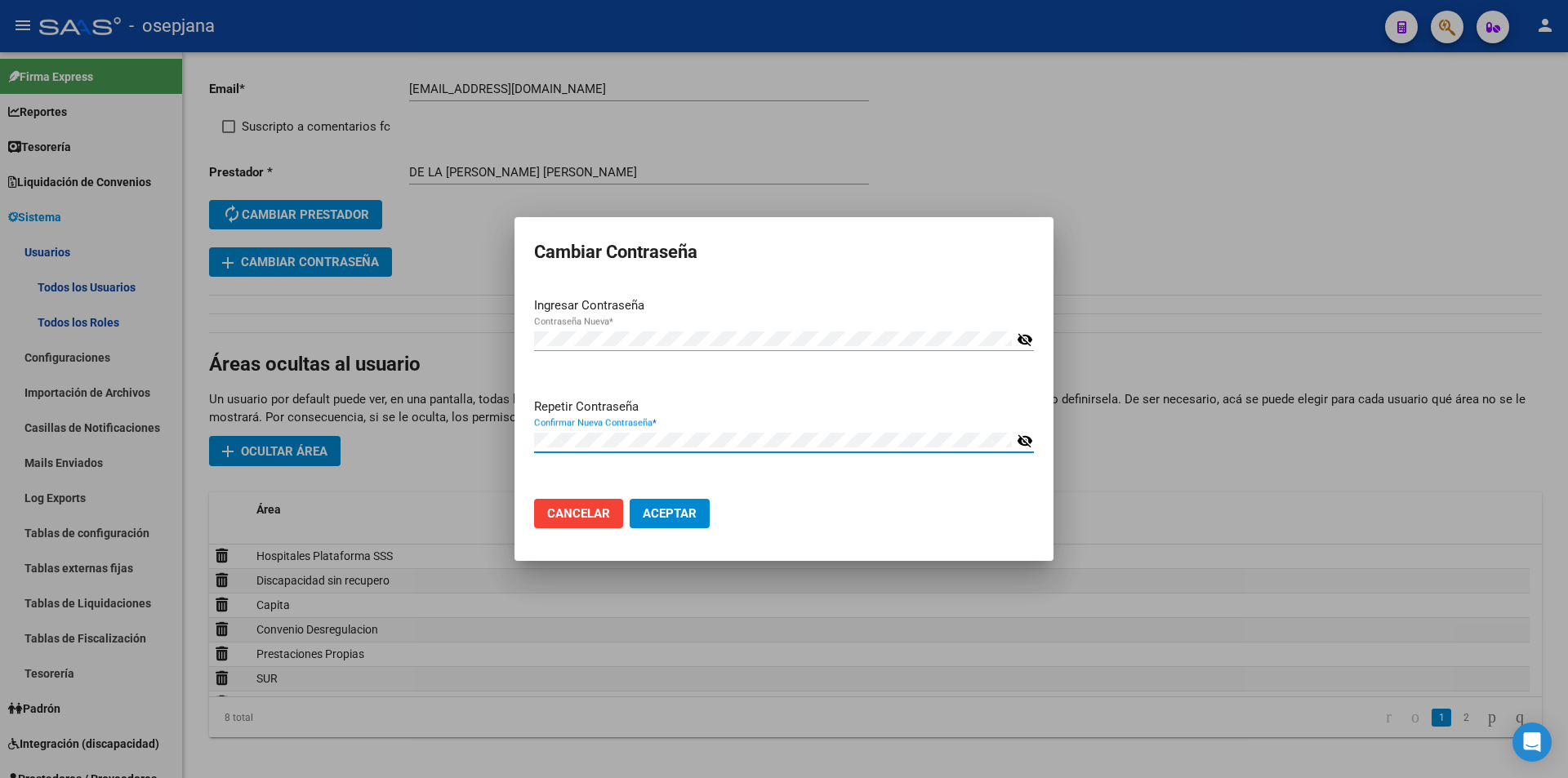
click at [668, 516] on span "Aceptar" at bounding box center [669, 512] width 54 height 15
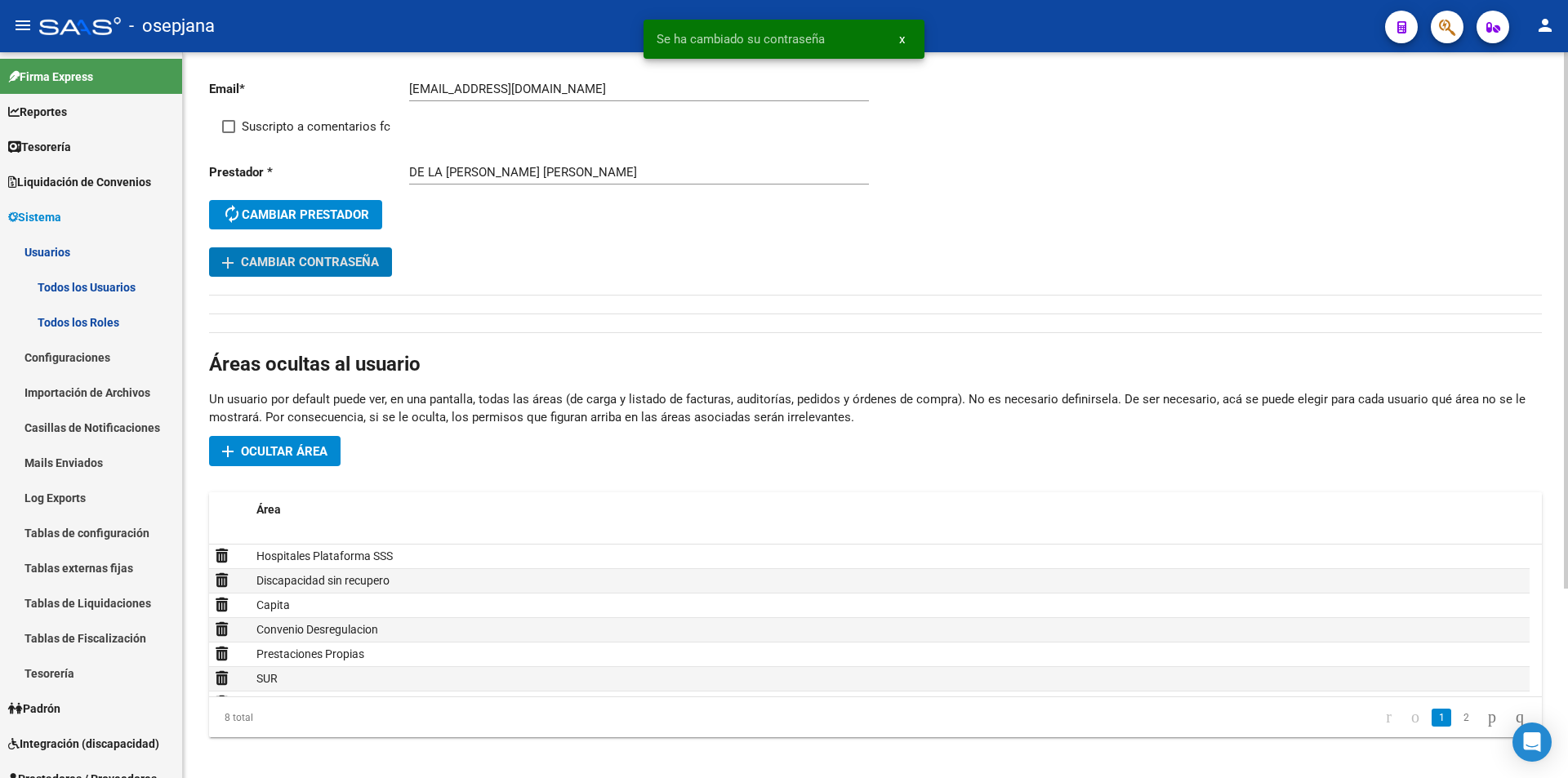
scroll to position [256, 0]
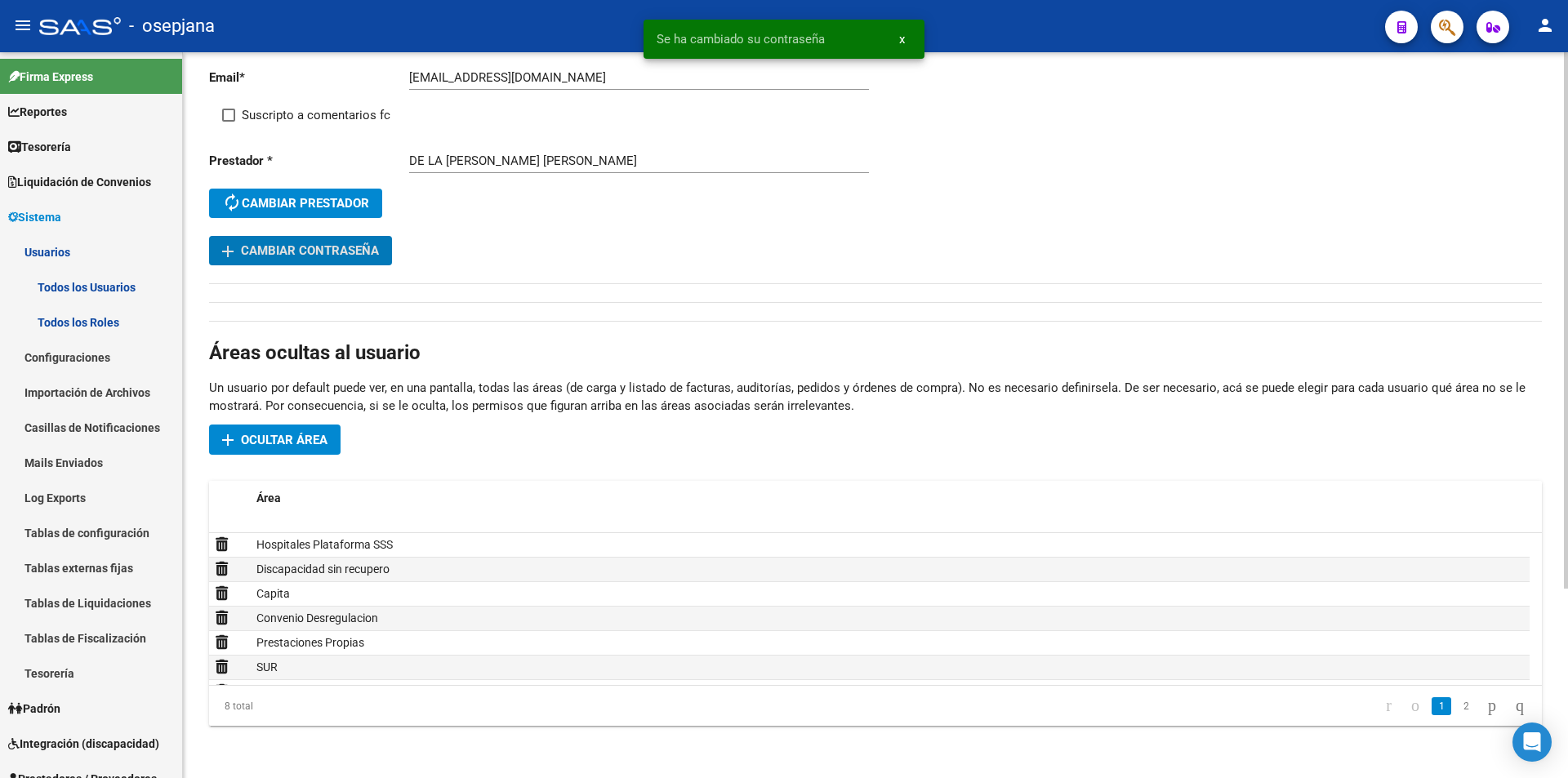
click at [291, 443] on span "Ocultar área" at bounding box center [284, 439] width 86 height 15
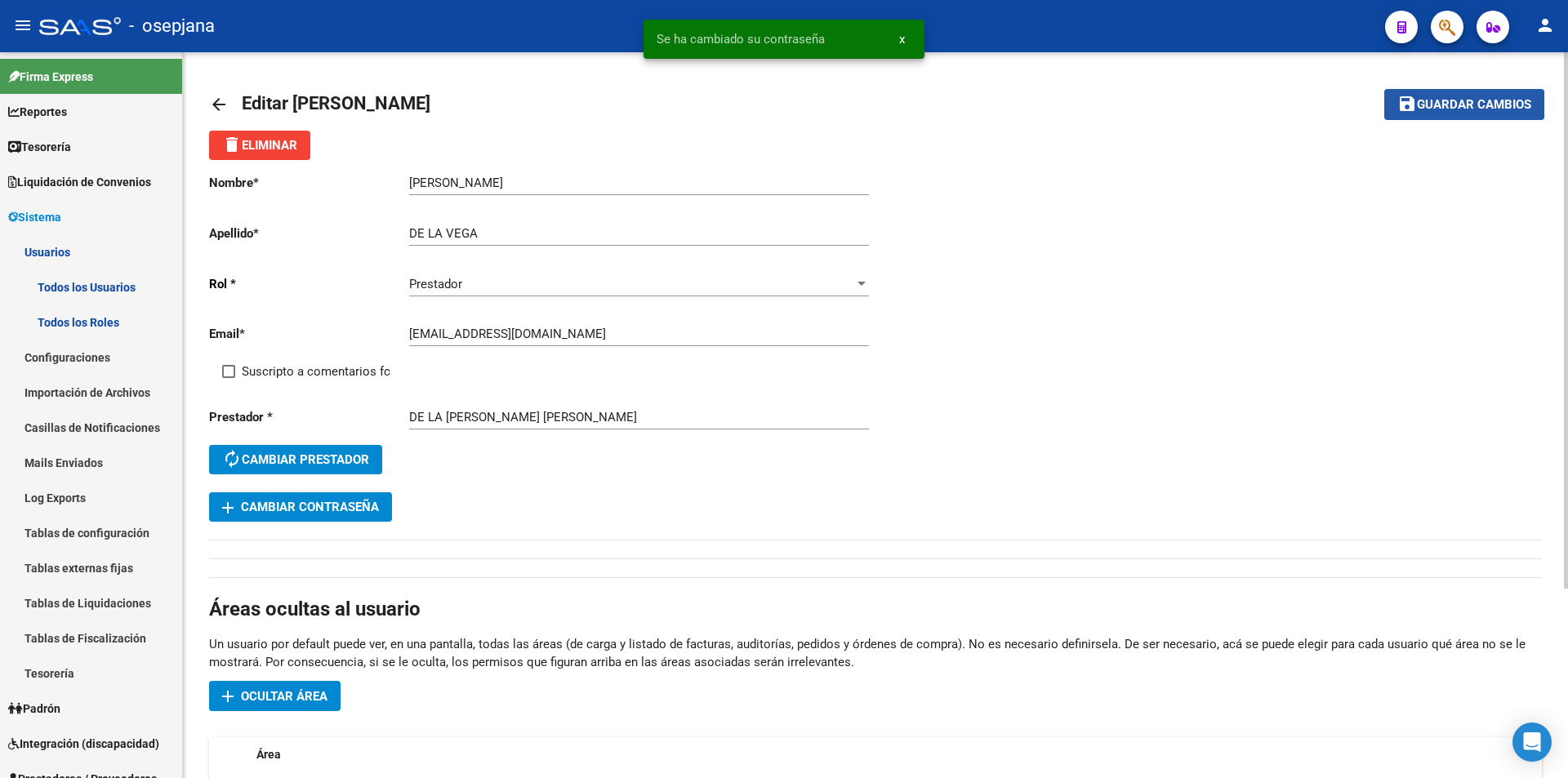
click at [1482, 102] on span "Guardar cambios" at bounding box center [1474, 105] width 115 height 15
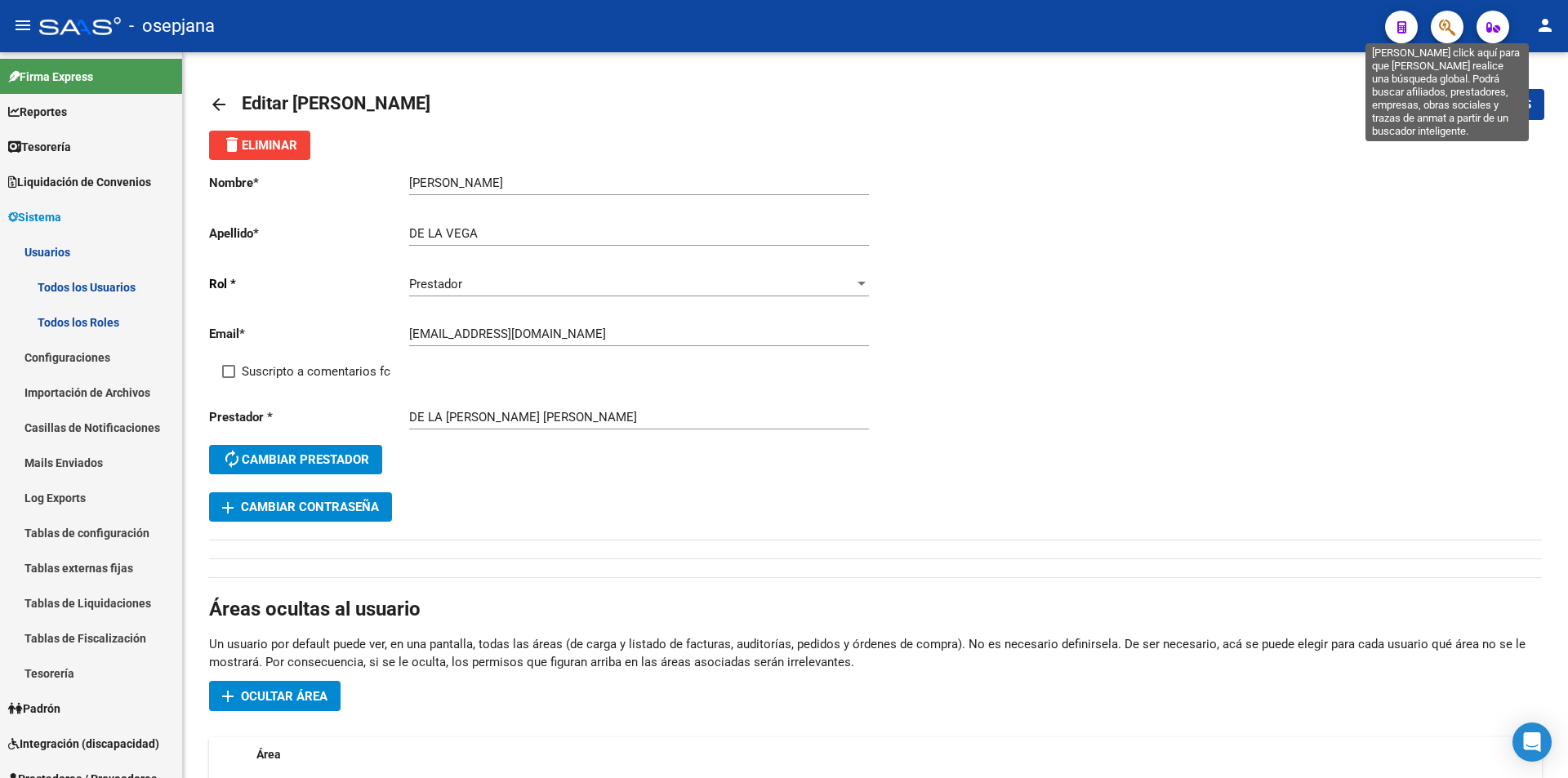
click at [1443, 28] on icon "button" at bounding box center [1447, 27] width 16 height 19
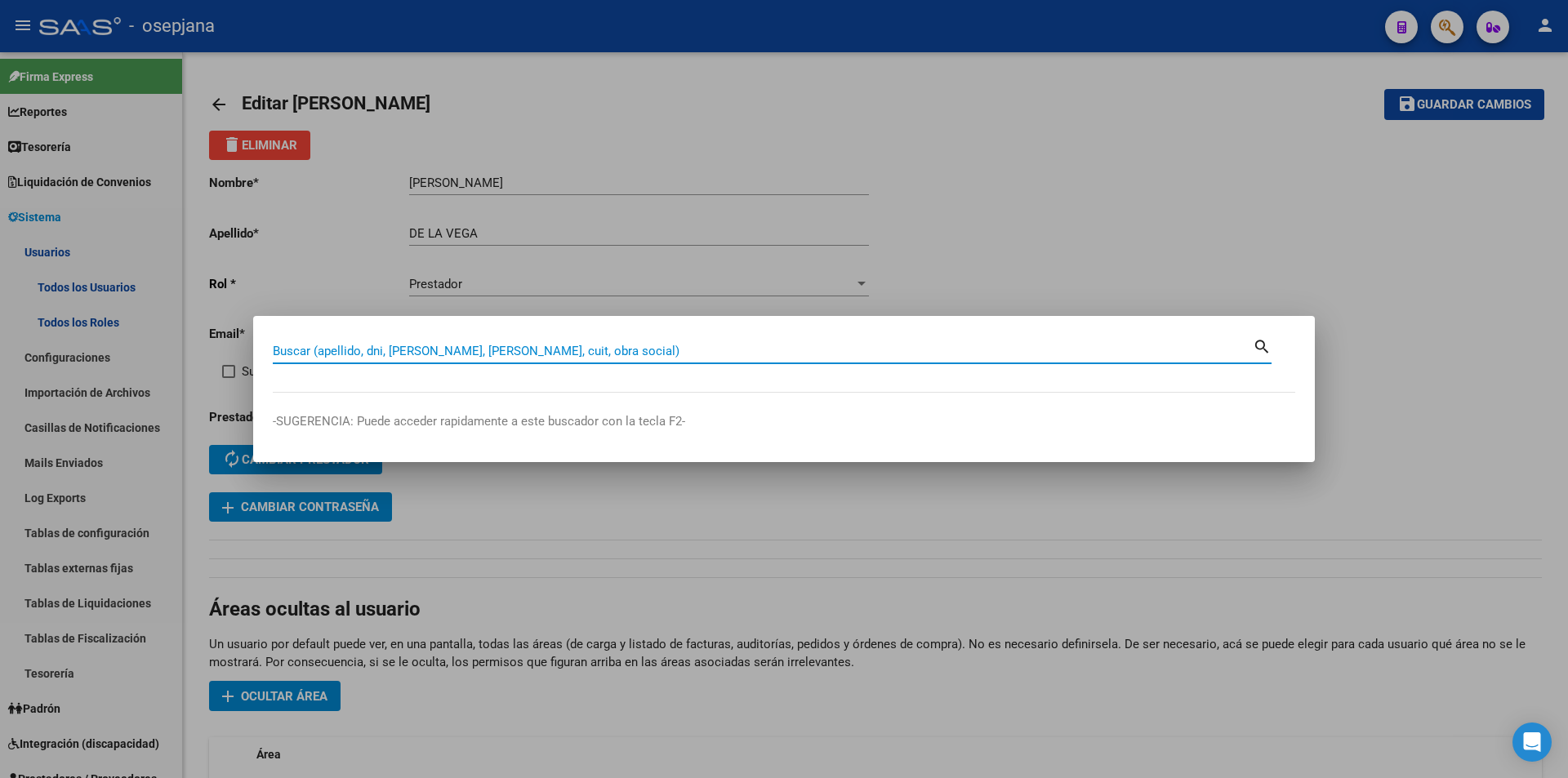
paste input "29615214"
type input "29615214"
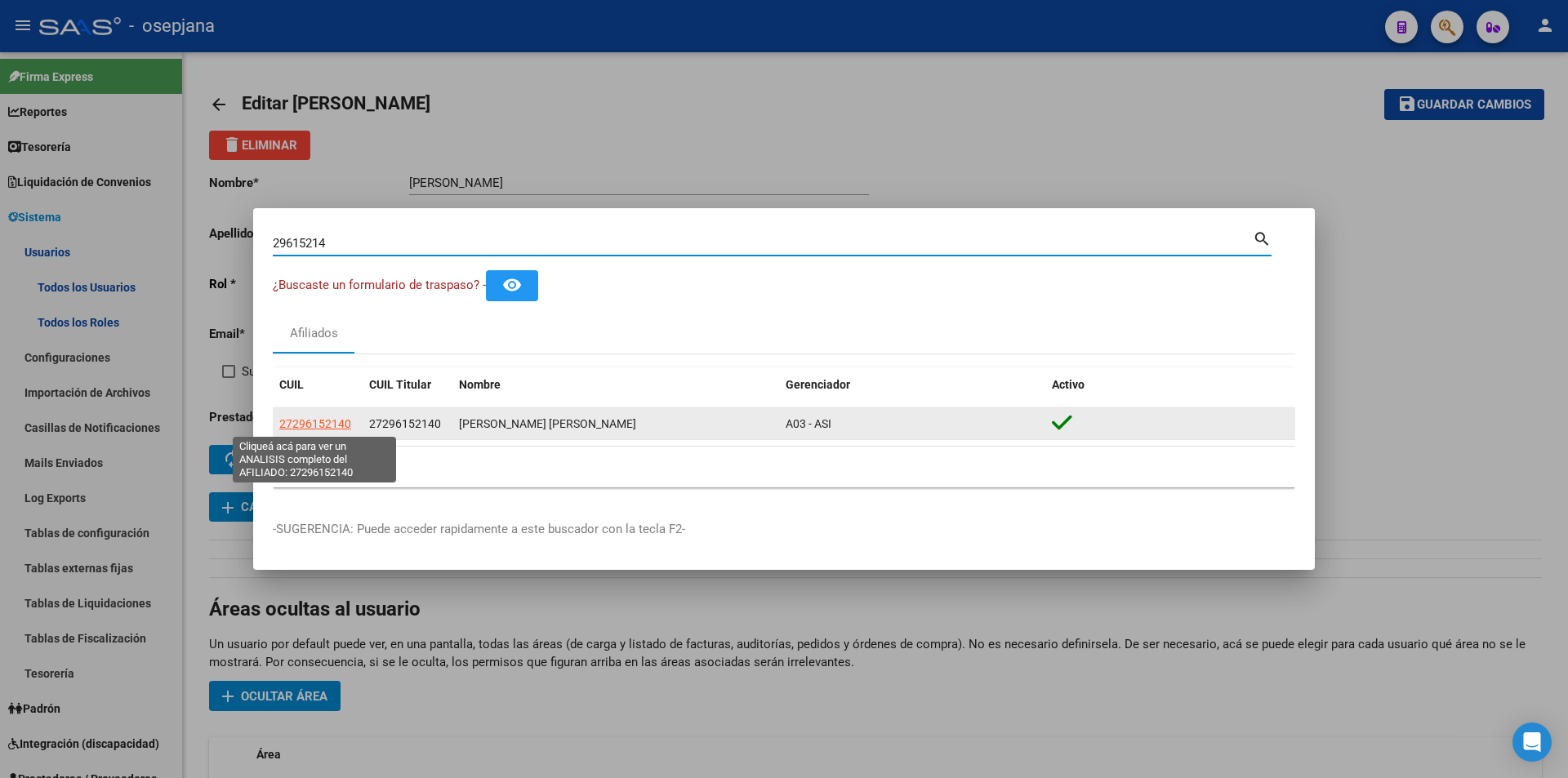
click at [349, 418] on span "27296152140" at bounding box center [315, 423] width 72 height 13
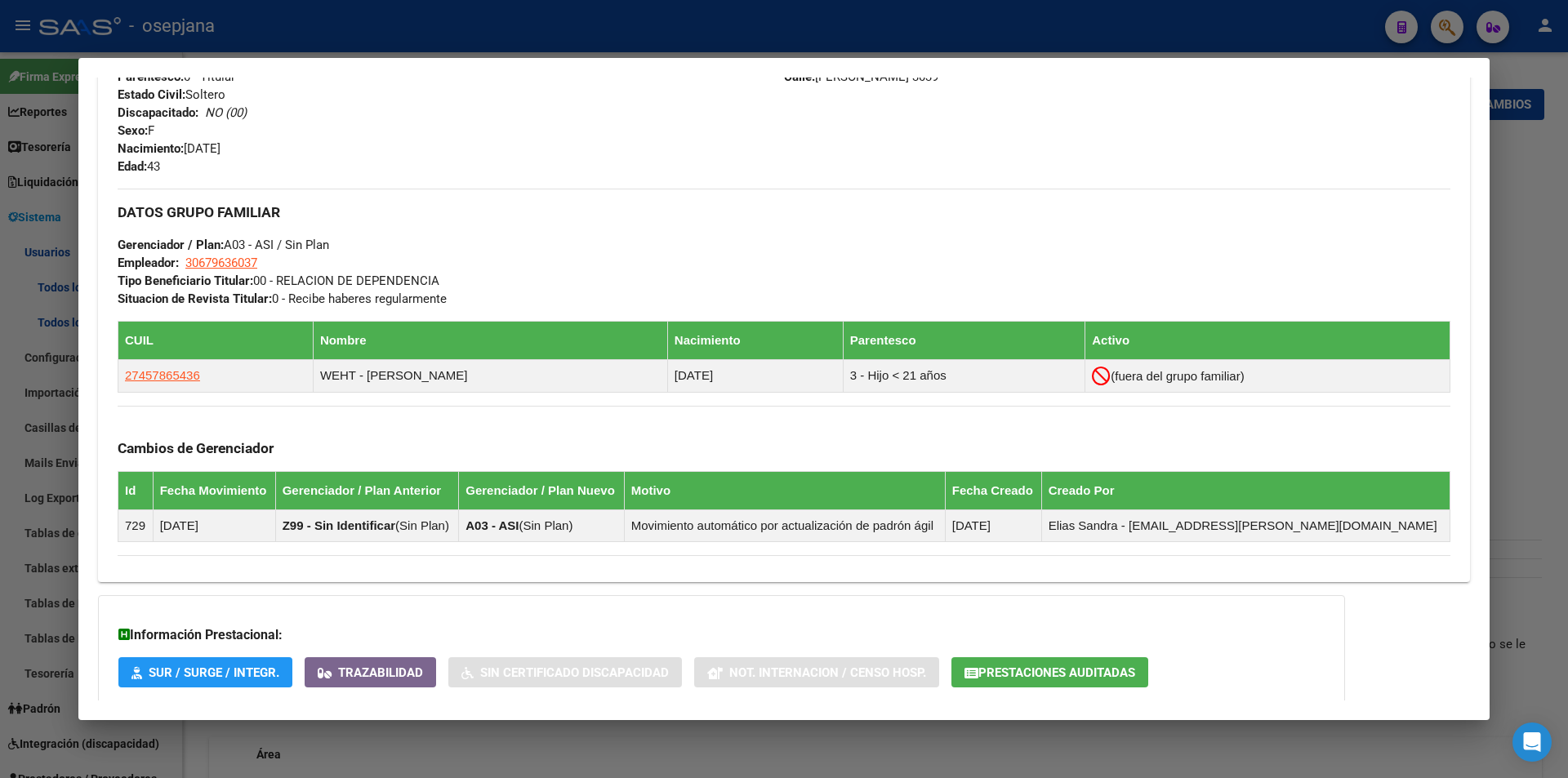
scroll to position [749, 0]
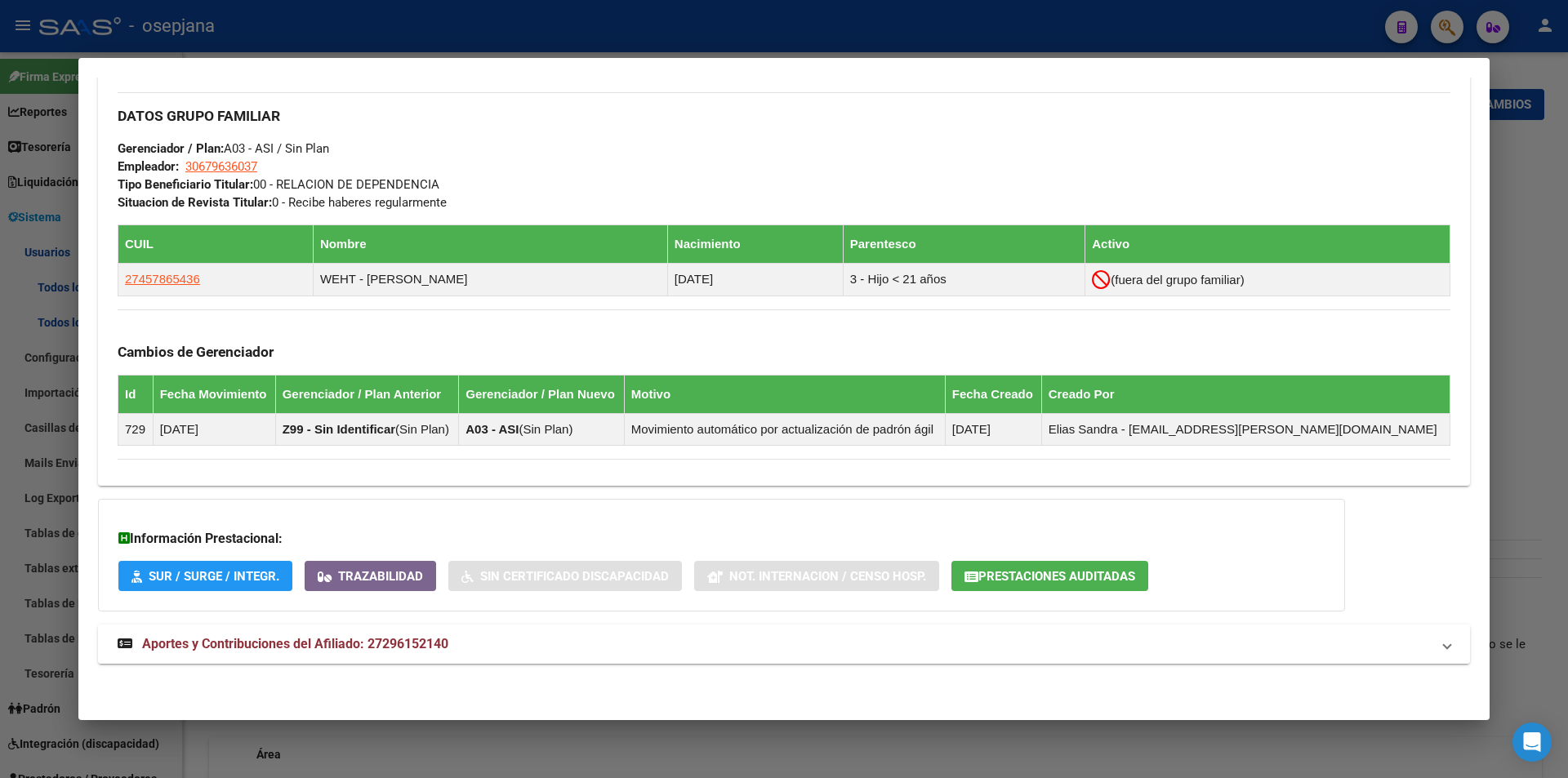
click at [397, 641] on span "Aportes y Contribuciones del Afiliado: 27296152140" at bounding box center [295, 643] width 306 height 15
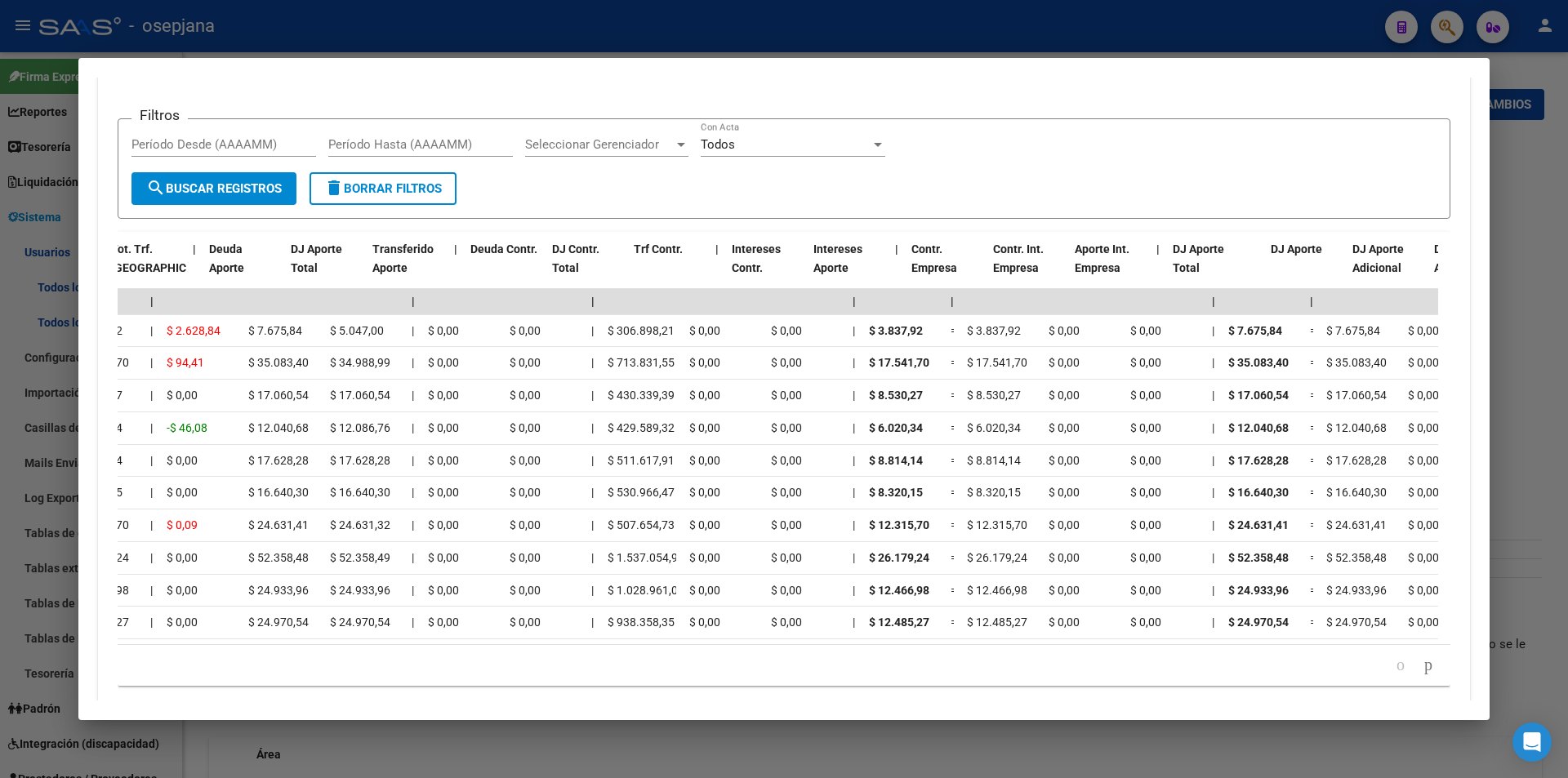
scroll to position [0, 0]
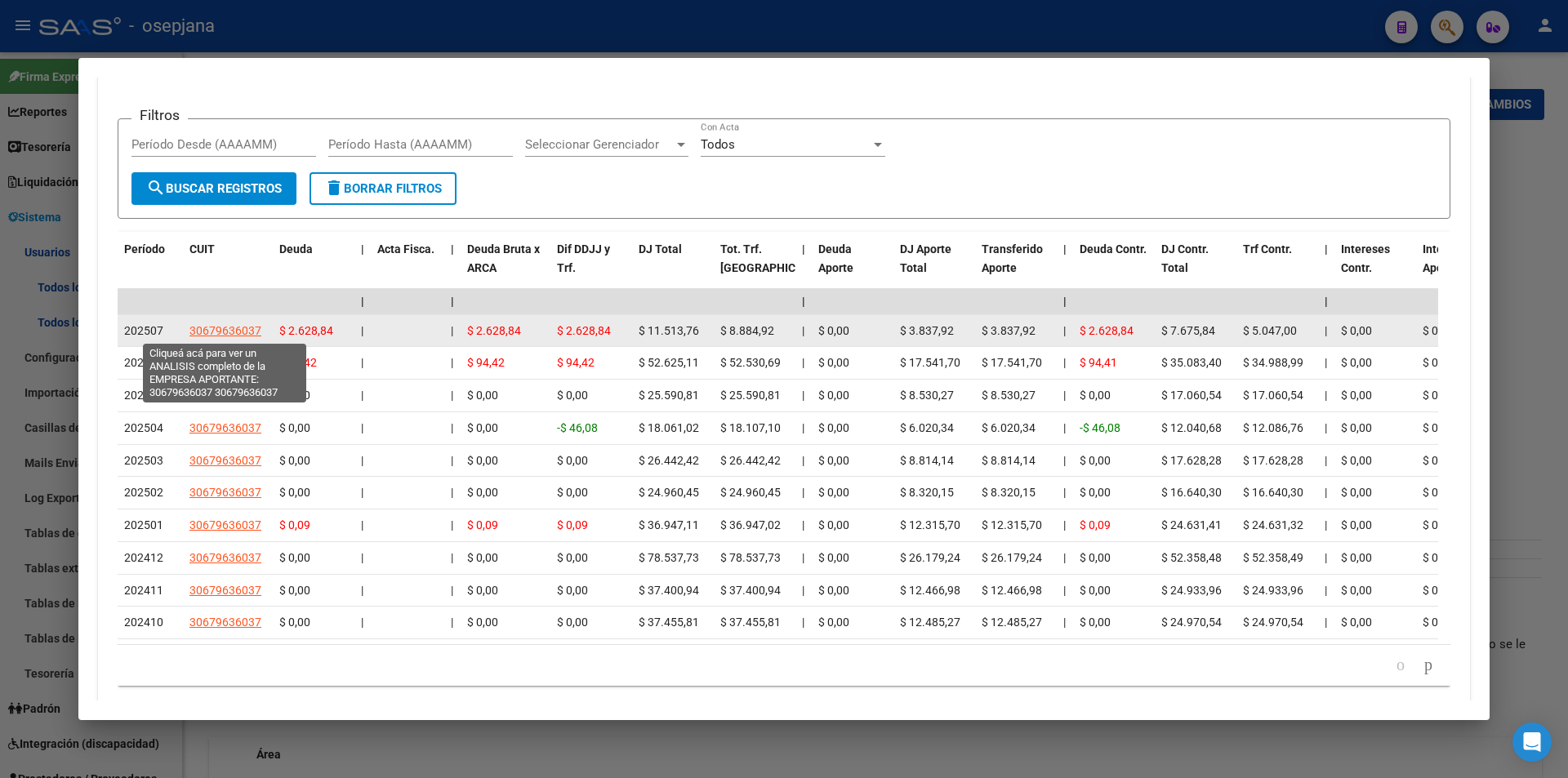
click at [244, 329] on span "30679636037" at bounding box center [226, 330] width 72 height 13
type textarea "30679636037"
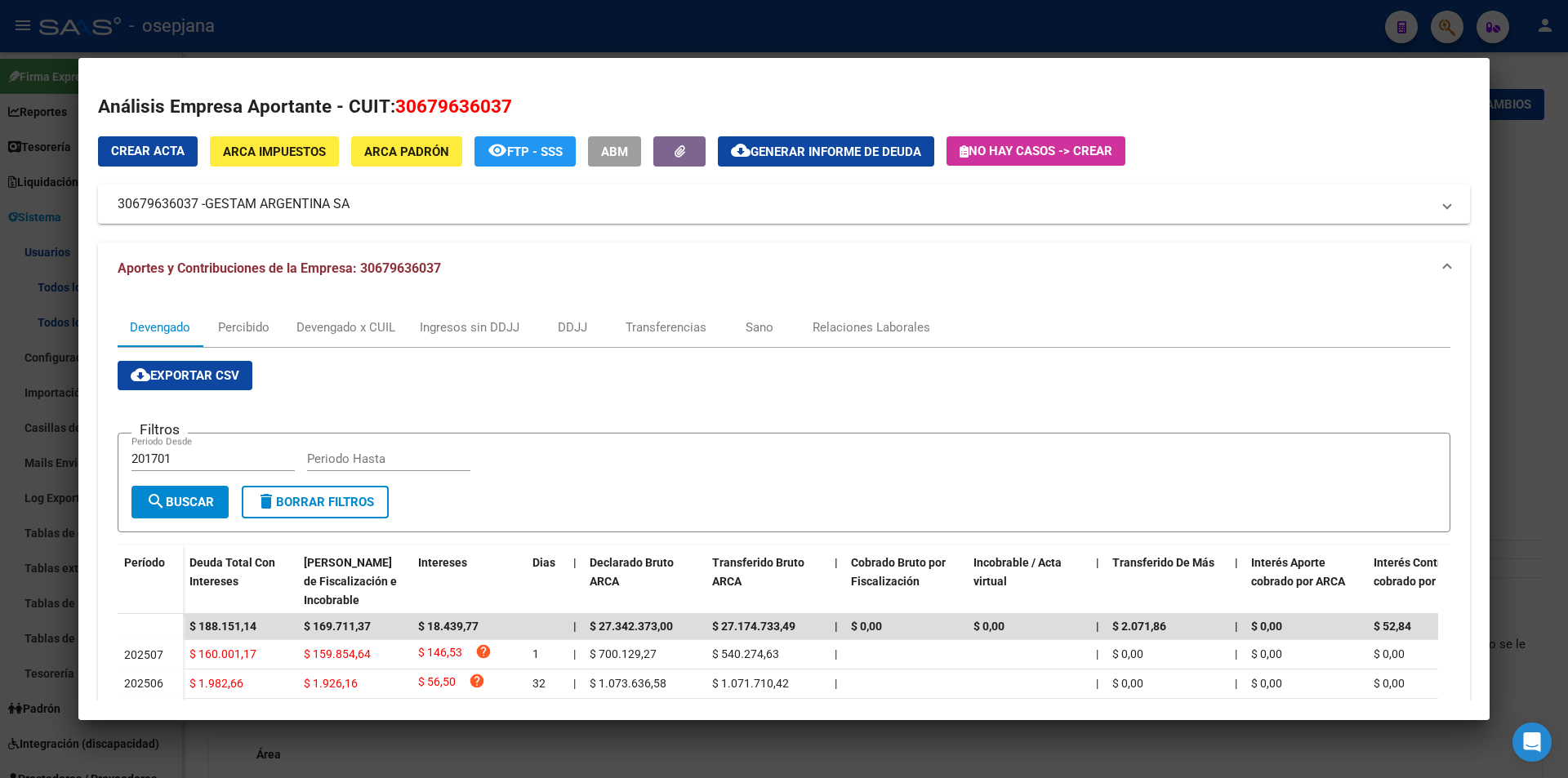
scroll to position [163, 0]
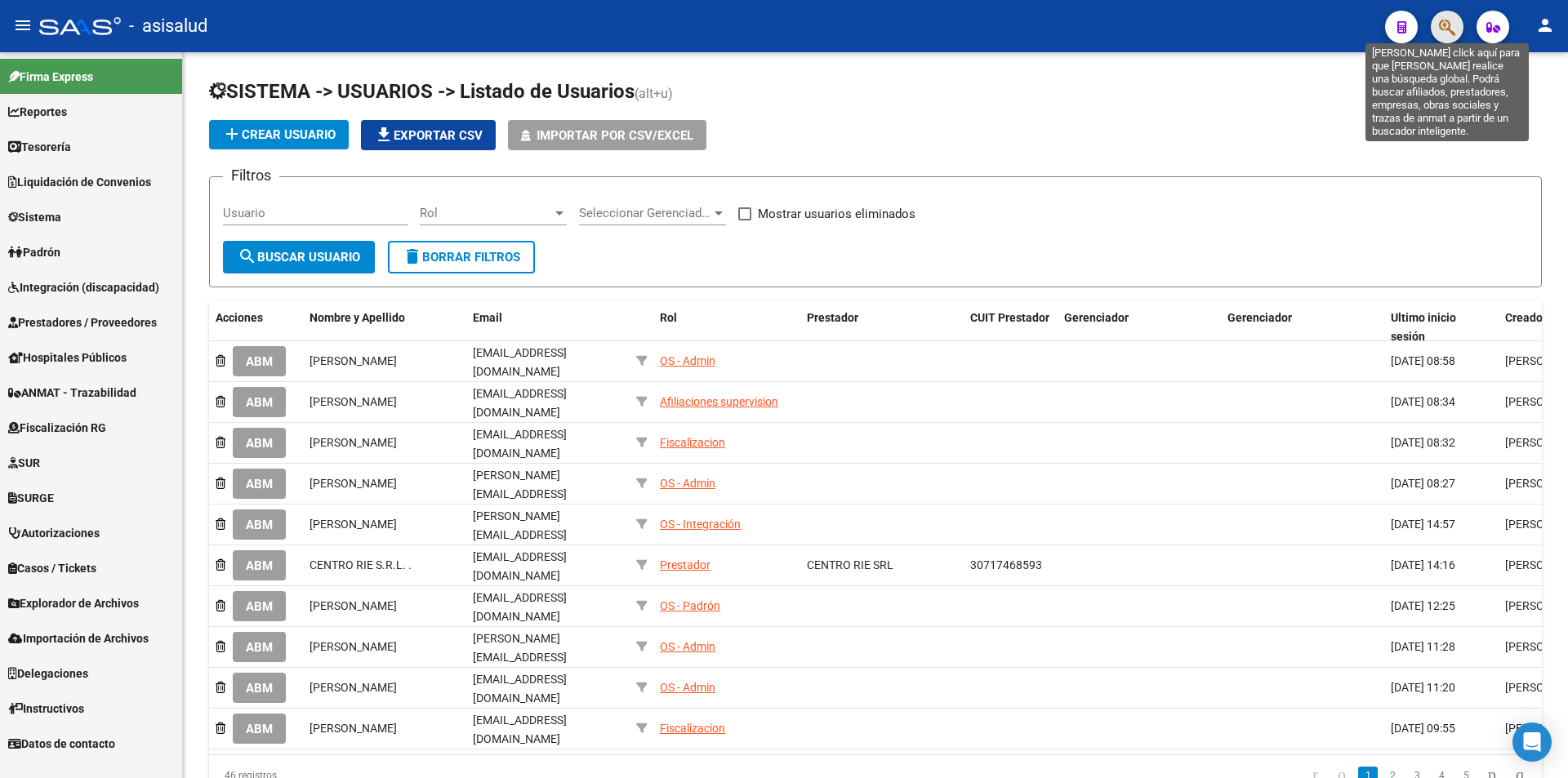
click at [1444, 30] on icon "button" at bounding box center [1447, 27] width 16 height 19
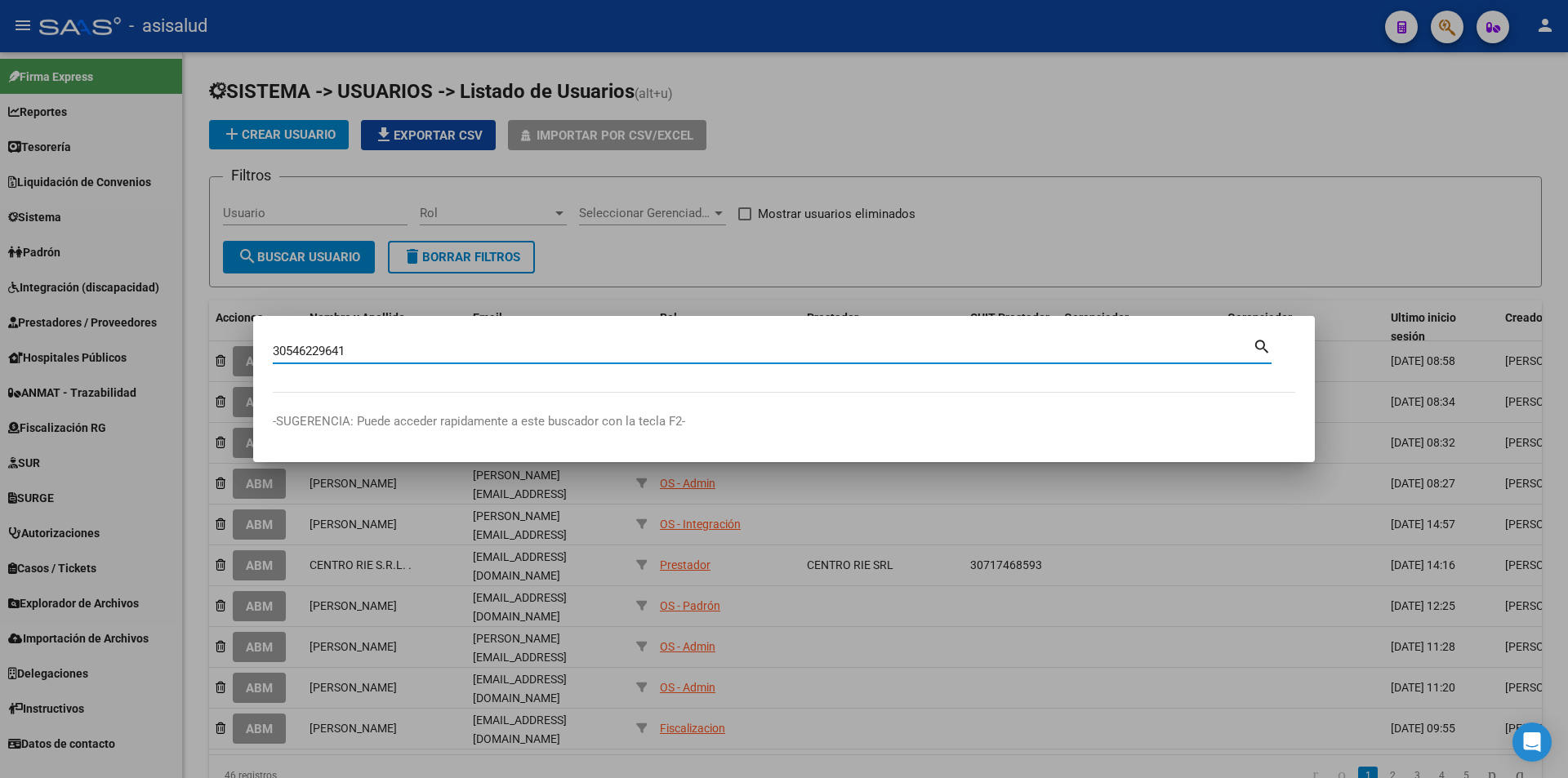
type input "30546229641"
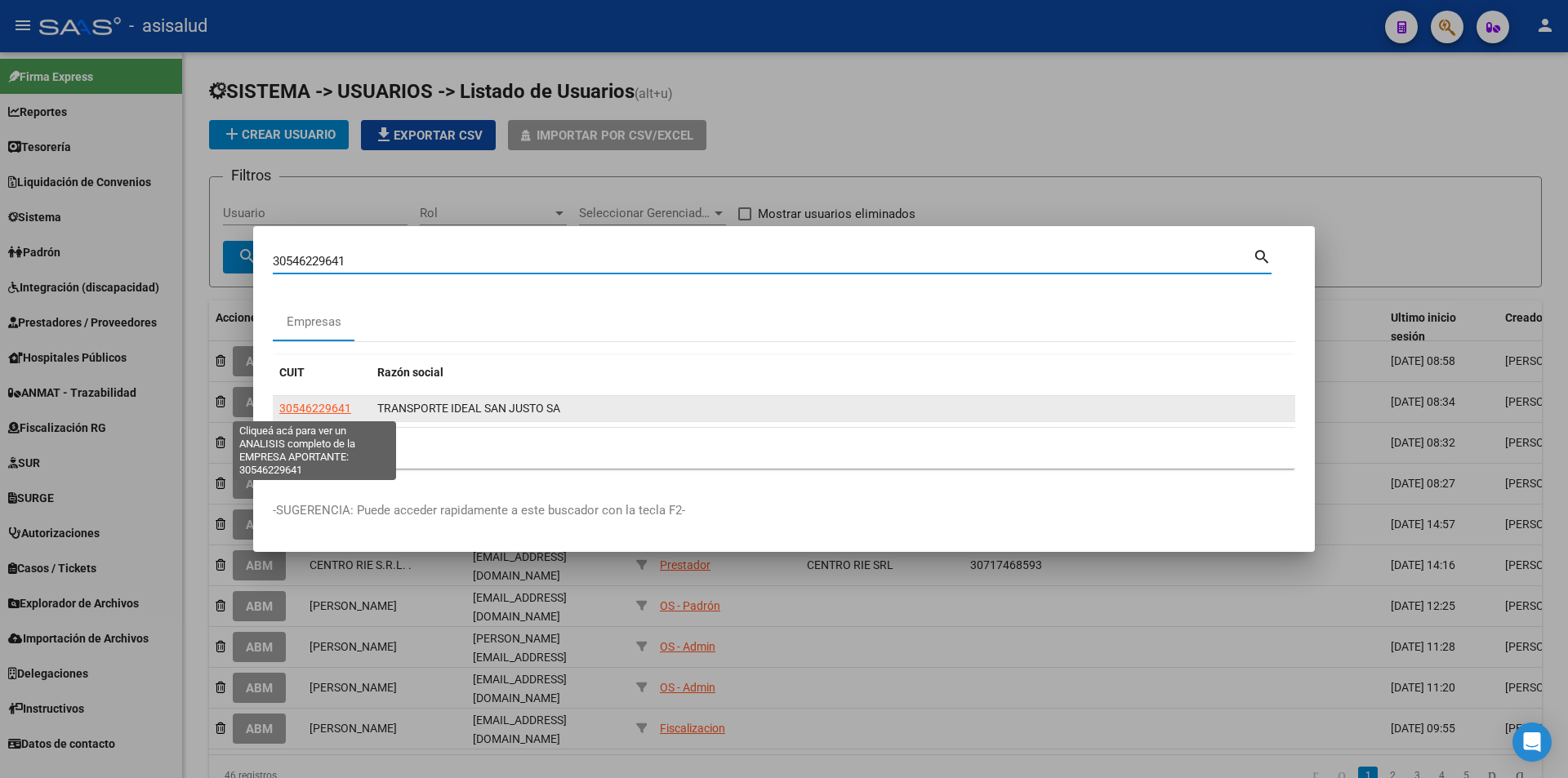
click at [320, 403] on span "30546229641" at bounding box center [315, 407] width 72 height 13
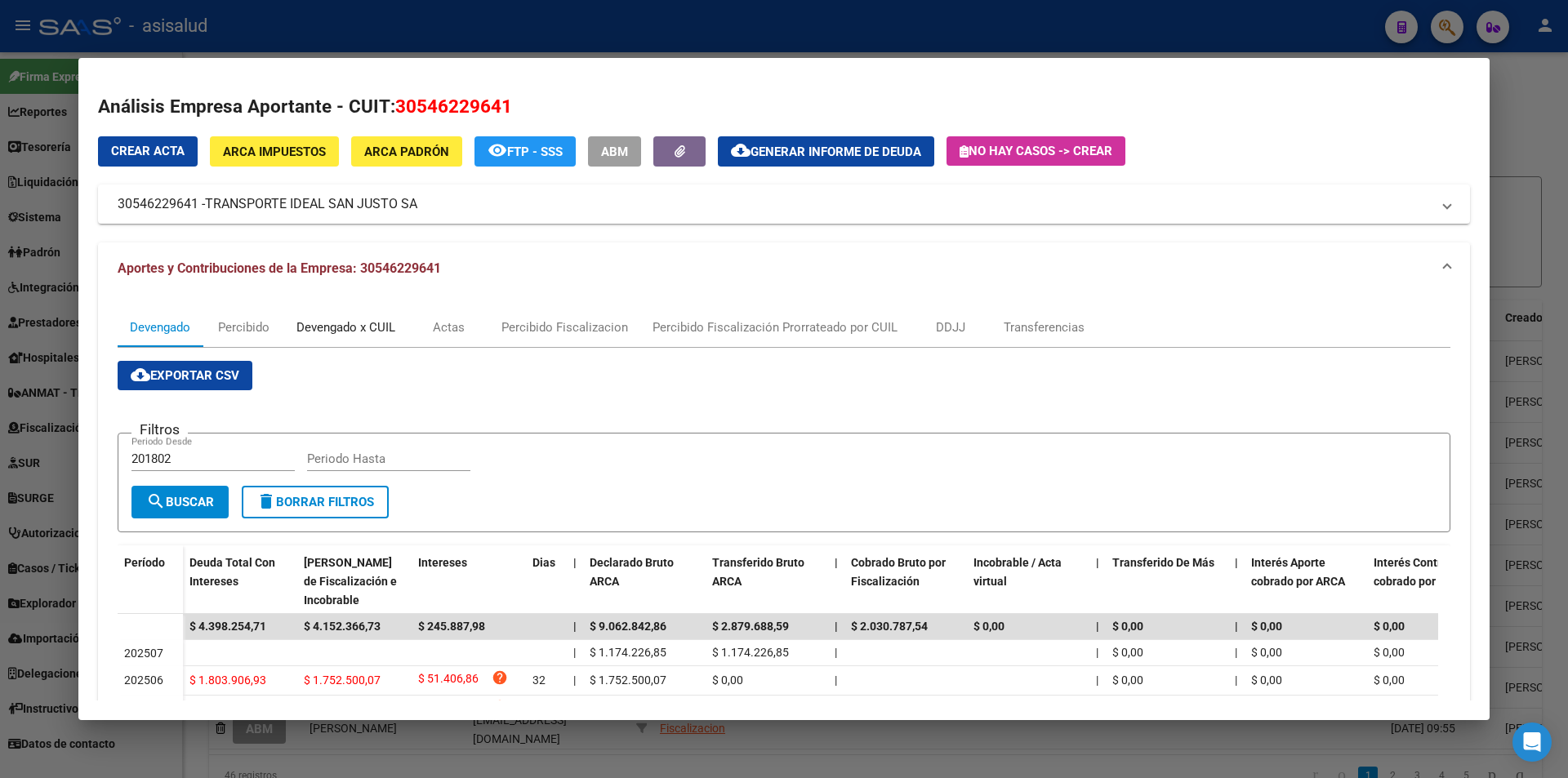
click at [371, 325] on div "Devengado x CUIL" at bounding box center [346, 327] width 99 height 18
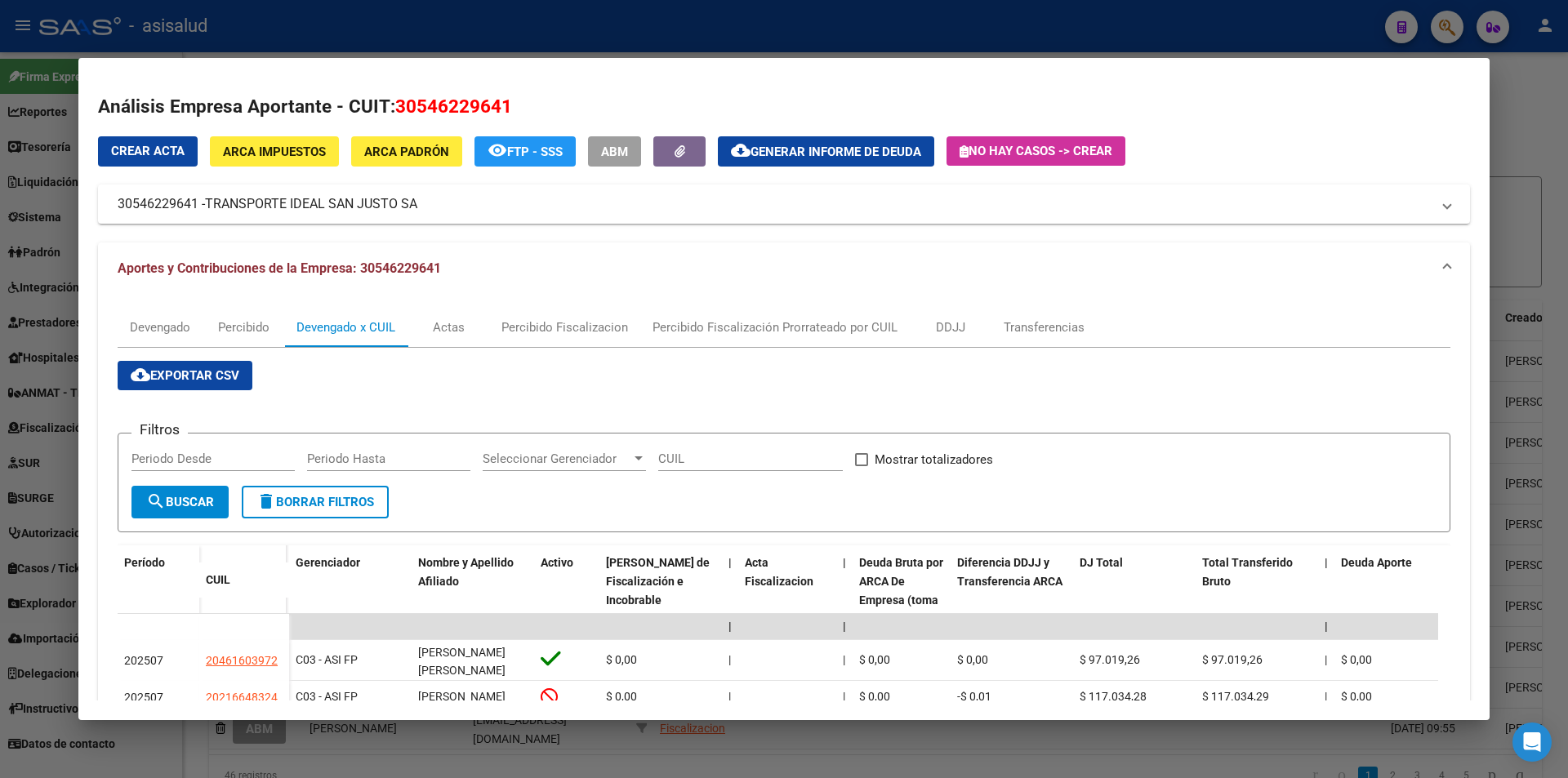
click at [226, 454] on input "Periodo Desde" at bounding box center [213, 458] width 163 height 15
type input "202507"
click at [872, 459] on label "Mostrar totalizadores" at bounding box center [923, 459] width 138 height 20
click at [861, 466] on input "Mostrar totalizadores" at bounding box center [860, 466] width 1 height 1
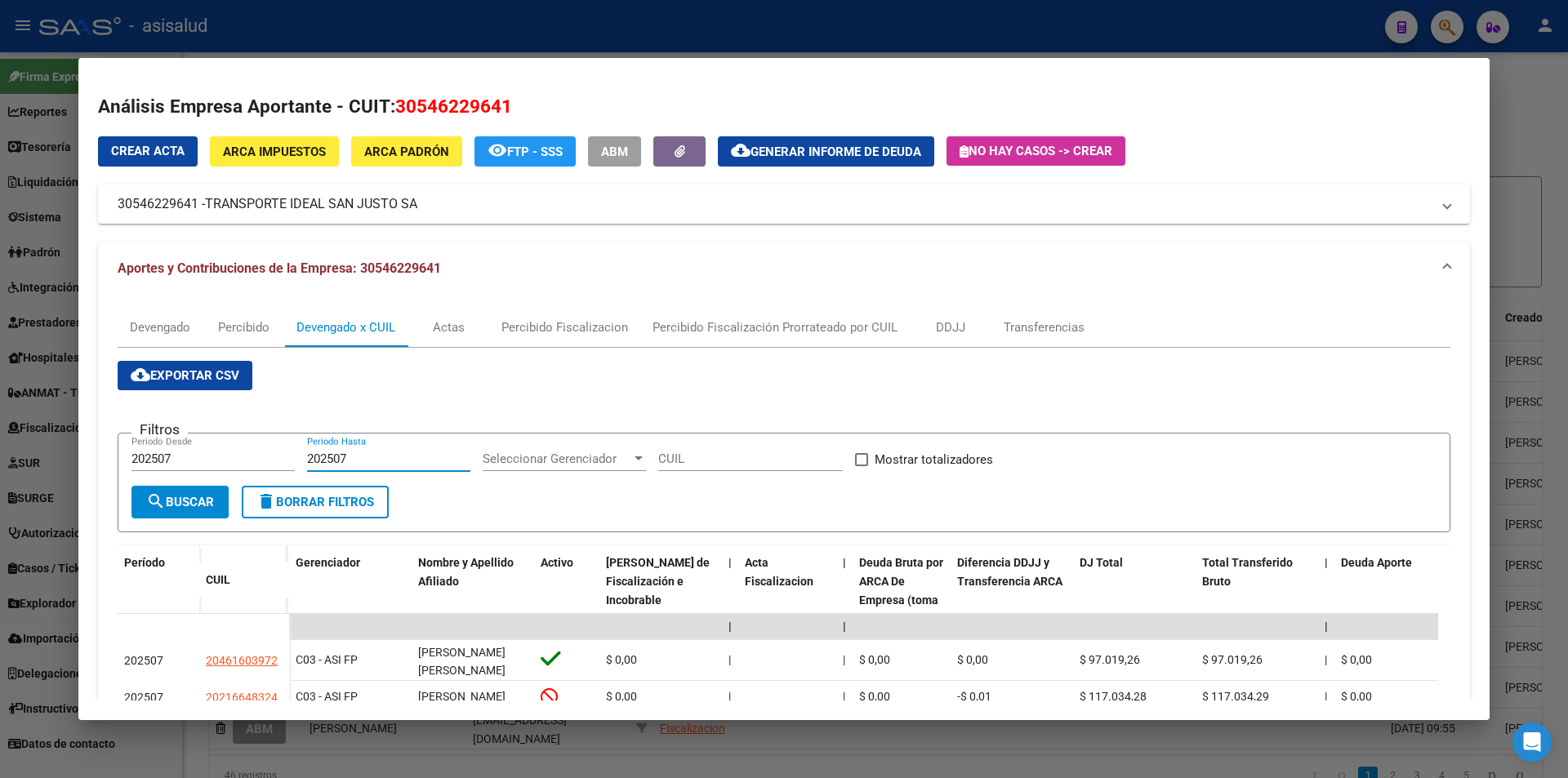
checkbox input "true"
click at [179, 501] on span "search Buscar" at bounding box center [179, 501] width 68 height 15
click at [224, 374] on span "cloud_download Exportar CSV" at bounding box center [185, 375] width 109 height 15
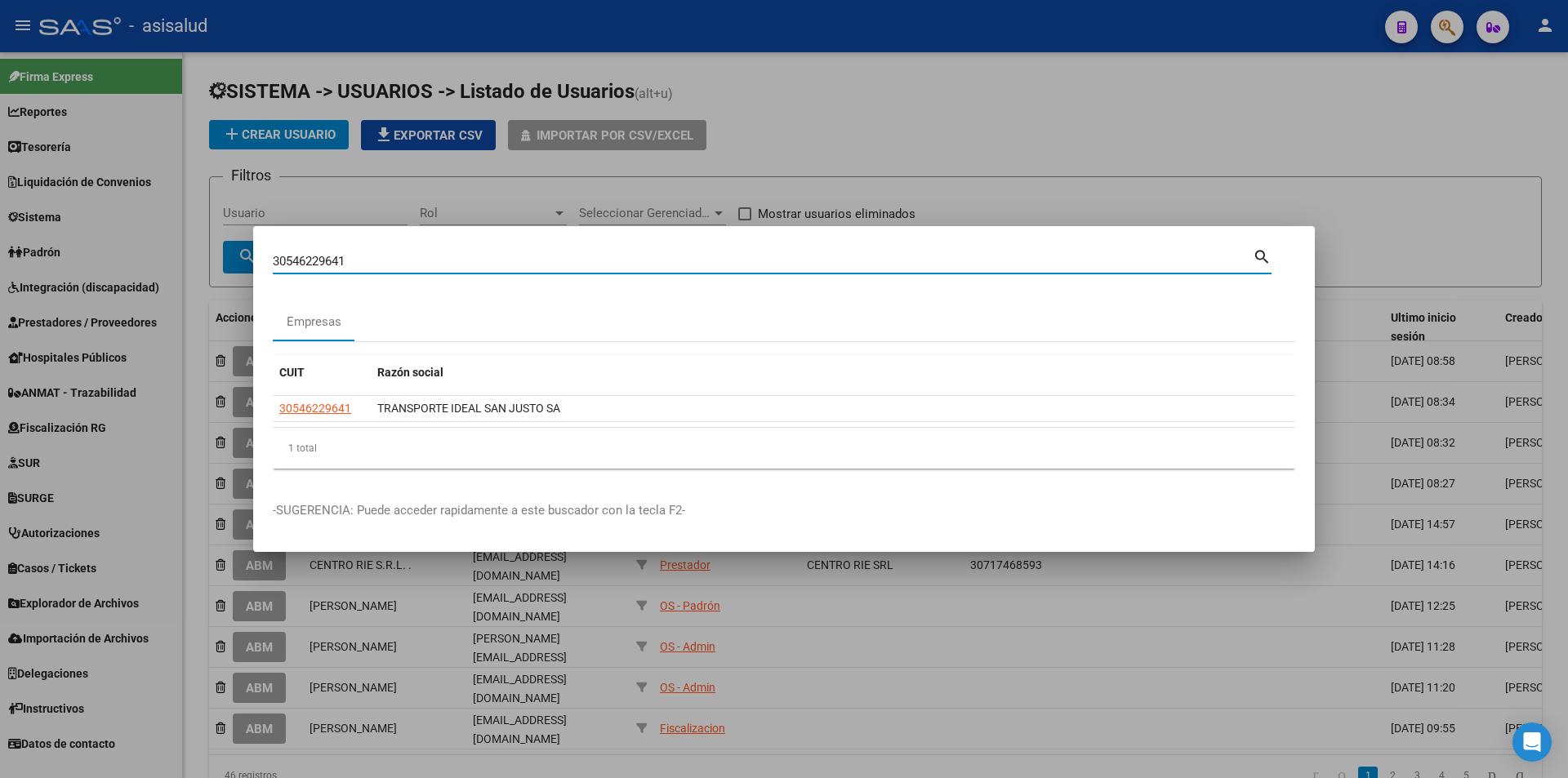
drag, startPoint x: 248, startPoint y: 259, endPoint x: 207, endPoint y: 256, distance: 41.1
click at [207, 256] on div "30546229641 Buscar (apellido, dni, cuil, nro traspaso, cuit, obra social) searc…" at bounding box center [784, 389] width 1568 height 778
type input "30546320339"
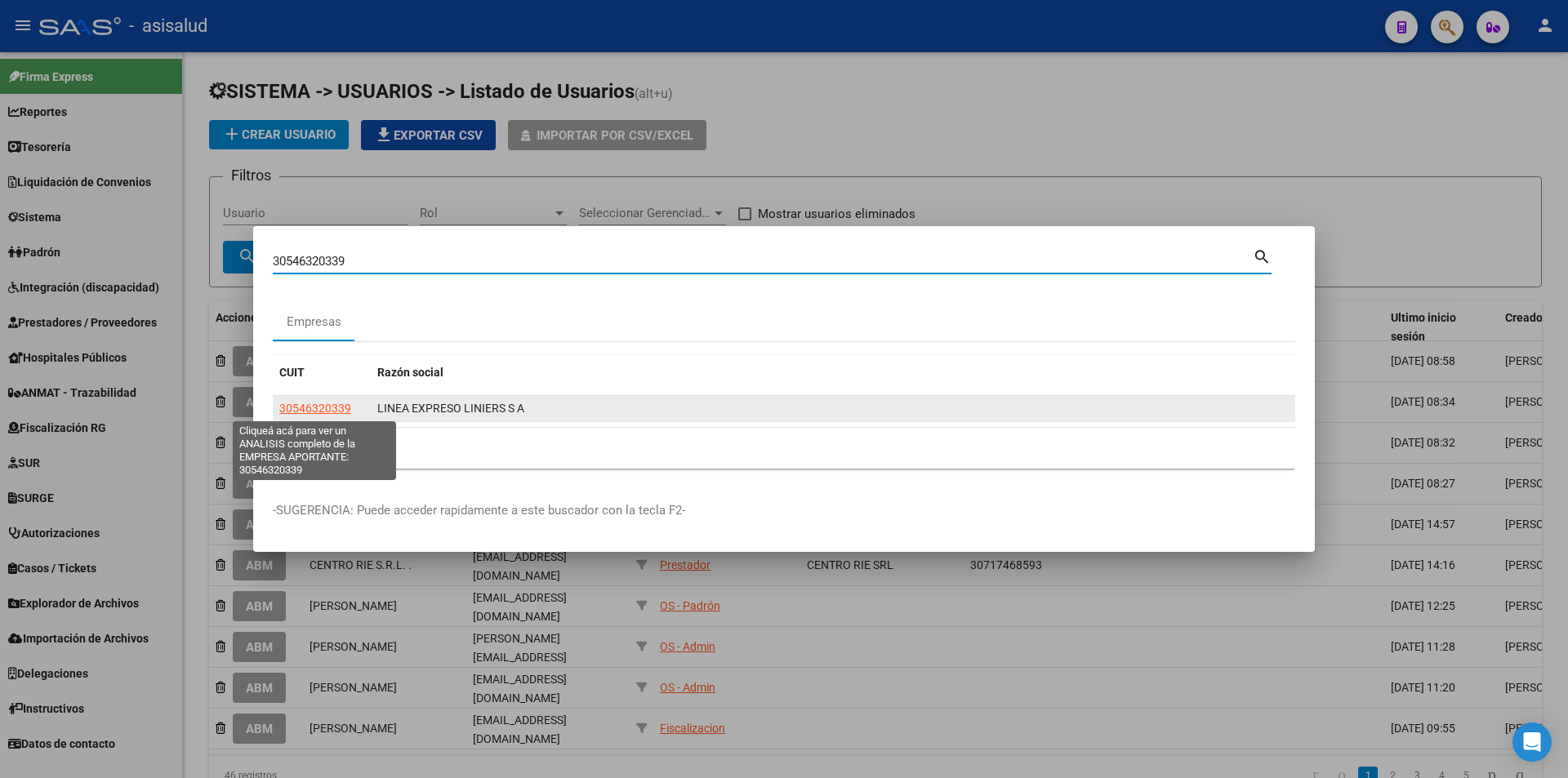
click at [336, 403] on span "30546320339" at bounding box center [315, 407] width 72 height 13
type textarea "30546320339"
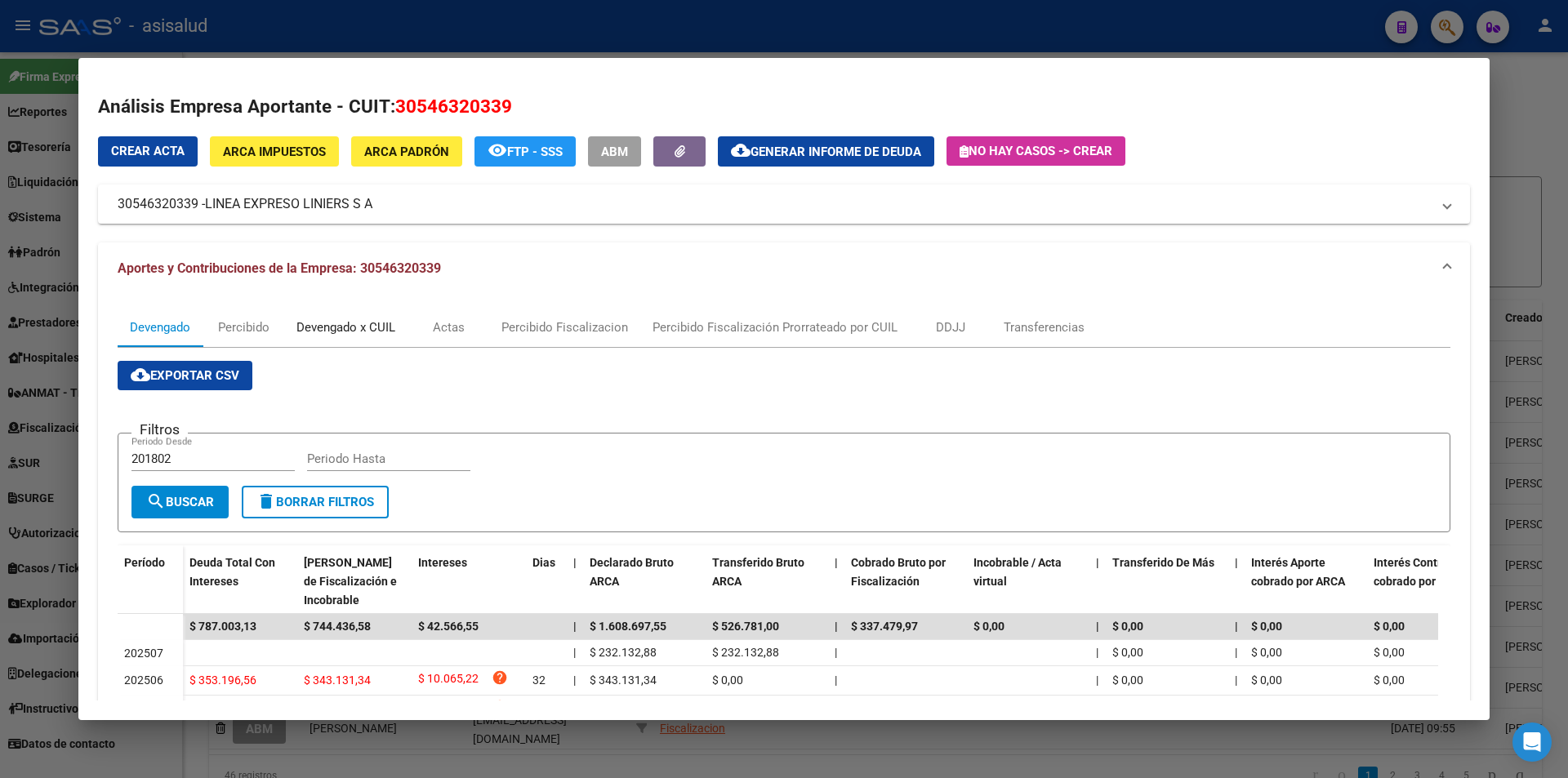
click at [349, 329] on div "Devengado x CUIL" at bounding box center [346, 327] width 99 height 18
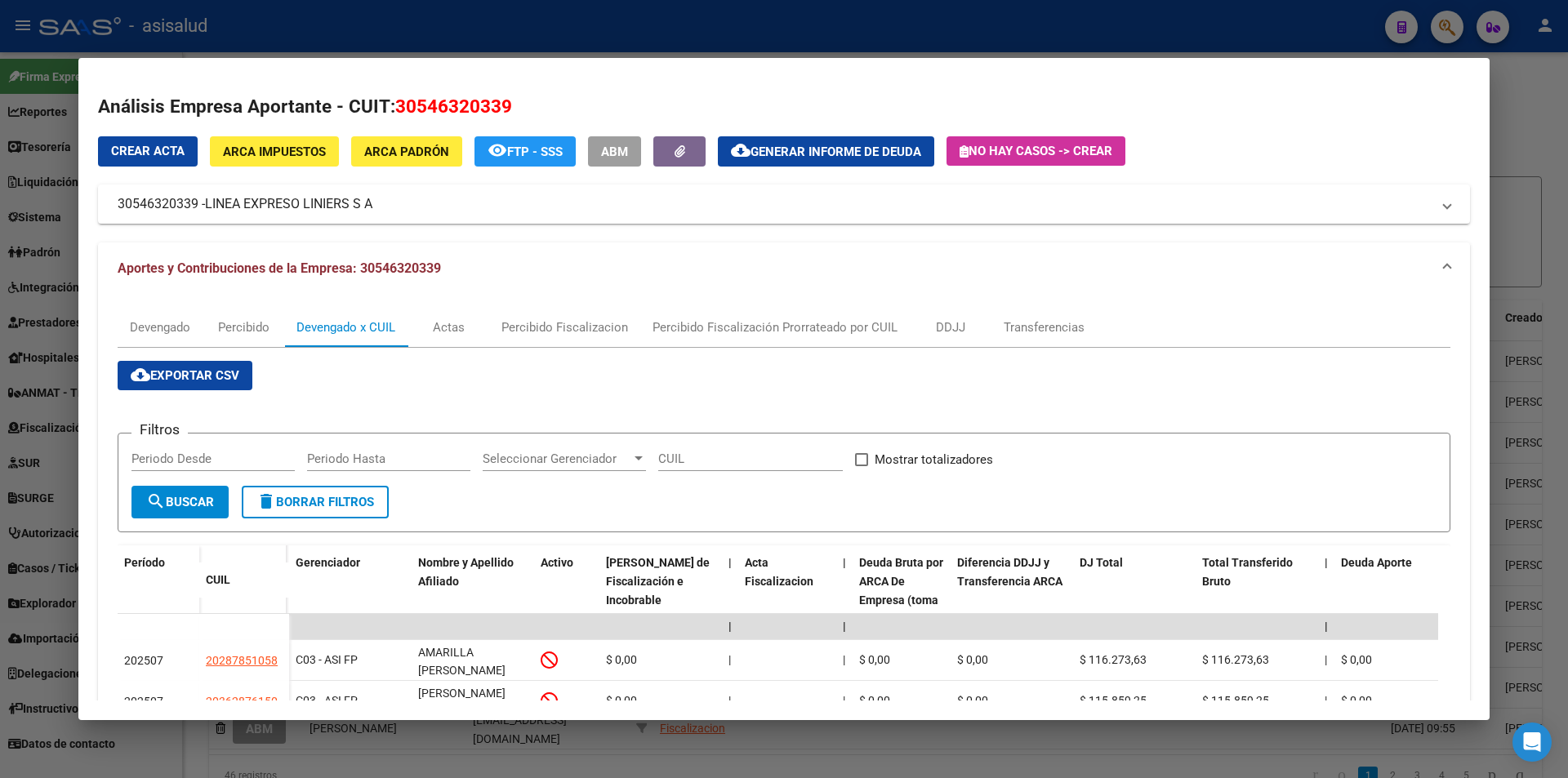
click at [219, 460] on input "Periodo Desde" at bounding box center [213, 458] width 163 height 15
type input "202507"
click at [860, 466] on input "Mostrar totalizadores" at bounding box center [860, 466] width 1 height 1
checkbox input "true"
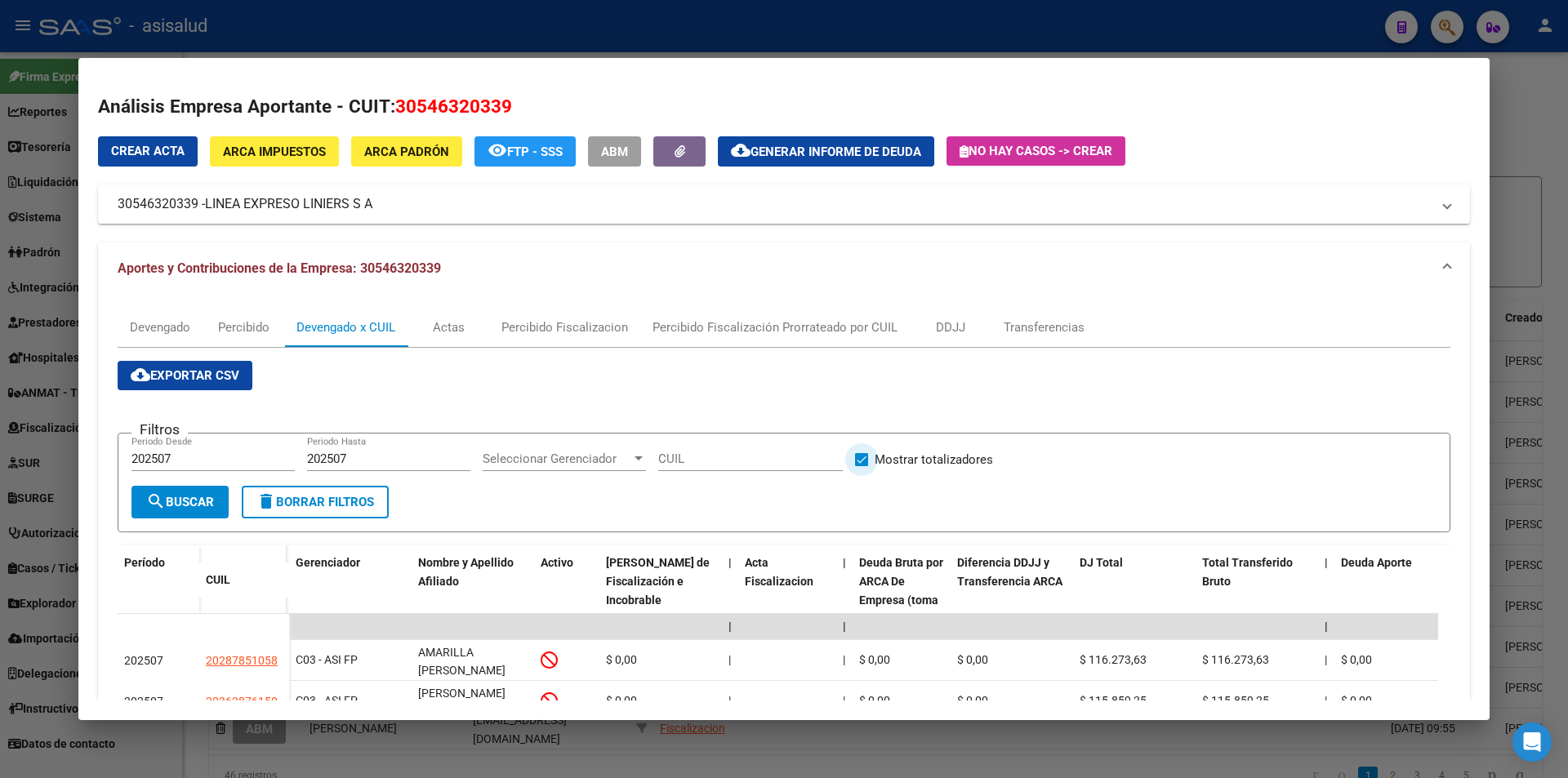
click at [198, 505] on span "search Buscar" at bounding box center [179, 501] width 68 height 15
click at [179, 373] on span "cloud_download Exportar CSV" at bounding box center [185, 375] width 109 height 15
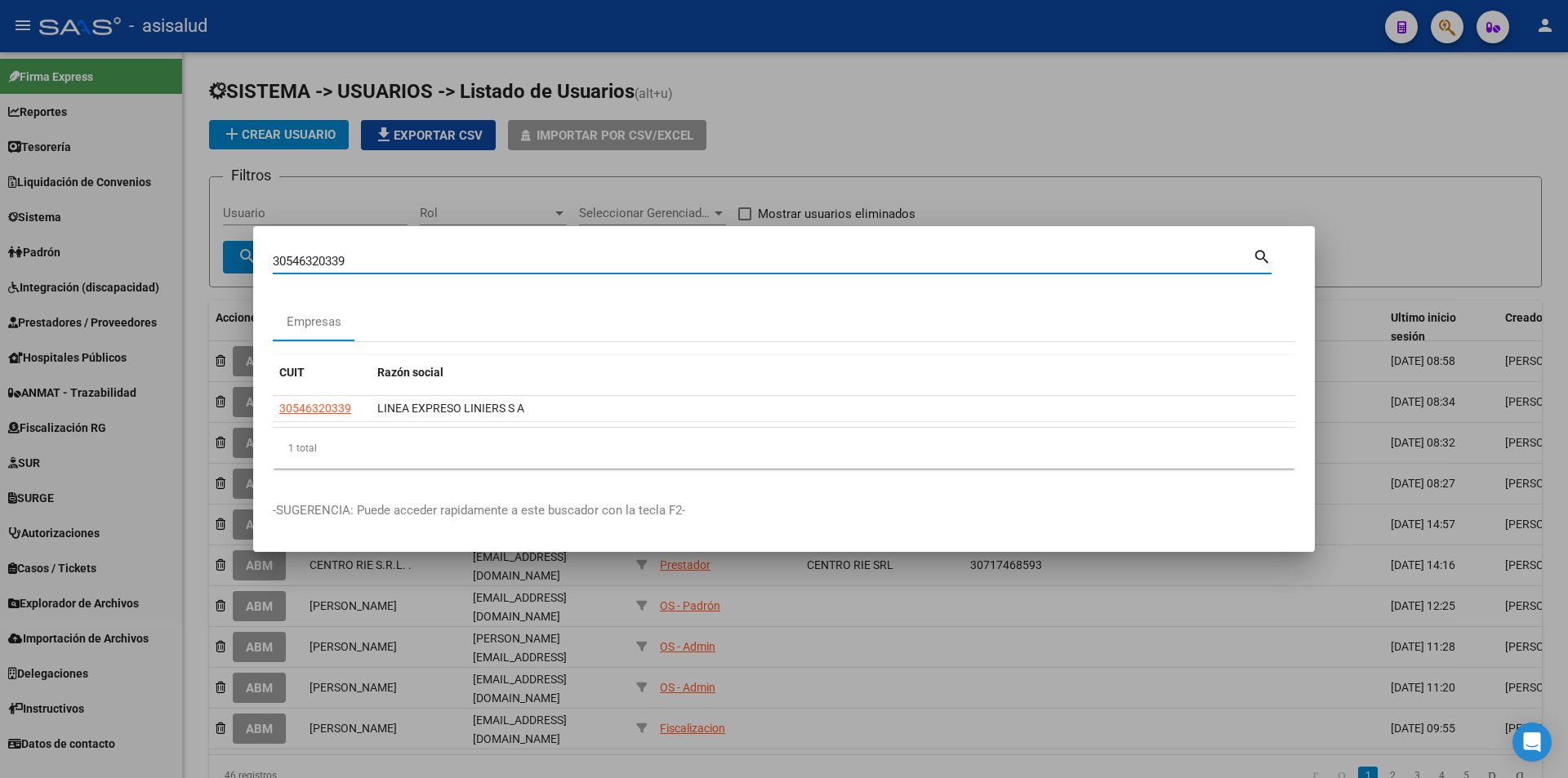
drag, startPoint x: 380, startPoint y: 262, endPoint x: 181, endPoint y: 259, distance: 199.0
click at [181, 259] on div "30546320339 Buscar (apellido, dni, cuil, nro traspaso, cuit, obra social) searc…" at bounding box center [784, 389] width 1568 height 778
type input "30708188197"
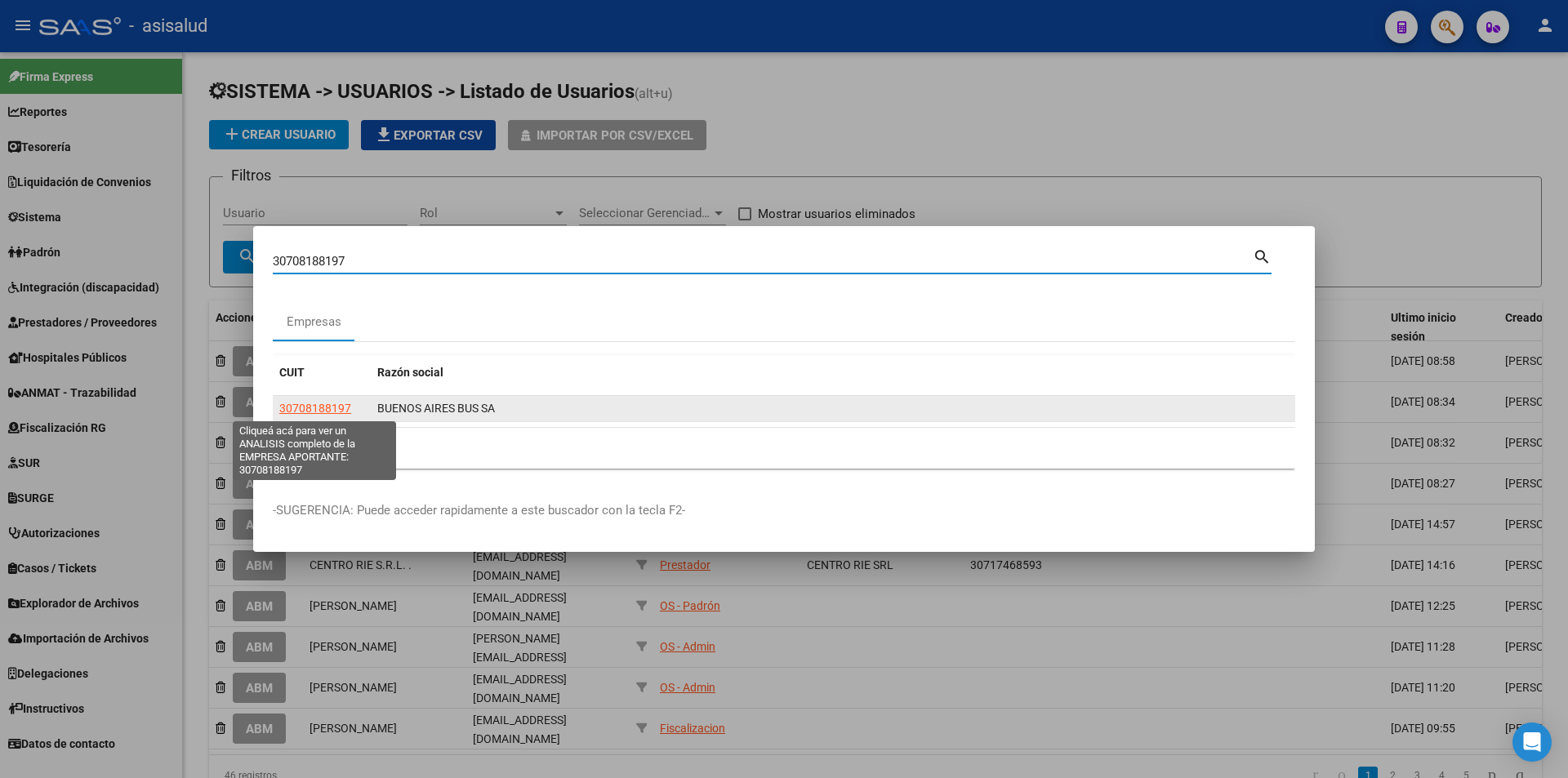
click at [338, 402] on span "30708188197" at bounding box center [315, 407] width 72 height 13
type textarea "30708188197"
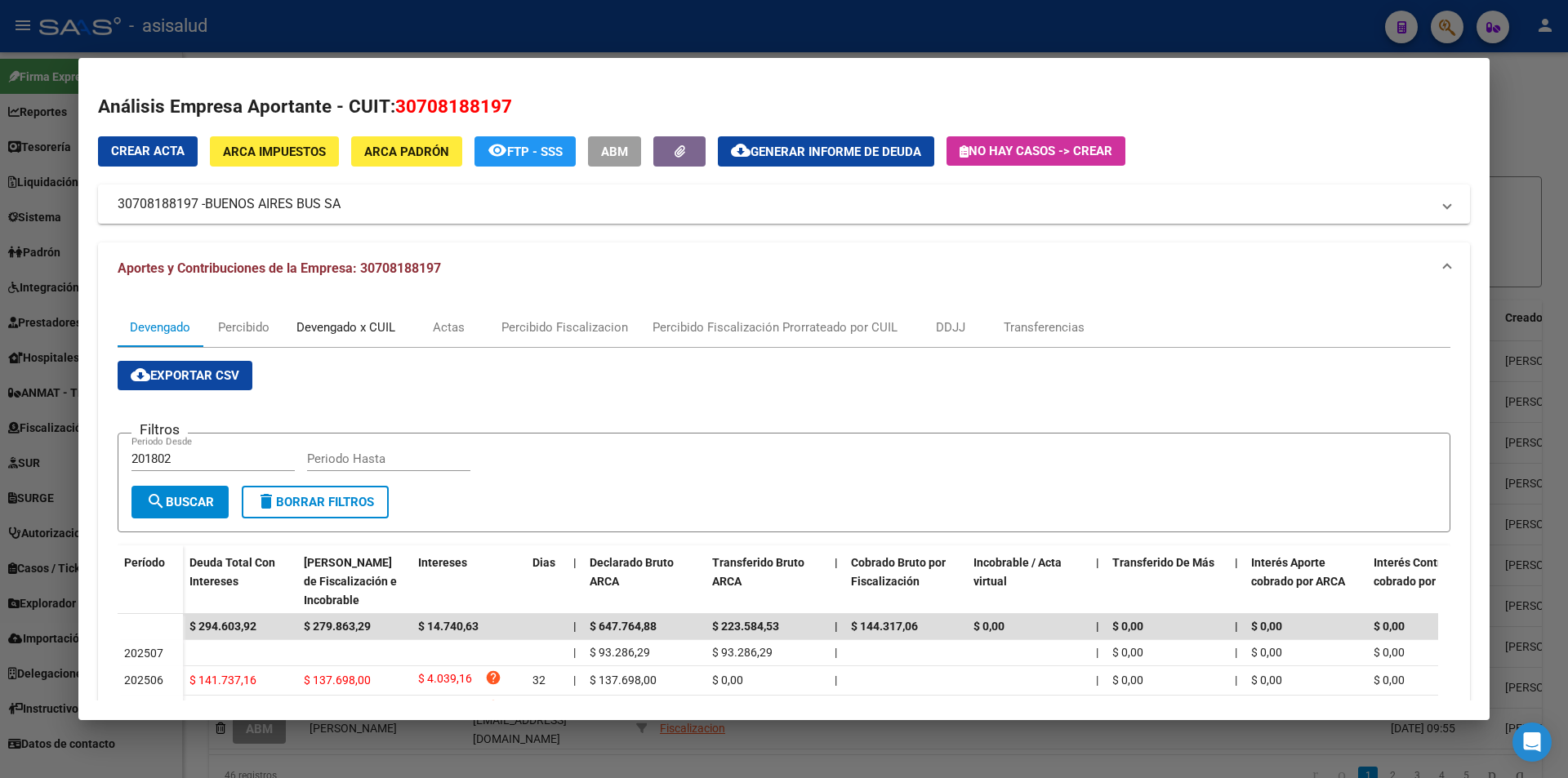
click at [344, 326] on div "Devengado x CUIL" at bounding box center [346, 327] width 99 height 18
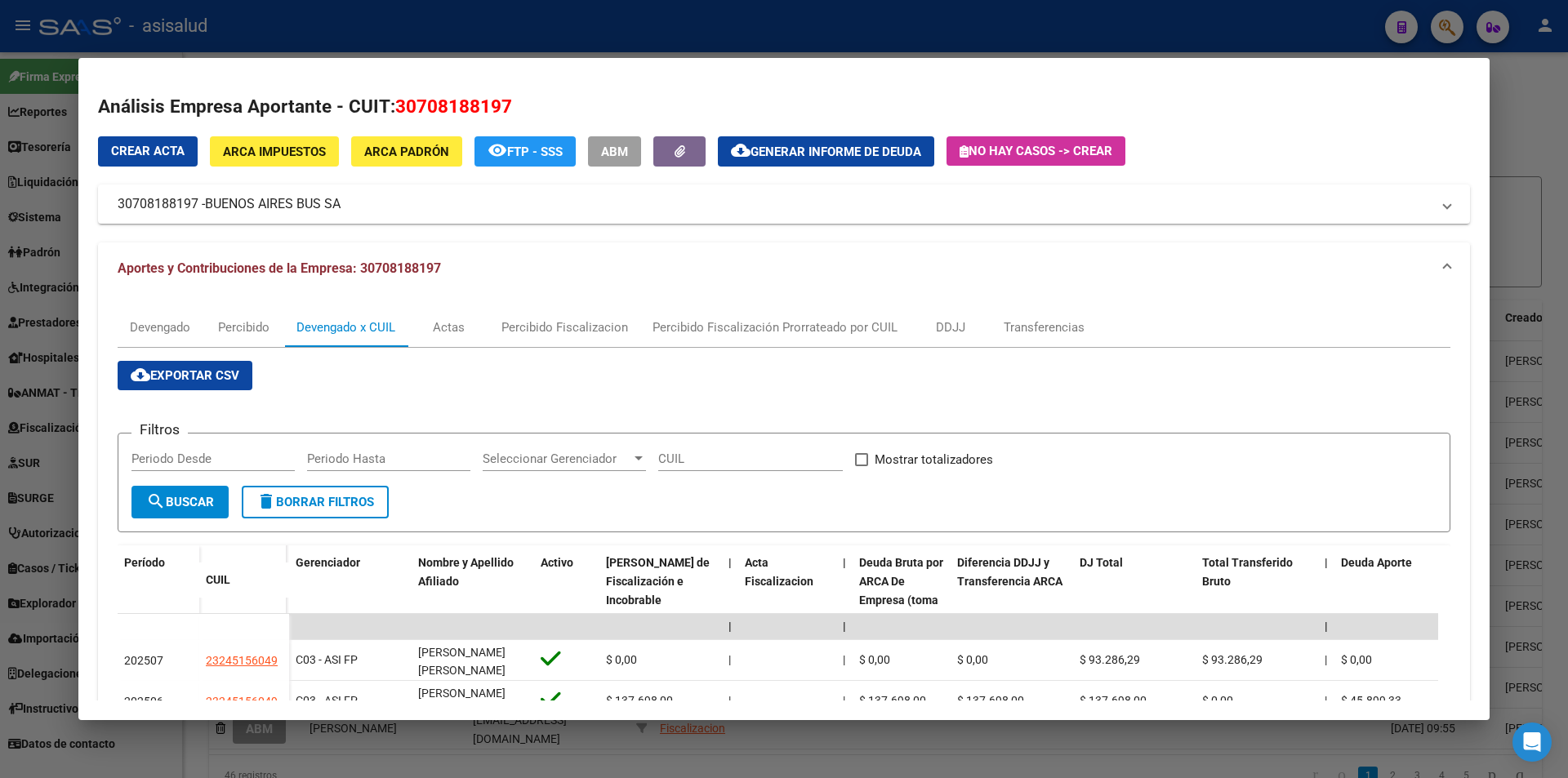
click at [247, 471] on div "Periodo Desde" at bounding box center [213, 466] width 163 height 40
click at [250, 462] on input "Periodo Desde" at bounding box center [213, 458] width 163 height 15
type input "202507"
click at [860, 466] on input "Mostrar totalizadores" at bounding box center [860, 466] width 1 height 1
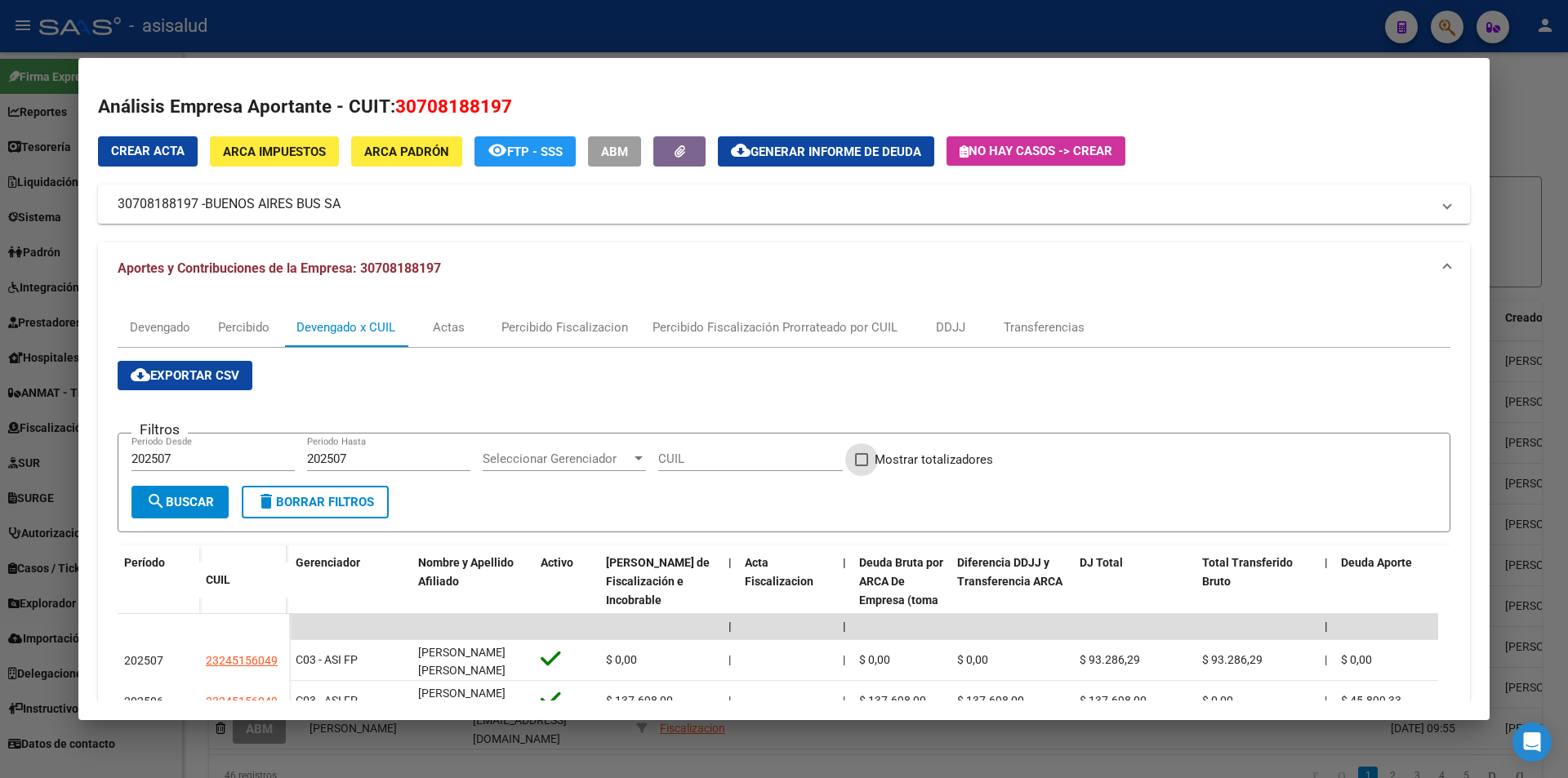
checkbox input "true"
click at [182, 502] on span "search Buscar" at bounding box center [179, 501] width 68 height 15
click at [199, 377] on span "cloud_download Exportar CSV" at bounding box center [185, 375] width 109 height 15
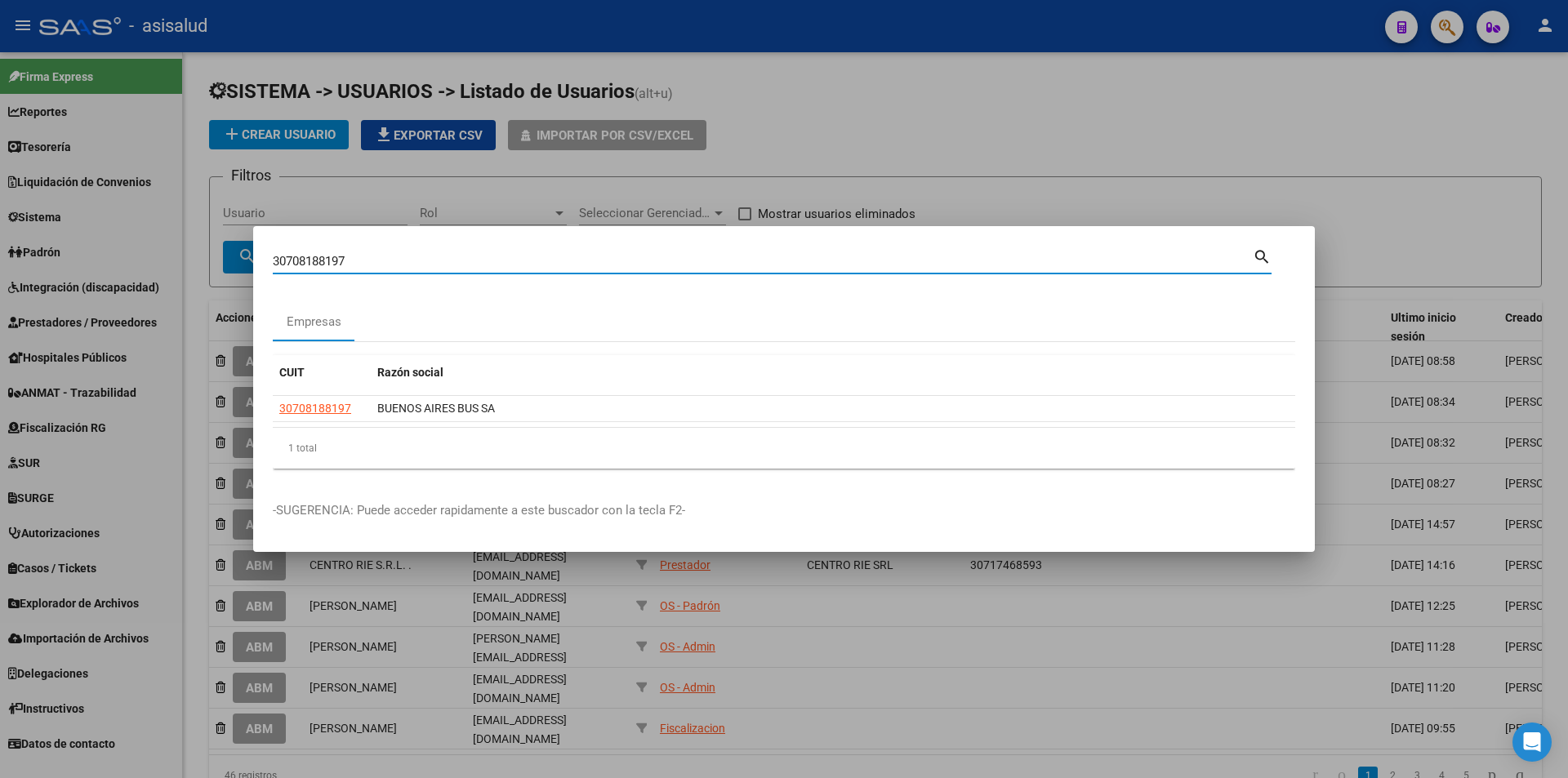
drag, startPoint x: 361, startPoint y: 261, endPoint x: 202, endPoint y: 266, distance: 159.1
click at [202, 266] on div "30708188197 Buscar (apellido, dni, cuil, [PERSON_NAME], cuit, obra social) sear…" at bounding box center [784, 389] width 1568 height 778
paste input "5549113"
type input "30705549113"
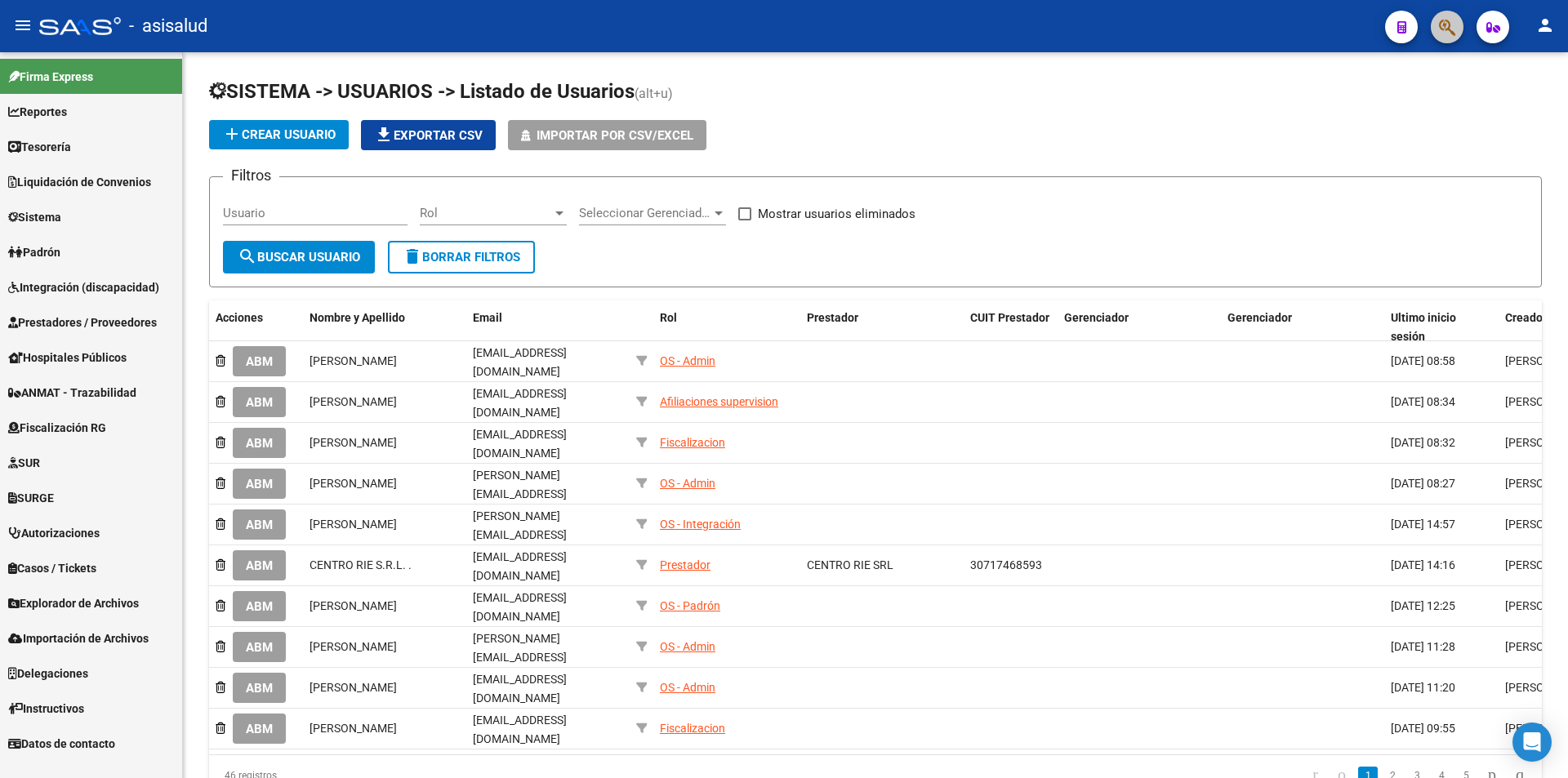
click at [1436, 29] on button "button" at bounding box center [1447, 26] width 32 height 32
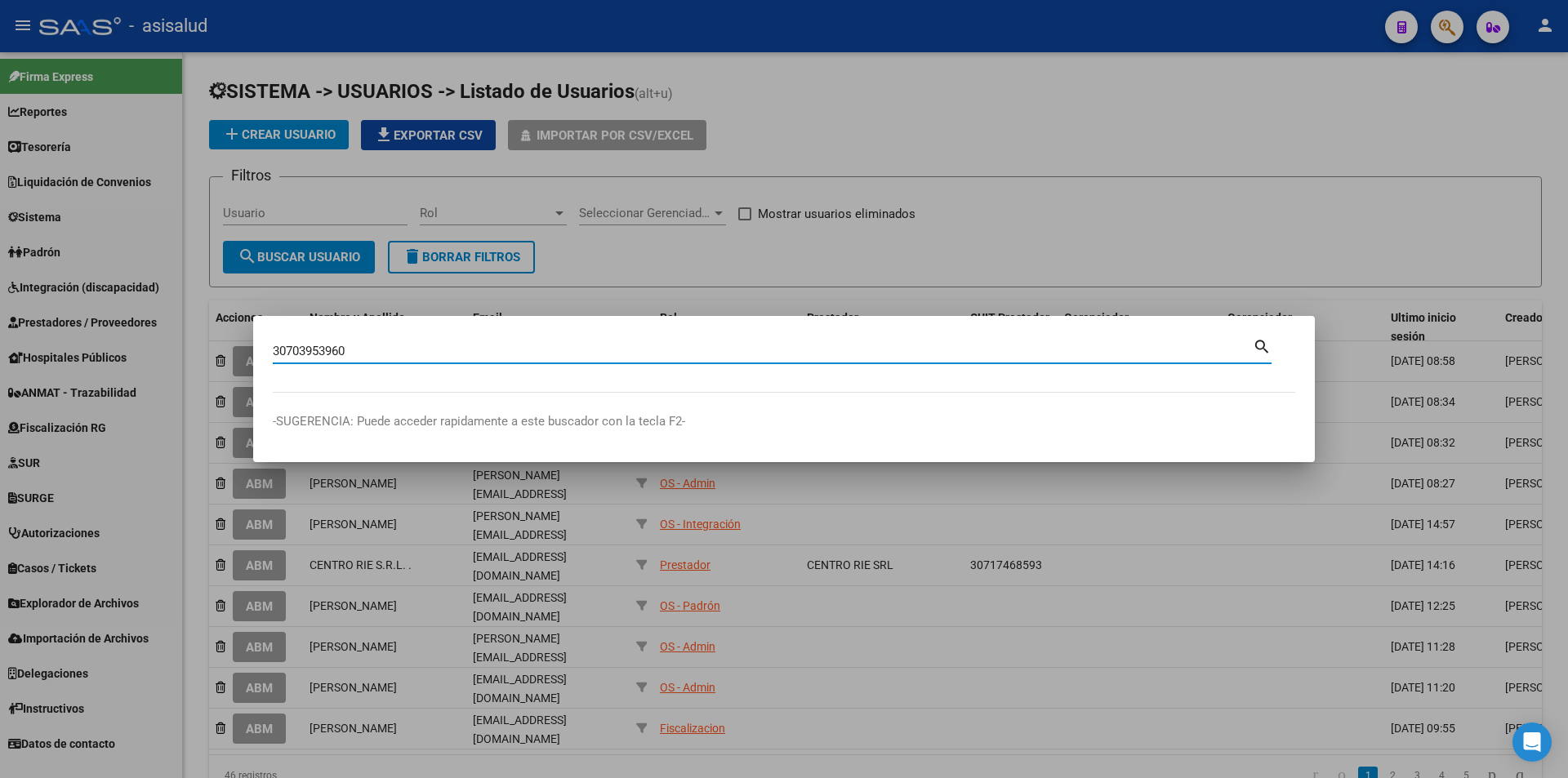
type input "30703953960"
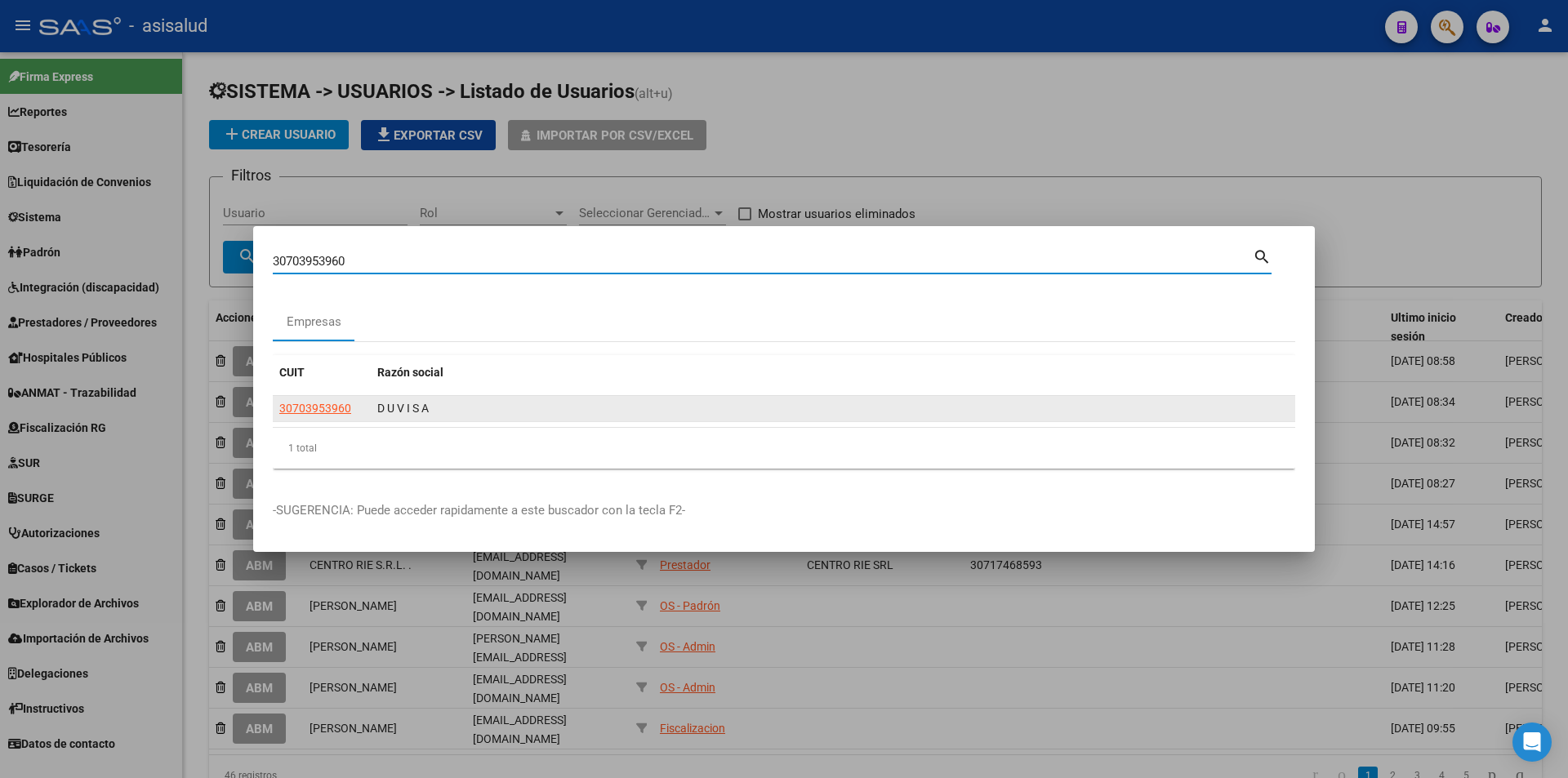
click at [339, 400] on app-link-go-to "30703953960" at bounding box center [315, 408] width 72 height 19
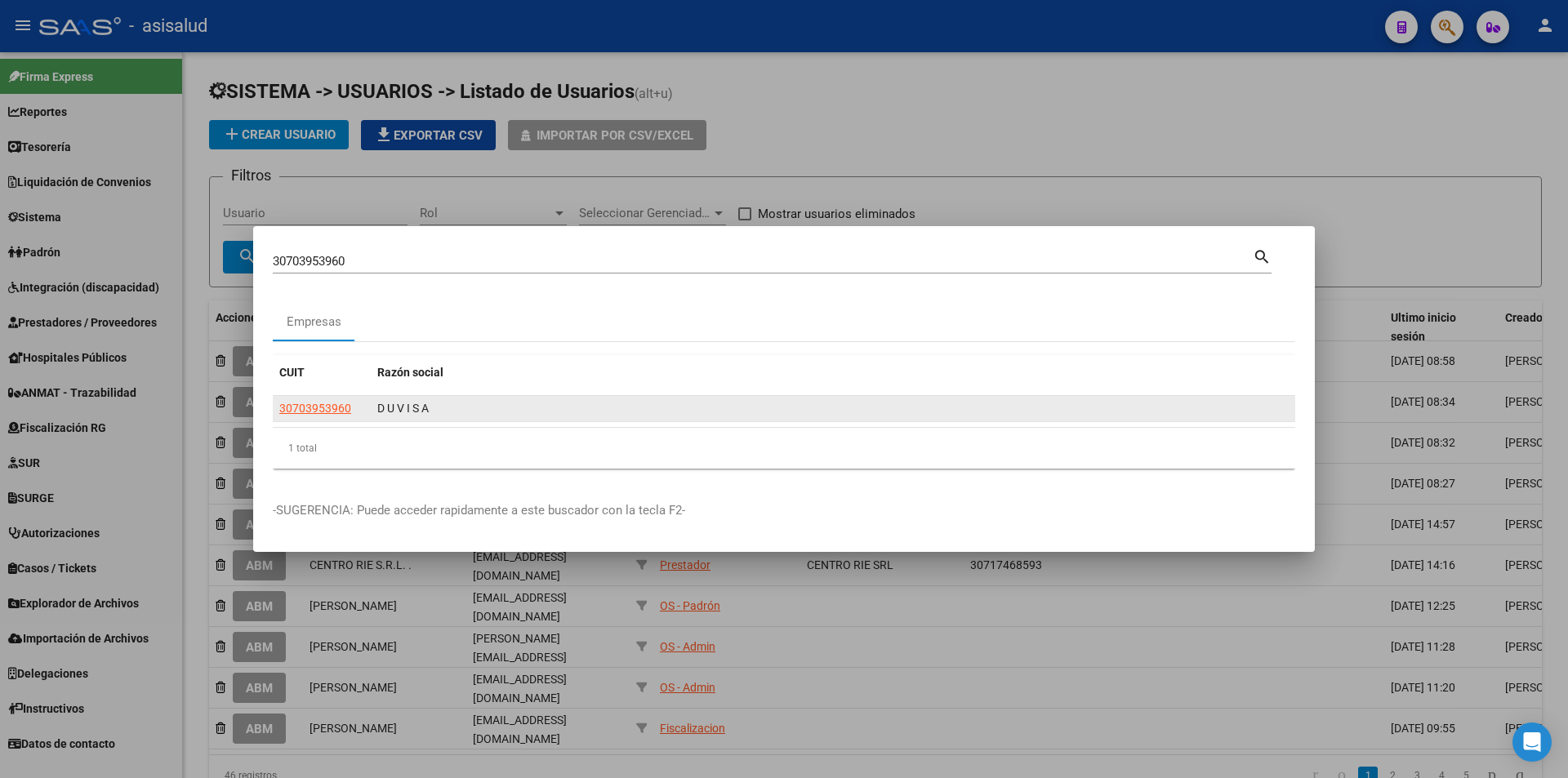
click at [339, 403] on span "30703953960" at bounding box center [315, 407] width 72 height 13
type textarea "30703953960"
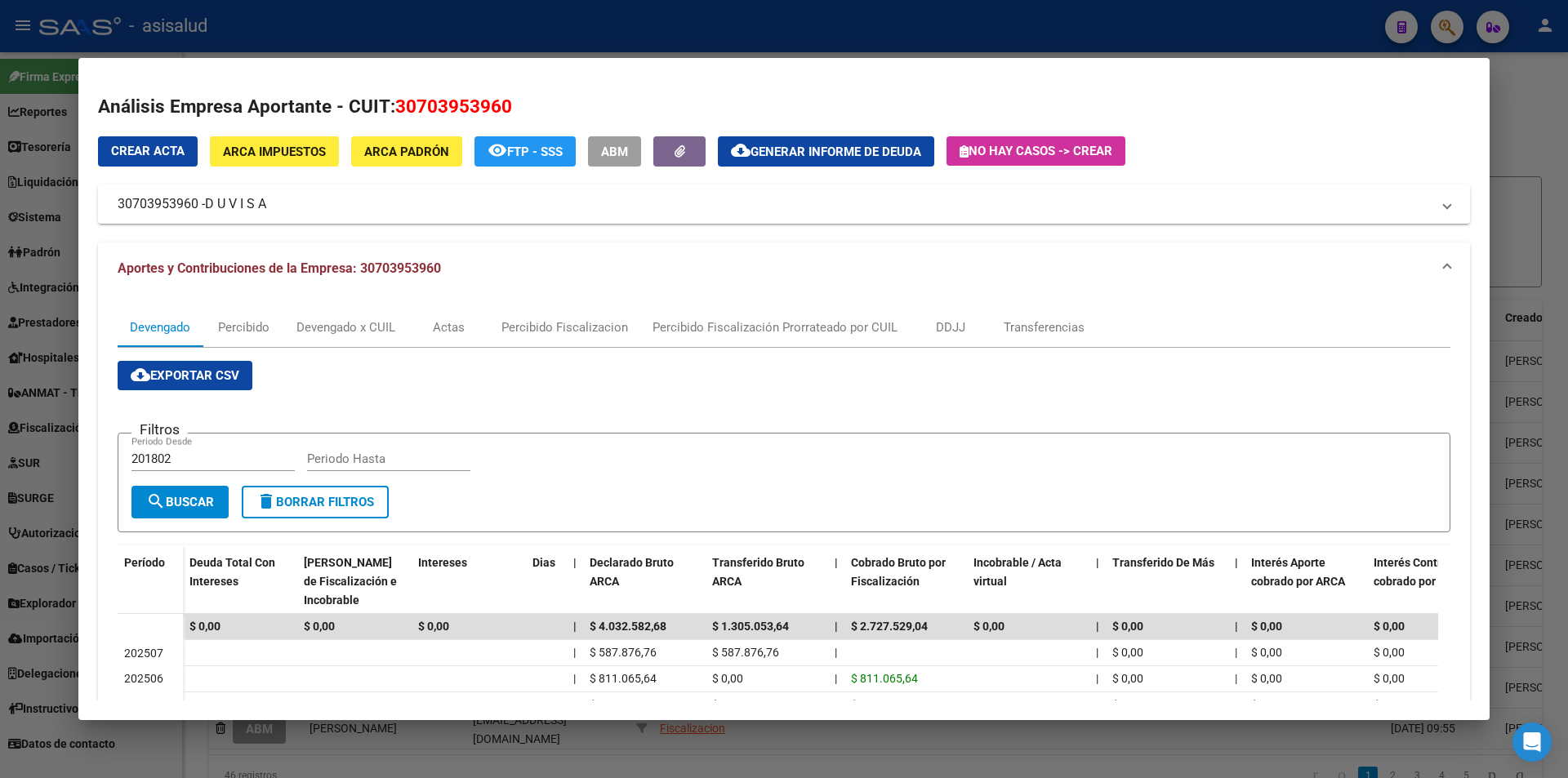
click at [322, 28] on div at bounding box center [784, 389] width 1568 height 778
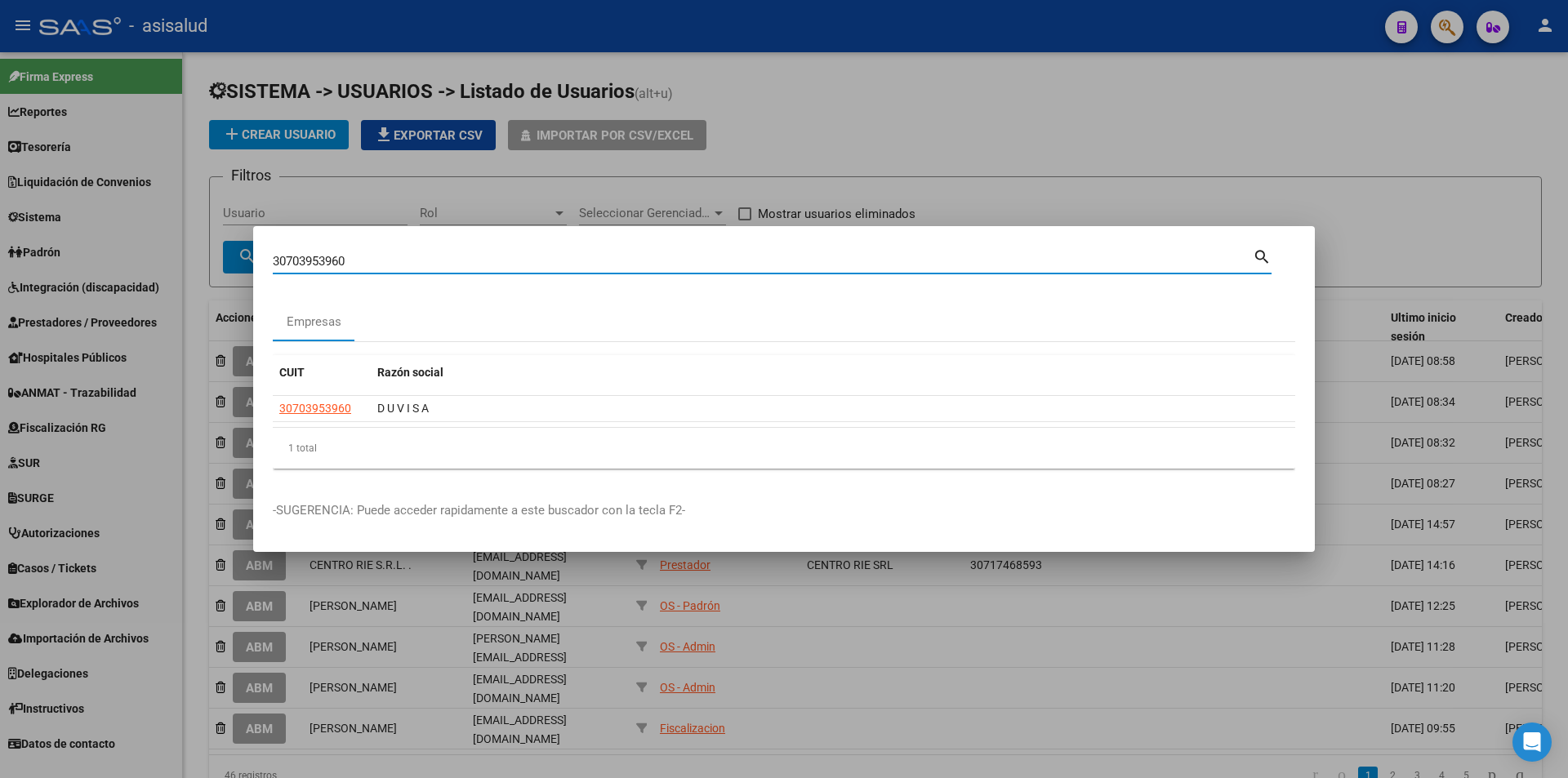
drag, startPoint x: 350, startPoint y: 267, endPoint x: 164, endPoint y: 266, distance: 186.0
click at [164, 266] on div "30703953960 Buscar (apellido, dni, cuil, nro traspaso, cuit, obra social) searc…" at bounding box center [784, 389] width 1568 height 778
type input "30546229641"
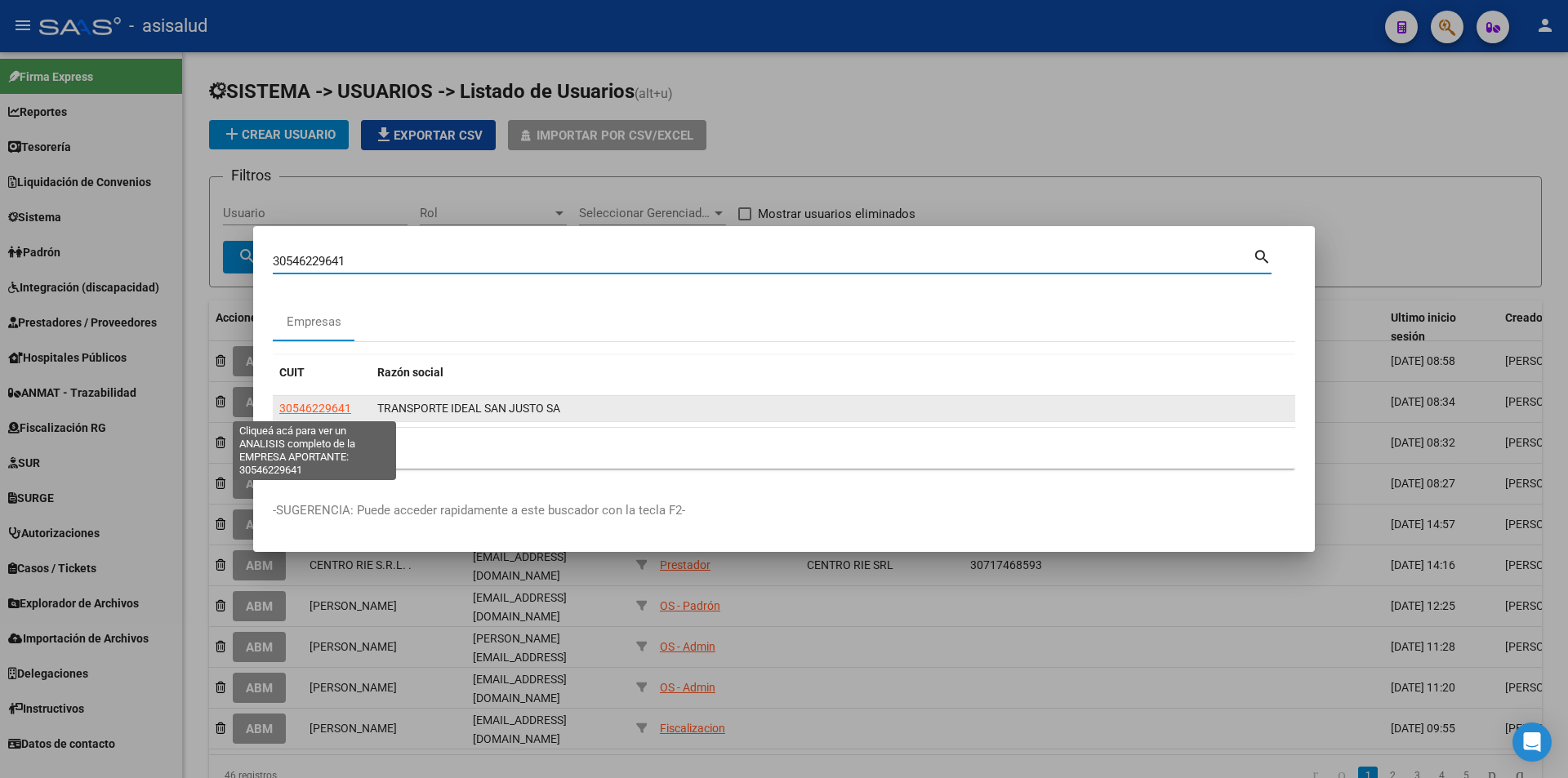
click at [332, 411] on span "30546229641" at bounding box center [315, 407] width 72 height 13
type textarea "30546229641"
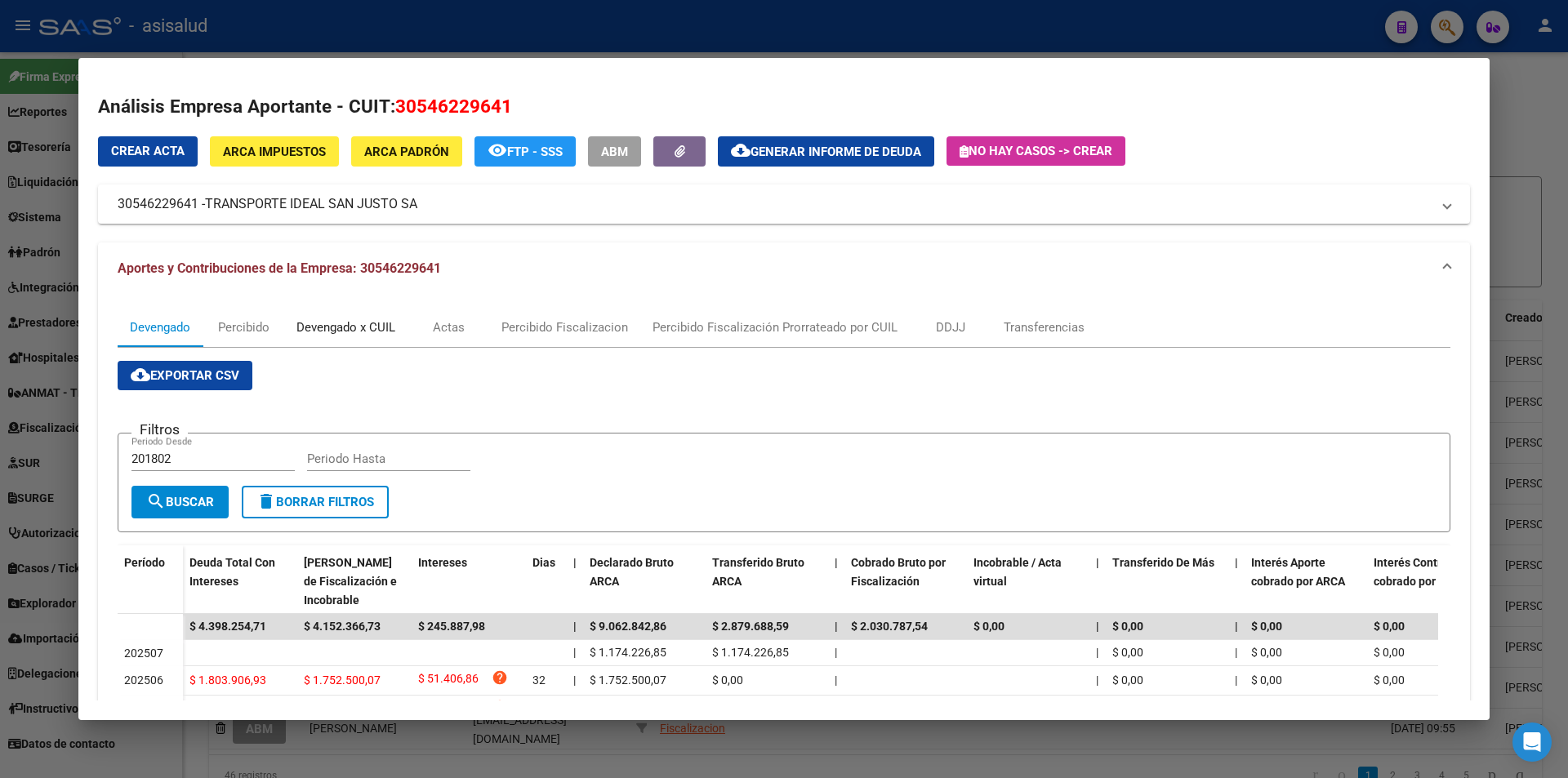
click at [361, 326] on div "Devengado x CUIL" at bounding box center [346, 327] width 99 height 18
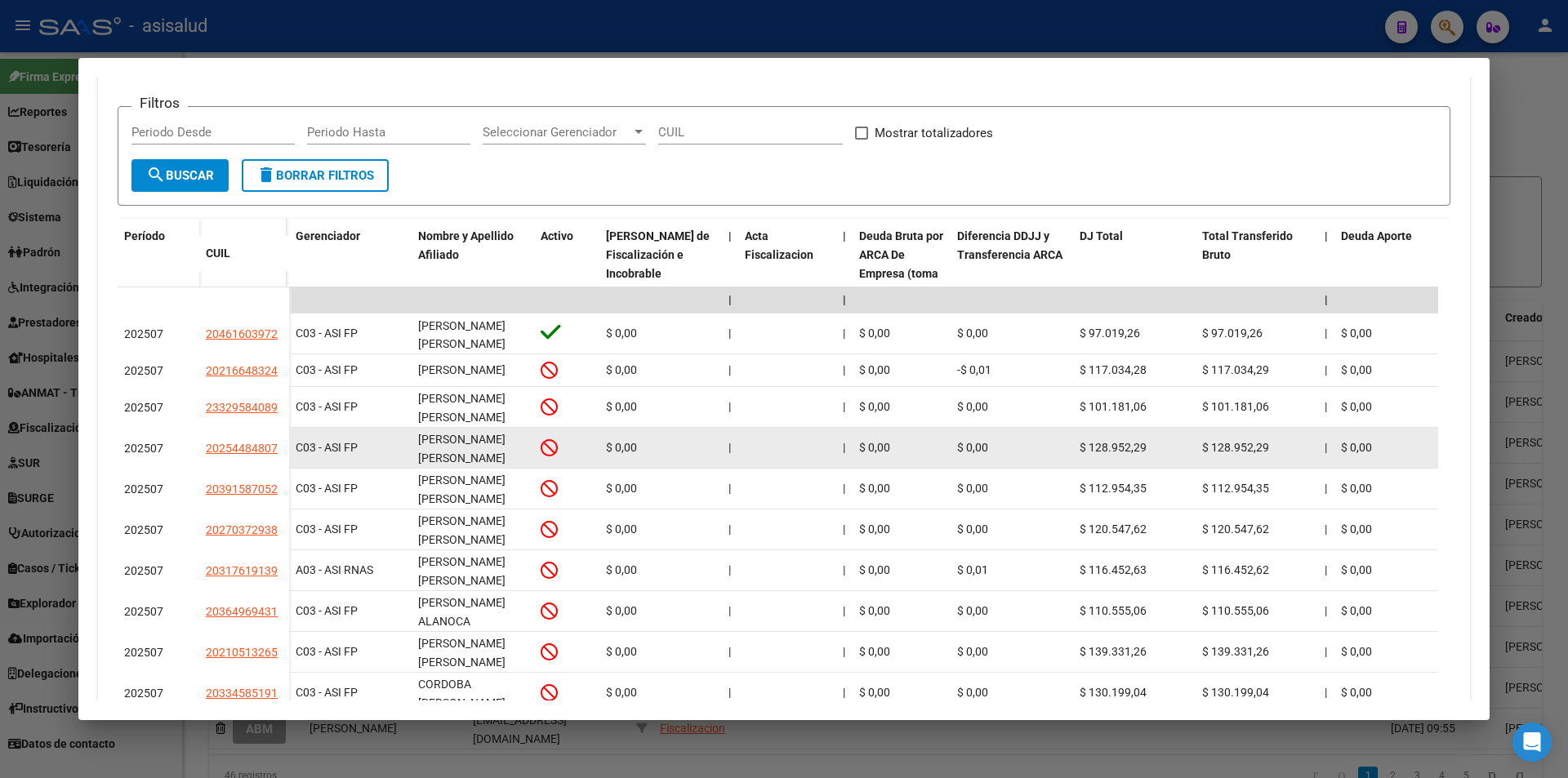
scroll to position [408, 0]
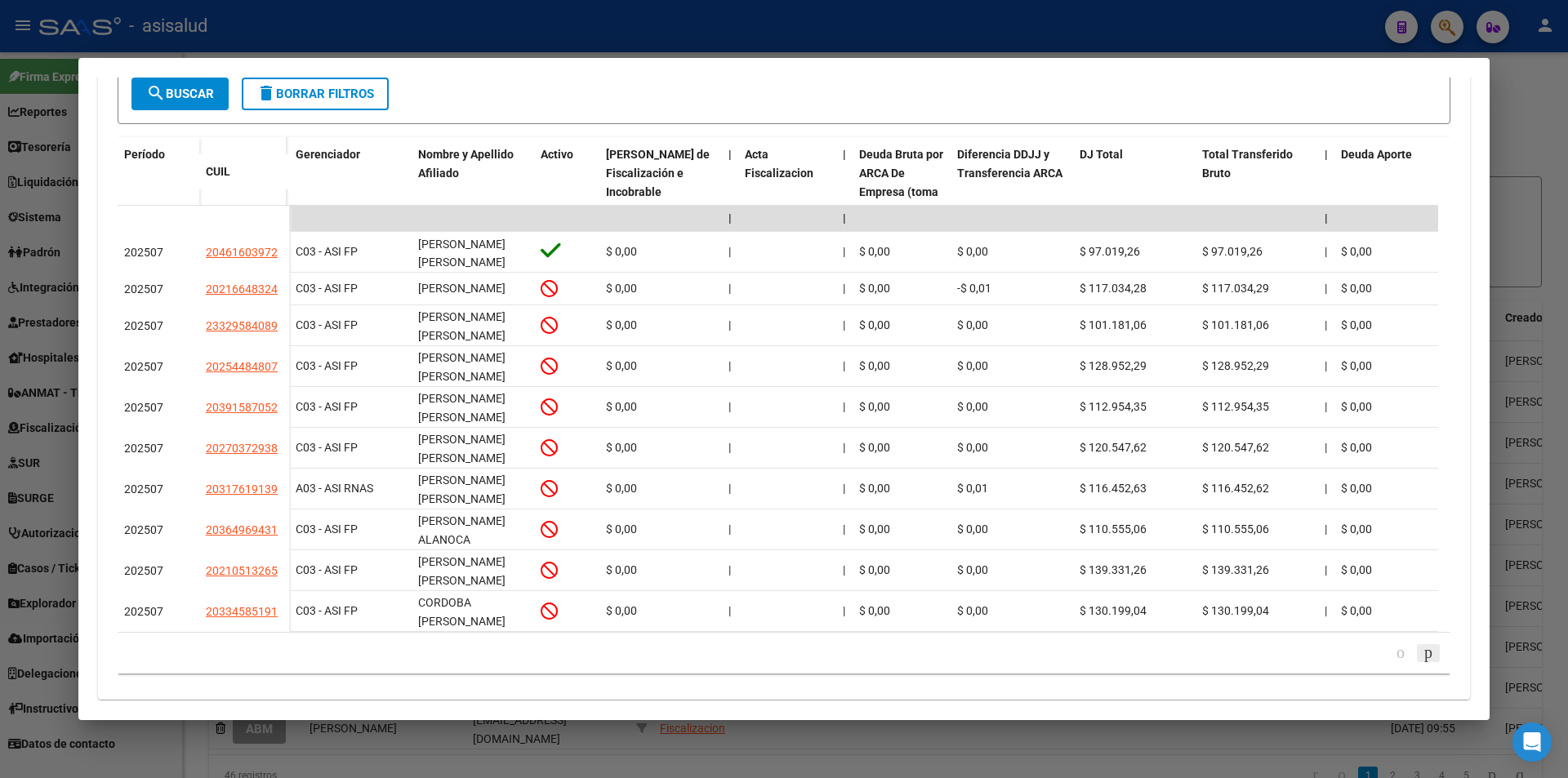
click at [1421, 662] on icon "go to next page" at bounding box center [1427, 652] width 13 height 20
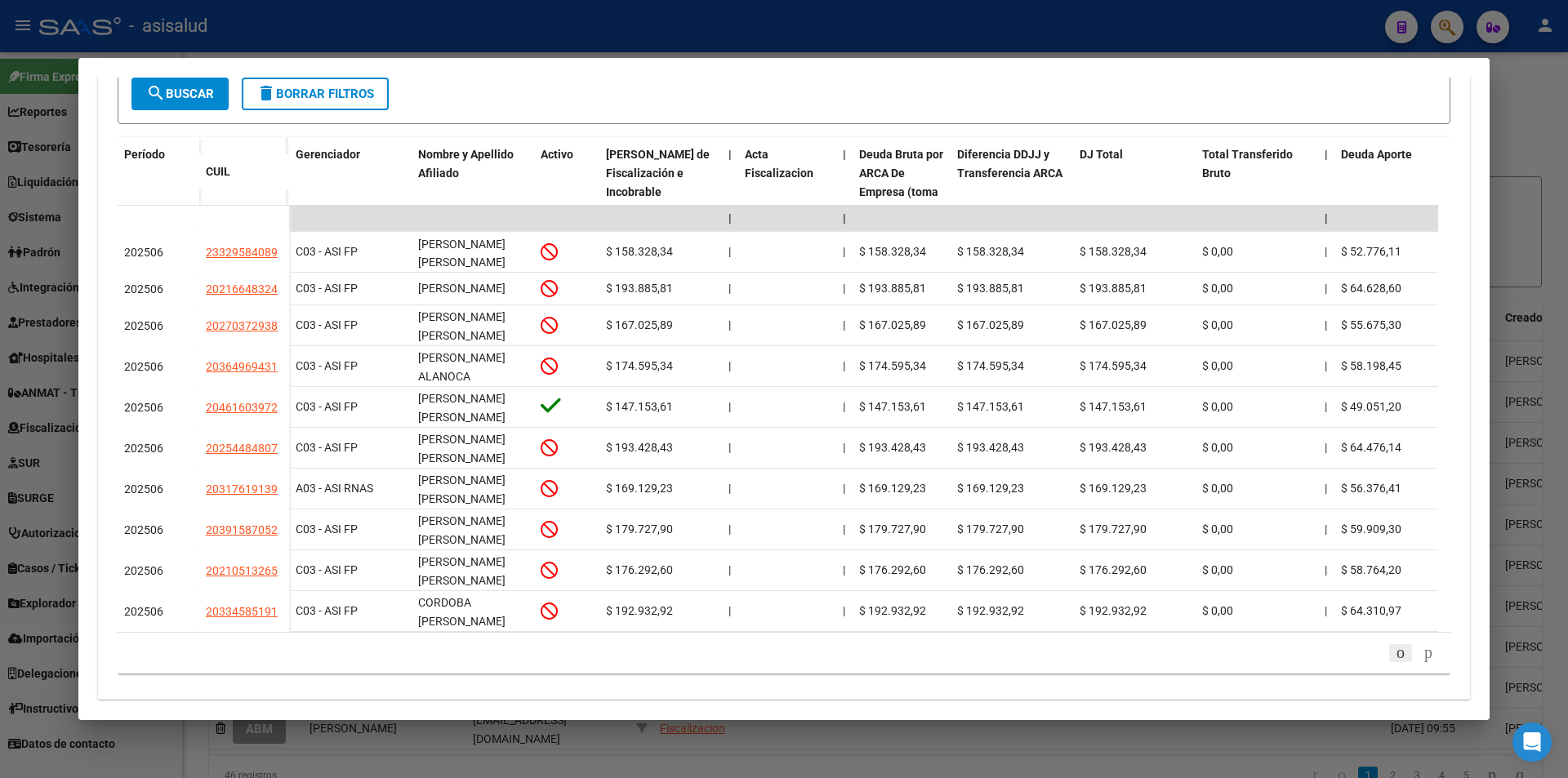
click at [1394, 662] on icon "go to previous page" at bounding box center [1400, 652] width 13 height 20
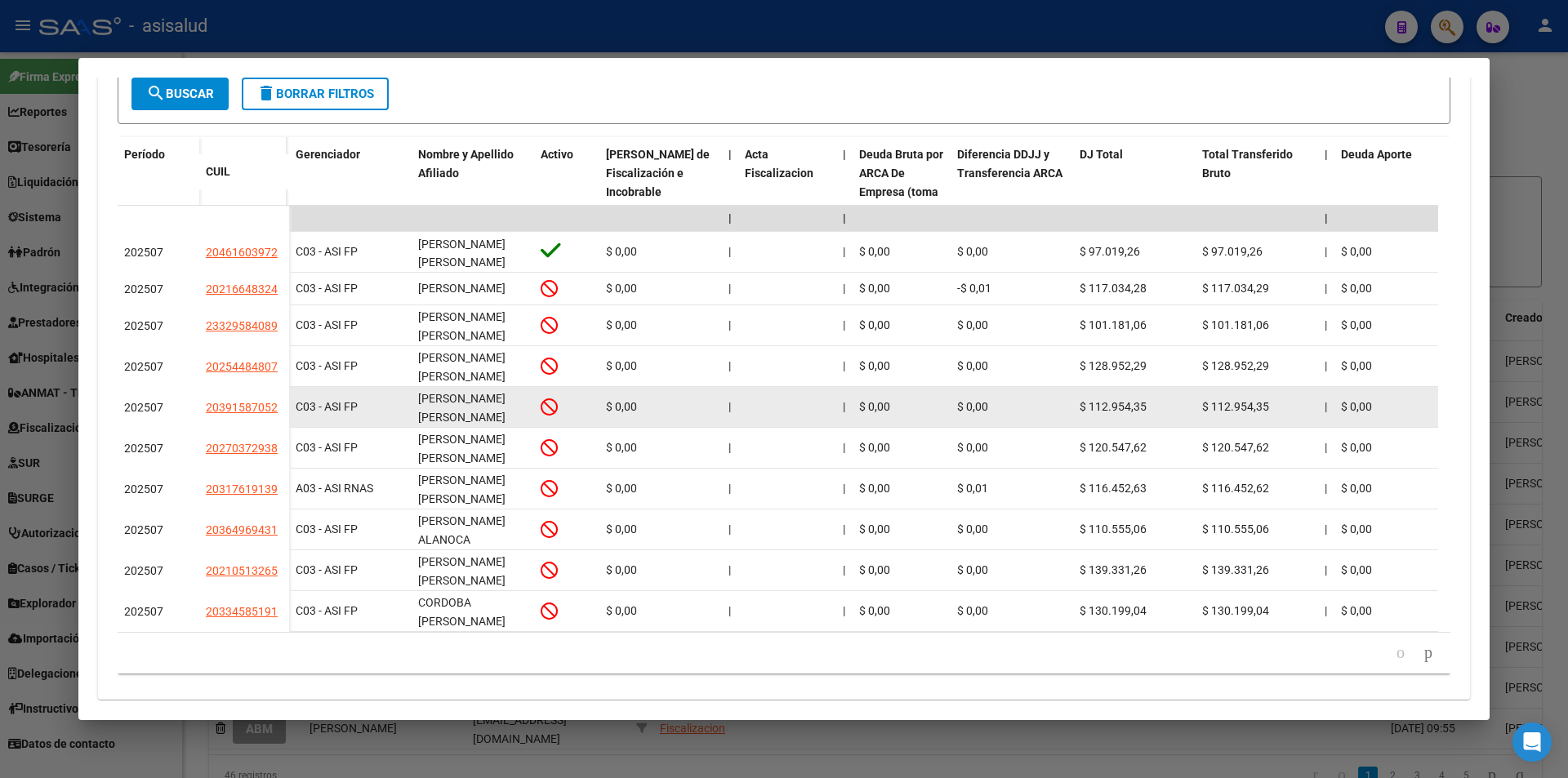
scroll to position [326, 0]
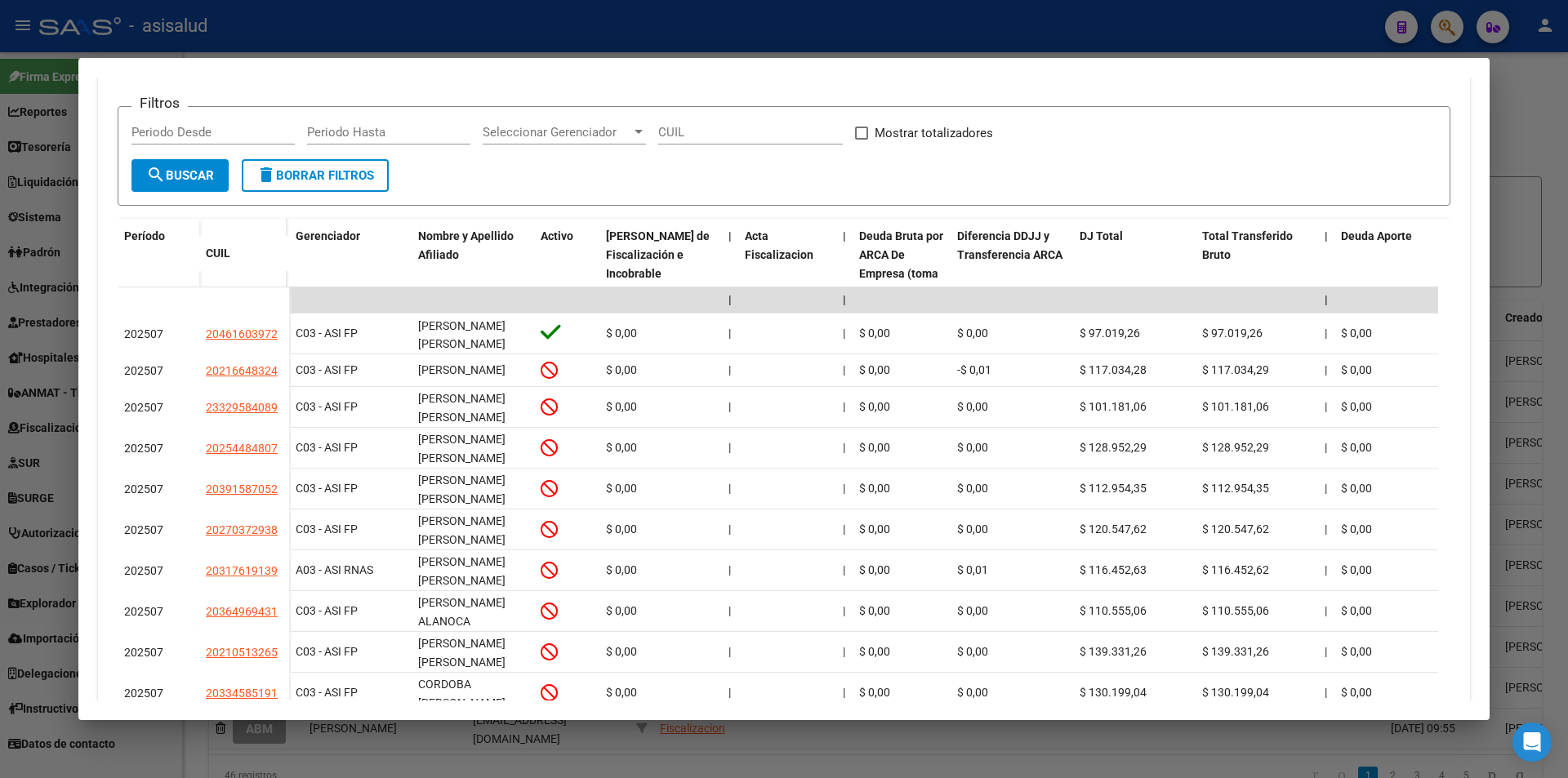
click at [265, 25] on div at bounding box center [784, 389] width 1568 height 778
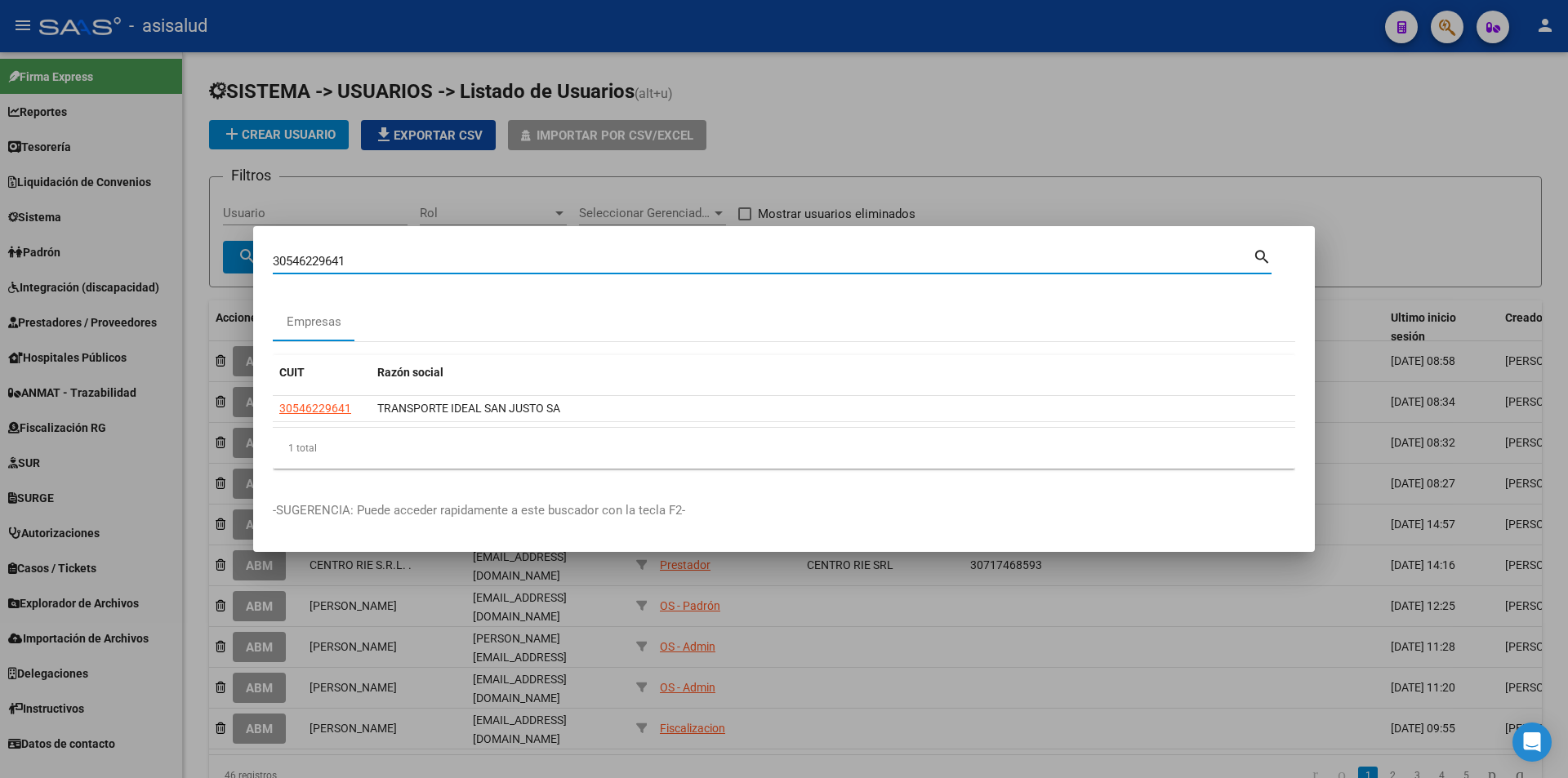
drag, startPoint x: 363, startPoint y: 263, endPoint x: 219, endPoint y: 254, distance: 144.3
click at [219, 254] on div "30546229641 Buscar (apellido, dni, cuil, nro traspaso, cuit, obra social) searc…" at bounding box center [784, 389] width 1568 height 778
type input "30546320339"
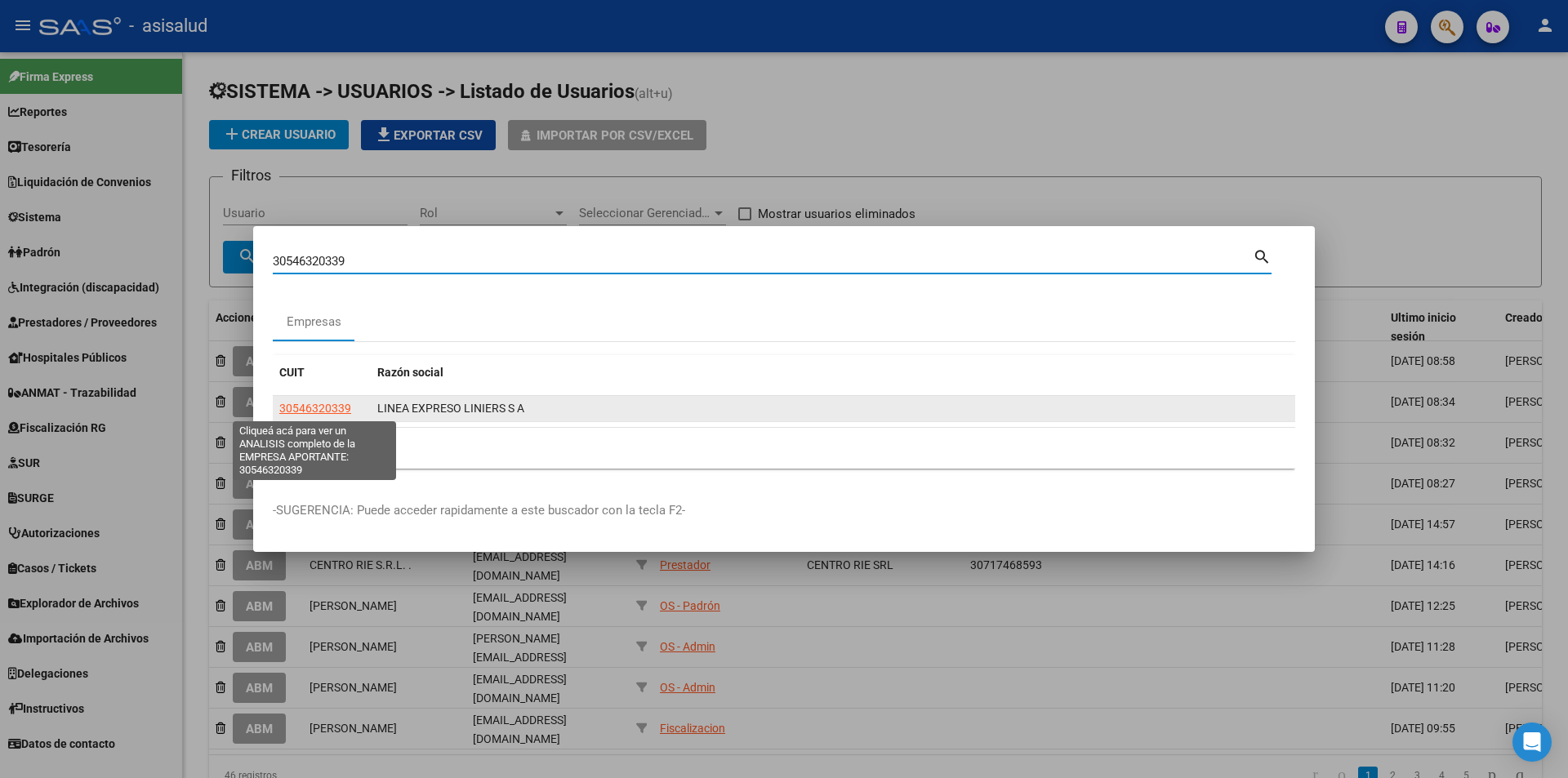
click at [308, 401] on span "30546320339" at bounding box center [315, 407] width 72 height 13
type textarea "30546320339"
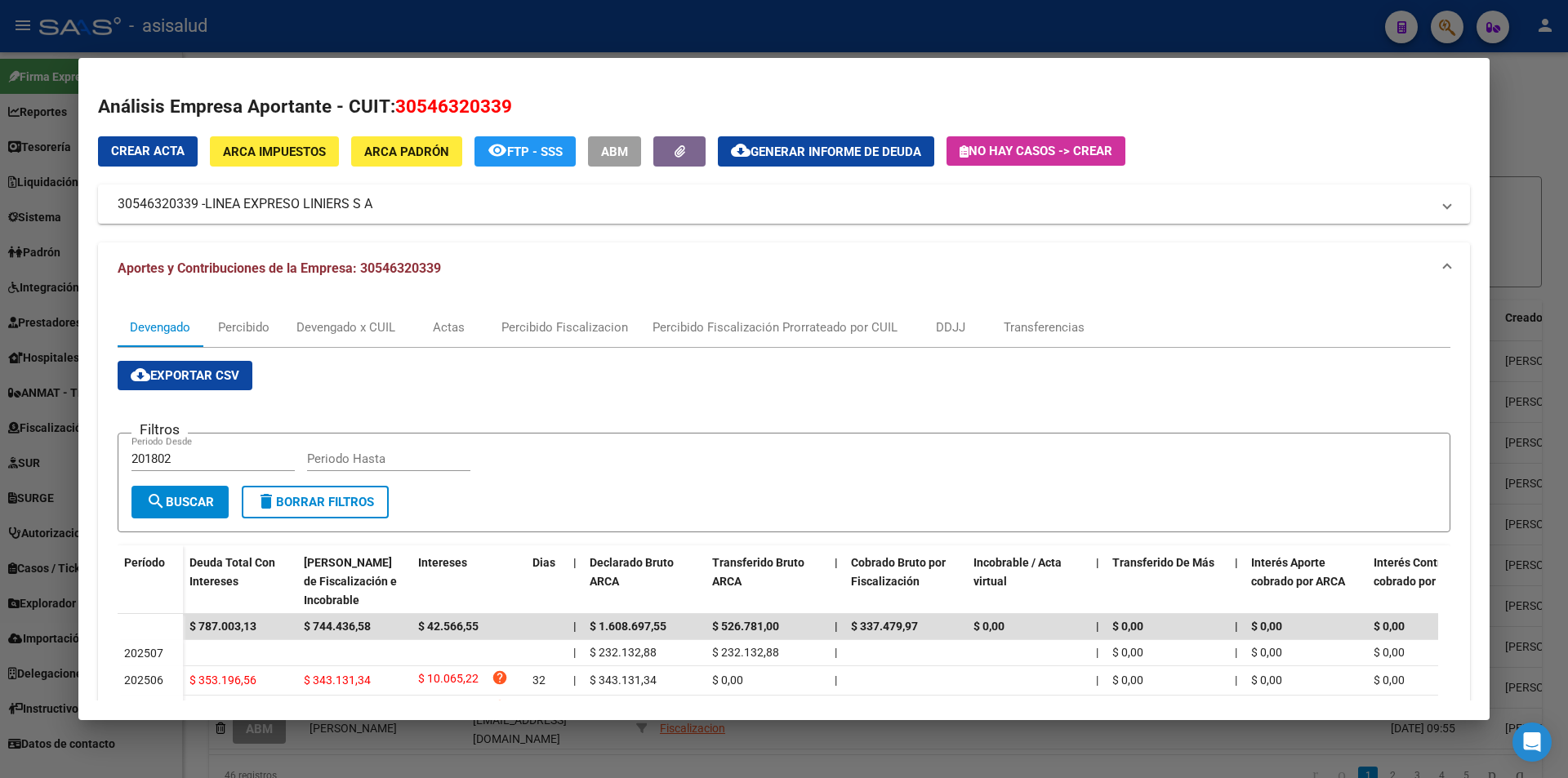
scroll to position [82, 0]
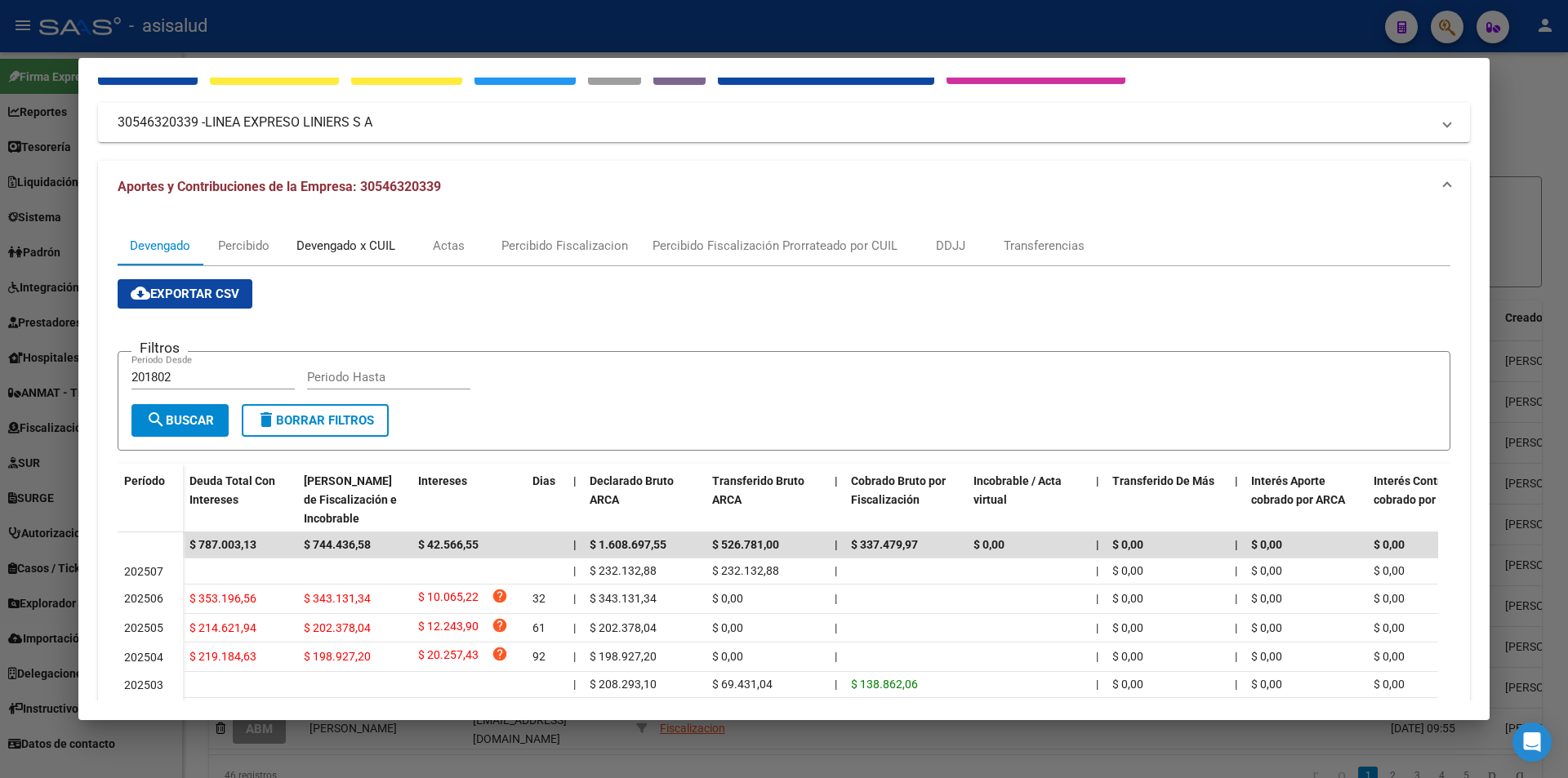
click at [369, 242] on div "Devengado x CUIL" at bounding box center [346, 245] width 99 height 18
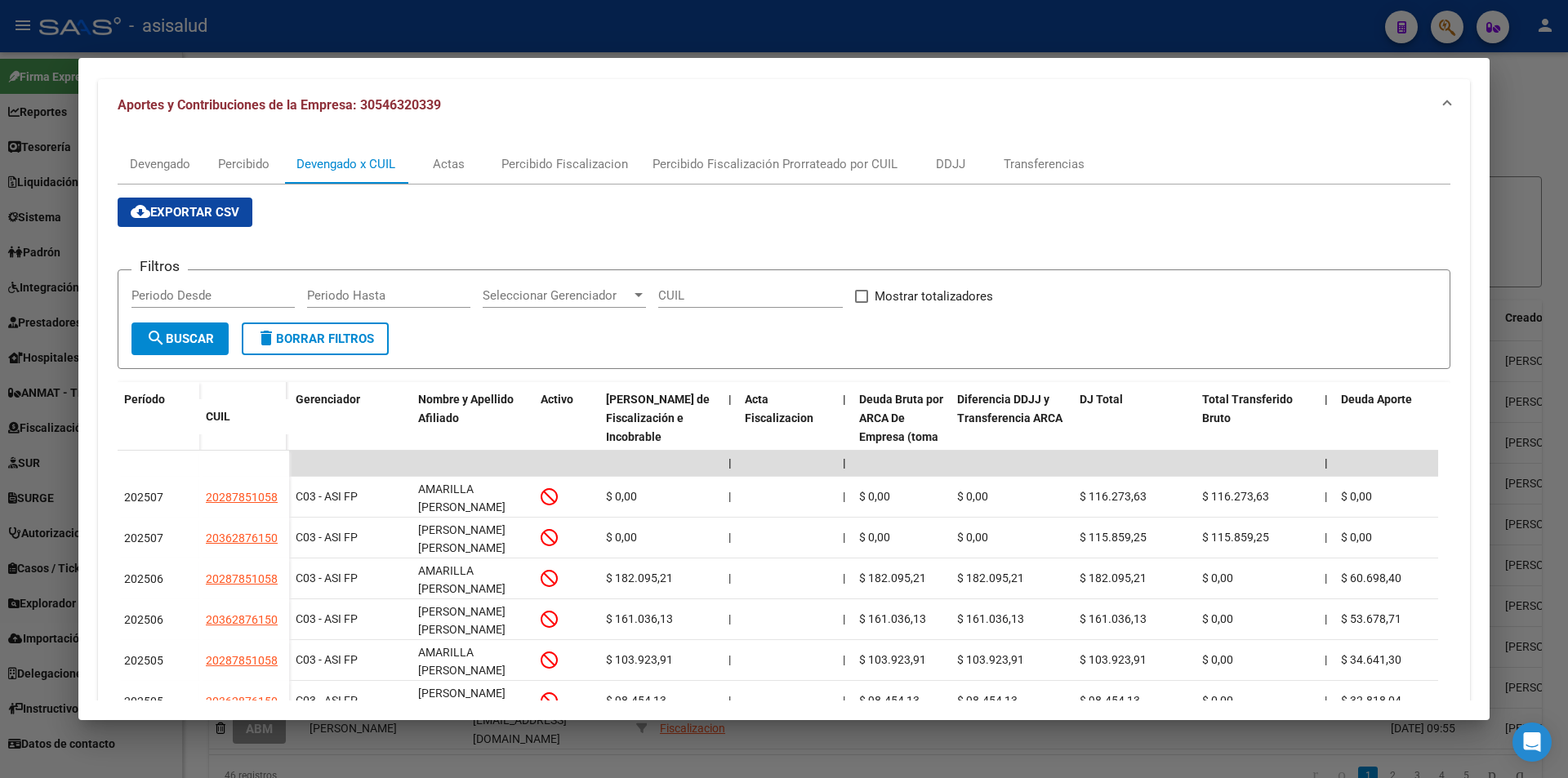
scroll to position [0, 0]
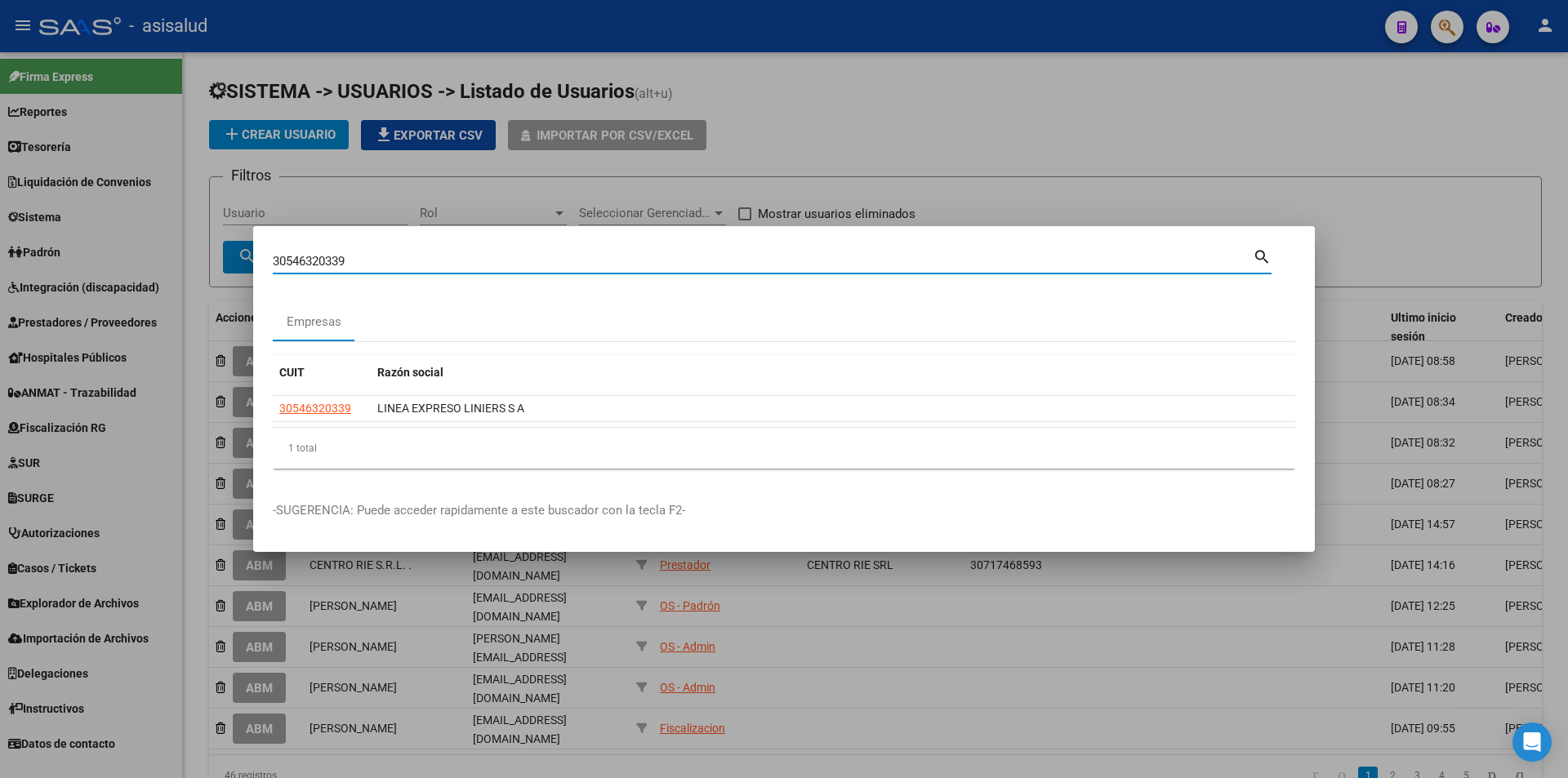
drag, startPoint x: 365, startPoint y: 264, endPoint x: 194, endPoint y: 271, distance: 171.1
click at [194, 271] on div "30546320339 Buscar (apellido, dni, cuil, nro traspaso, cuit, obra social) searc…" at bounding box center [784, 389] width 1568 height 778
paste input "708188197"
type input "30708188197"
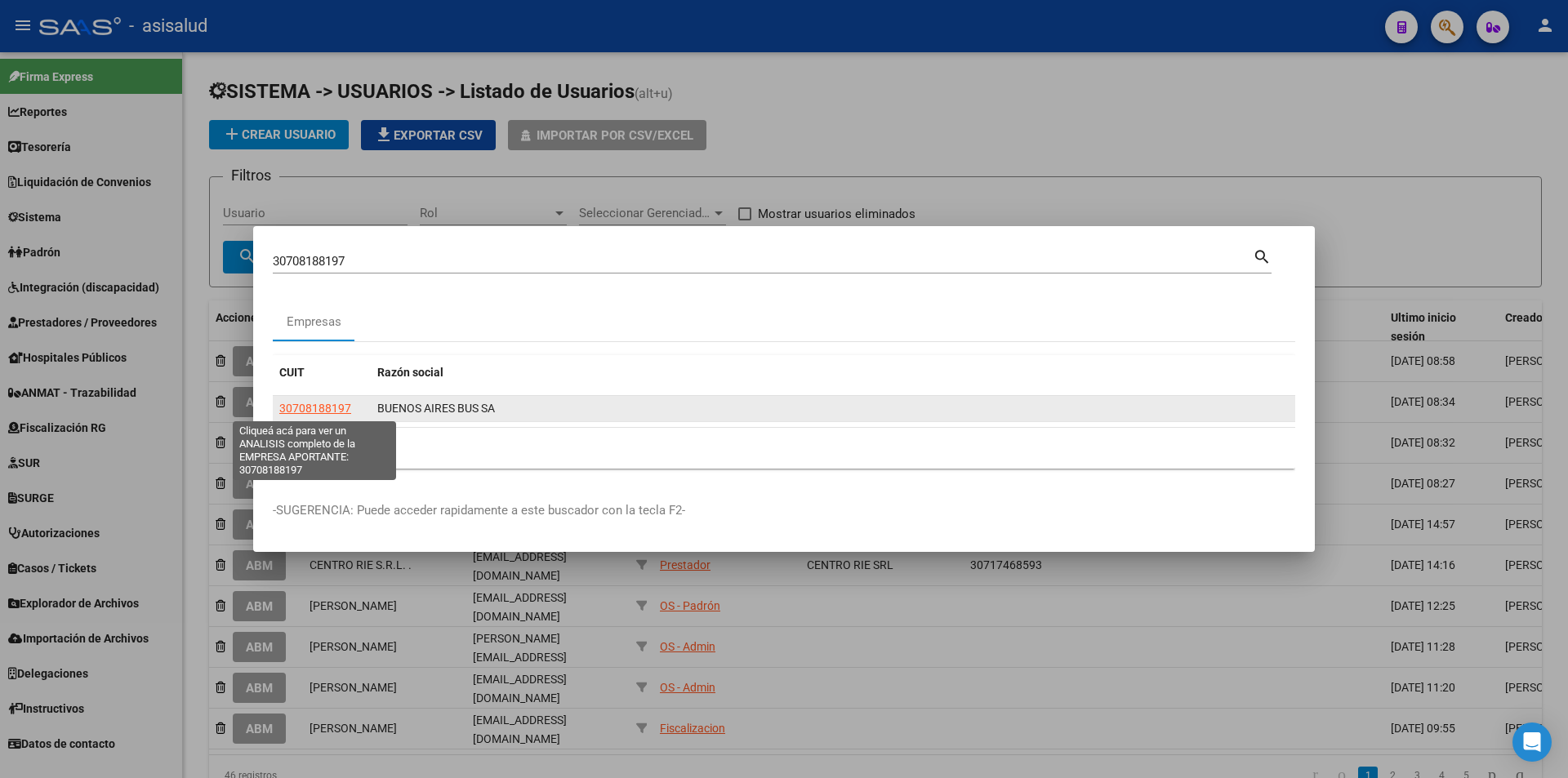
click at [303, 404] on span "30708188197" at bounding box center [315, 407] width 72 height 13
type textarea "30708188197"
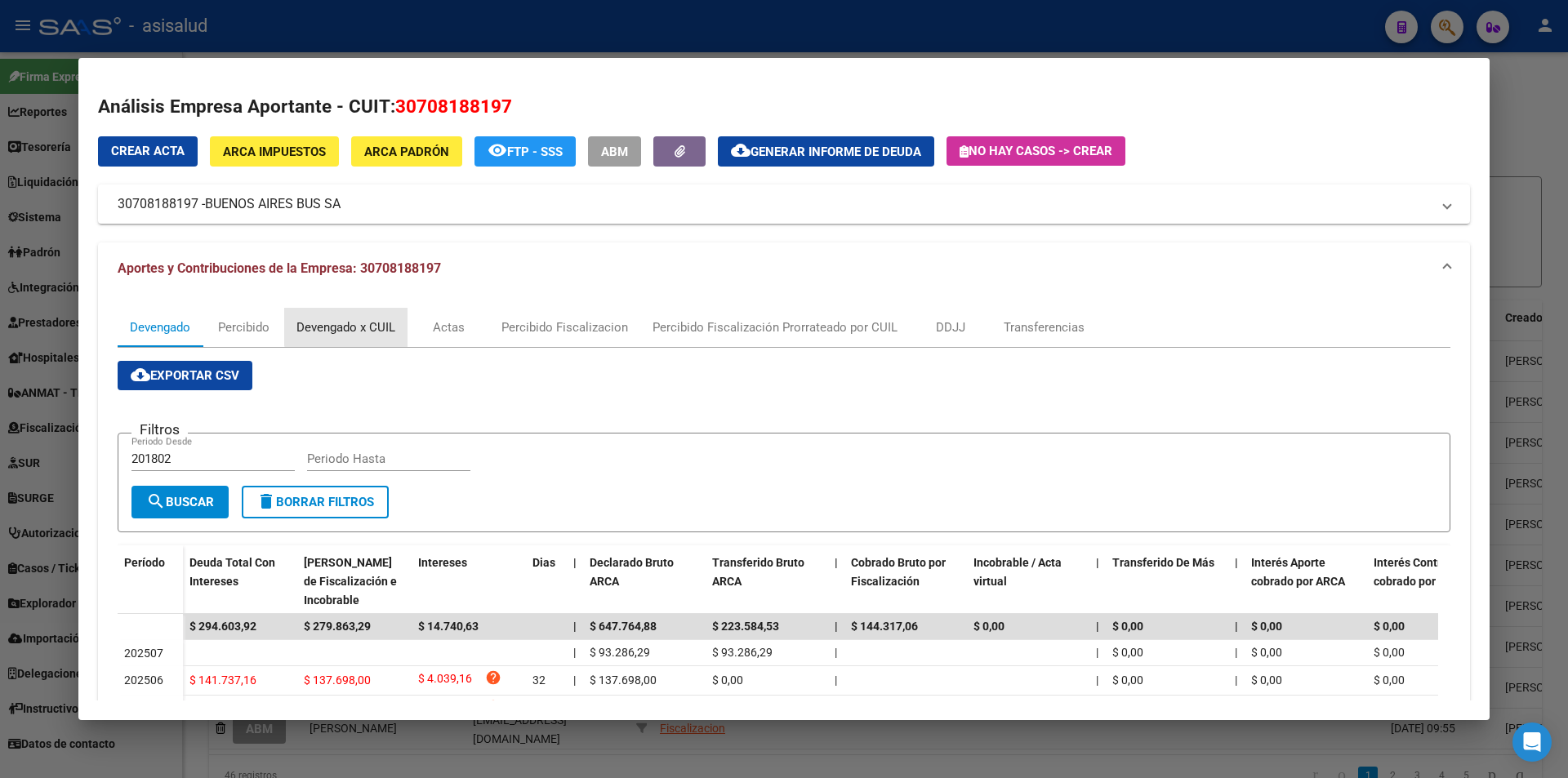
click at [348, 325] on div "Devengado x CUIL" at bounding box center [346, 327] width 99 height 18
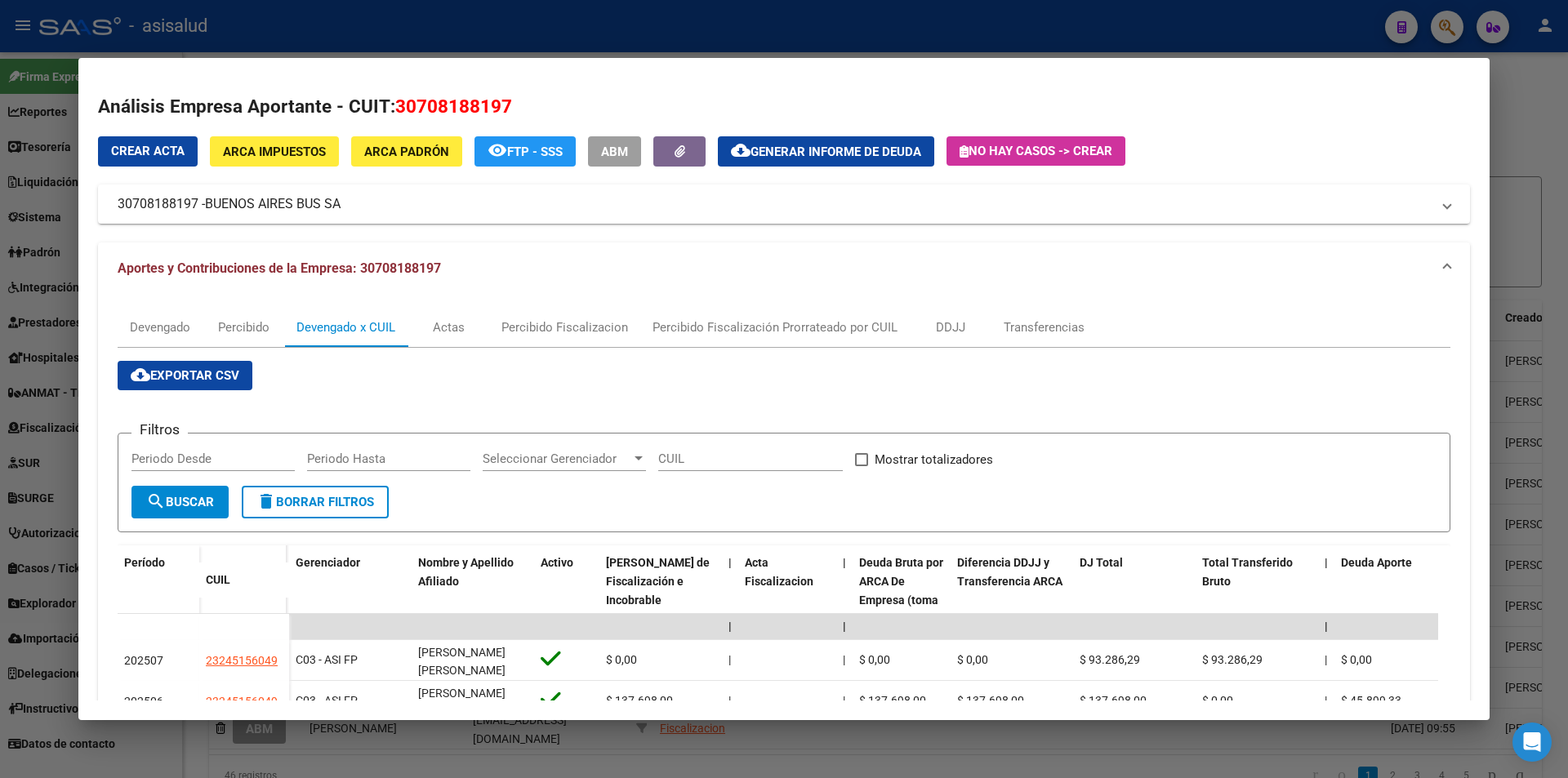
scroll to position [82, 0]
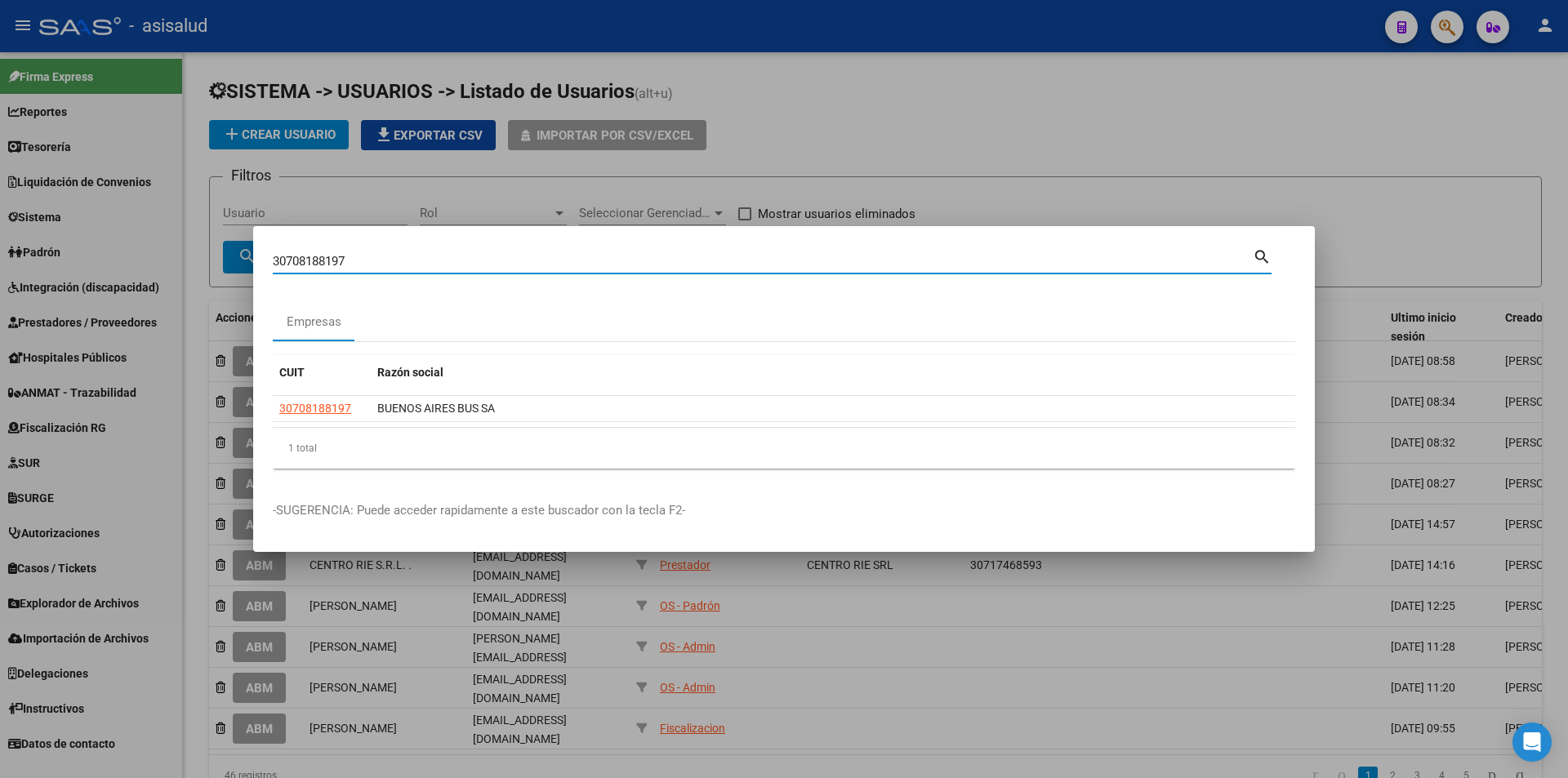
drag, startPoint x: 358, startPoint y: 262, endPoint x: 158, endPoint y: 270, distance: 200.2
click at [158, 270] on div "30708188197 Buscar (apellido, dni, cuil, [PERSON_NAME], cuit, obra social) sear…" at bounding box center [784, 389] width 1568 height 778
paste input "5549113"
type input "30705549113"
